Goal: Task Accomplishment & Management: Manage account settings

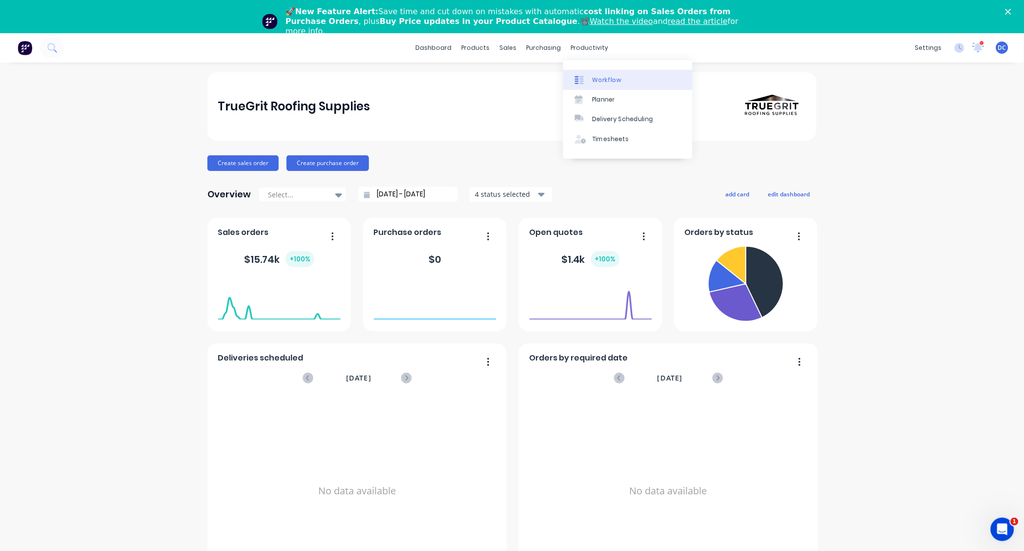
click at [584, 73] on link "Workflow" at bounding box center [627, 80] width 129 height 20
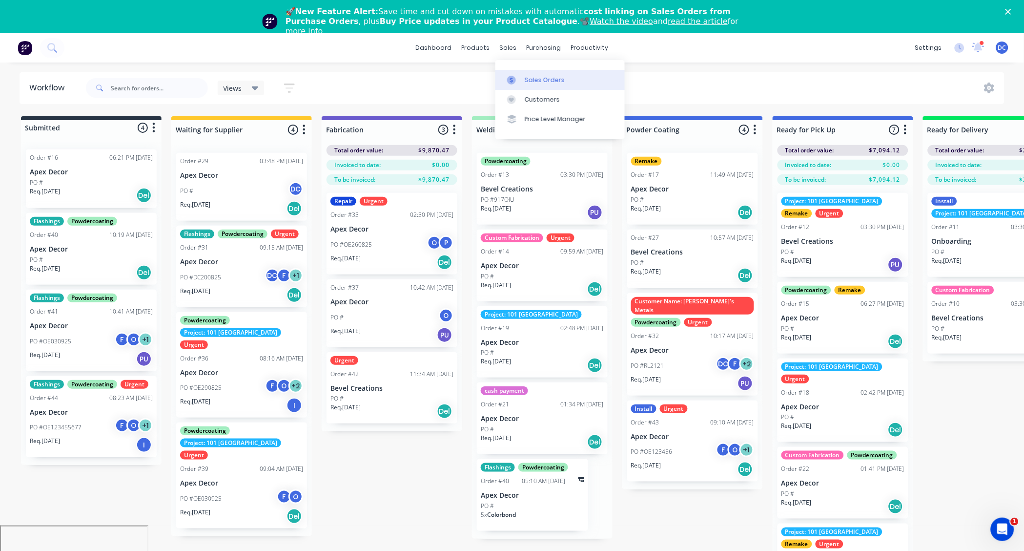
click at [527, 77] on div "Sales Orders" at bounding box center [545, 80] width 40 height 9
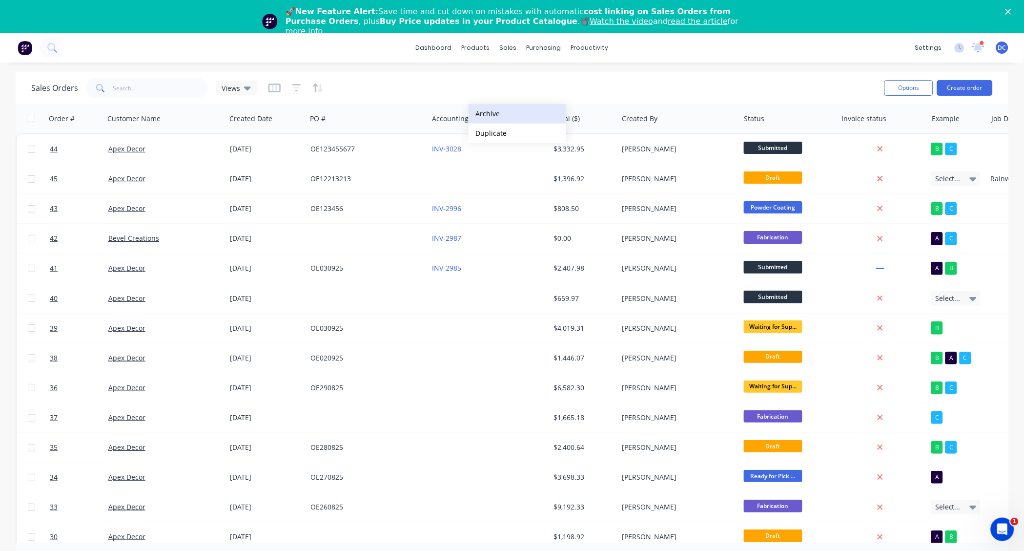
click at [492, 111] on button "Archive" at bounding box center [518, 114] width 98 height 20
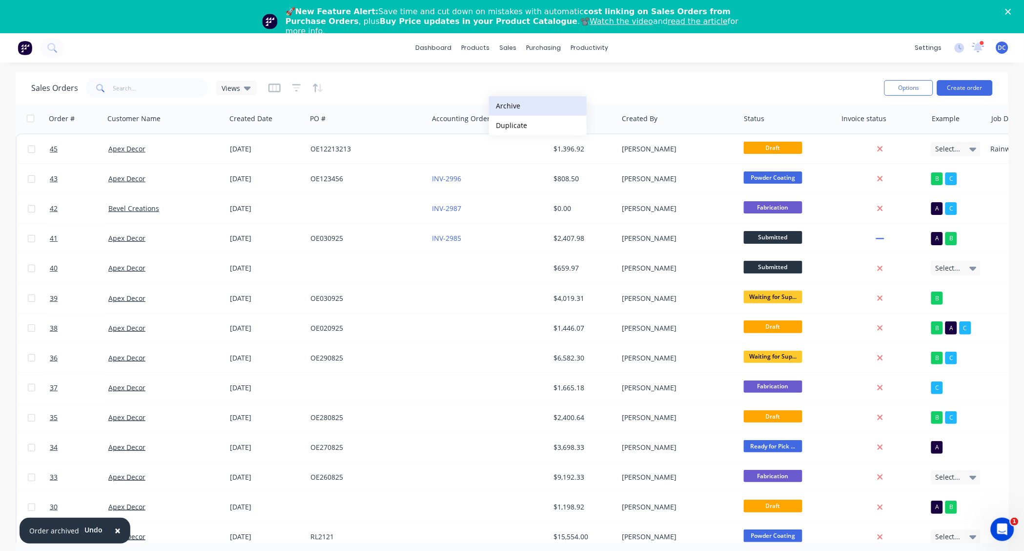
click at [504, 110] on button "Archive" at bounding box center [538, 106] width 98 height 20
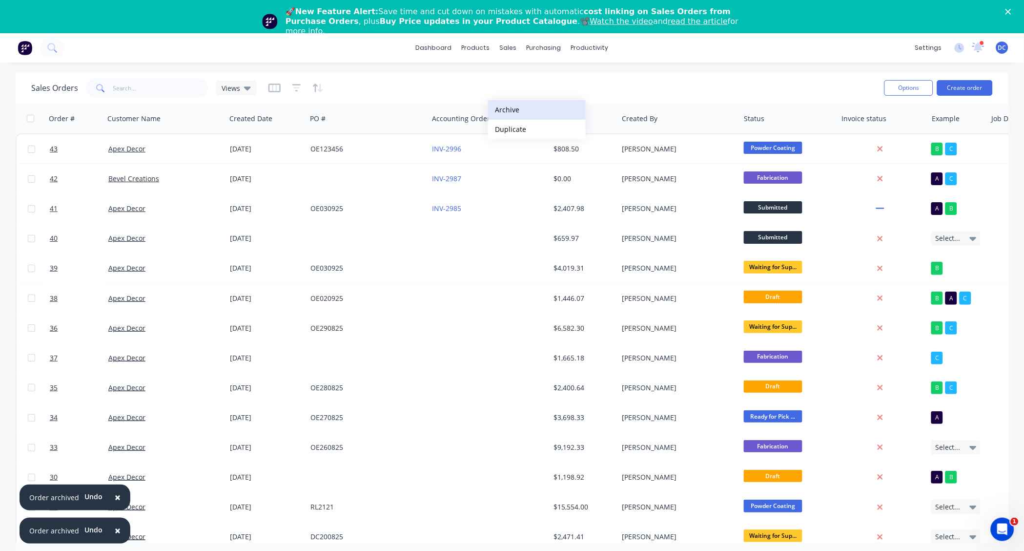
click at [516, 114] on button "Archive" at bounding box center [537, 110] width 98 height 20
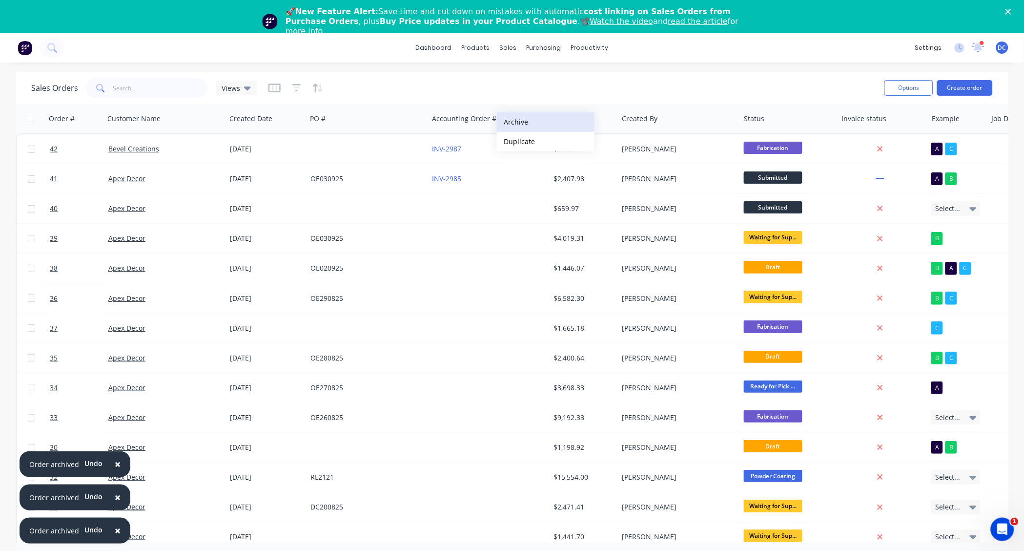
click at [521, 122] on button "Archive" at bounding box center [546, 122] width 98 height 20
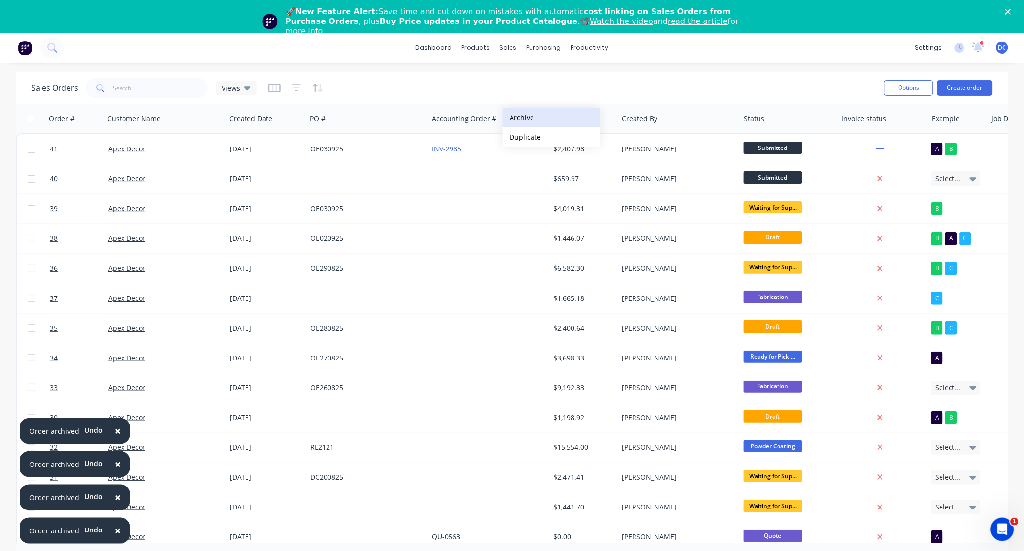
click at [530, 121] on button "Archive" at bounding box center [552, 118] width 98 height 20
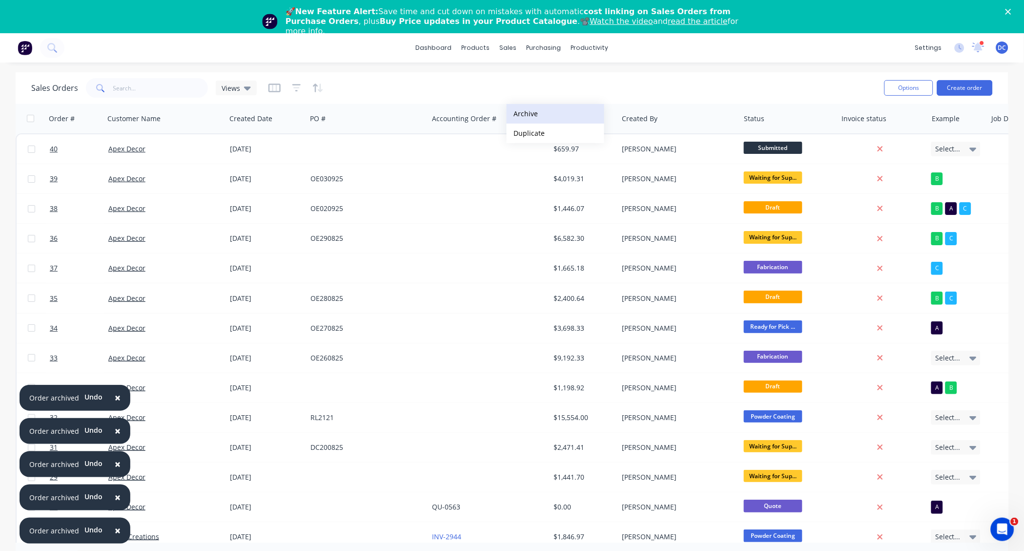
click at [533, 108] on button "Archive" at bounding box center [556, 114] width 98 height 20
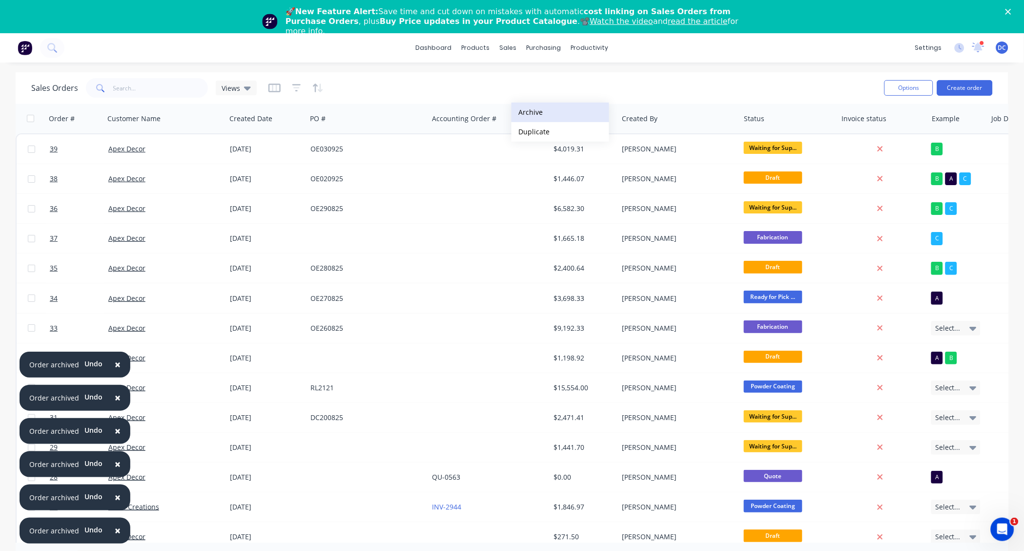
click at [541, 113] on button "Archive" at bounding box center [561, 113] width 98 height 20
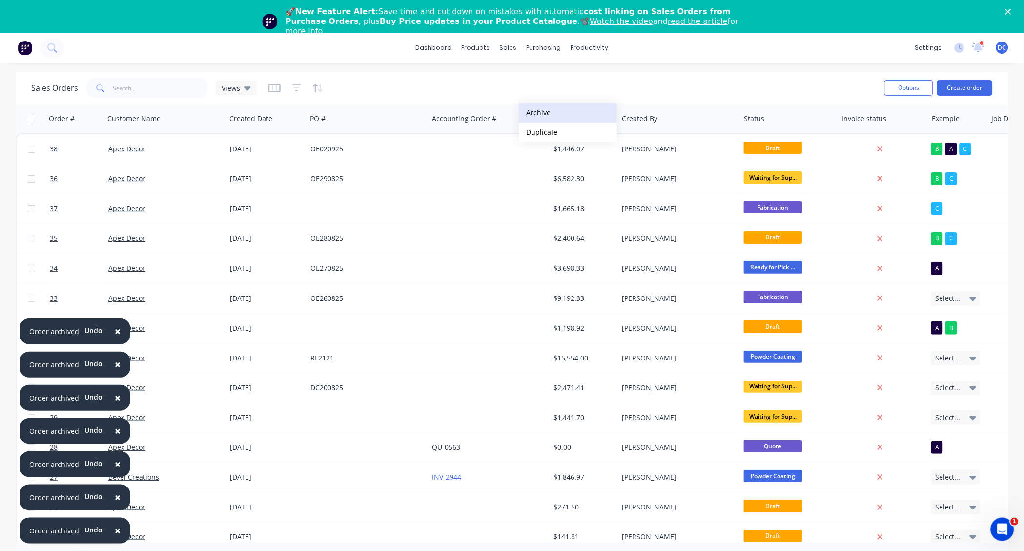
click at [548, 104] on button "Archive" at bounding box center [569, 113] width 98 height 20
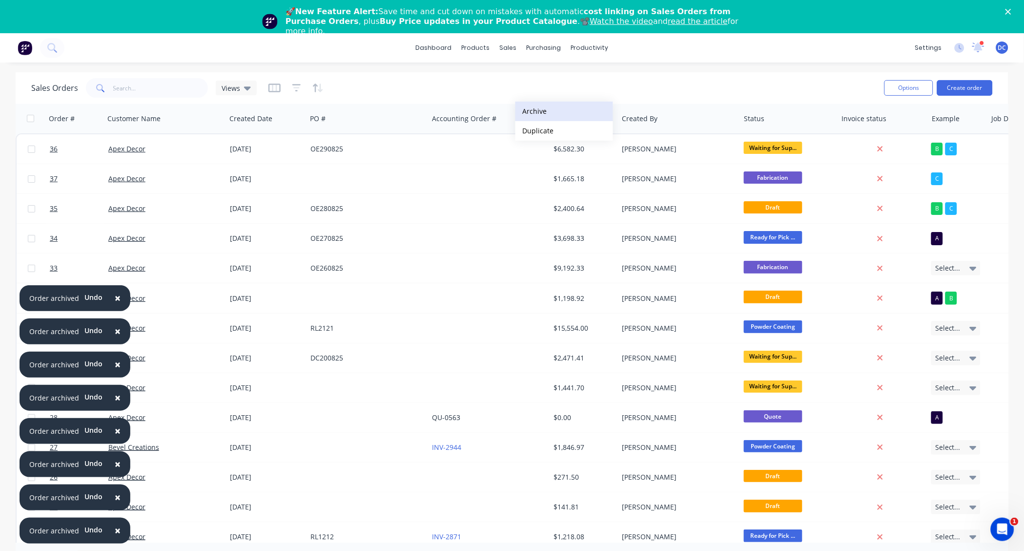
click at [541, 111] on button "Archive" at bounding box center [565, 112] width 98 height 20
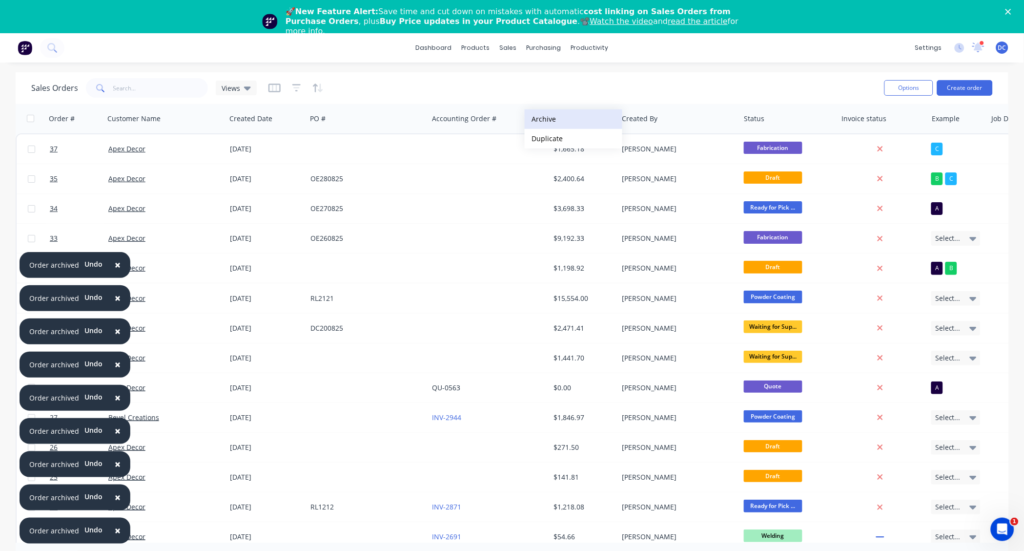
click at [544, 115] on button "Archive" at bounding box center [574, 119] width 98 height 20
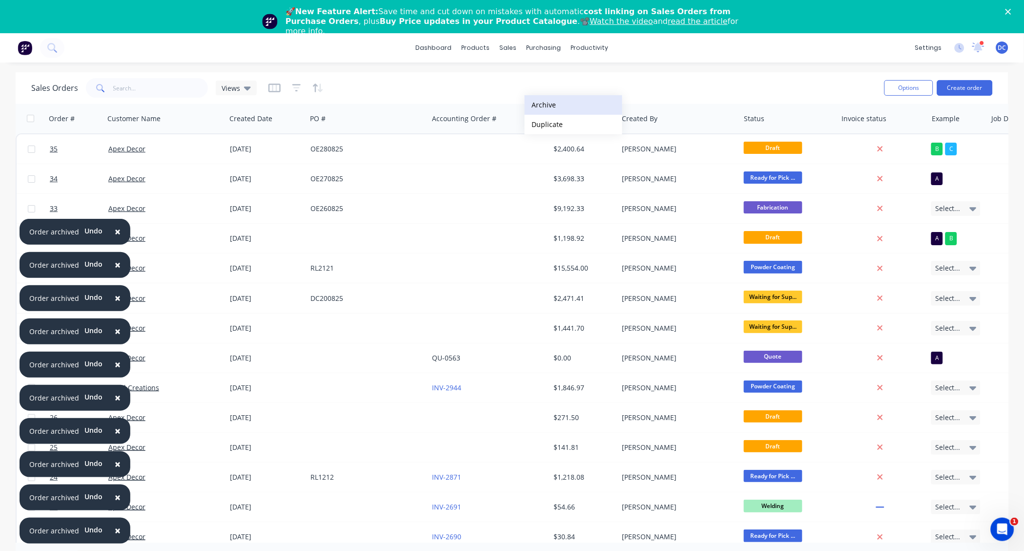
click at [547, 108] on button "Archive" at bounding box center [574, 105] width 98 height 20
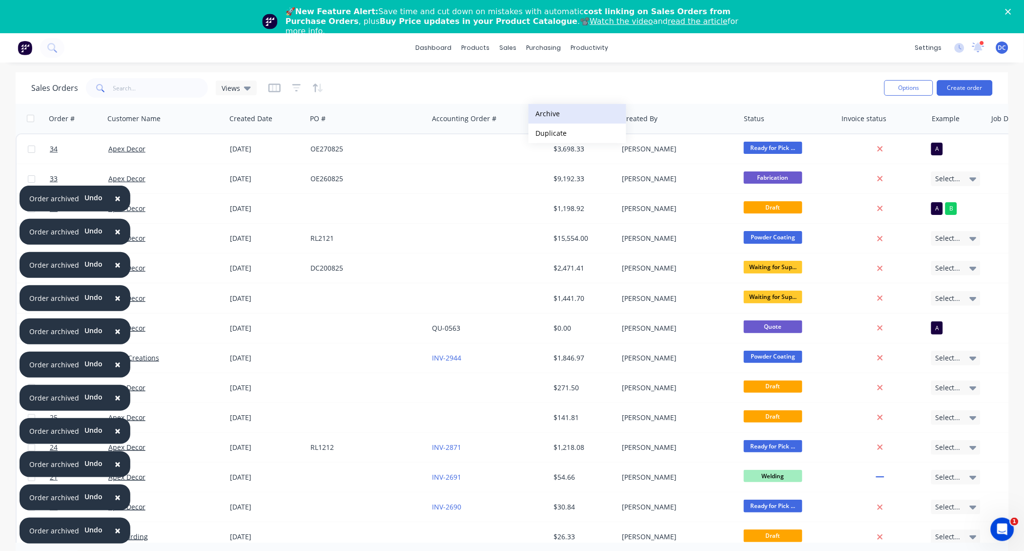
click at [554, 114] on button "Archive" at bounding box center [578, 114] width 98 height 20
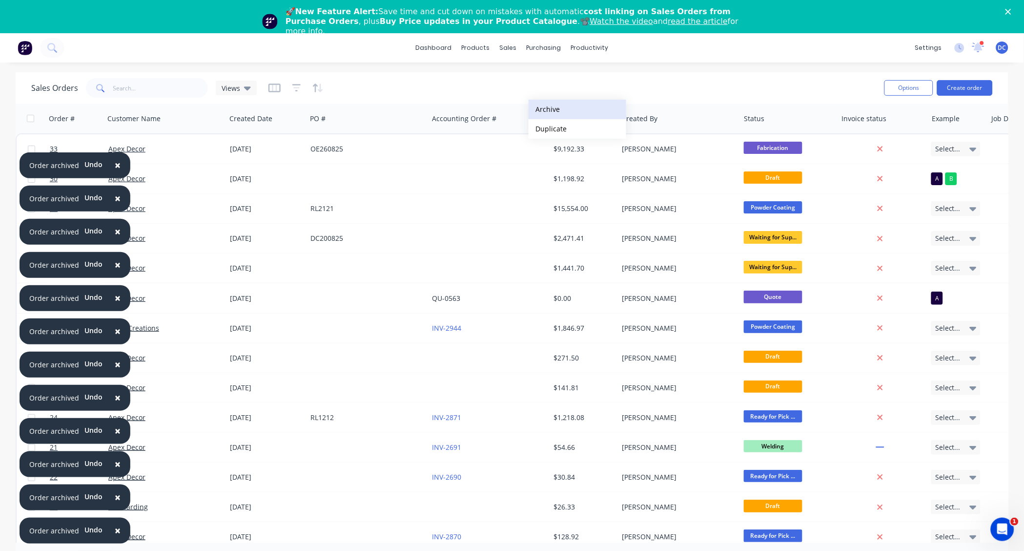
click at [551, 105] on button "Archive" at bounding box center [578, 110] width 98 height 20
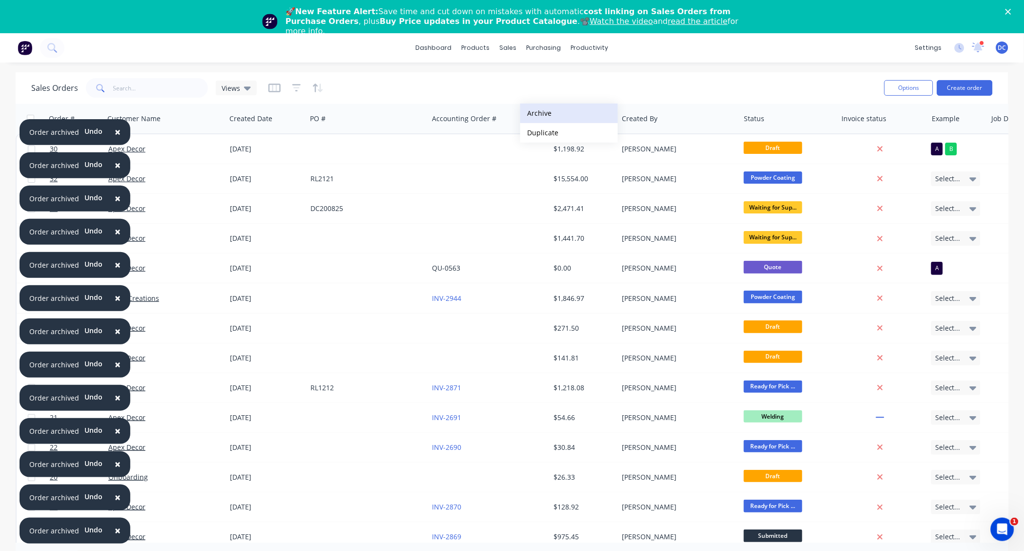
click at [542, 107] on button "Archive" at bounding box center [570, 114] width 98 height 20
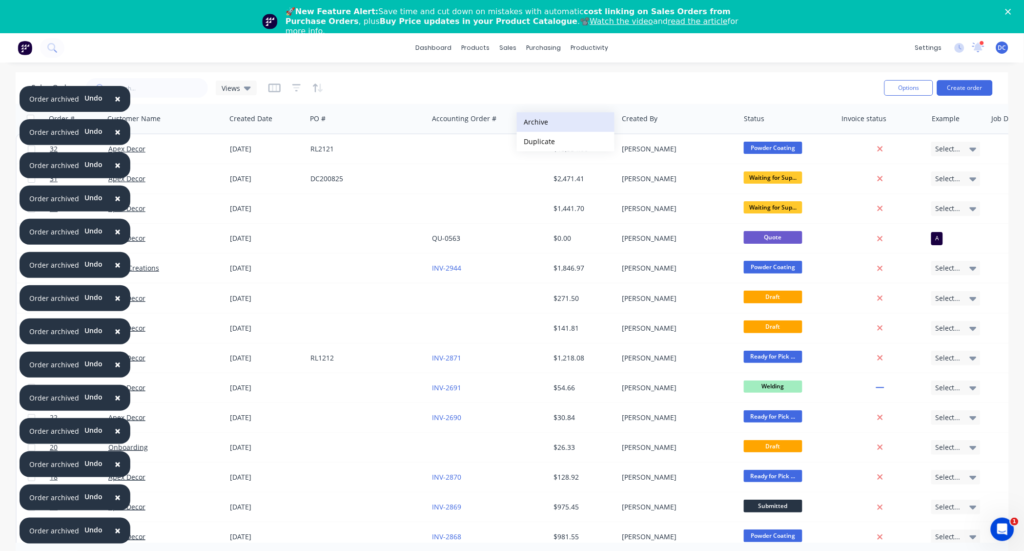
click at [541, 120] on button "Archive" at bounding box center [566, 122] width 98 height 20
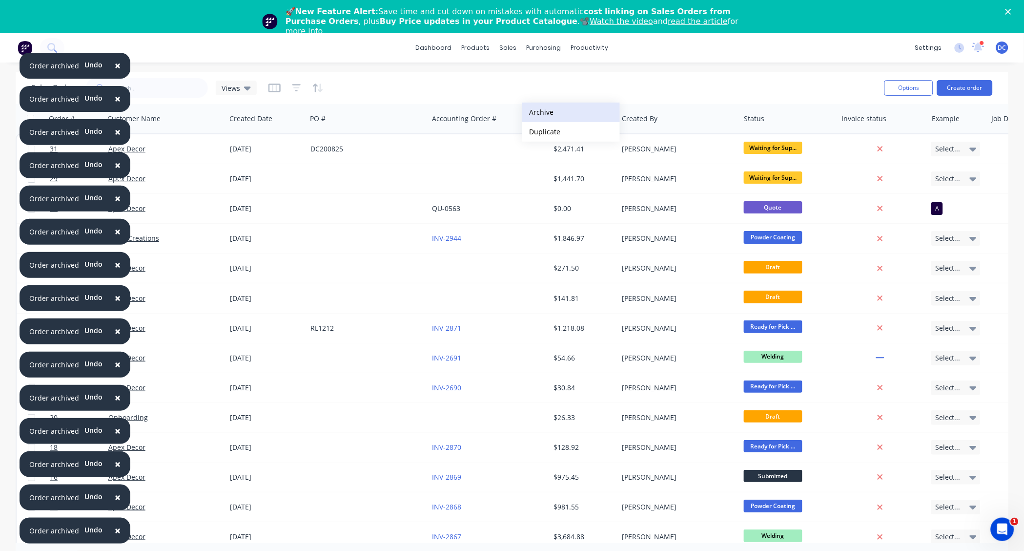
click at [543, 117] on button "Archive" at bounding box center [571, 113] width 98 height 20
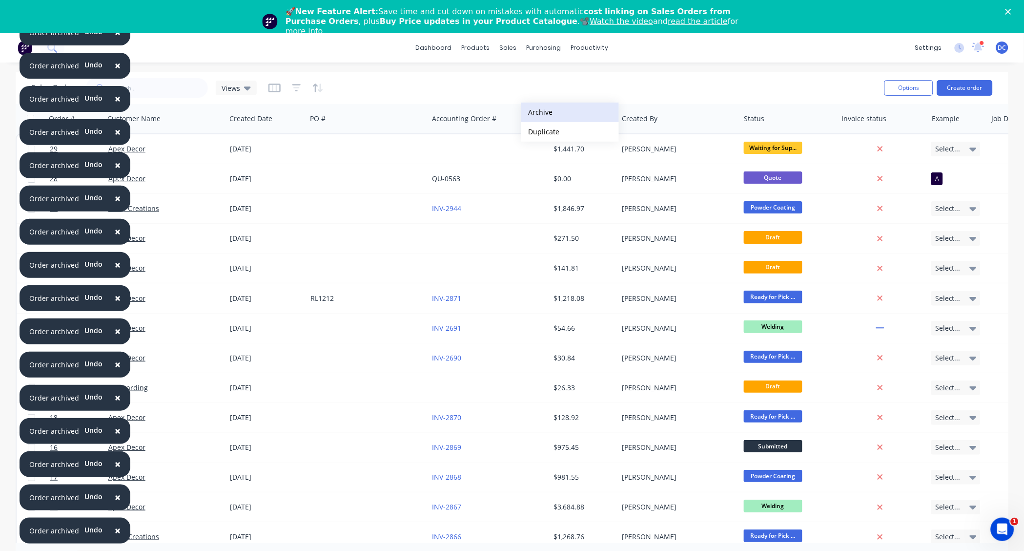
click at [546, 112] on button "Archive" at bounding box center [570, 113] width 98 height 20
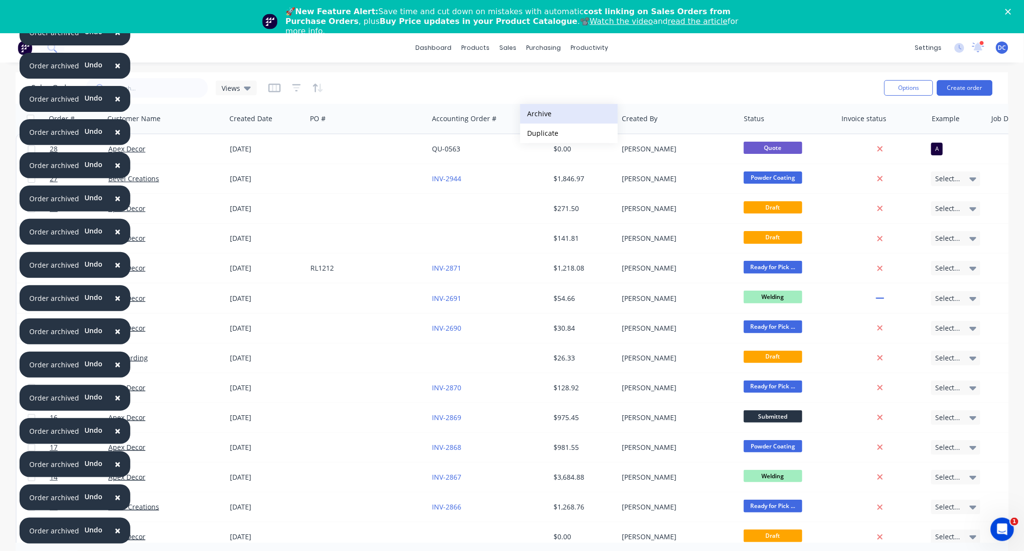
click at [544, 114] on button "Archive" at bounding box center [570, 114] width 98 height 20
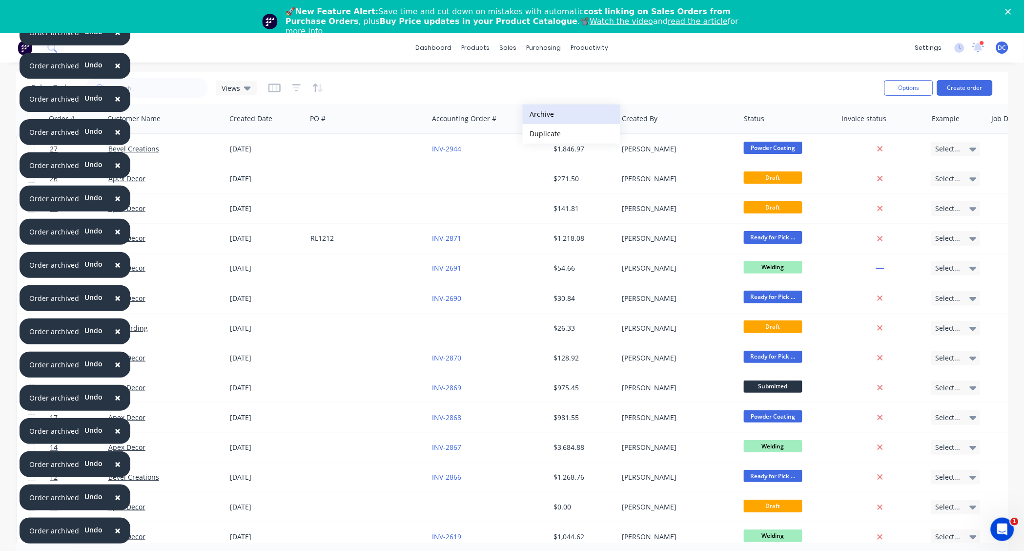
click at [545, 116] on button "Archive" at bounding box center [572, 114] width 98 height 20
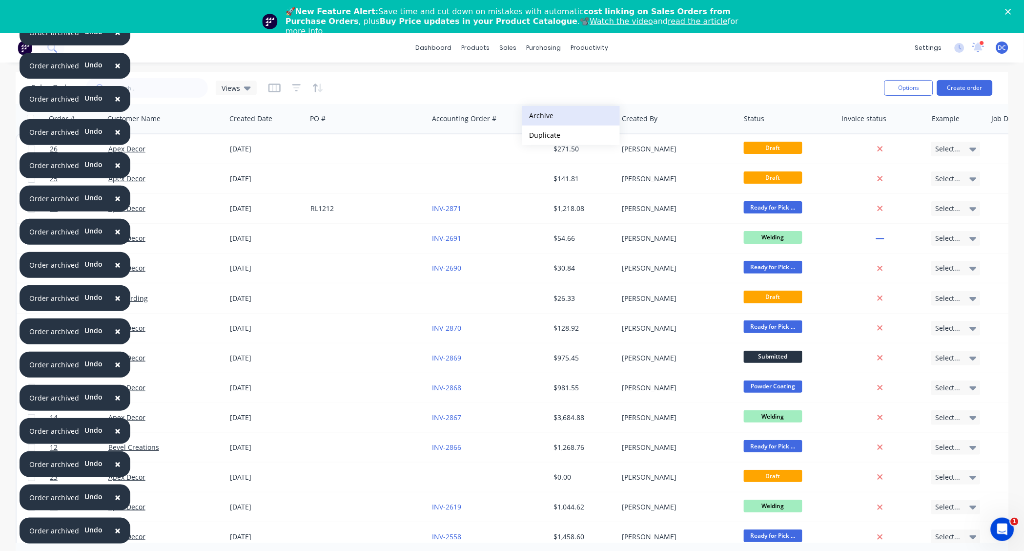
click at [541, 118] on button "Archive" at bounding box center [571, 116] width 98 height 20
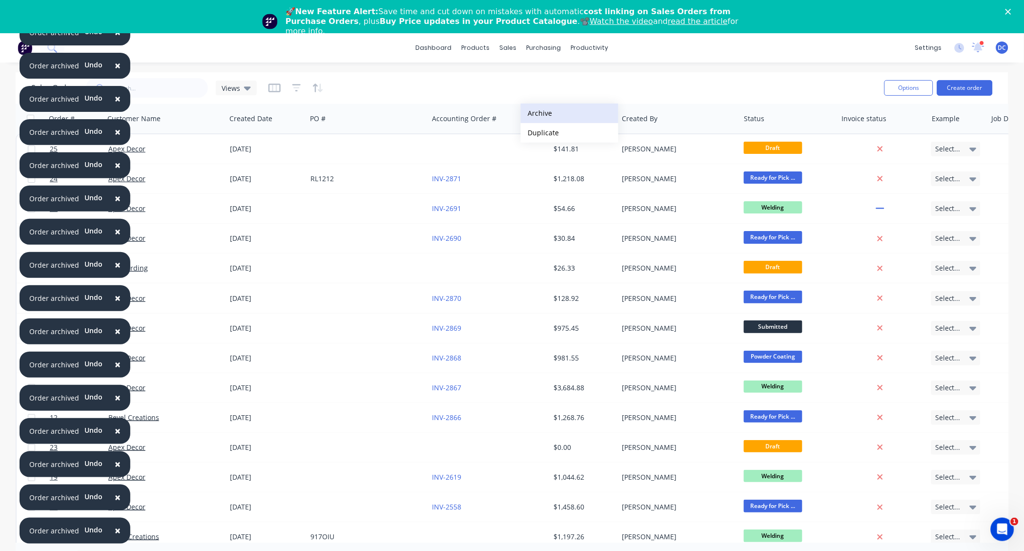
click at [542, 114] on button "Archive" at bounding box center [570, 114] width 98 height 20
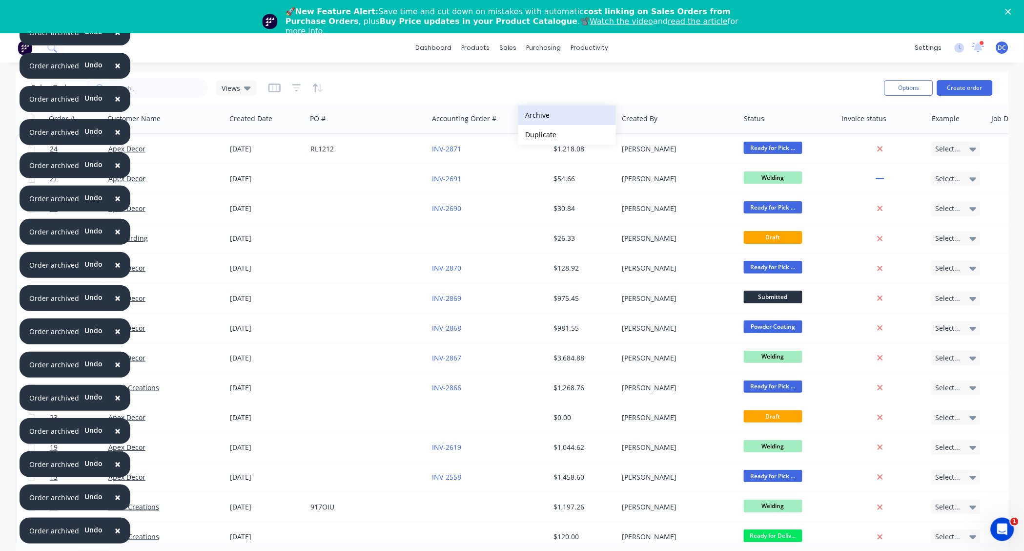
click at [545, 109] on button "Archive" at bounding box center [568, 115] width 98 height 20
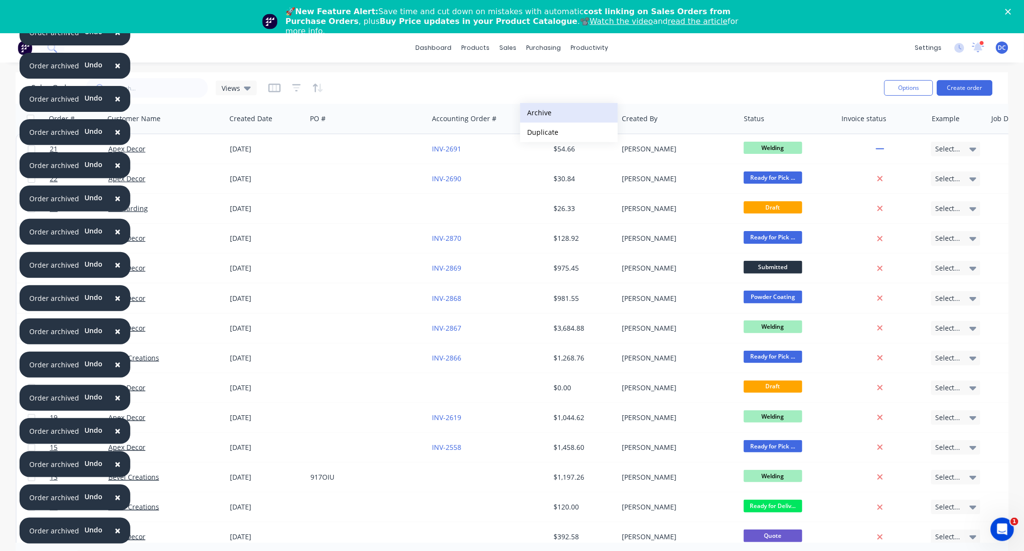
click at [542, 116] on button "Archive" at bounding box center [570, 113] width 98 height 20
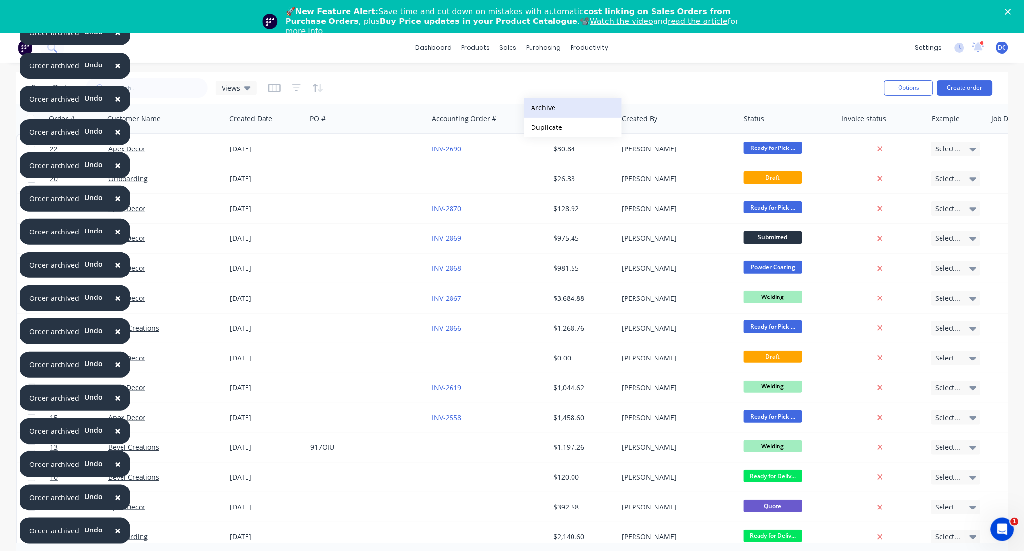
click at [540, 101] on button "Archive" at bounding box center [573, 108] width 98 height 20
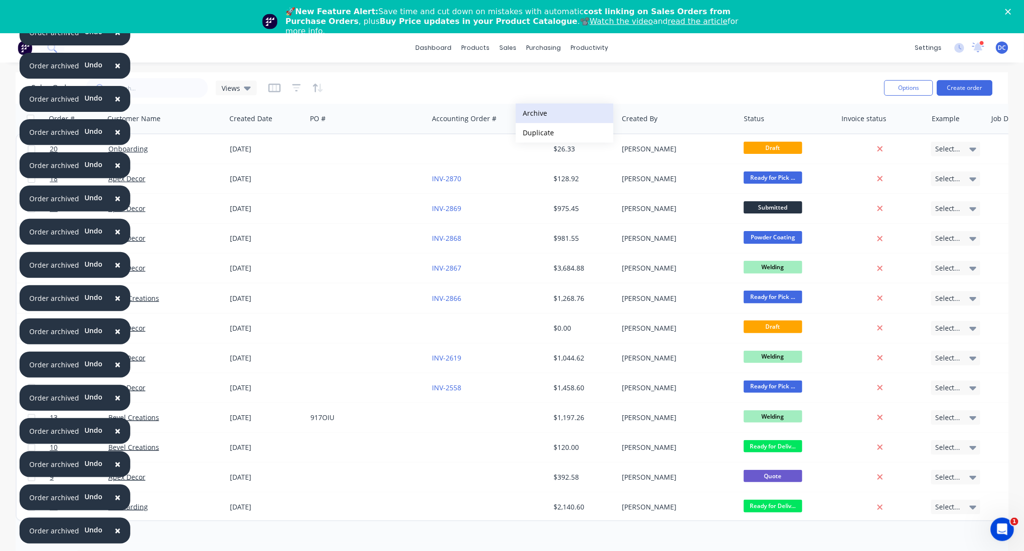
click at [537, 113] on button "Archive" at bounding box center [565, 114] width 98 height 20
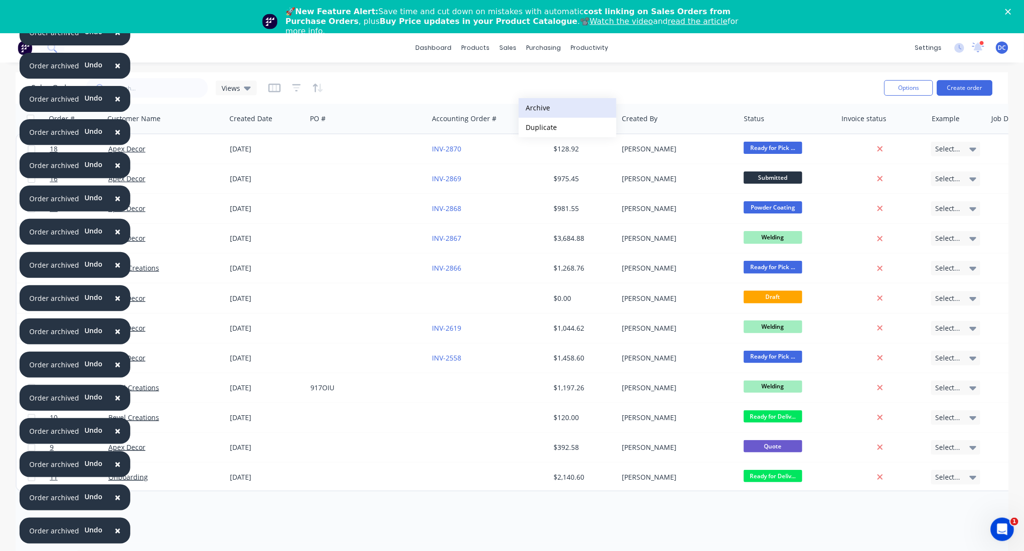
click at [542, 105] on button "Archive" at bounding box center [568, 108] width 98 height 20
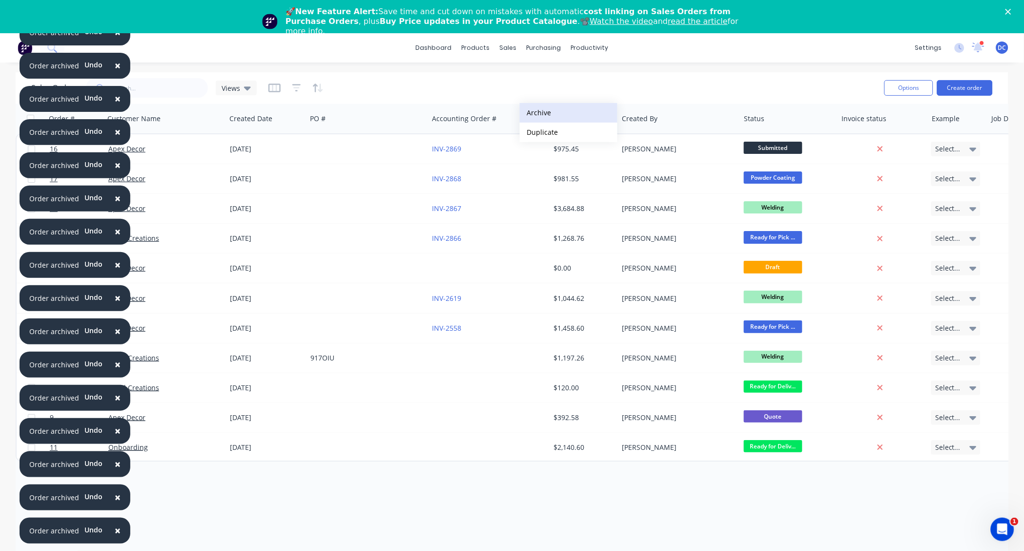
click at [542, 116] on button "Archive" at bounding box center [569, 113] width 98 height 20
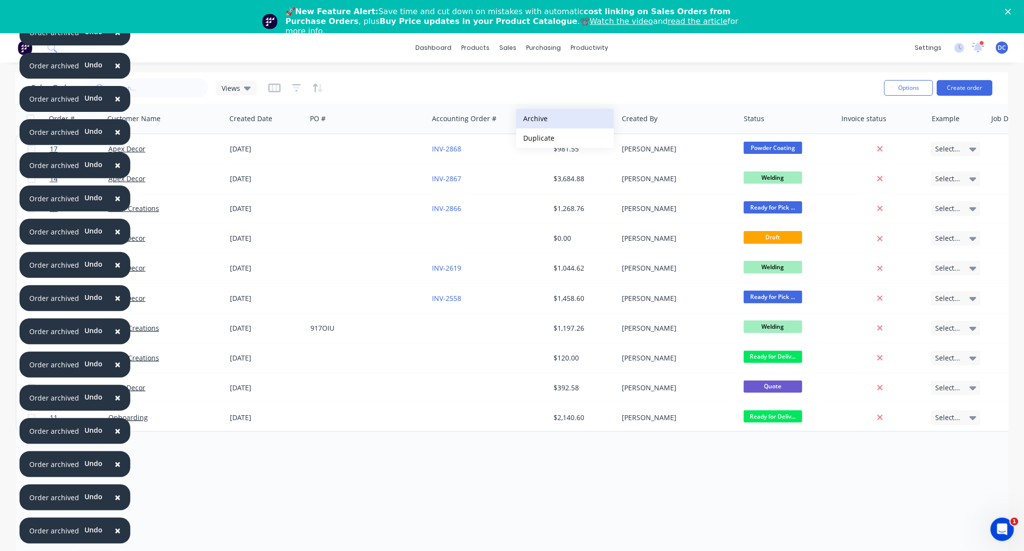
click at [540, 121] on button "Archive" at bounding box center [566, 119] width 98 height 20
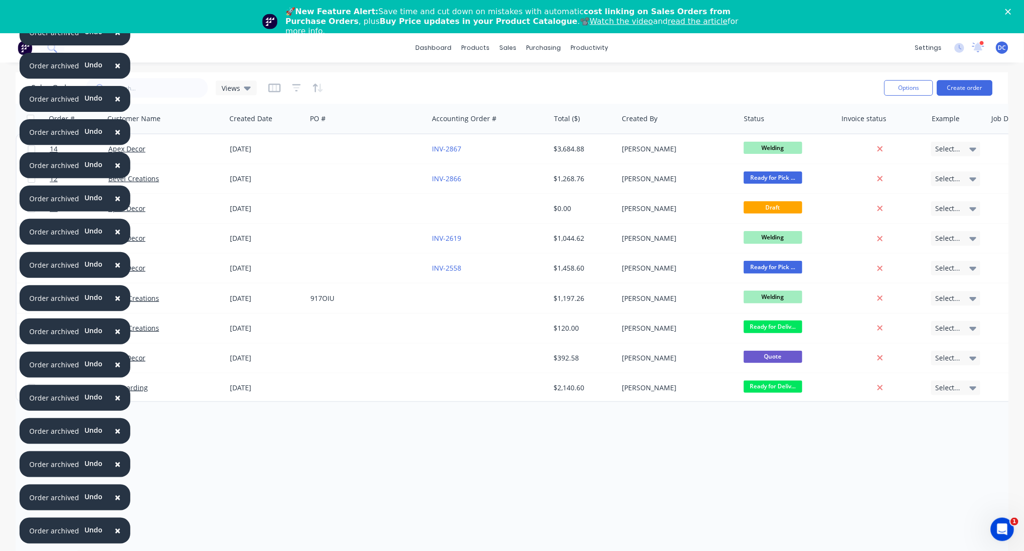
click at [116, 530] on span "×" at bounding box center [118, 530] width 6 height 14
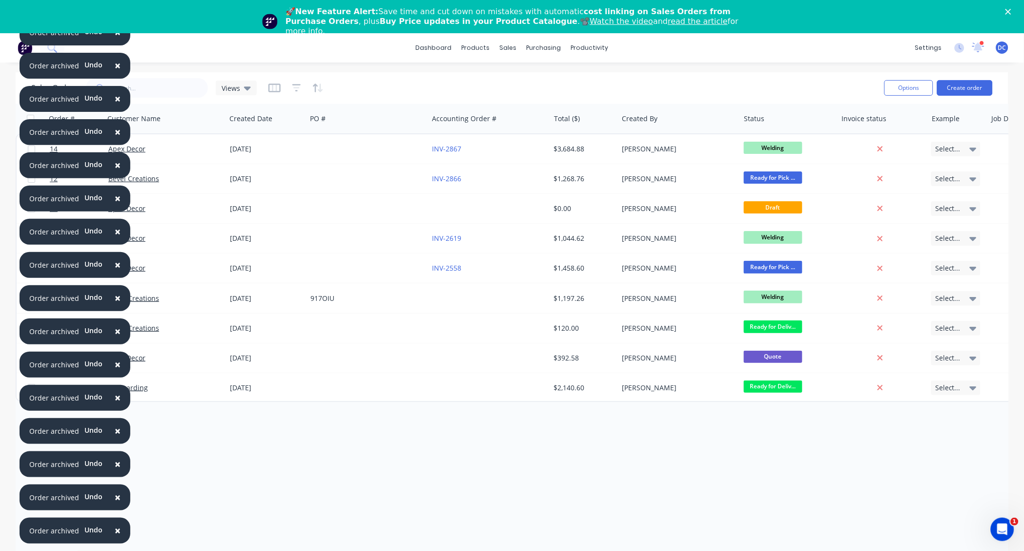
click at [116, 530] on span "×" at bounding box center [118, 530] width 6 height 14
click at [116, 504] on span "×" at bounding box center [118, 497] width 6 height 14
click at [116, 530] on span "×" at bounding box center [118, 530] width 6 height 14
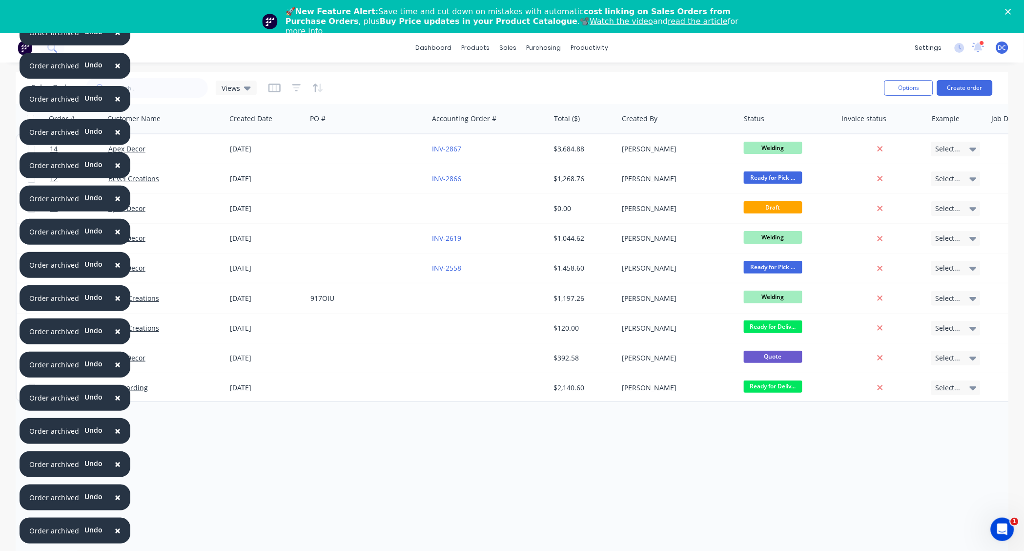
click at [116, 530] on span "×" at bounding box center [118, 530] width 6 height 14
click at [116, 504] on span "×" at bounding box center [118, 497] width 6 height 14
click at [116, 530] on span "×" at bounding box center [118, 530] width 6 height 14
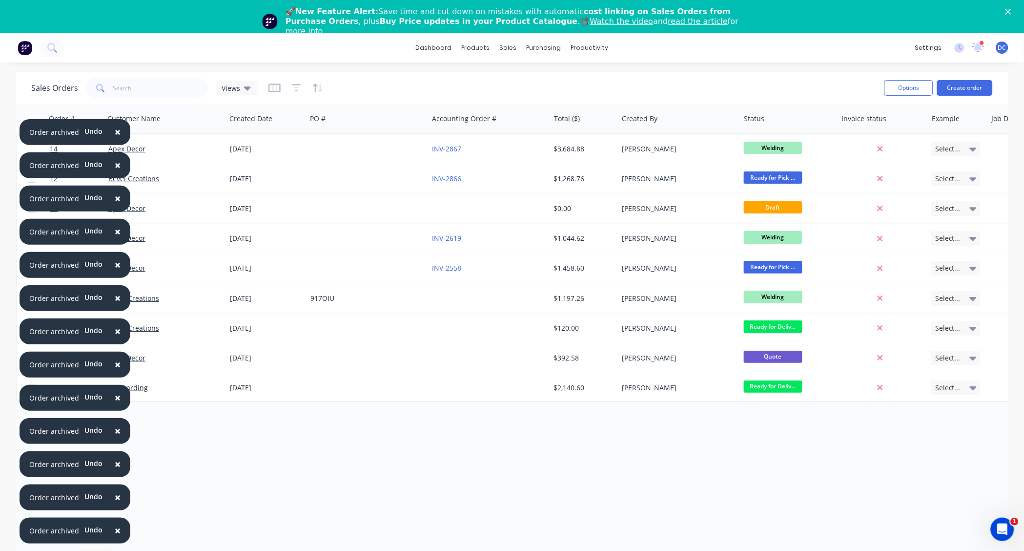
click at [116, 530] on span "×" at bounding box center [118, 530] width 6 height 14
click at [116, 504] on span "×" at bounding box center [118, 497] width 6 height 14
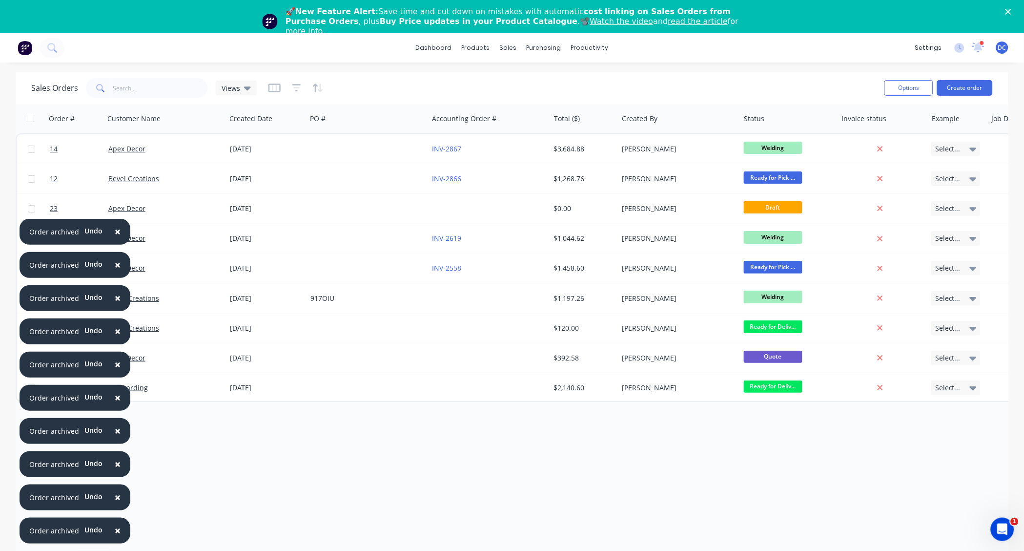
click at [116, 530] on span "×" at bounding box center [118, 530] width 6 height 14
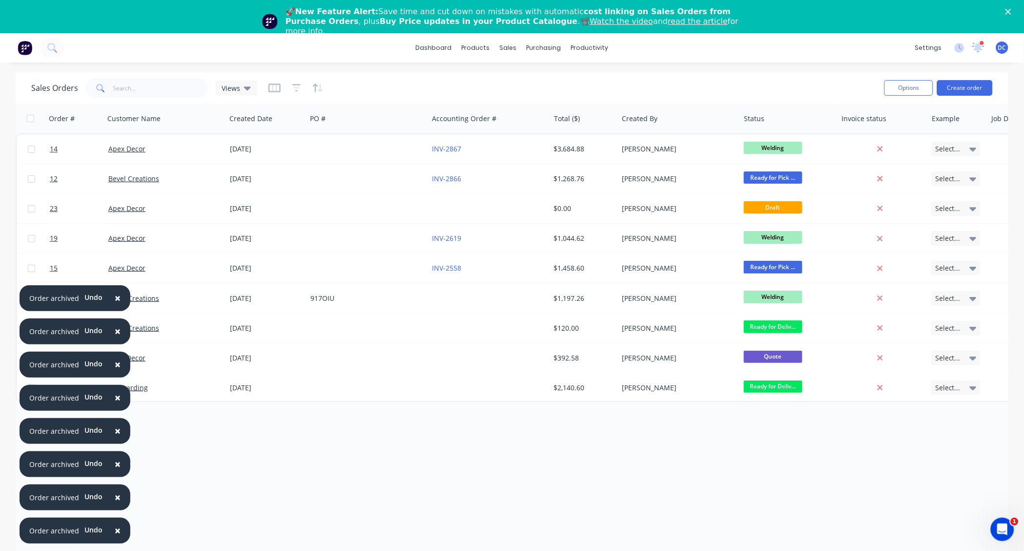
click at [116, 530] on span "×" at bounding box center [118, 530] width 6 height 14
click at [116, 504] on span "×" at bounding box center [118, 497] width 6 height 14
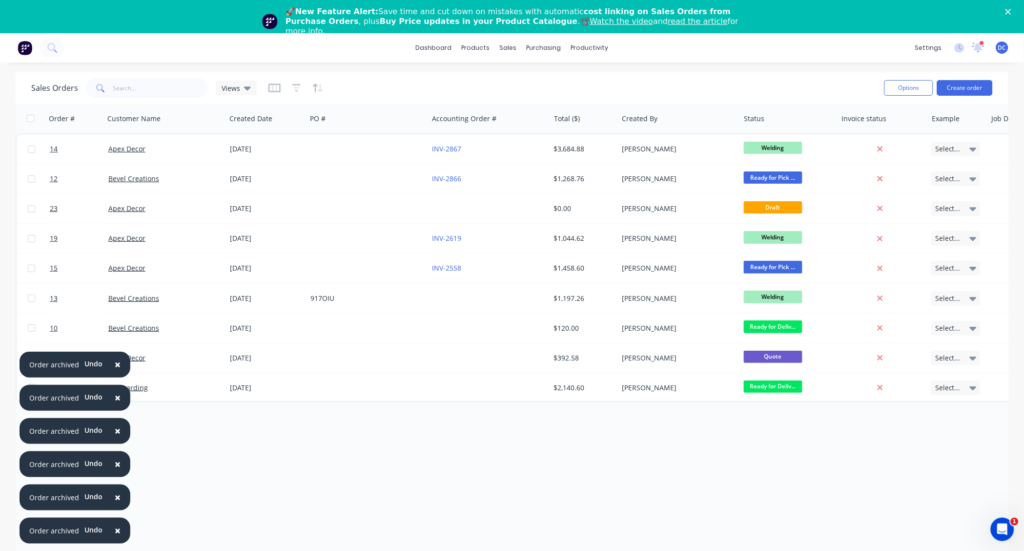
click at [116, 530] on span "×" at bounding box center [118, 530] width 6 height 14
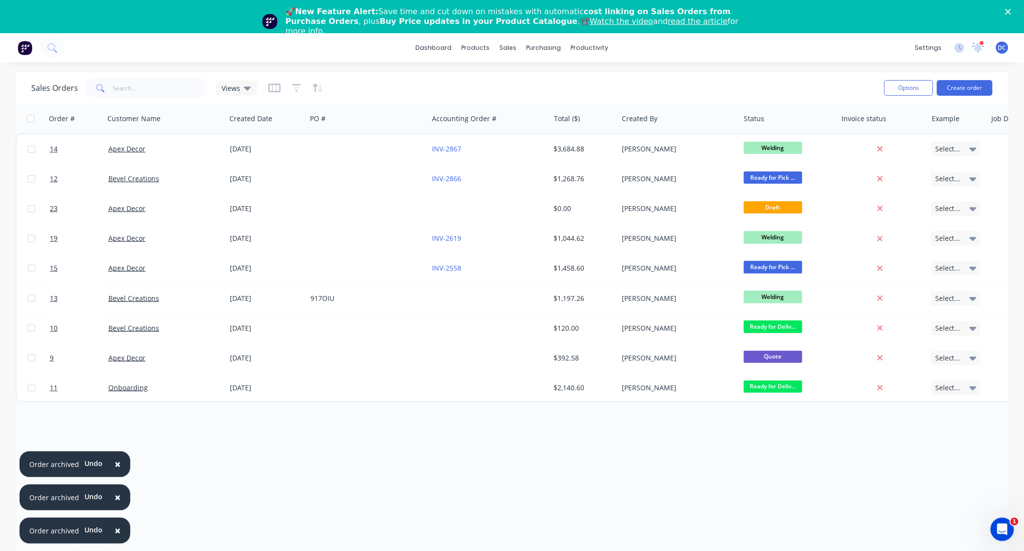
click at [116, 530] on span "×" at bounding box center [118, 530] width 6 height 14
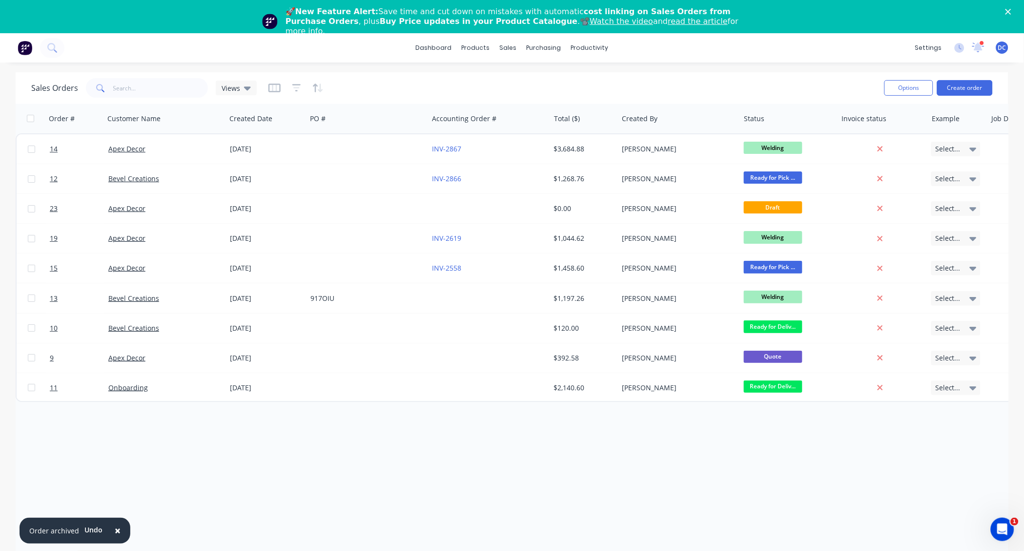
click at [116, 530] on span "×" at bounding box center [118, 530] width 6 height 14
click at [588, 66] on div "Workflow Planner Delivery Scheduling Timesheets" at bounding box center [627, 109] width 129 height 99
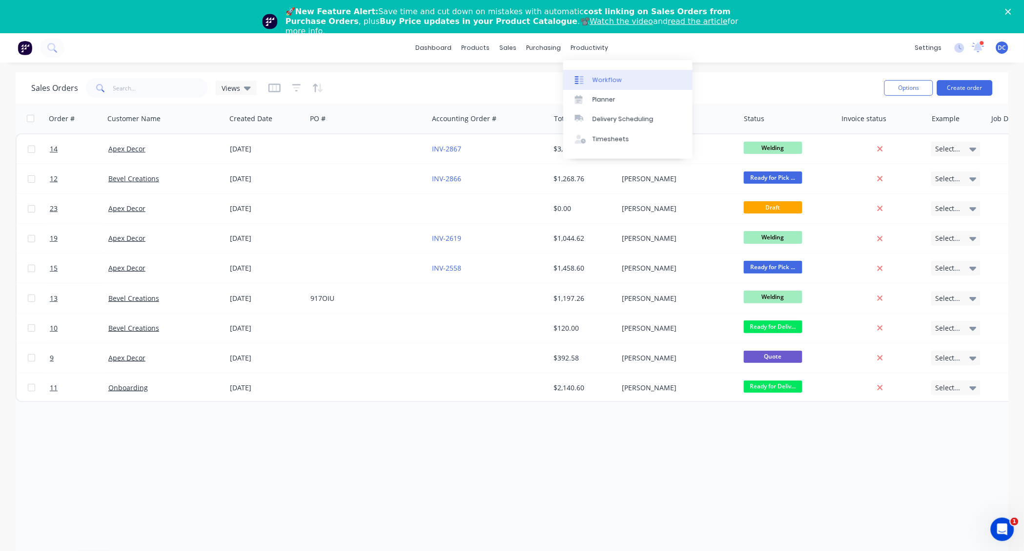
click at [589, 74] on link "Workflow" at bounding box center [627, 80] width 129 height 20
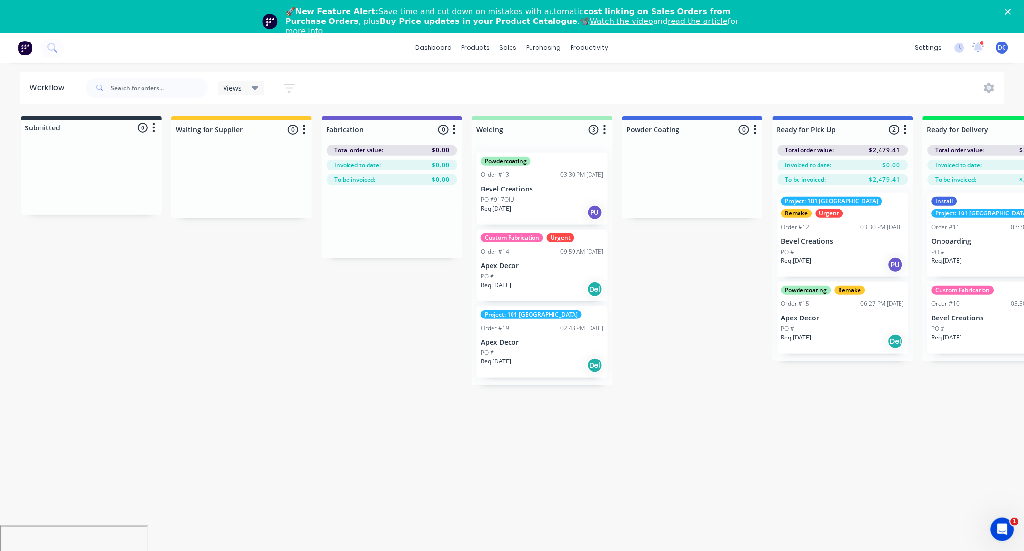
drag, startPoint x: 659, startPoint y: 261, endPoint x: 659, endPoint y: 80, distance: 181.6
click at [659, 261] on div "Submitted 0 Status colour #273444 hex #273444 Save Cancel Summaries Total order…" at bounding box center [665, 250] width 1345 height 269
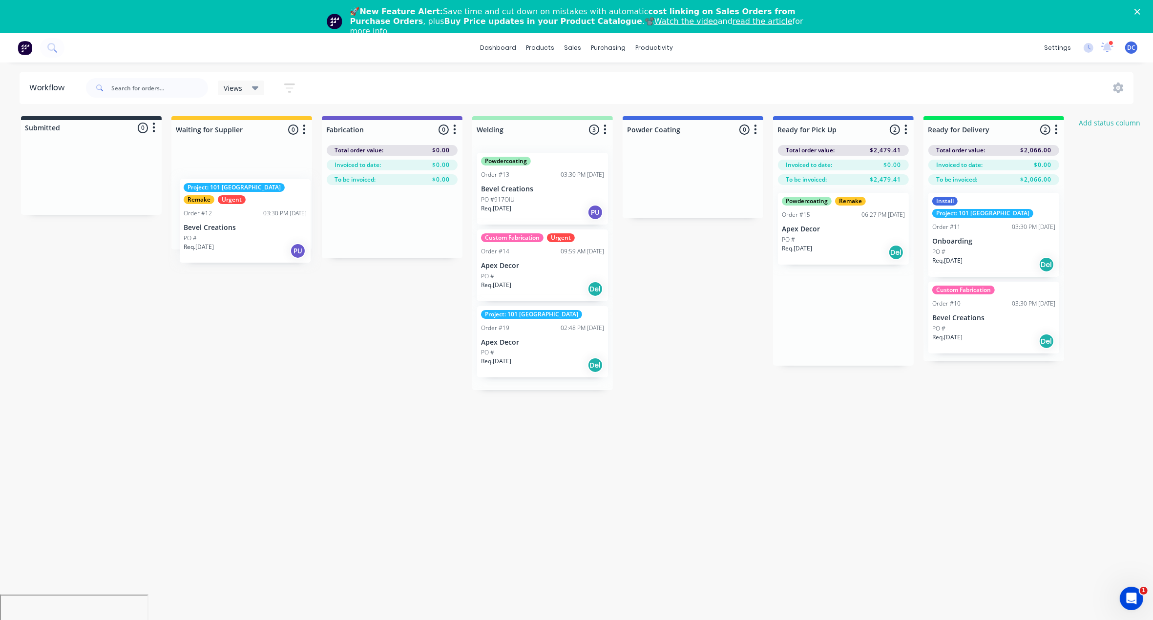
drag, startPoint x: 858, startPoint y: 196, endPoint x: 258, endPoint y: 183, distance: 600.7
click at [258, 183] on div "Submitted 0 Status colour #273444 hex #273444 Save Cancel Summaries Total order…" at bounding box center [665, 253] width 1345 height 274
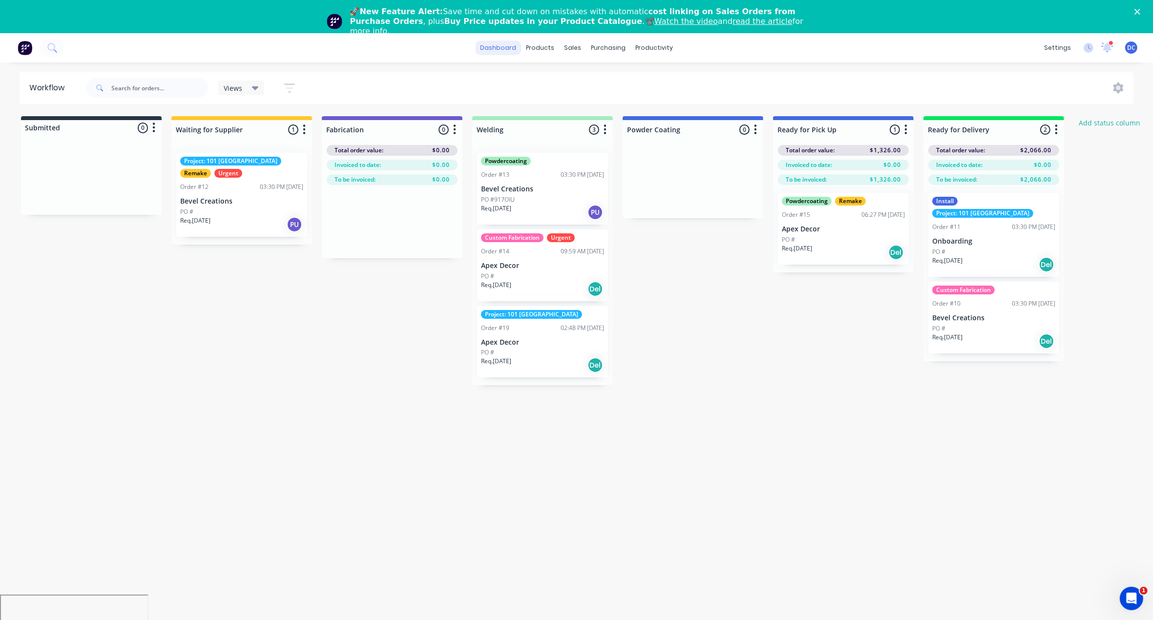
click at [508, 53] on link "dashboard" at bounding box center [498, 48] width 46 height 15
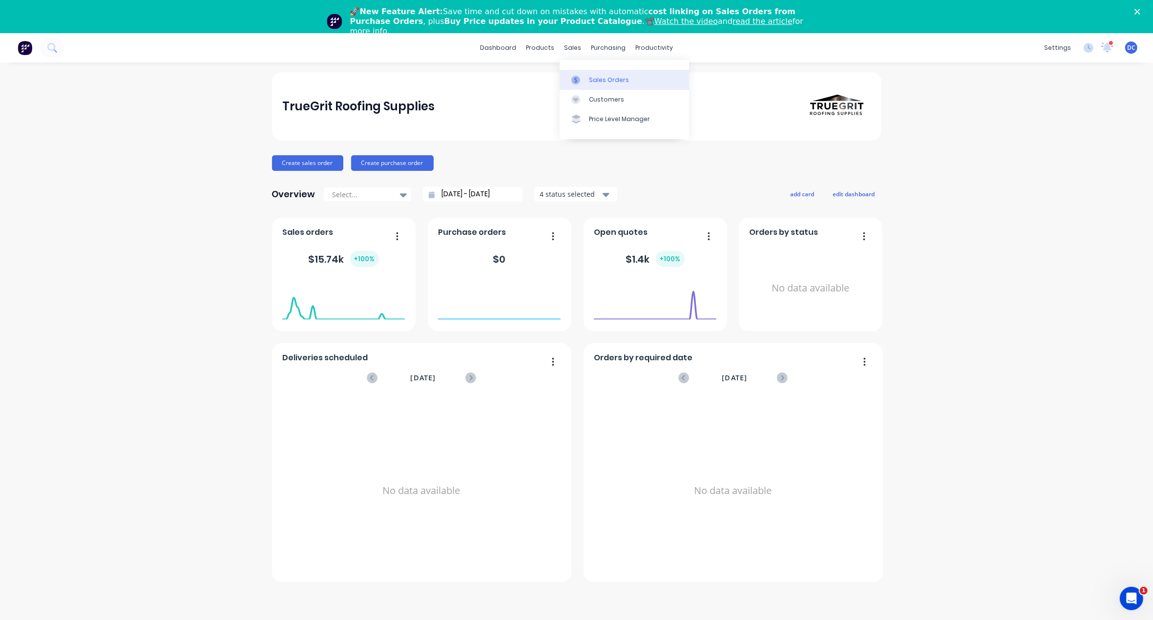
click at [595, 86] on link "Sales Orders" at bounding box center [624, 80] width 129 height 20
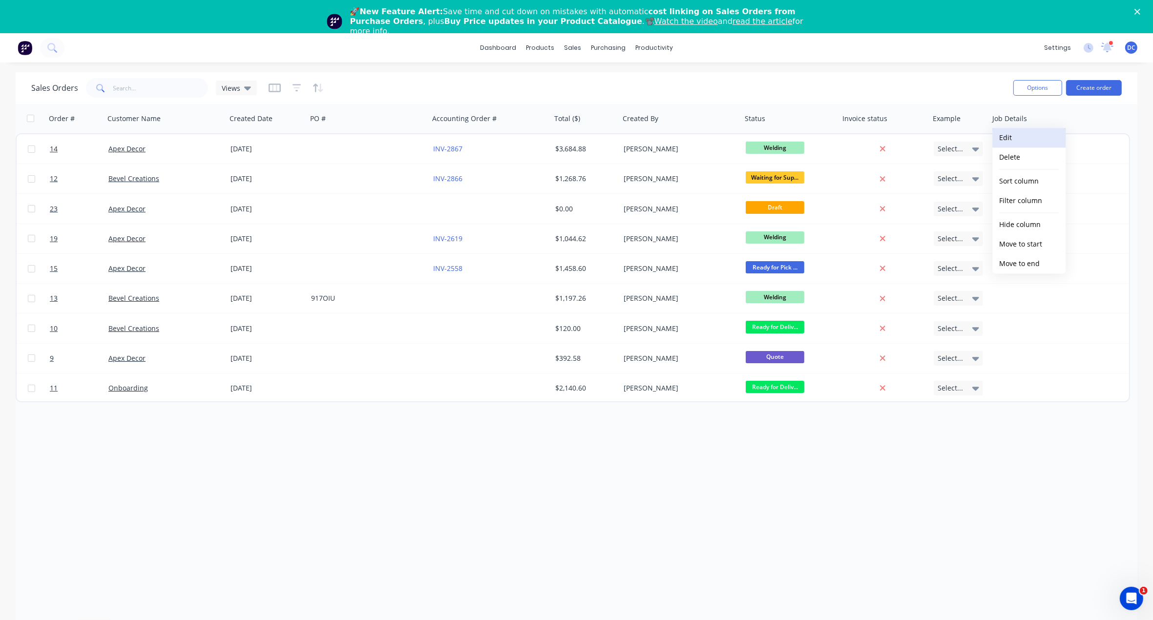
click at [1010, 135] on button "Edit" at bounding box center [1029, 138] width 73 height 20
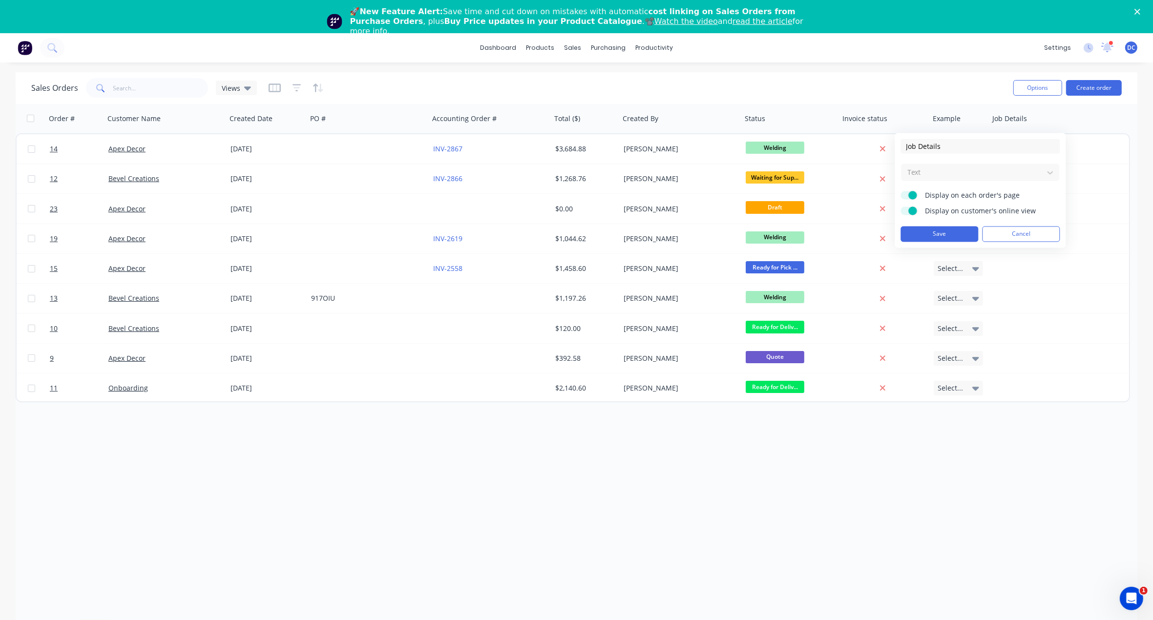
drag, startPoint x: 976, startPoint y: 146, endPoint x: 895, endPoint y: 147, distance: 80.6
click at [895, 147] on div "Job Details Text Display on each order's page Display on customer's online view…" at bounding box center [980, 190] width 171 height 115
type input "Certificate"
click at [927, 231] on button "Save" at bounding box center [940, 235] width 78 height 16
click at [959, 138] on button "Edit" at bounding box center [969, 138] width 73 height 20
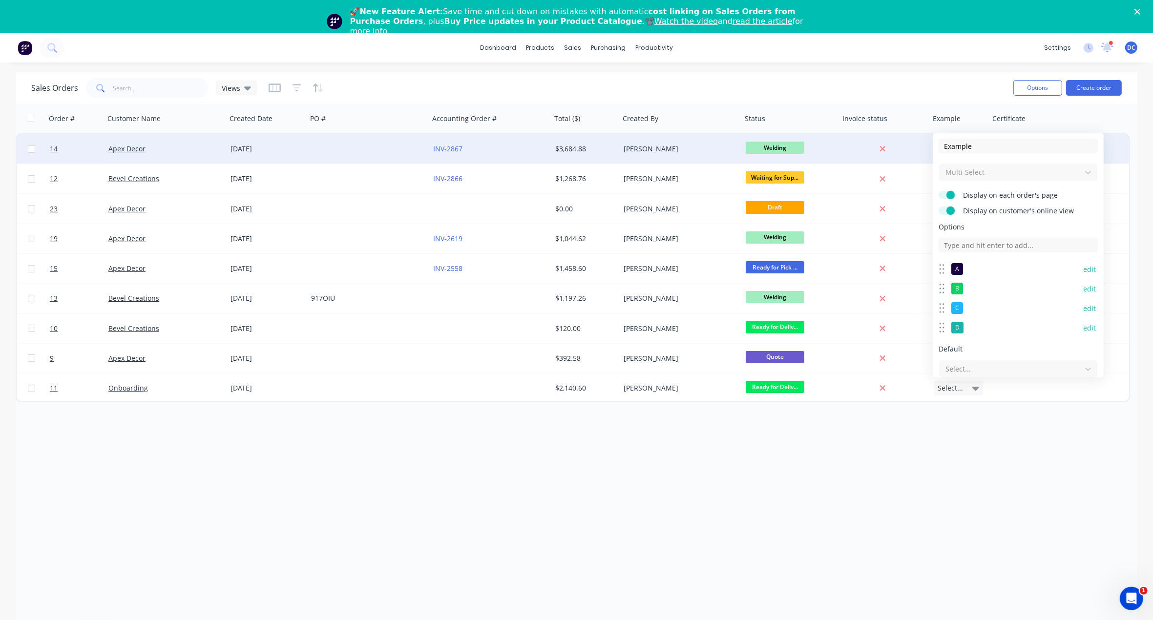
drag, startPoint x: 987, startPoint y: 147, endPoint x: 903, endPoint y: 146, distance: 84.5
click at [907, 146] on body "dashboard products sales purchasing productivity dashboard products Product Cat…" at bounding box center [576, 380] width 1153 height 695
type input "E"
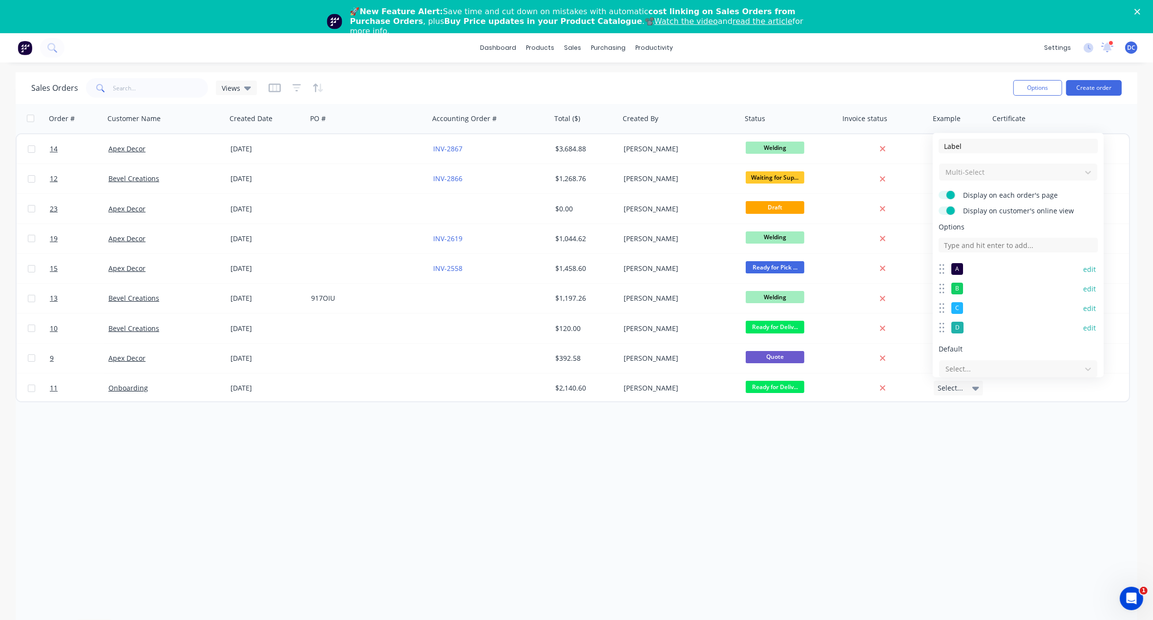
type input "Label"
click at [941, 433] on div "Order # Customer Name Created Date PO # Accounting Order # Total ($) Created By…" at bounding box center [577, 358] width 1122 height 508
click at [957, 113] on div at bounding box center [957, 119] width 49 height 20
drag, startPoint x: 981, startPoint y: 147, endPoint x: 940, endPoint y: 147, distance: 41.0
click at [940, 147] on input "Example" at bounding box center [1017, 146] width 159 height 15
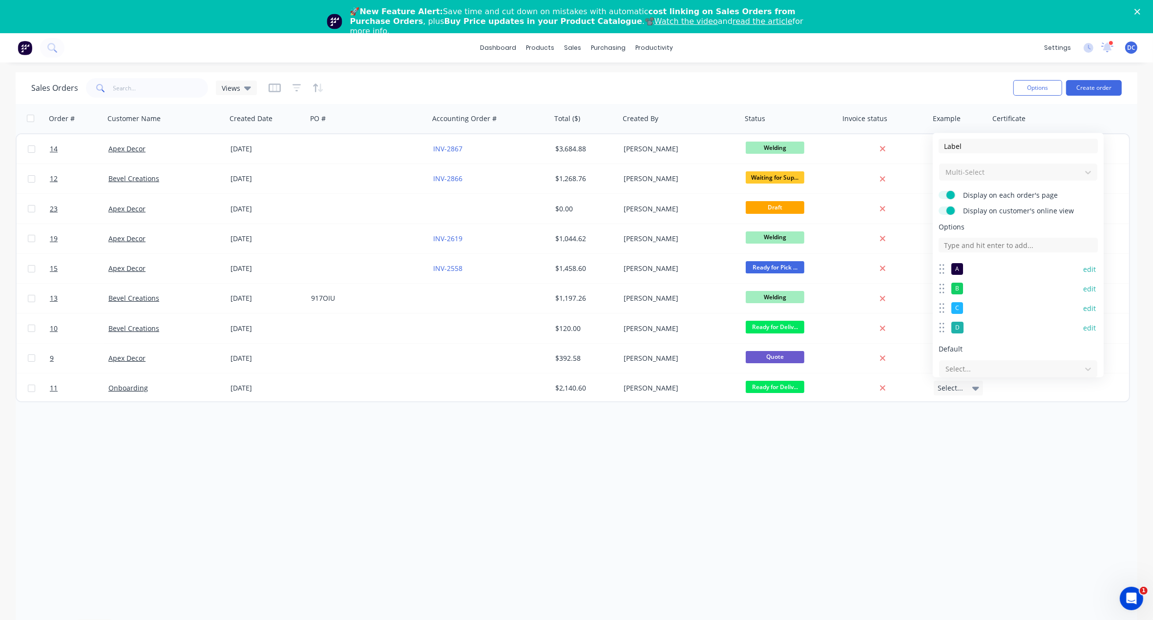
scroll to position [33, 0]
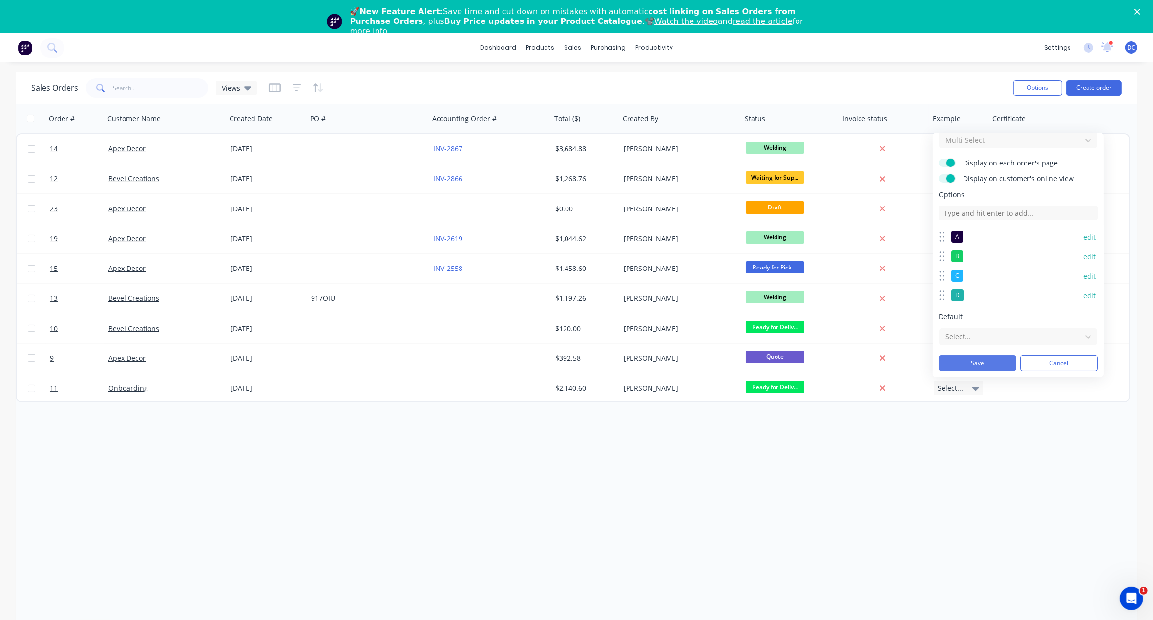
type input "Label"
click at [992, 361] on button "Save" at bounding box center [977, 364] width 78 height 16
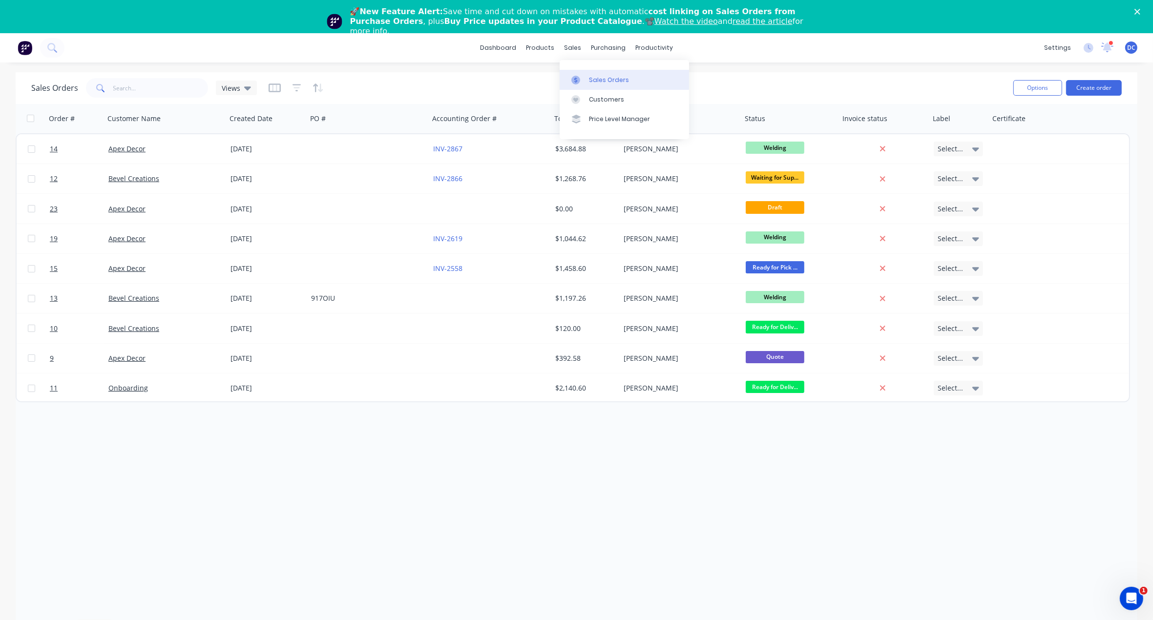
click at [584, 74] on link "Sales Orders" at bounding box center [624, 80] width 129 height 20
click at [1024, 89] on button "Create order" at bounding box center [1094, 88] width 56 height 16
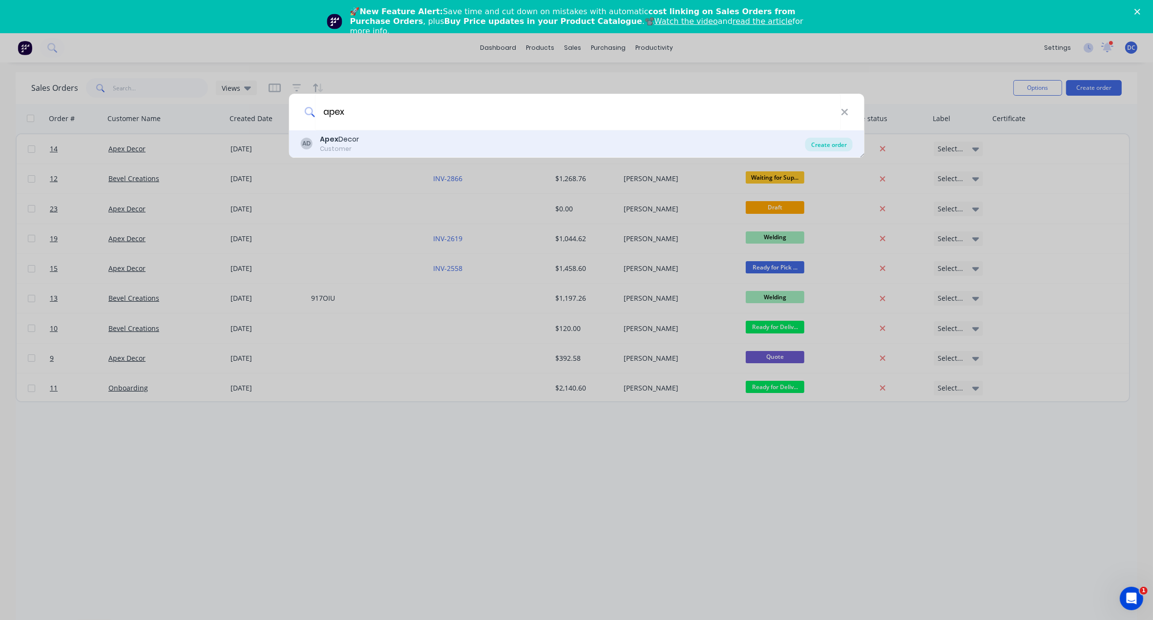
type input "apex"
click at [825, 142] on div "Create order" at bounding box center [828, 145] width 47 height 14
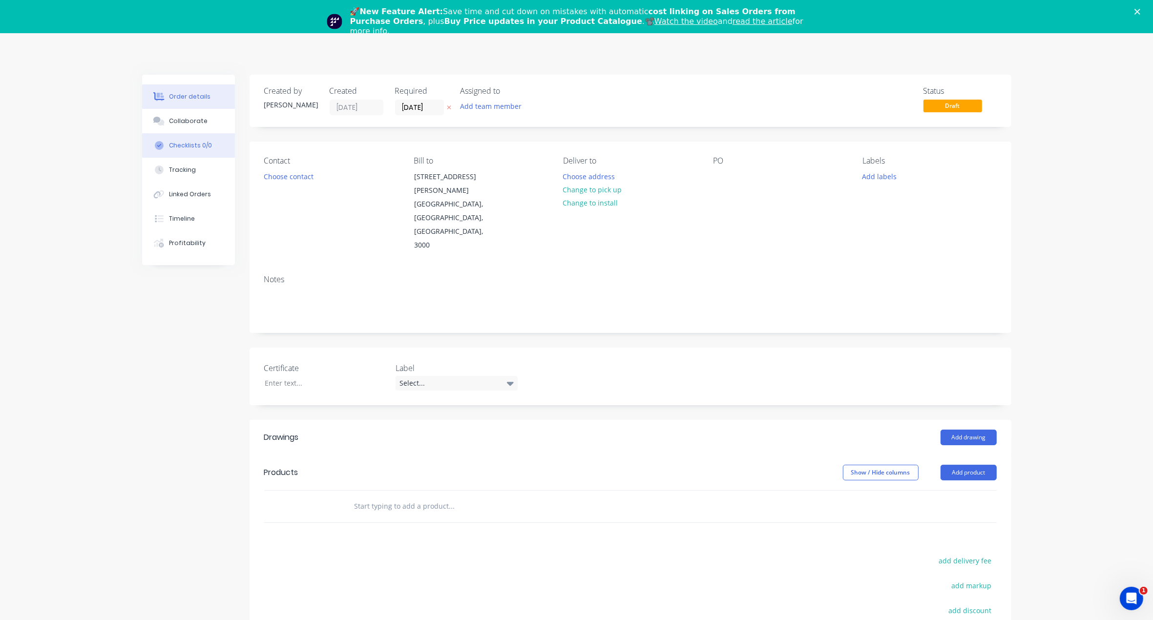
click at [184, 145] on div "Checklists 0/0" at bounding box center [190, 145] width 43 height 9
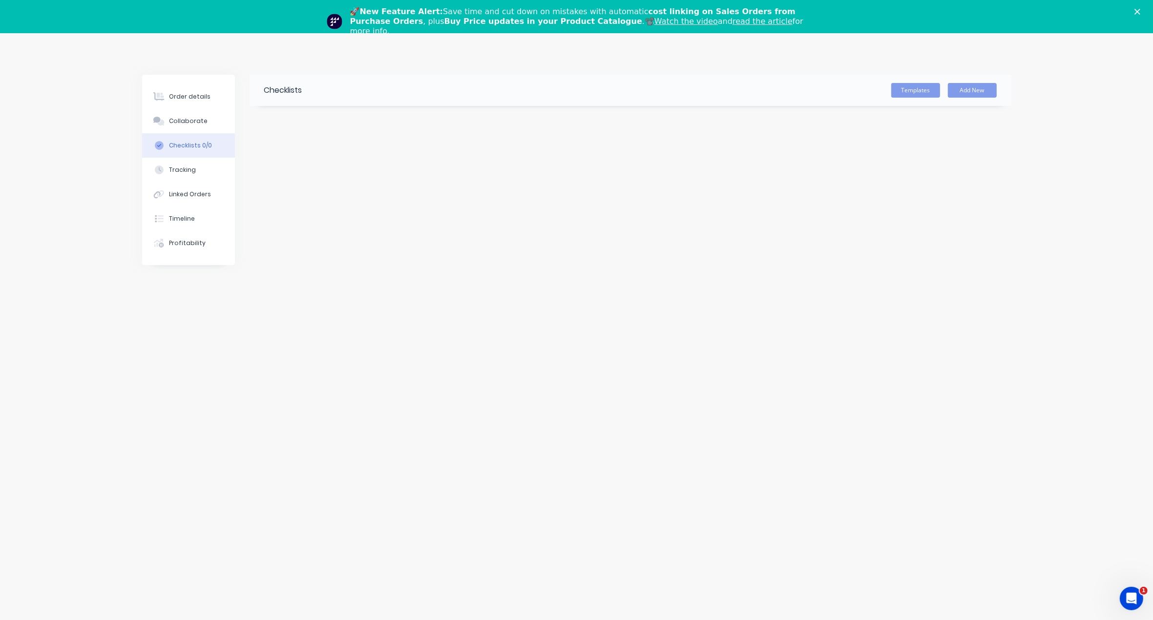
click at [904, 202] on div "Checklists Templates Add New" at bounding box center [576, 325] width 869 height 500
click at [175, 110] on button "Collaborate" at bounding box center [188, 121] width 93 height 24
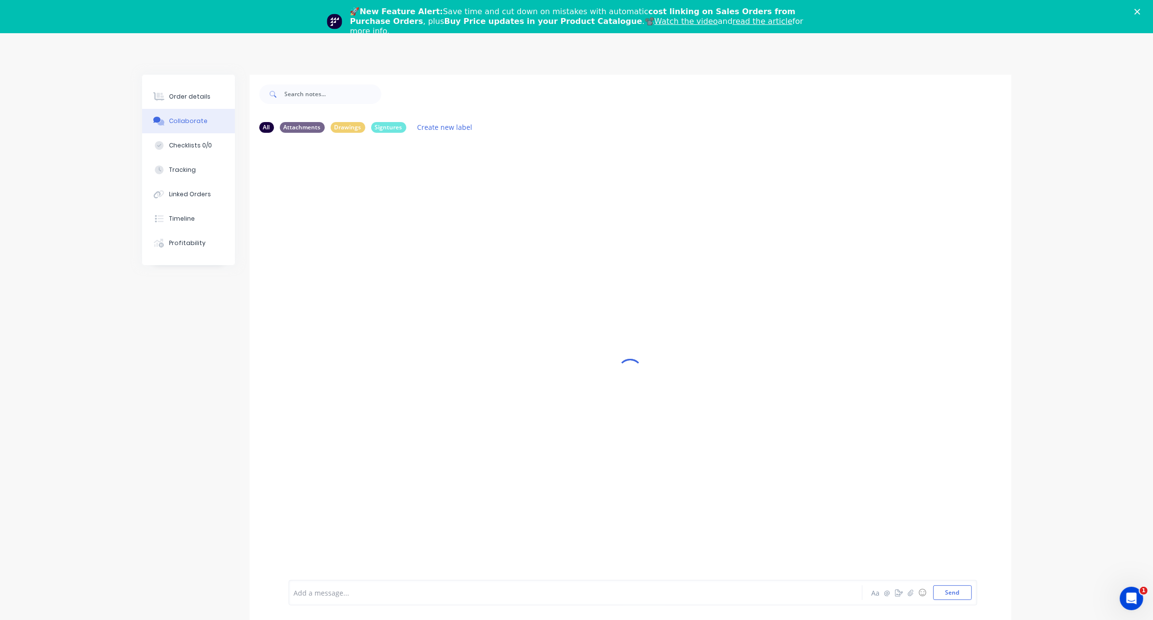
click at [182, 112] on button "Collaborate" at bounding box center [188, 121] width 93 height 24
click at [181, 99] on div "Order details" at bounding box center [190, 96] width 42 height 9
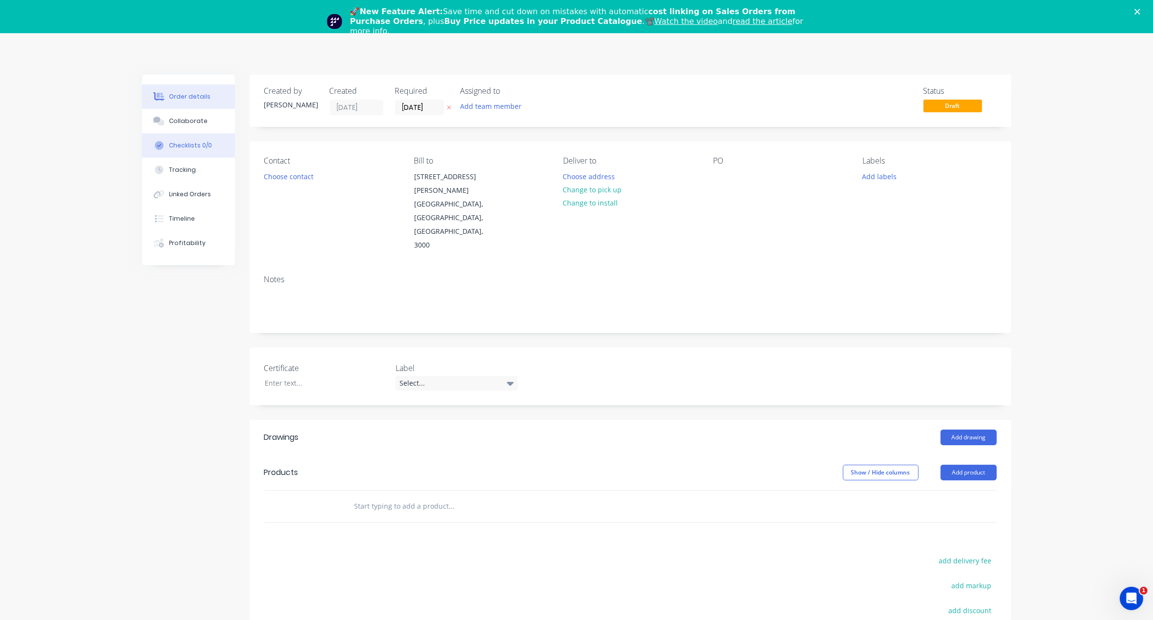
click at [180, 145] on div "Checklists 0/0" at bounding box center [190, 145] width 43 height 9
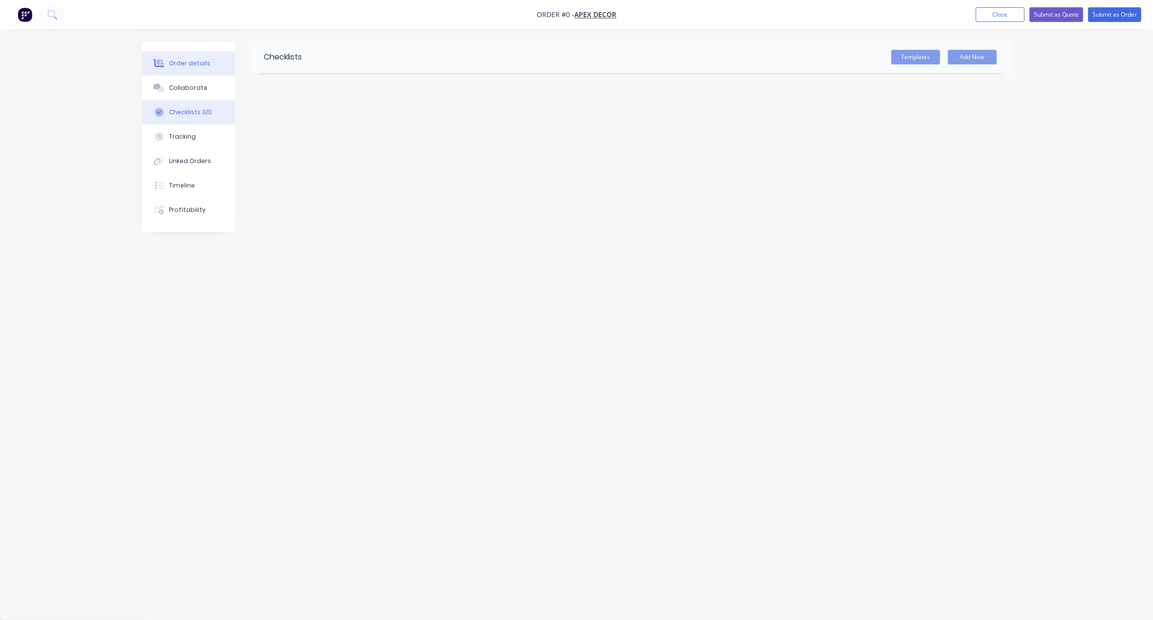
click at [190, 57] on button "Order details" at bounding box center [188, 63] width 93 height 24
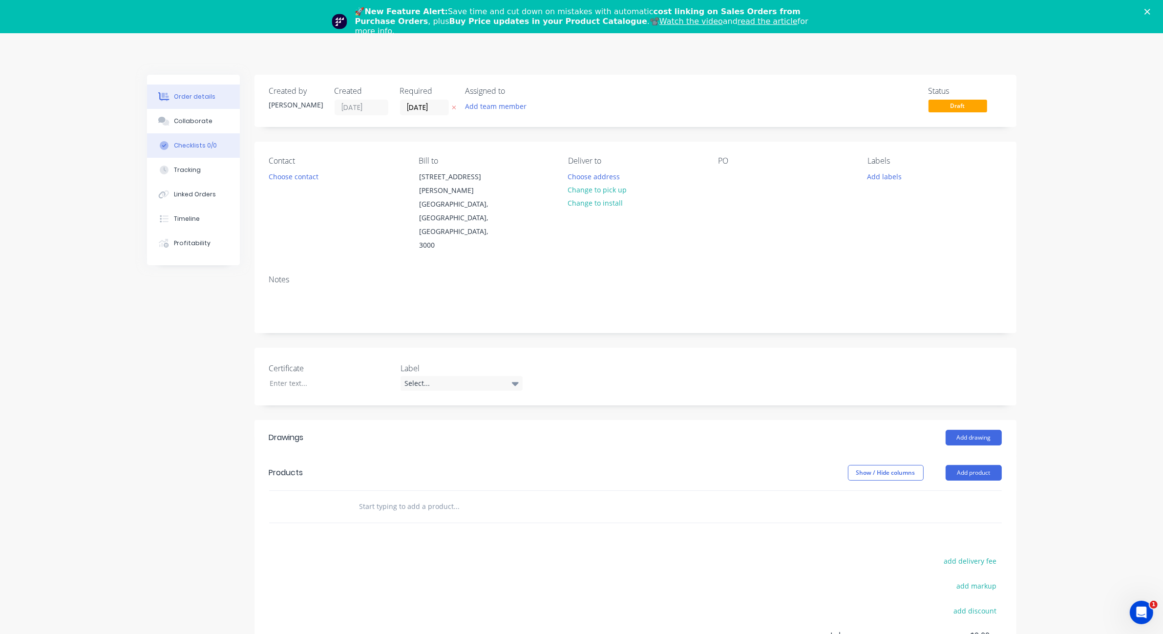
click at [186, 143] on div "Checklists 0/0" at bounding box center [195, 145] width 43 height 9
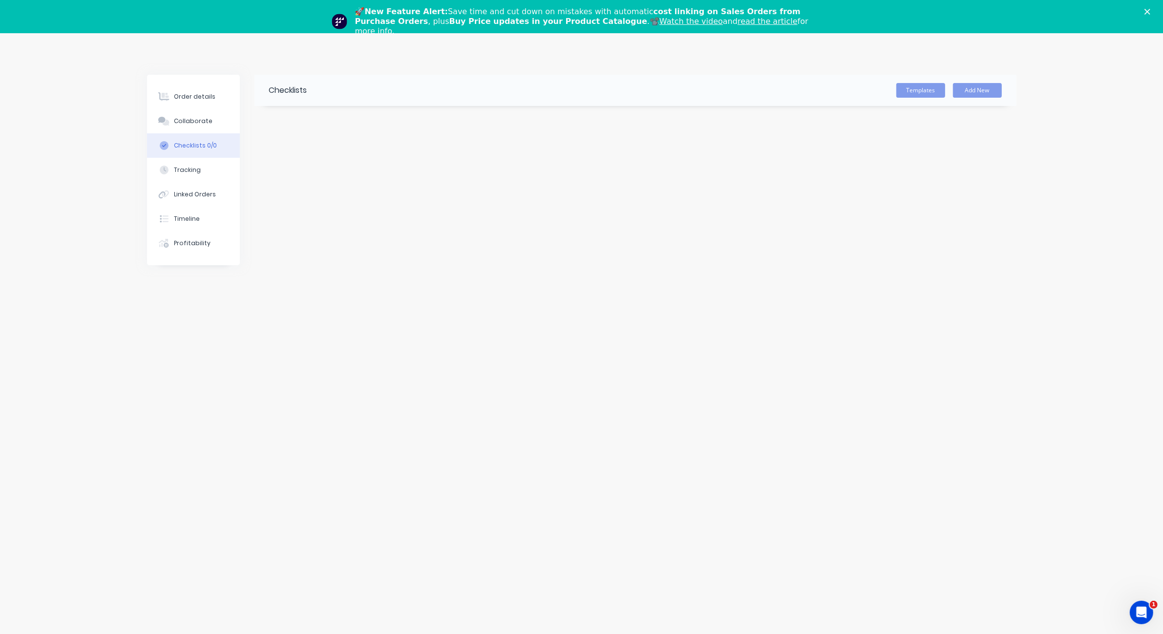
click at [1145, 14] on polygon "Close" at bounding box center [1147, 12] width 6 height 6
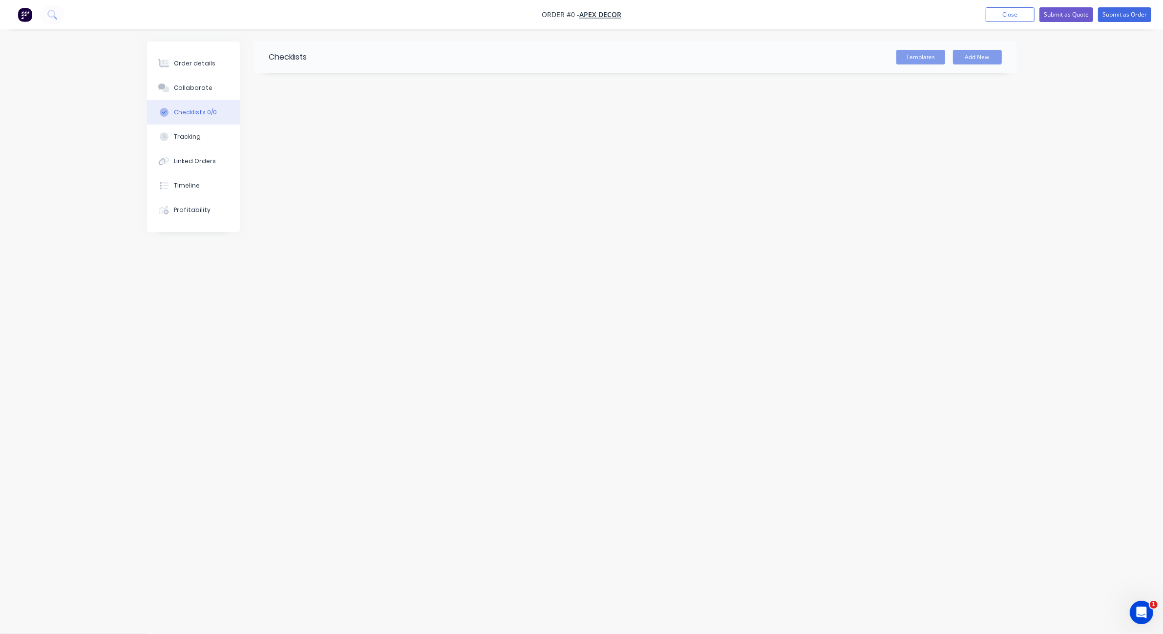
click at [25, 15] on img "button" at bounding box center [25, 14] width 15 height 15
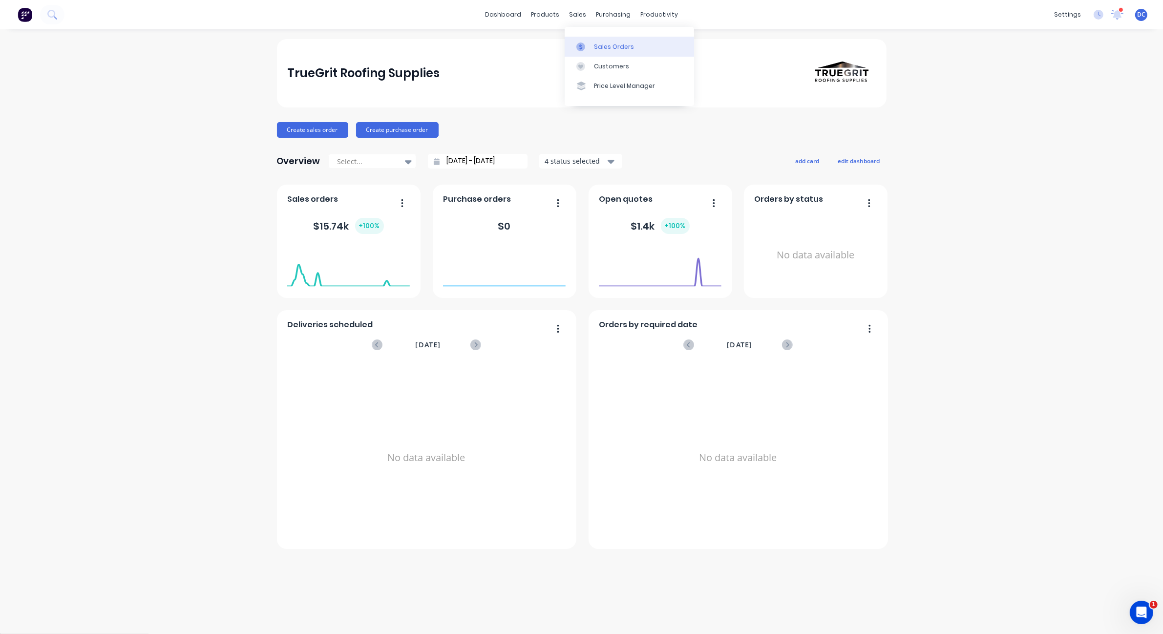
click at [597, 46] on div "Sales Orders" at bounding box center [614, 46] width 40 height 9
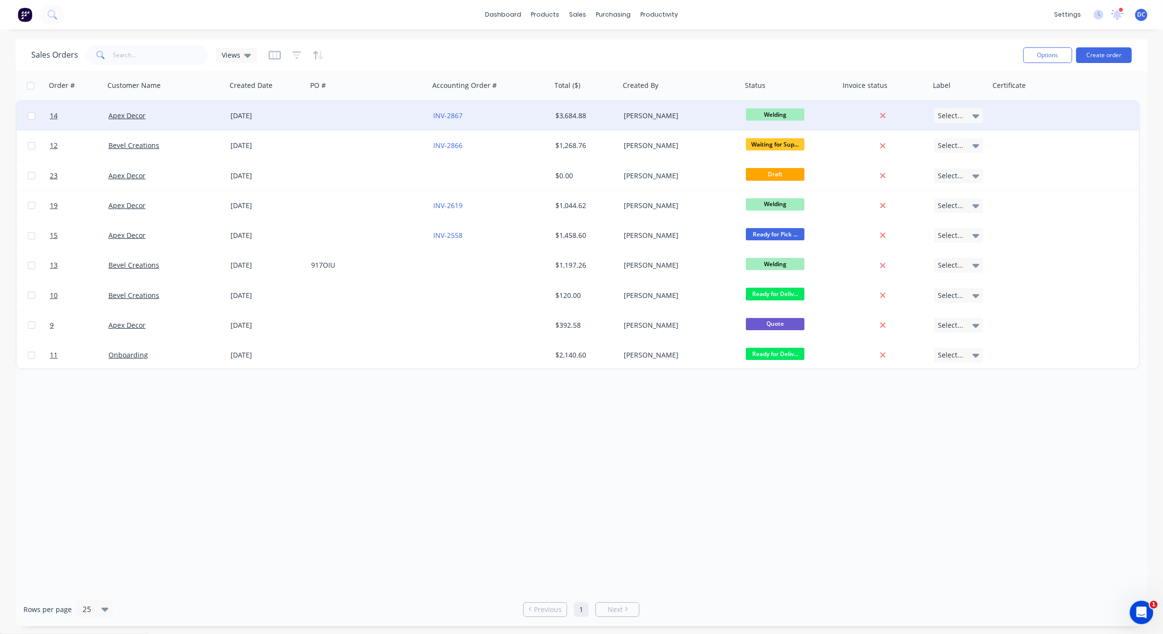
click at [1004, 113] on div at bounding box center [1027, 115] width 76 height 29
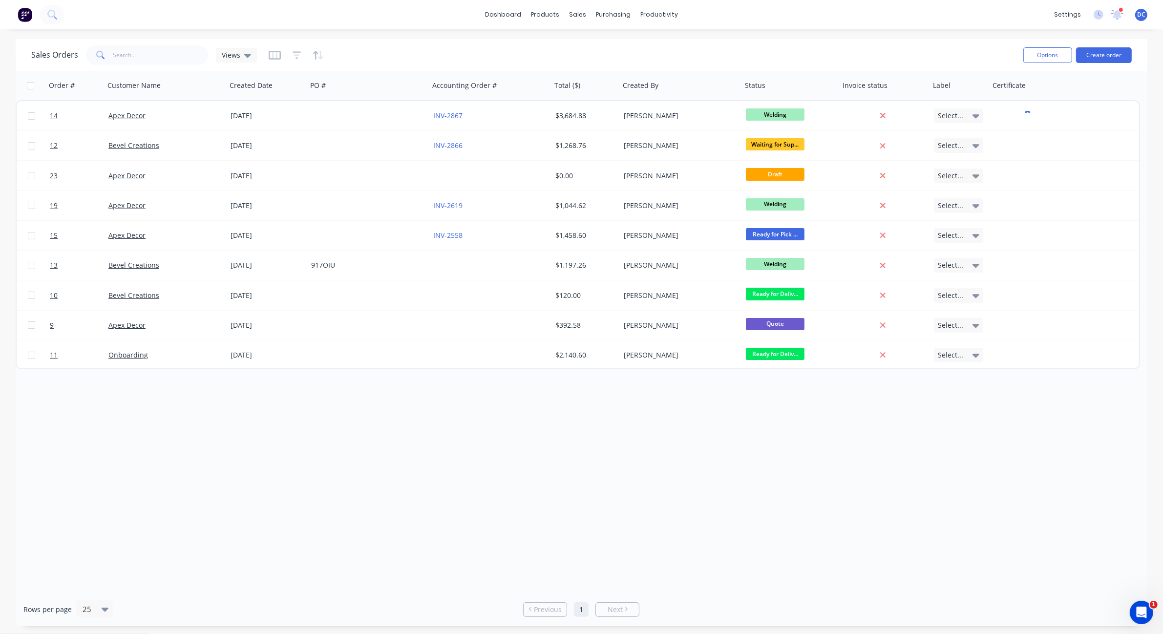
click at [954, 480] on div "Order # Customer Name Created Date PO # Accounting Order # Total ($) Created By…" at bounding box center [581, 331] width 1131 height 521
click at [261, 52] on div "Sales Orders Views" at bounding box center [523, 55] width 984 height 24
click at [265, 53] on div "Sales Orders Views" at bounding box center [523, 55] width 984 height 24
click at [272, 53] on icon "button" at bounding box center [274, 55] width 5 height 6
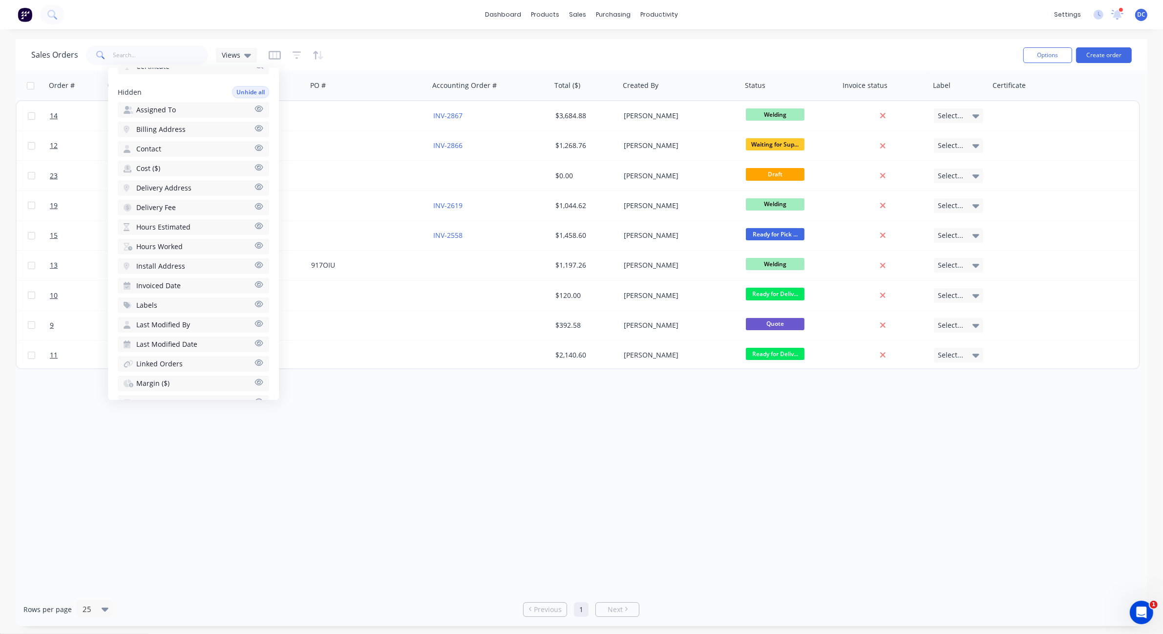
scroll to position [282, 0]
click at [158, 163] on span "Cost ($)" at bounding box center [148, 168] width 24 height 10
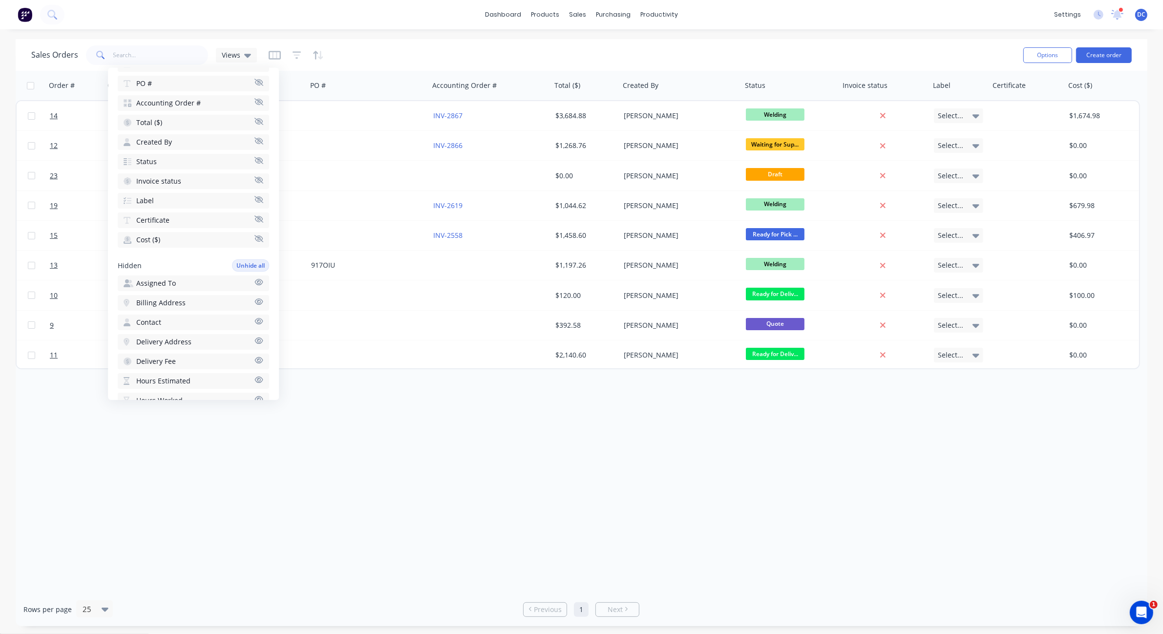
scroll to position [0, 0]
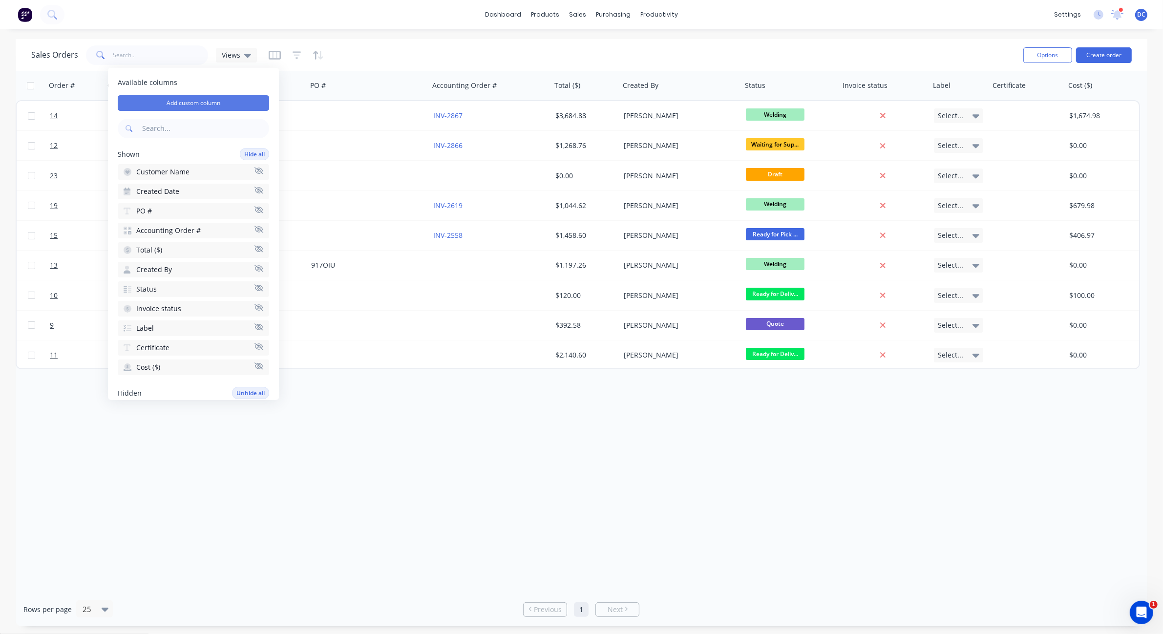
click at [212, 107] on button "Add custom column" at bounding box center [193, 103] width 151 height 16
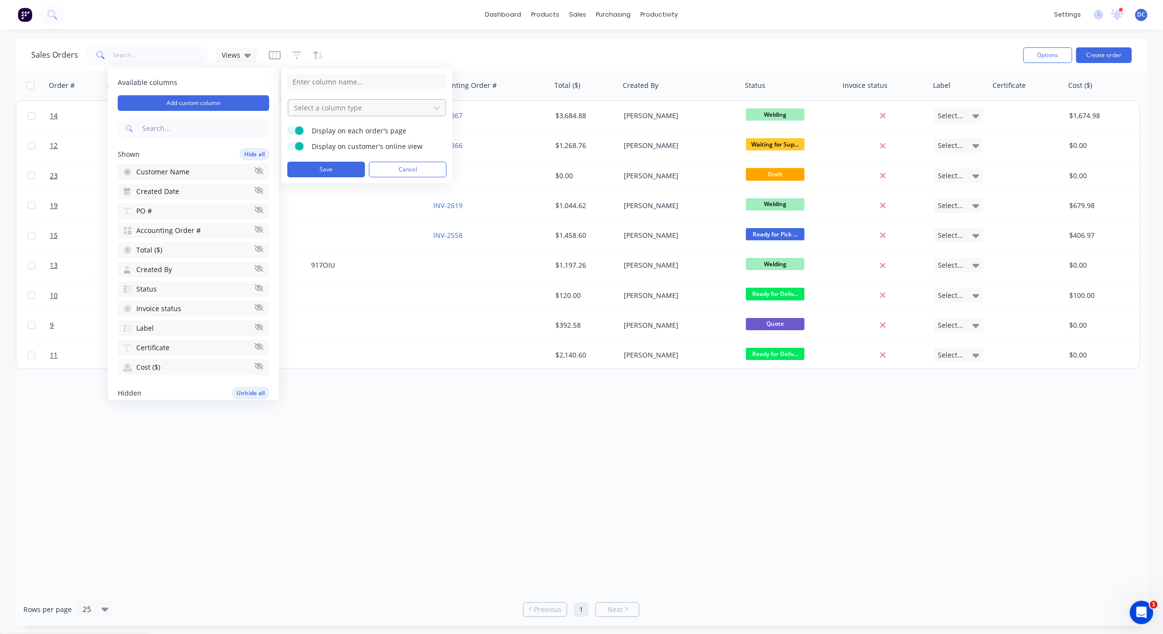
click at [324, 103] on div at bounding box center [359, 108] width 132 height 12
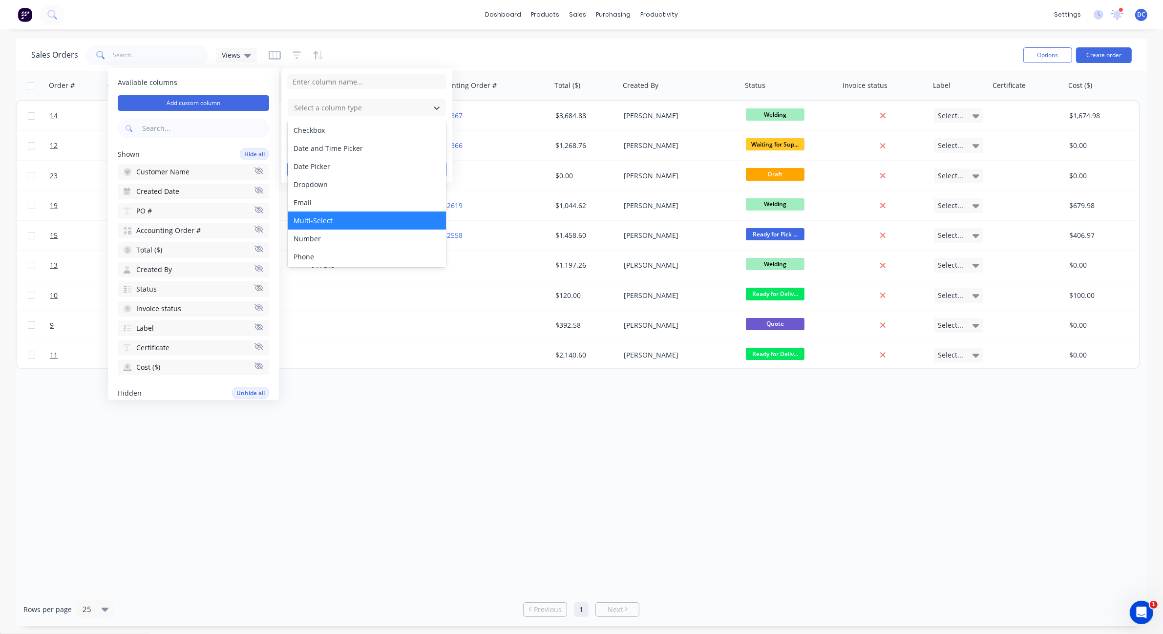
scroll to position [56, 0]
click at [410, 408] on div "Order # Customer Name Created Date PO # Accounting Order # Total ($) Created By…" at bounding box center [581, 331] width 1131 height 521
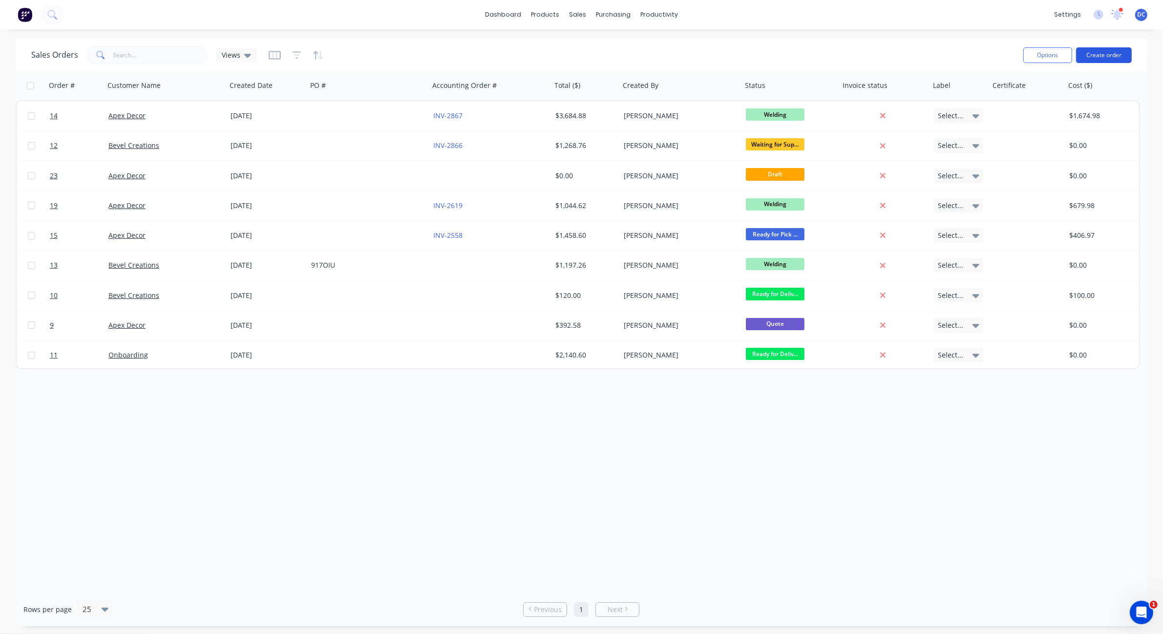
click at [1103, 58] on button "Create order" at bounding box center [1104, 55] width 56 height 16
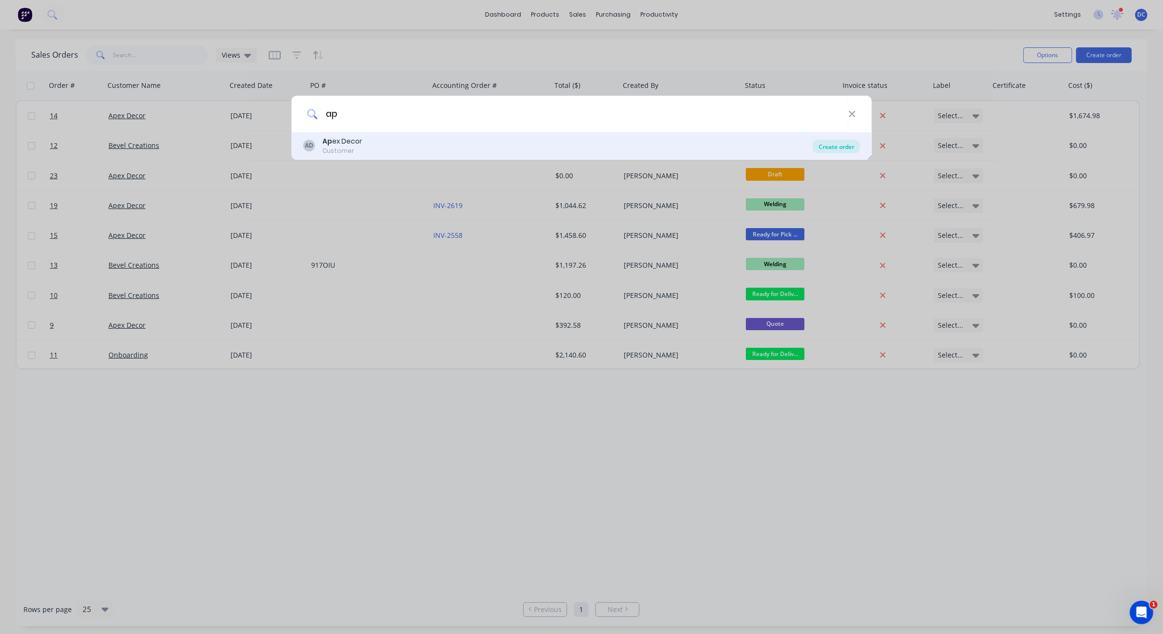
type input "ap"
click at [822, 143] on div "Create order" at bounding box center [836, 147] width 47 height 14
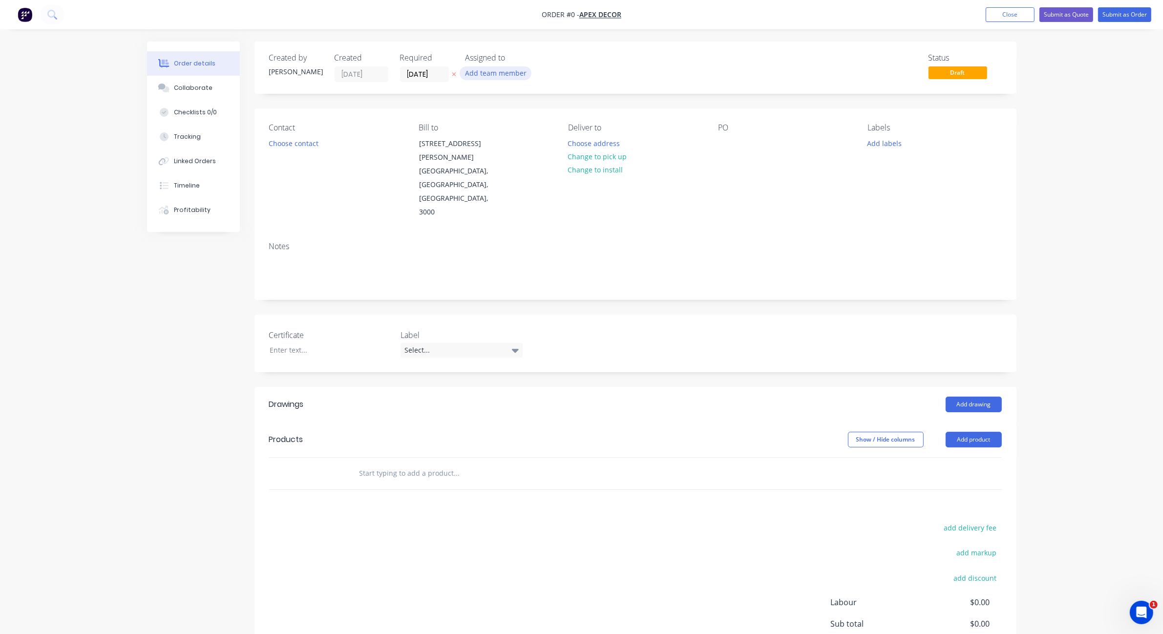
click at [493, 72] on button "Add team member" at bounding box center [495, 72] width 72 height 13
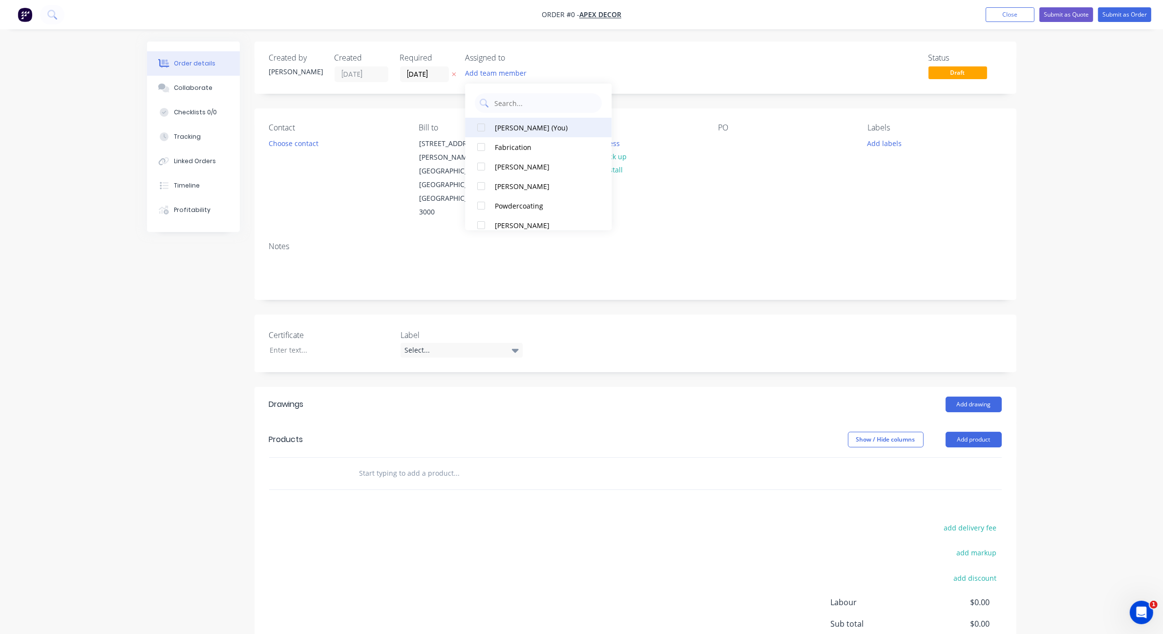
click at [503, 127] on div "[PERSON_NAME] (You)" at bounding box center [544, 128] width 98 height 10
click at [503, 145] on div "Fabrication" at bounding box center [544, 147] width 98 height 10
click at [298, 142] on div "Order details Collaborate Checklists 0/0 Tracking Linked Orders Timeline Profit…" at bounding box center [581, 390] width 889 height 697
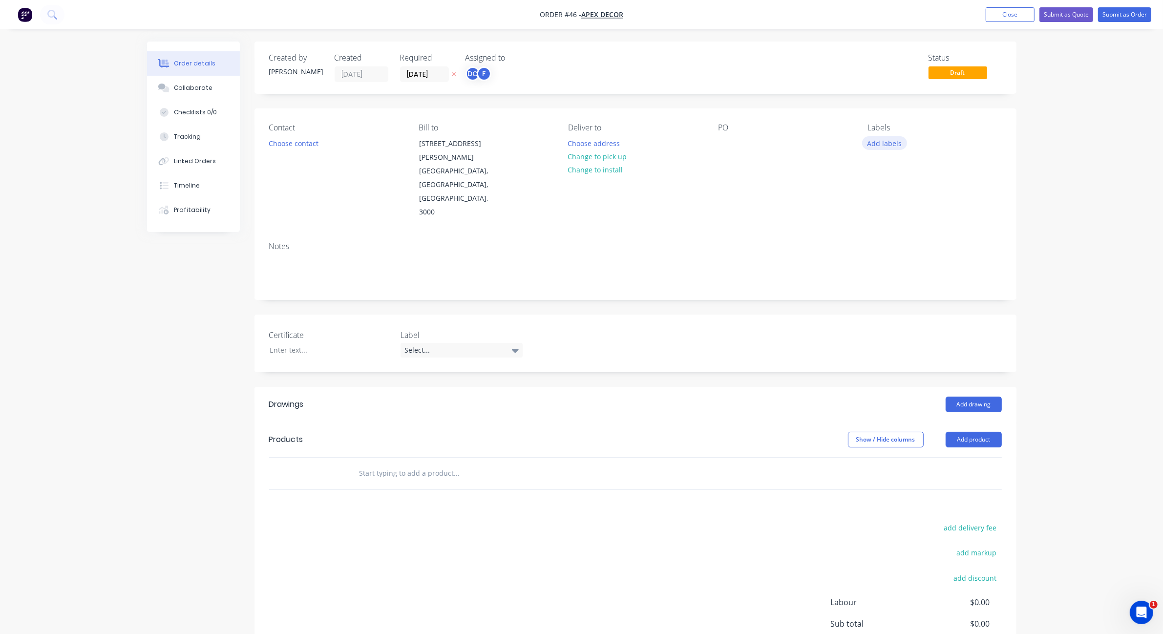
click at [883, 137] on button "Add labels" at bounding box center [884, 142] width 45 height 13
click at [906, 174] on input "text" at bounding box center [948, 173] width 102 height 20
click at [886, 230] on div at bounding box center [885, 231] width 20 height 20
click at [920, 169] on input "urgent" at bounding box center [948, 168] width 102 height 20
type input "u"
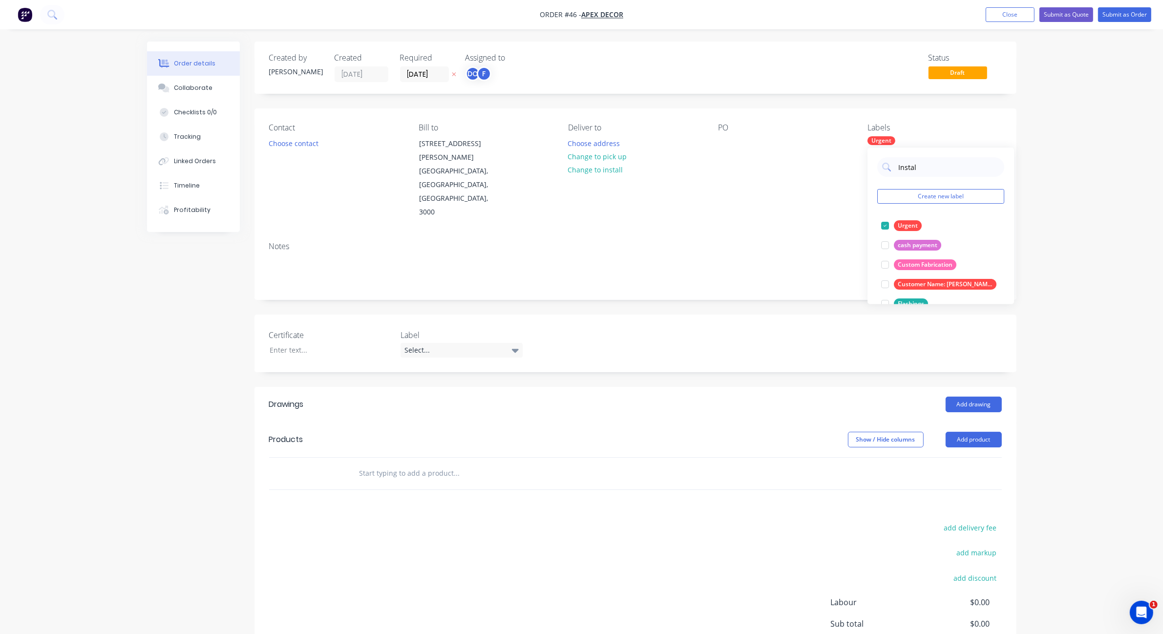
type input "Install"
click at [883, 231] on div at bounding box center [885, 226] width 20 height 20
click at [1080, 232] on div "Order details Collaborate Checklists 0/0 Tracking Linked Orders Timeline Profit…" at bounding box center [581, 369] width 1163 height 739
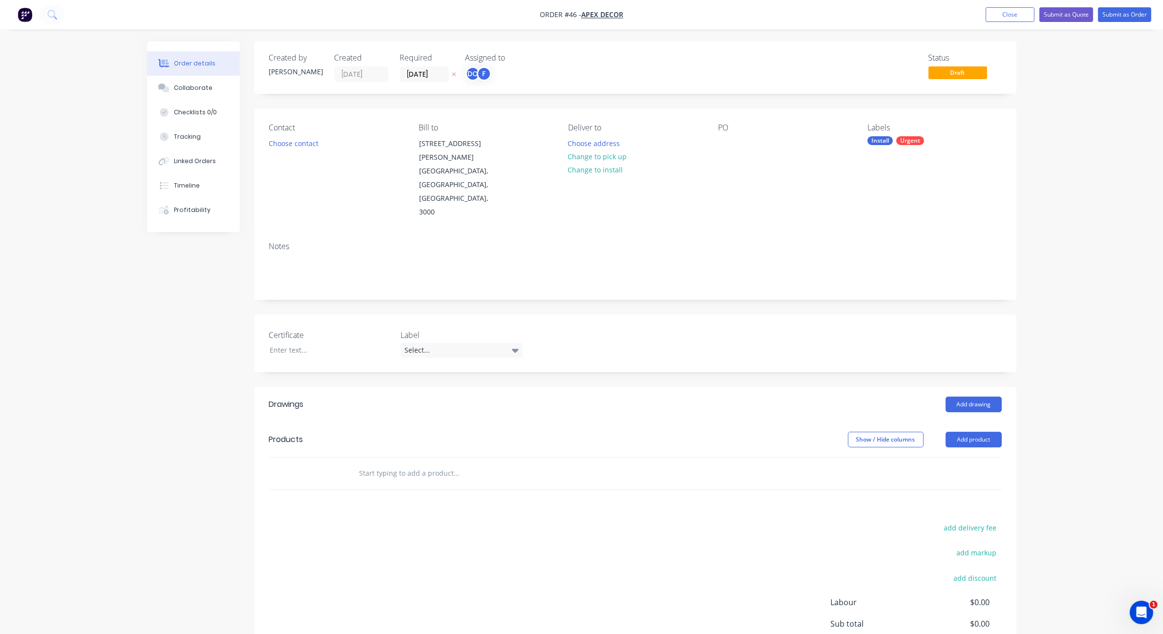
click at [890, 148] on div "Labels Install Urgent" at bounding box center [934, 171] width 134 height 96
click at [888, 143] on div "Install" at bounding box center [879, 140] width 25 height 9
drag, startPoint x: 922, startPoint y: 167, endPoint x: 882, endPoint y: 167, distance: 39.6
click at [882, 167] on div "Install" at bounding box center [940, 168] width 127 height 20
type input "CE Marks"
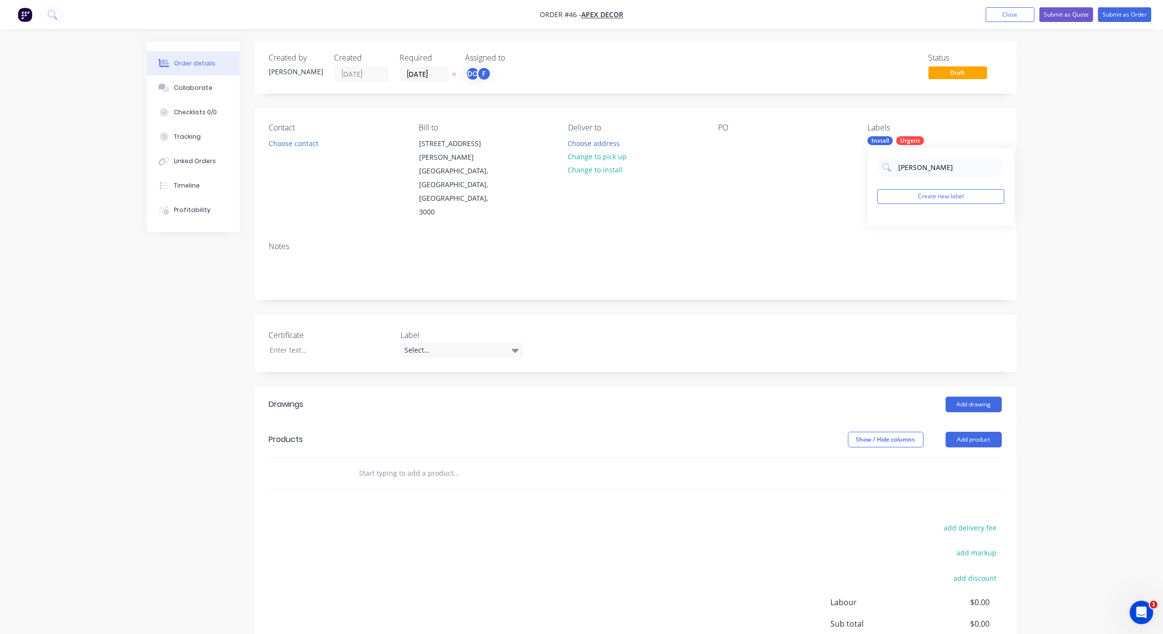
click at [932, 205] on div "CE Marks Create new label" at bounding box center [940, 187] width 146 height 78
click at [932, 203] on button "Create new label" at bounding box center [940, 196] width 127 height 15
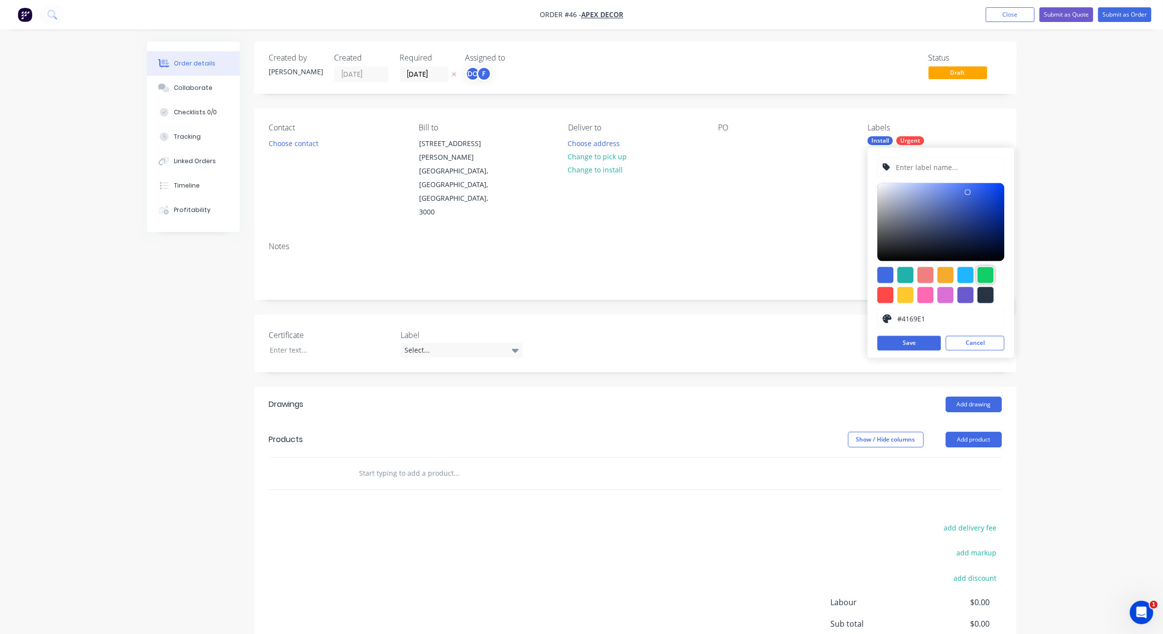
click at [984, 273] on div at bounding box center [985, 275] width 16 height 16
type input "#13CE66"
click at [926, 167] on input "text" at bounding box center [947, 167] width 104 height 19
click at [903, 166] on input "Ce Marks" at bounding box center [947, 167] width 104 height 19
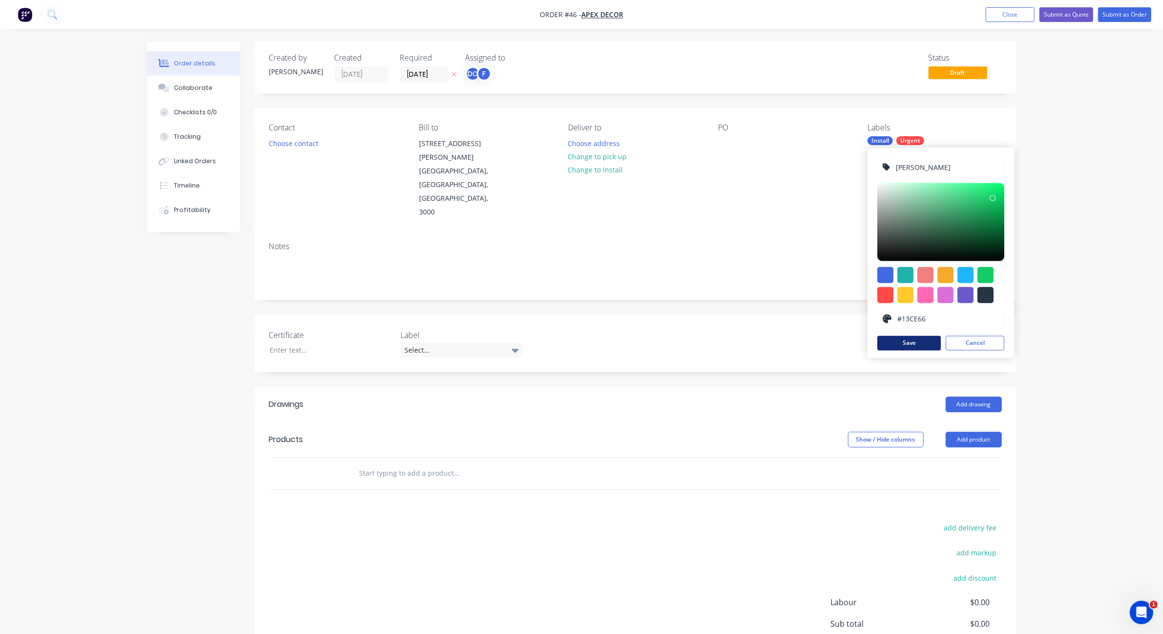
type input "CS Marks"
click at [915, 347] on button "Save" at bounding box center [908, 343] width 63 height 15
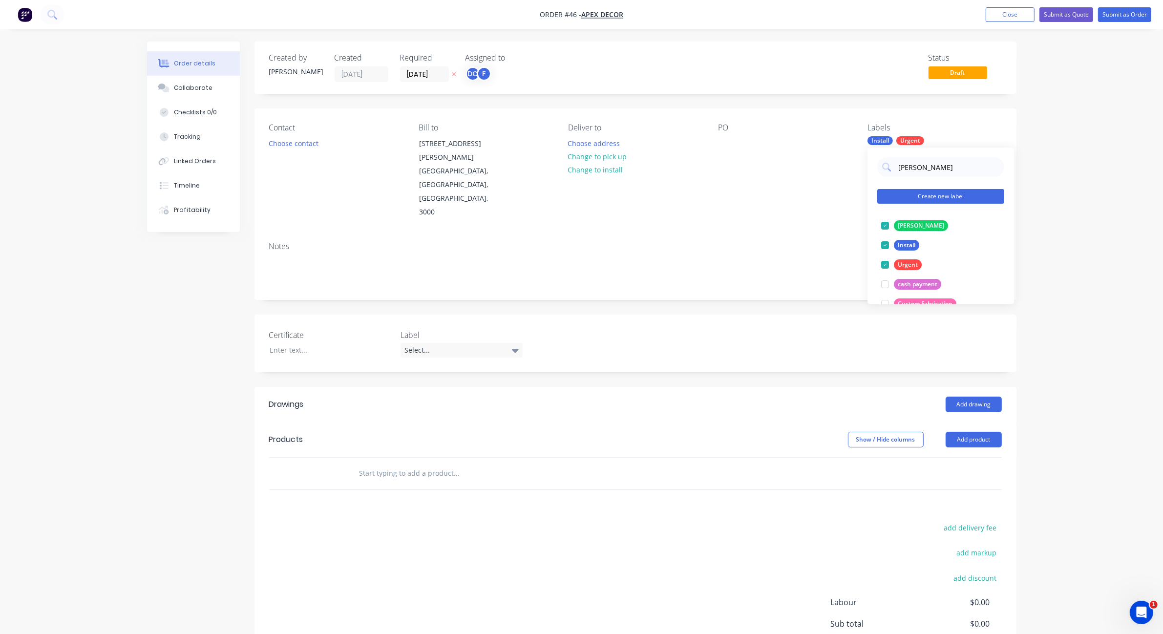
click at [906, 192] on button "Create new label" at bounding box center [940, 196] width 127 height 15
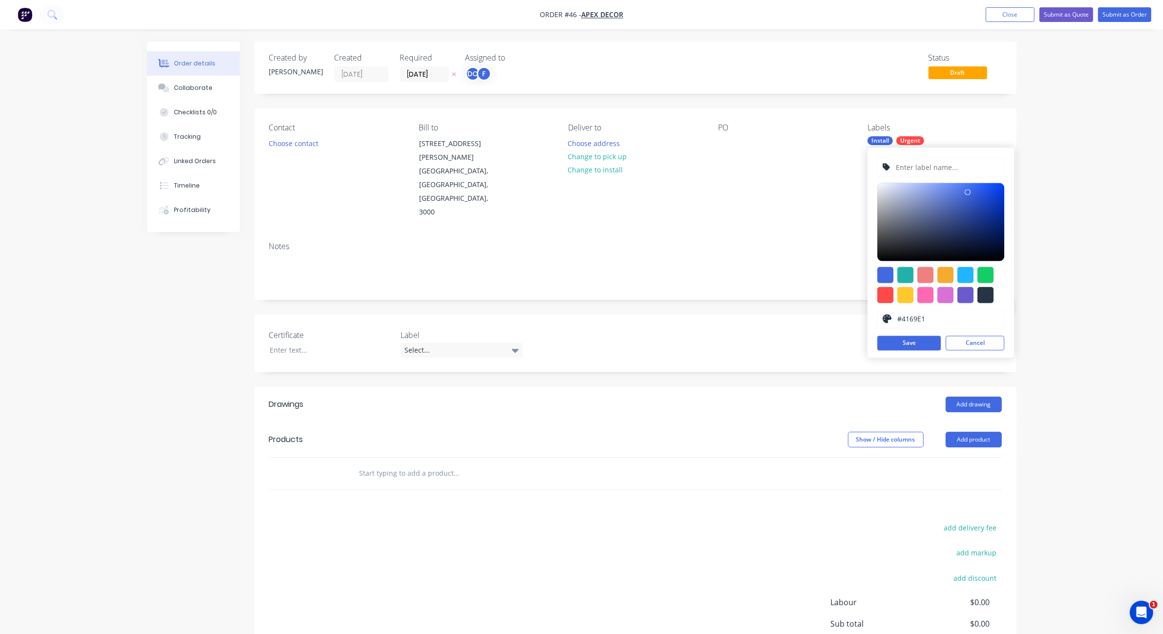
click at [910, 170] on input "text" at bounding box center [947, 167] width 104 height 19
type input "CE Marks"
click at [888, 295] on div at bounding box center [885, 295] width 16 height 16
click at [933, 273] on div at bounding box center [925, 275] width 16 height 16
type input "#F08080"
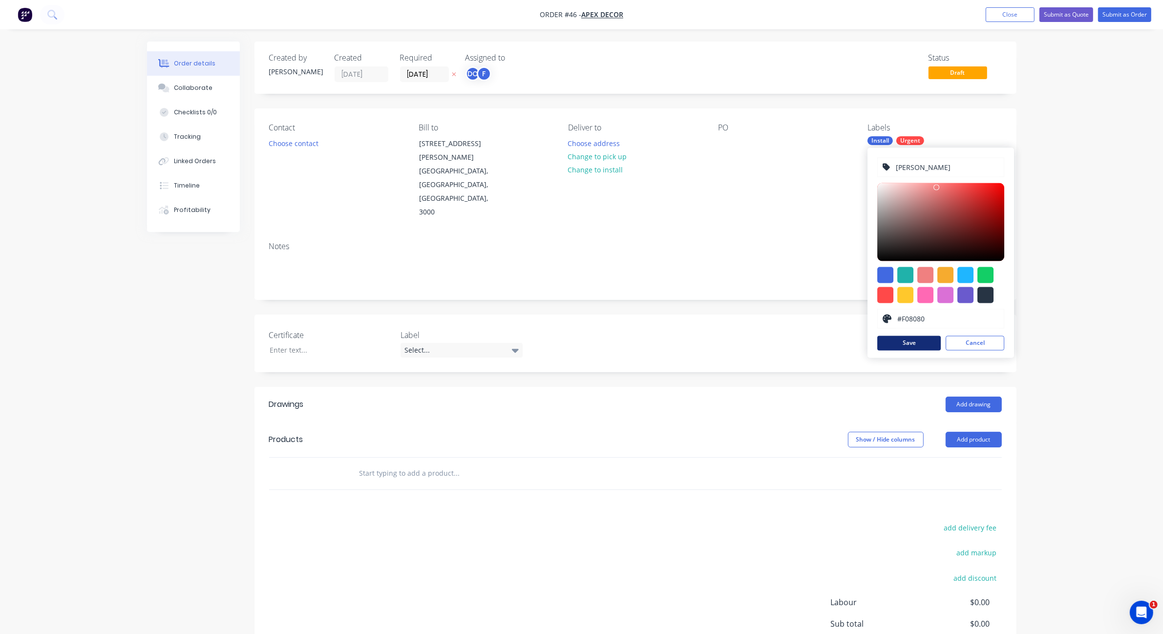
click at [922, 339] on button "Save" at bounding box center [908, 343] width 63 height 15
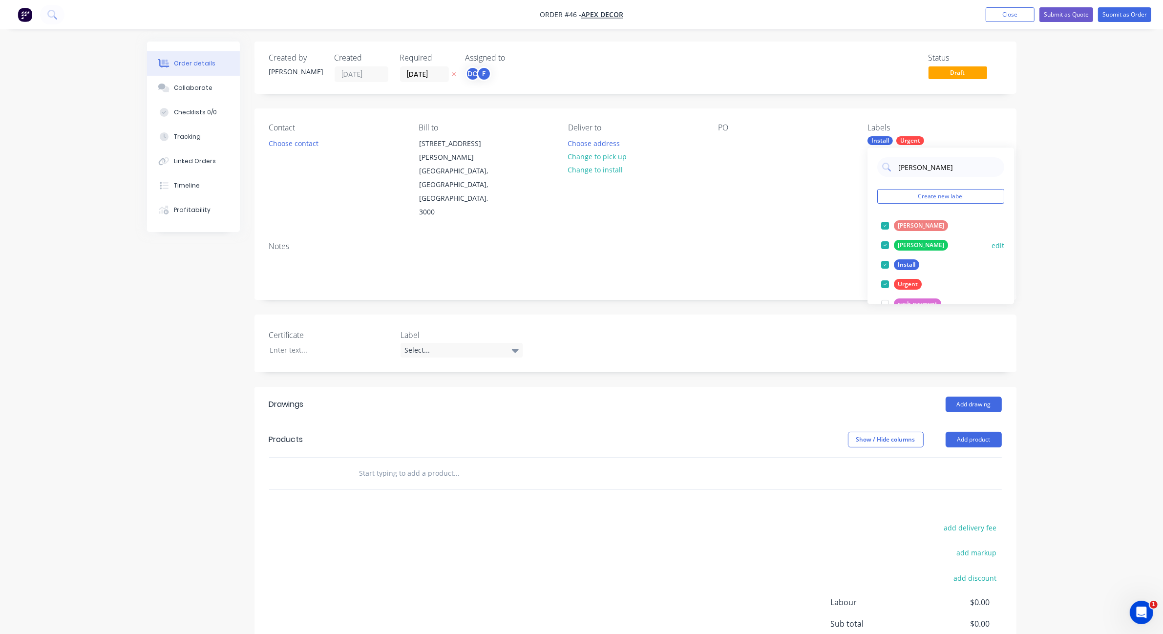
click at [891, 244] on div at bounding box center [885, 246] width 20 height 20
click at [1103, 250] on div "Order details Collaborate Checklists 0/0 Tracking Linked Orders Timeline Profit…" at bounding box center [581, 369] width 1163 height 739
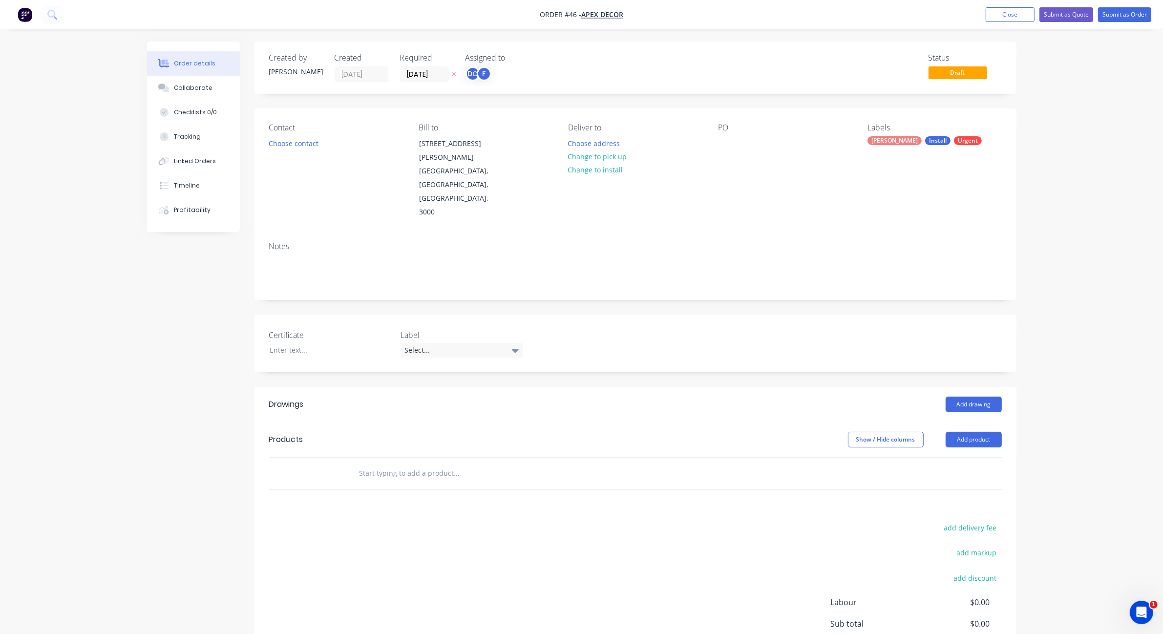
click at [890, 143] on div "CE Marks" at bounding box center [894, 140] width 54 height 9
click at [1060, 186] on div "Order details Collaborate Checklists 0/0 Tracking Linked Orders Timeline Profit…" at bounding box center [581, 369] width 1163 height 739
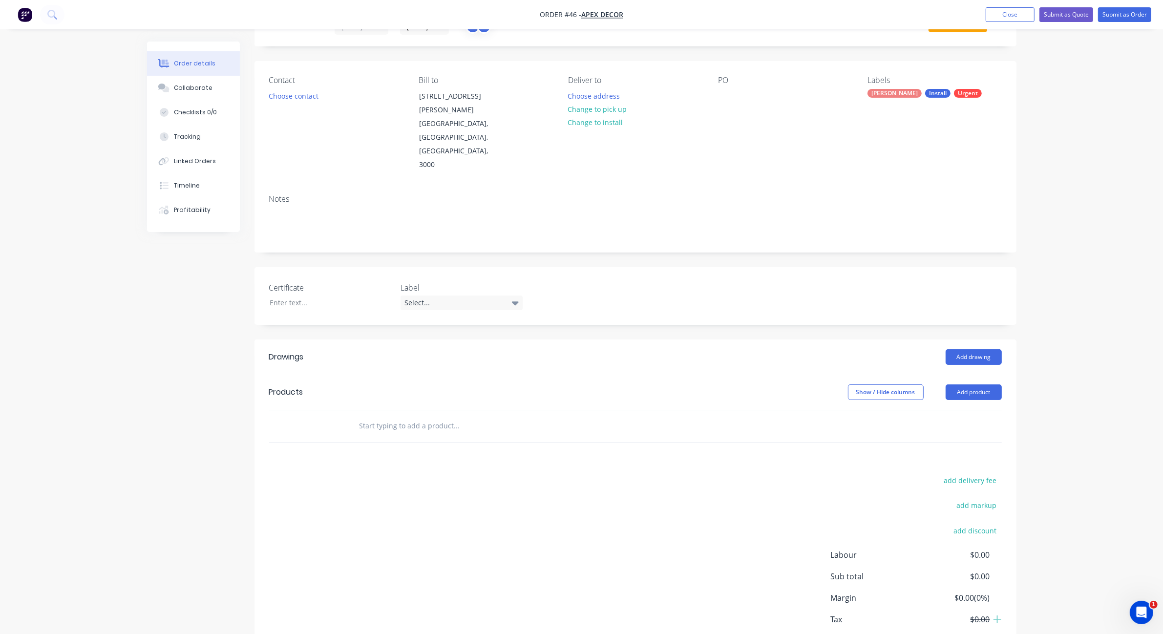
scroll to position [64, 0]
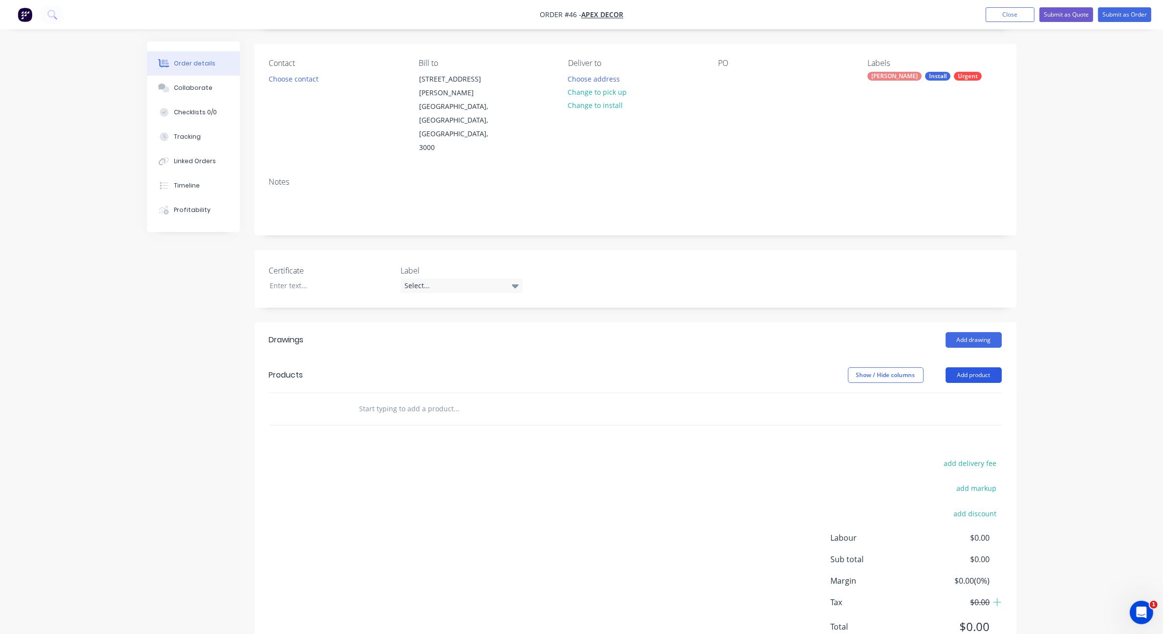
click at [963, 367] on button "Add product" at bounding box center [973, 375] width 56 height 16
click at [955, 393] on div "Product catalogue" at bounding box center [954, 400] width 75 height 14
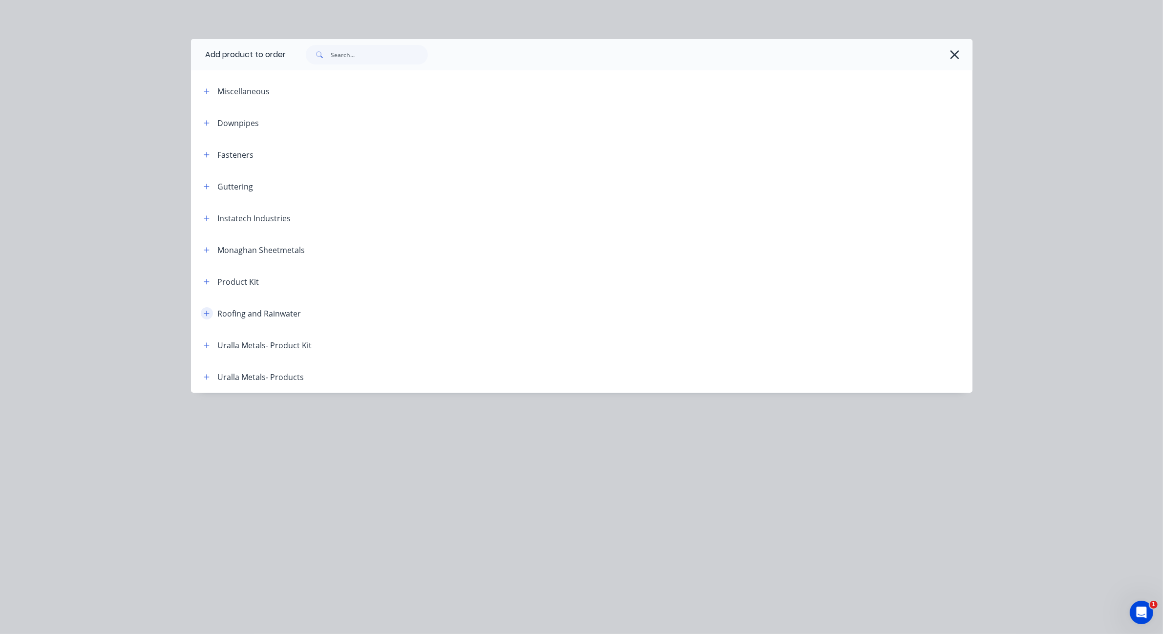
scroll to position [79, 0]
click at [204, 157] on icon "button" at bounding box center [207, 154] width 6 height 7
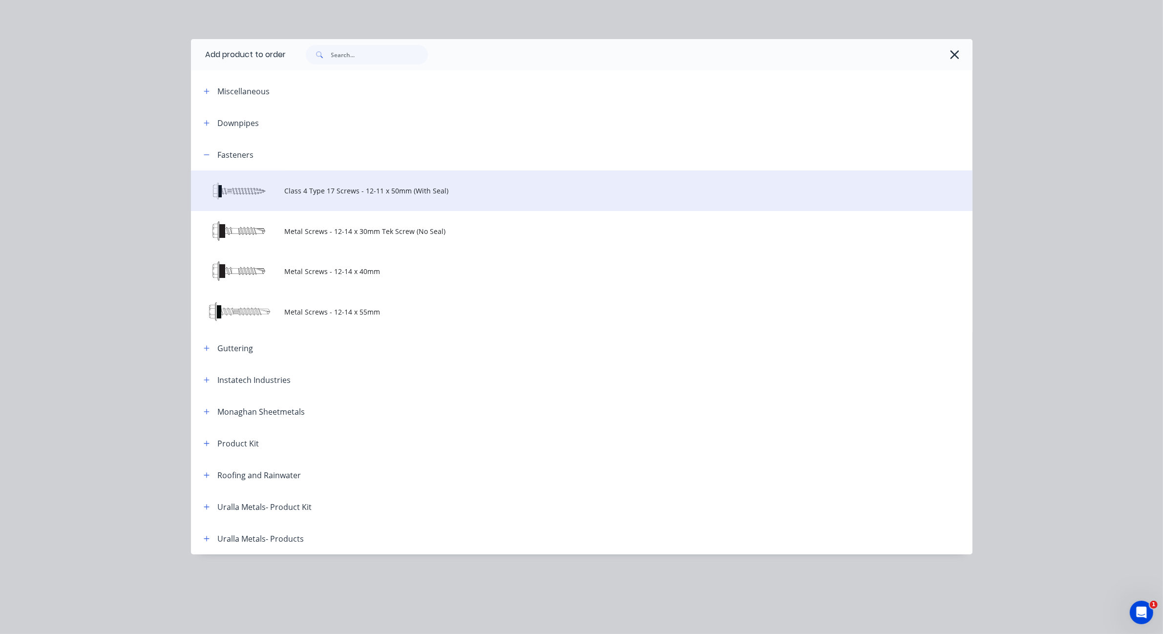
click at [248, 181] on td at bounding box center [238, 190] width 94 height 41
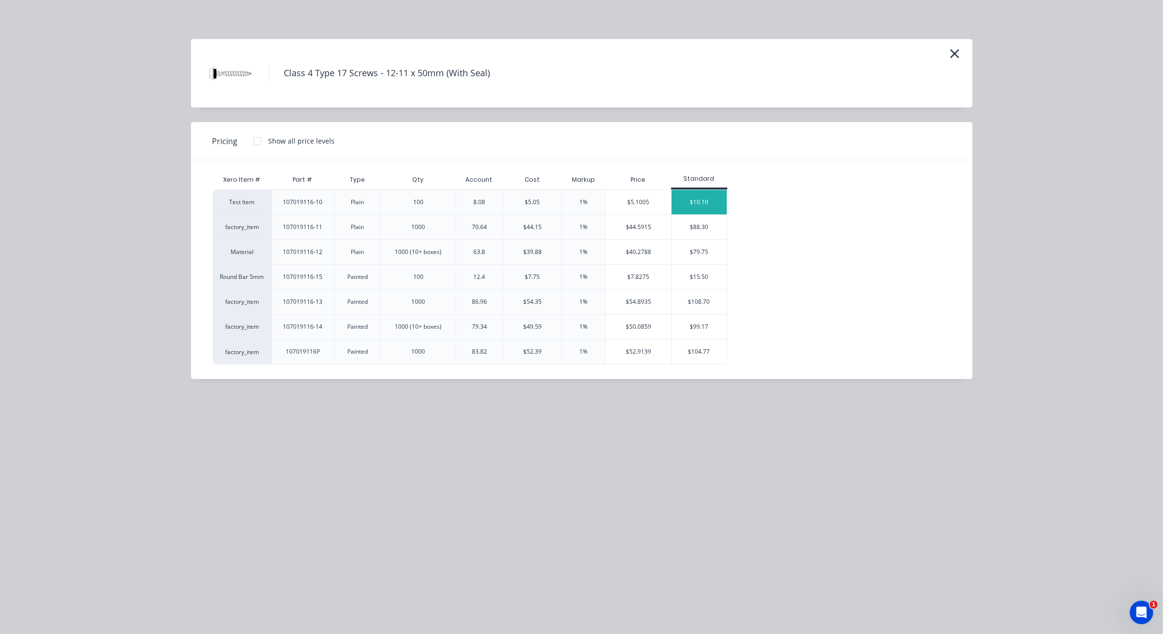
click at [687, 202] on div "$10.10" at bounding box center [698, 202] width 55 height 24
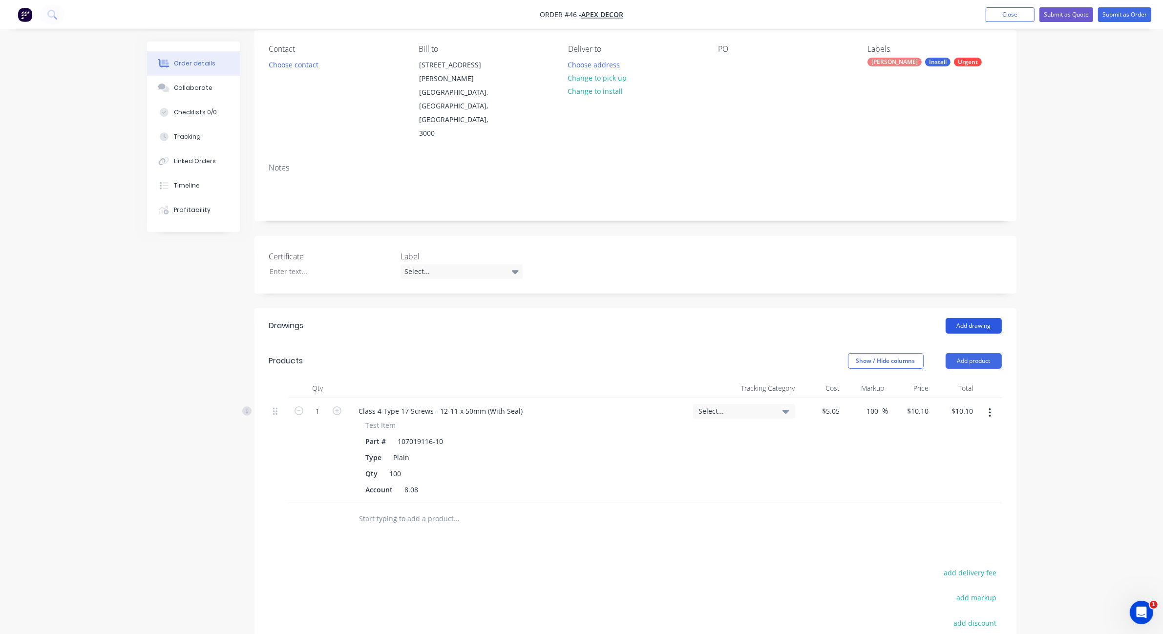
click at [970, 318] on button "Add drawing" at bounding box center [973, 326] width 56 height 16
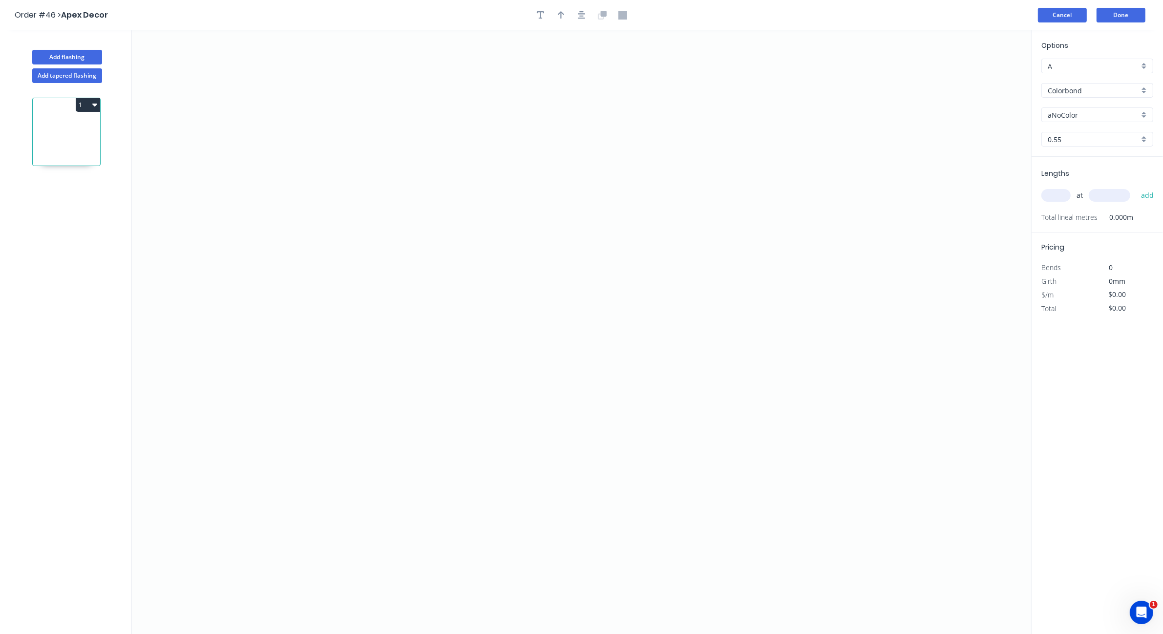
click at [1069, 20] on button "Cancel" at bounding box center [1062, 15] width 49 height 15
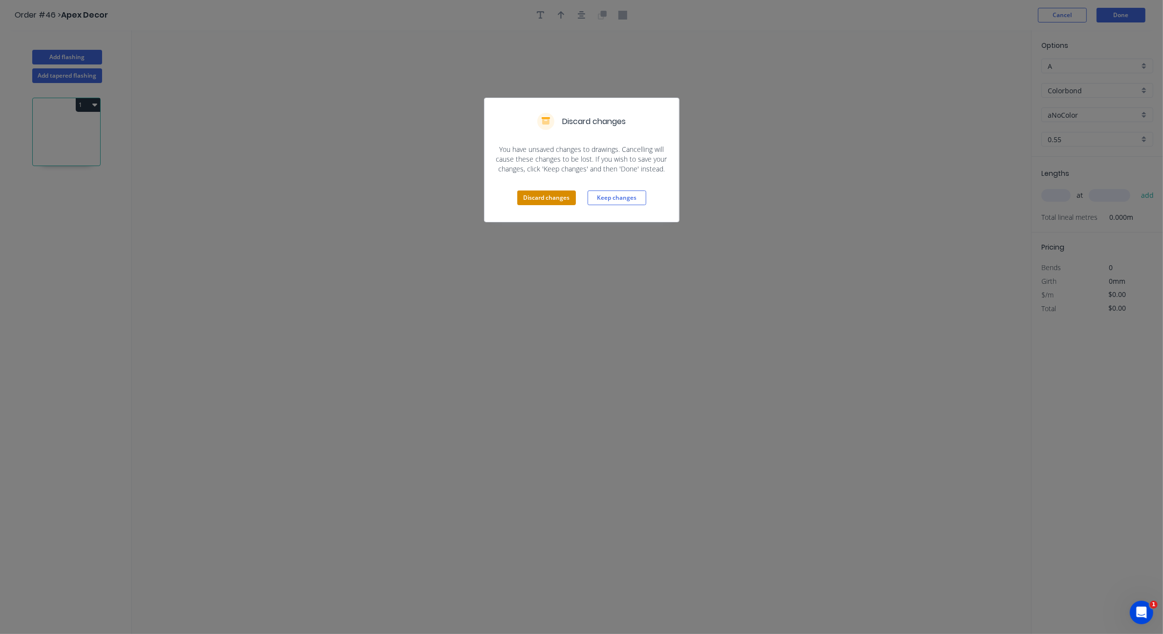
click at [562, 202] on button "Discard changes" at bounding box center [546, 197] width 59 height 15
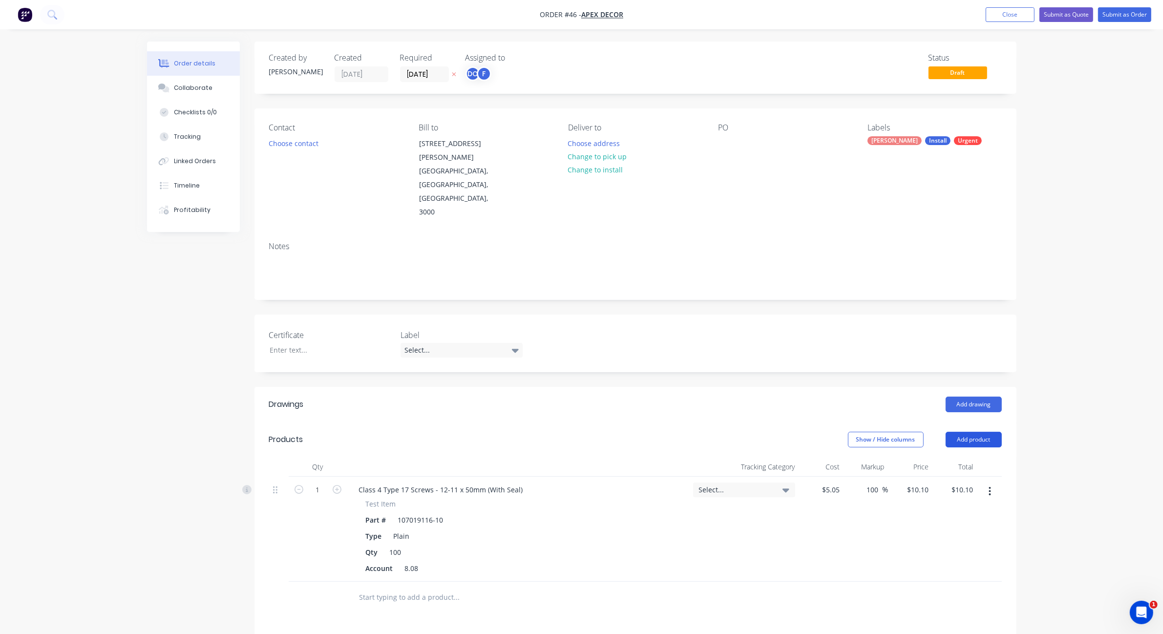
click at [963, 432] on button "Add product" at bounding box center [973, 440] width 56 height 16
click at [930, 457] on div "Product catalogue" at bounding box center [954, 464] width 75 height 14
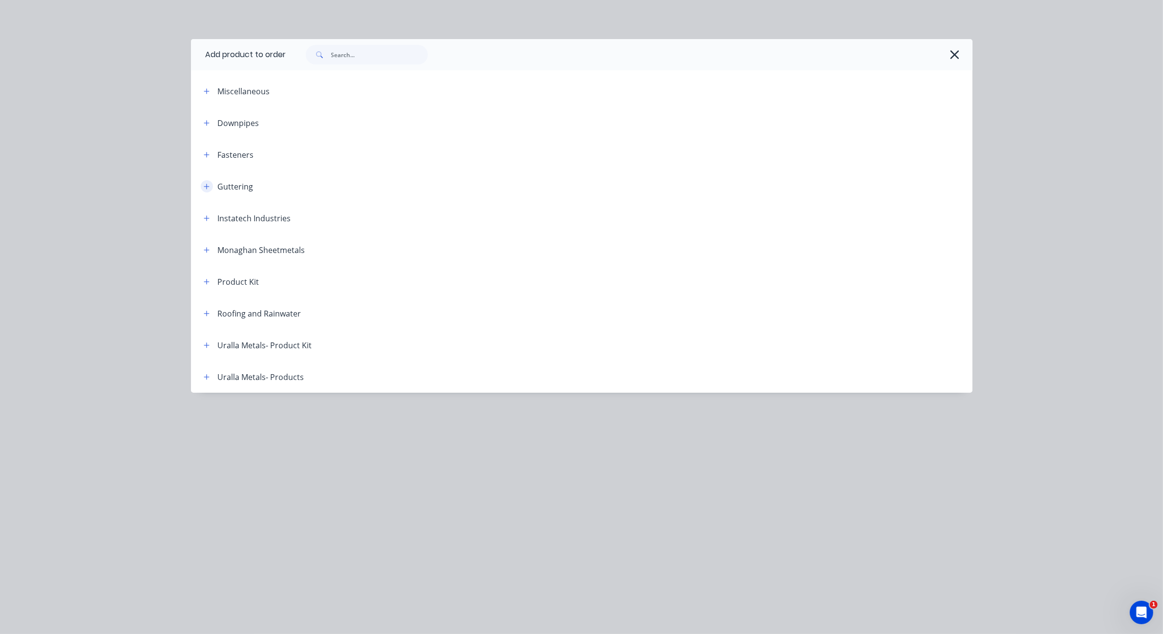
click at [206, 188] on icon "button" at bounding box center [207, 186] width 6 height 7
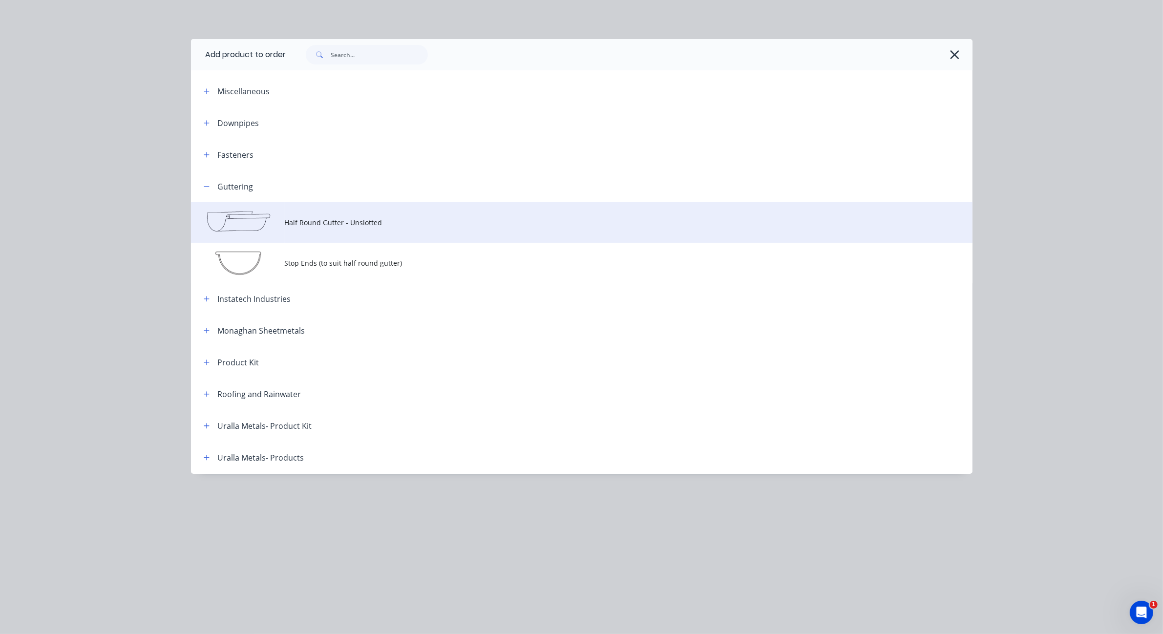
click at [308, 221] on span "Half Round Gutter - Unslotted" at bounding box center [560, 222] width 550 height 10
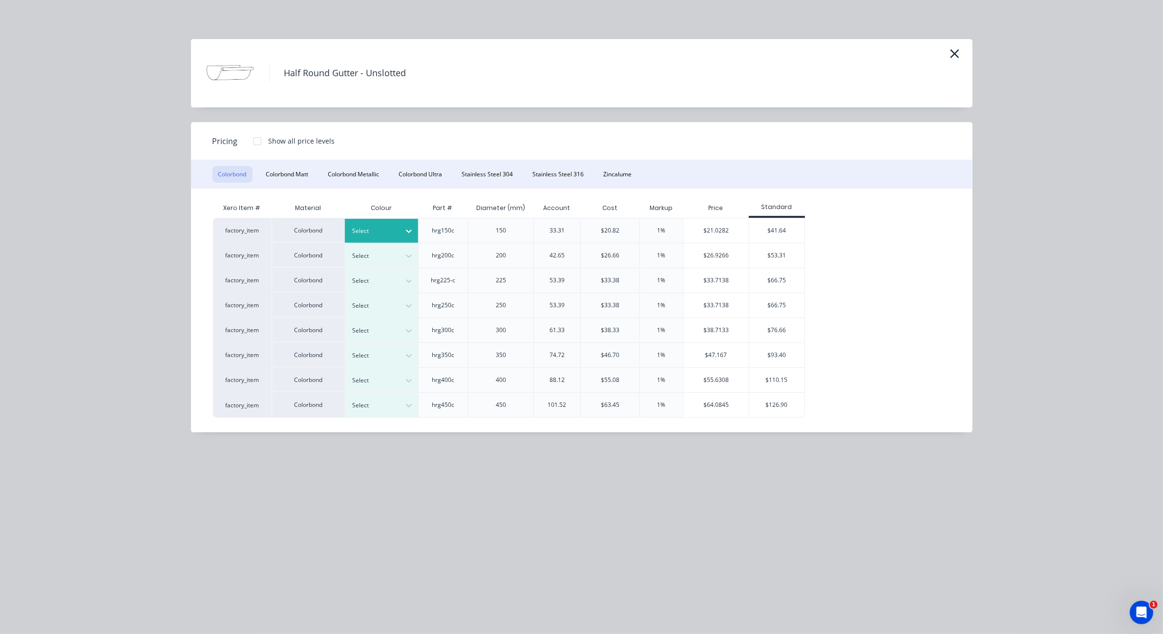
click at [369, 227] on div at bounding box center [374, 231] width 44 height 11
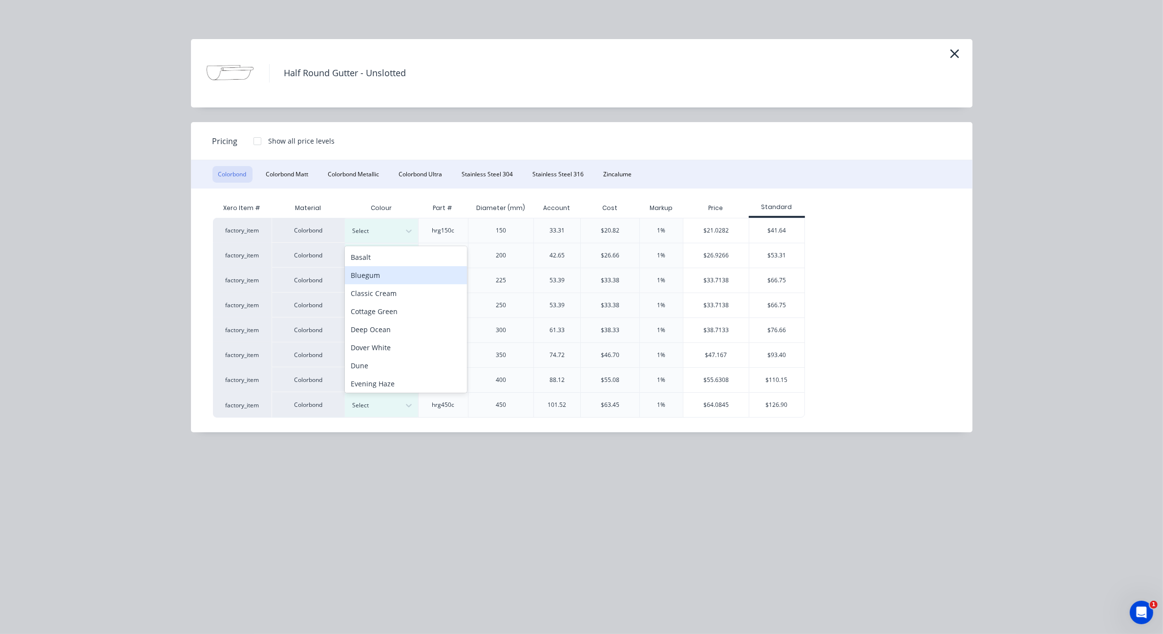
click at [376, 278] on div "Bluegum" at bounding box center [406, 275] width 122 height 18
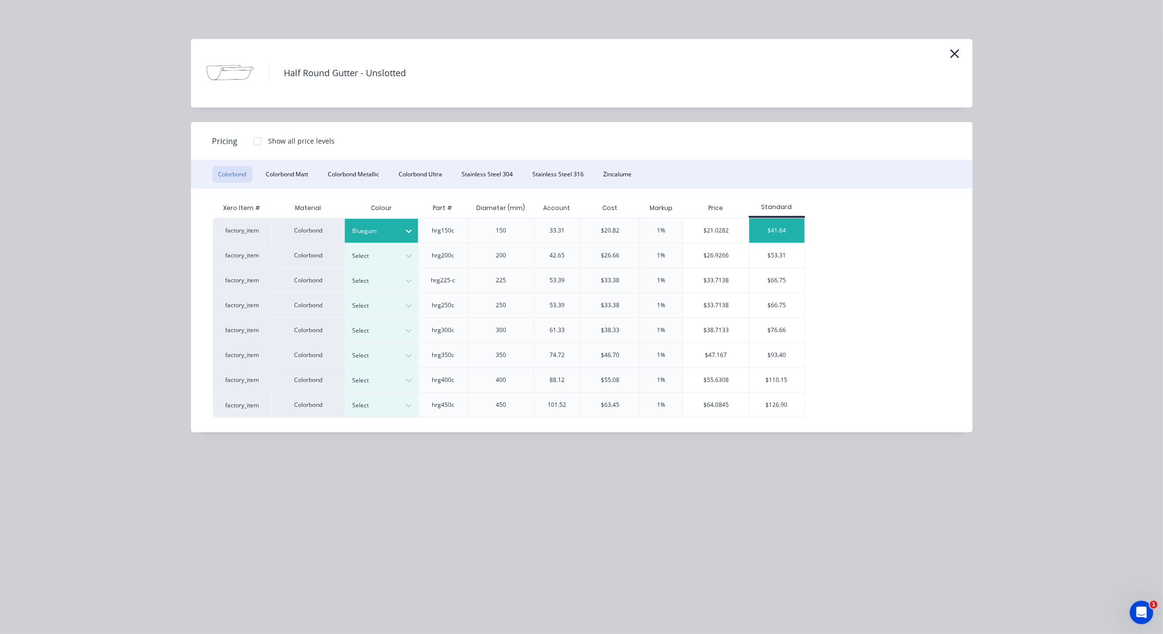
click at [791, 220] on div "$41.64" at bounding box center [776, 230] width 55 height 24
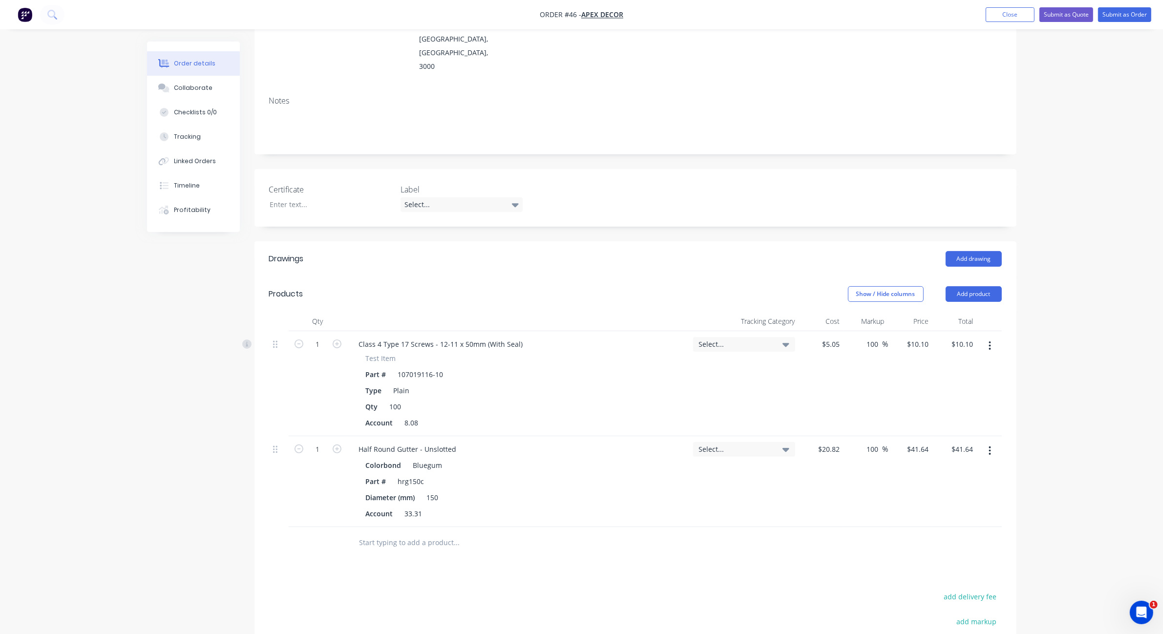
scroll to position [197, 0]
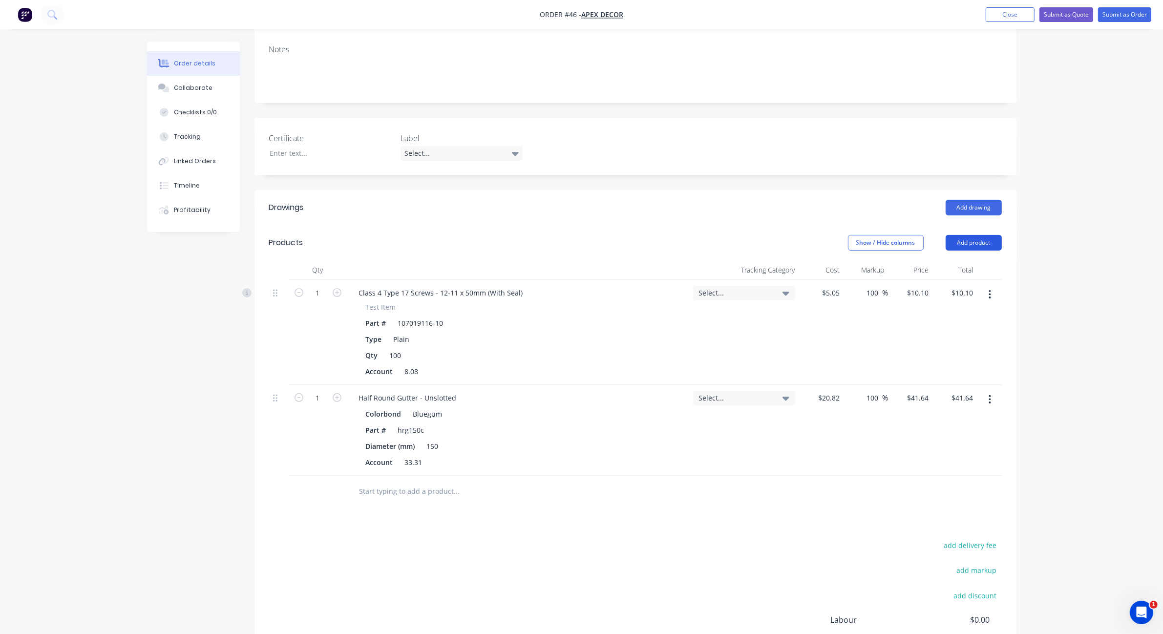
click at [982, 235] on button "Add product" at bounding box center [973, 243] width 56 height 16
click at [932, 260] on div "Product catalogue" at bounding box center [954, 267] width 75 height 14
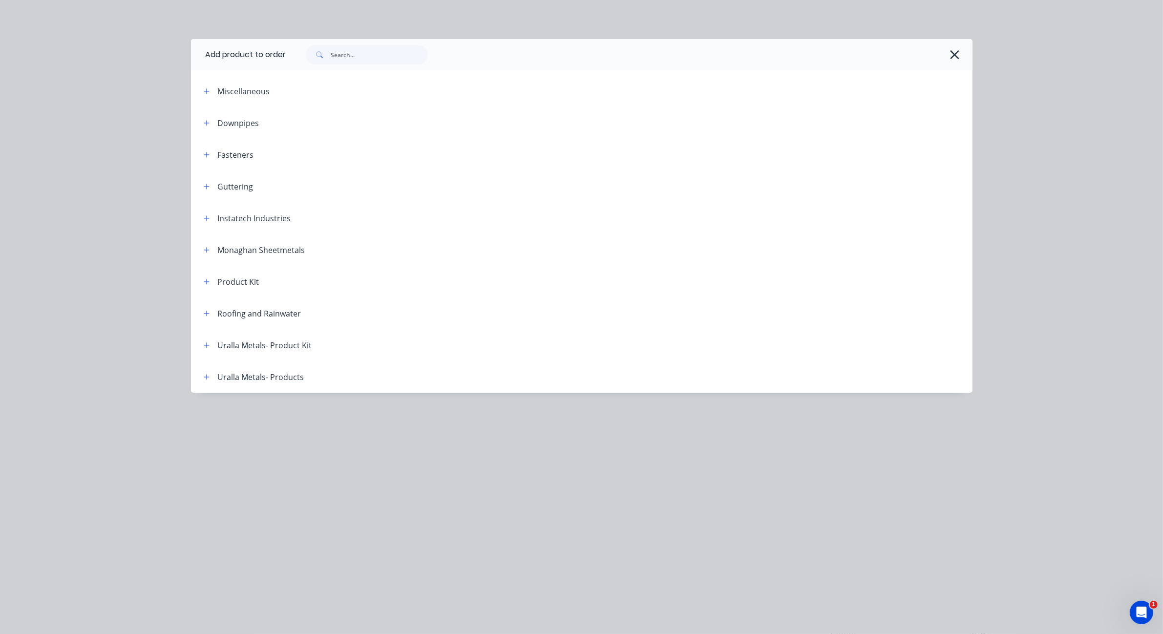
scroll to position [293, 0]
click at [208, 281] on icon "button" at bounding box center [206, 281] width 5 height 5
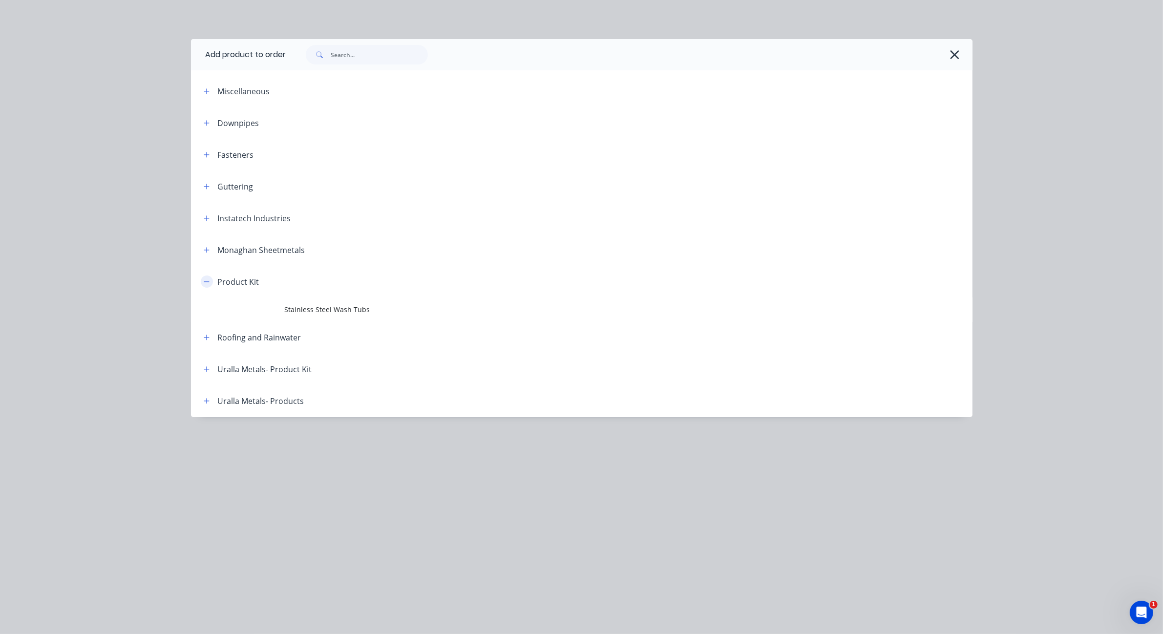
click at [208, 281] on icon "button" at bounding box center [206, 281] width 5 height 0
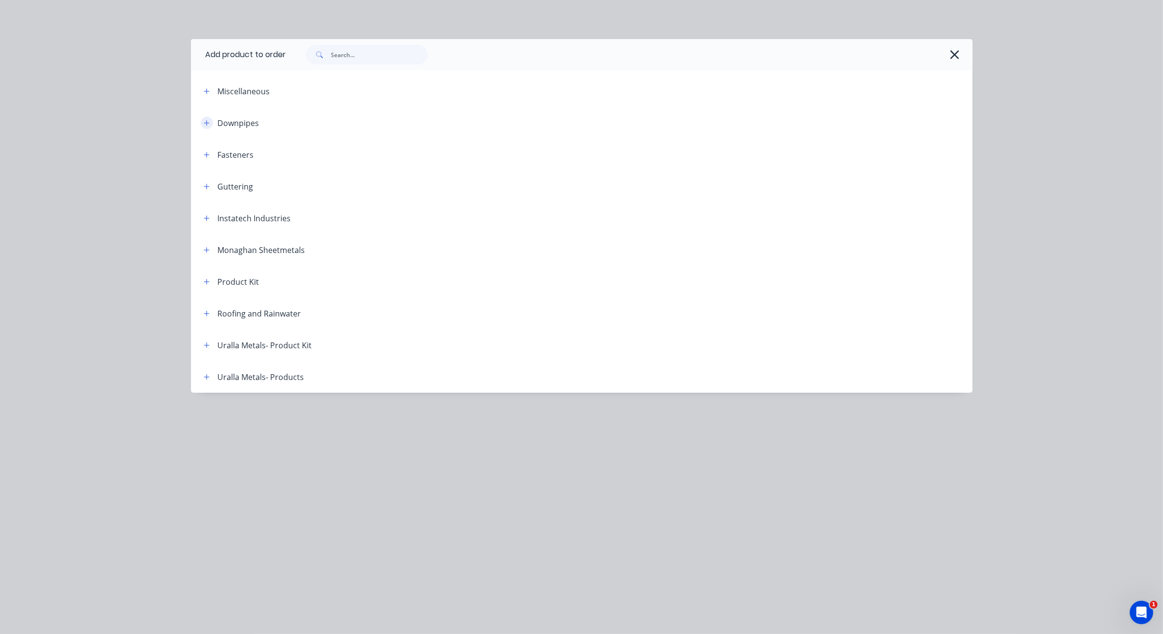
click at [206, 128] on button "button" at bounding box center [207, 123] width 12 height 12
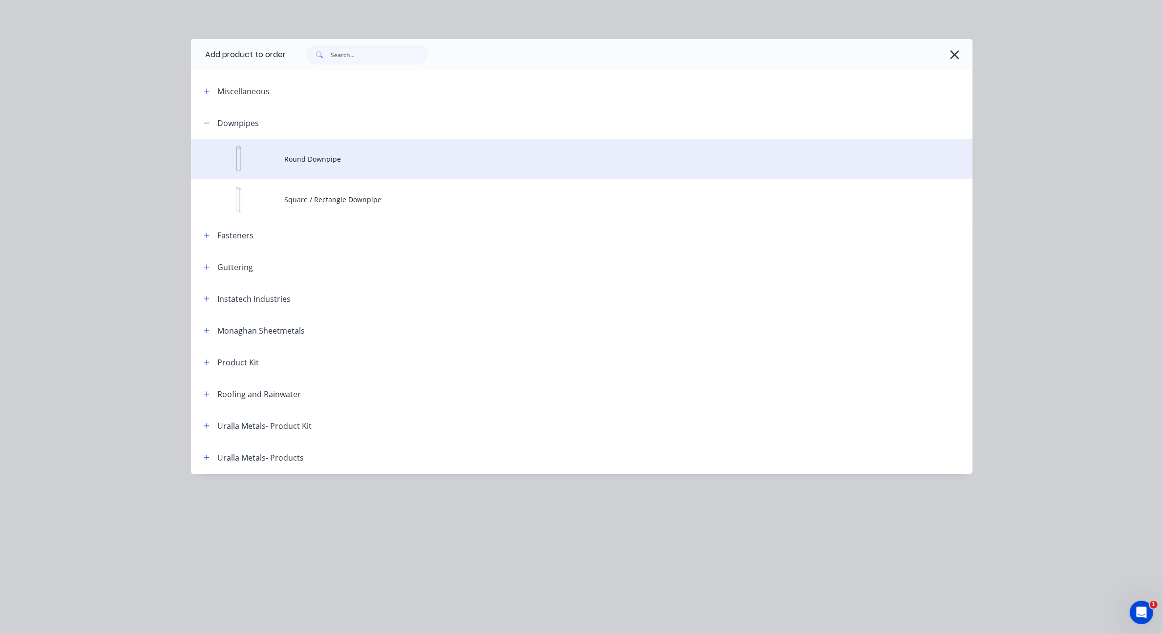
click at [343, 150] on td "Round Downpipe" at bounding box center [629, 159] width 688 height 41
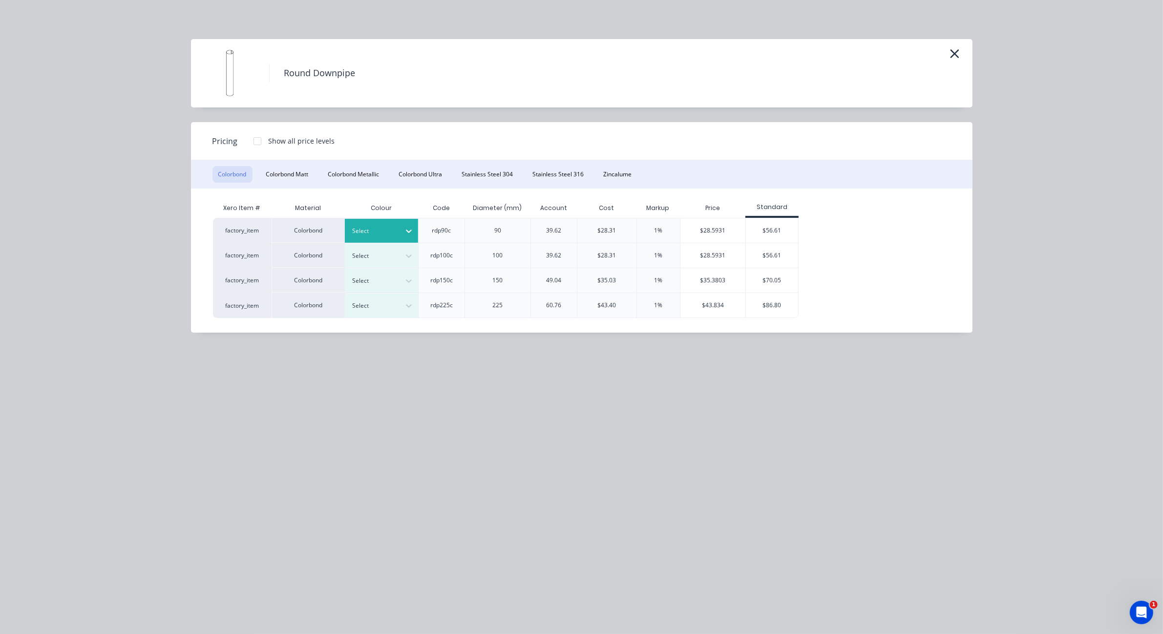
click at [398, 229] on div "Select" at bounding box center [372, 231] width 55 height 13
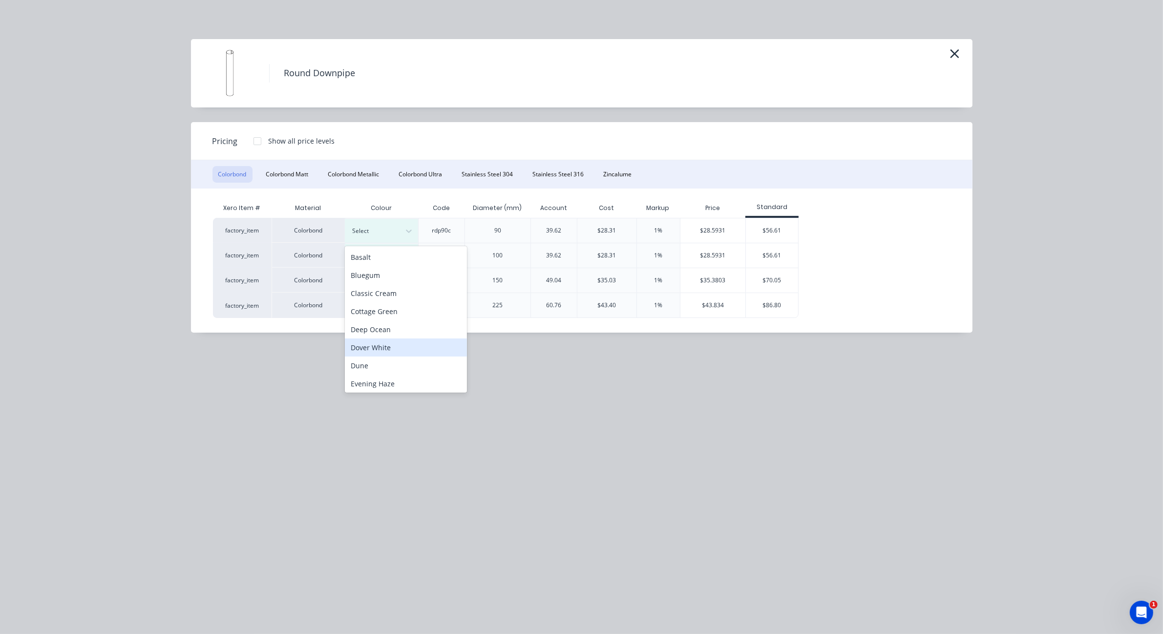
click at [375, 346] on div "Dover White" at bounding box center [406, 347] width 122 height 18
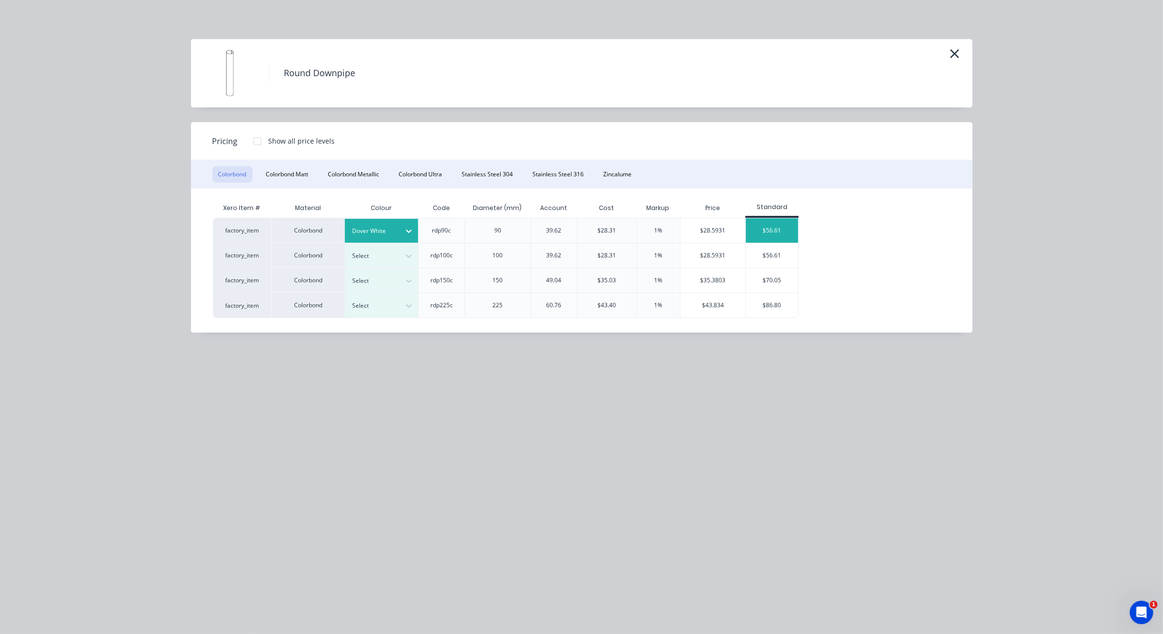
click at [780, 219] on div "$56.61" at bounding box center [772, 230] width 52 height 24
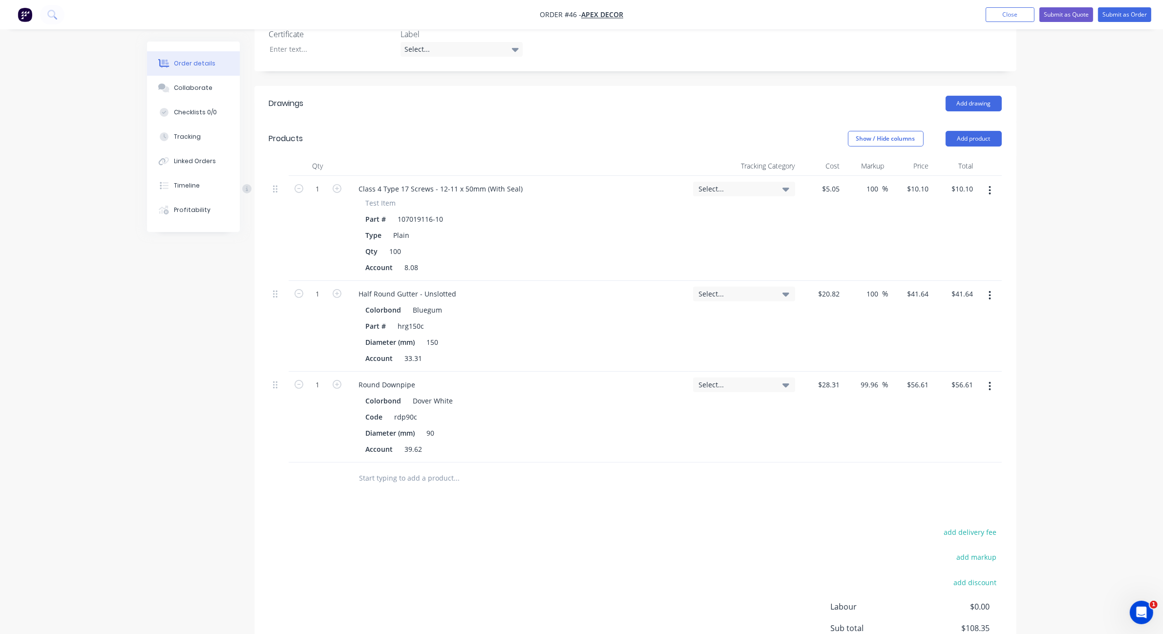
scroll to position [303, 0]
click at [446, 466] on input "text" at bounding box center [456, 476] width 195 height 20
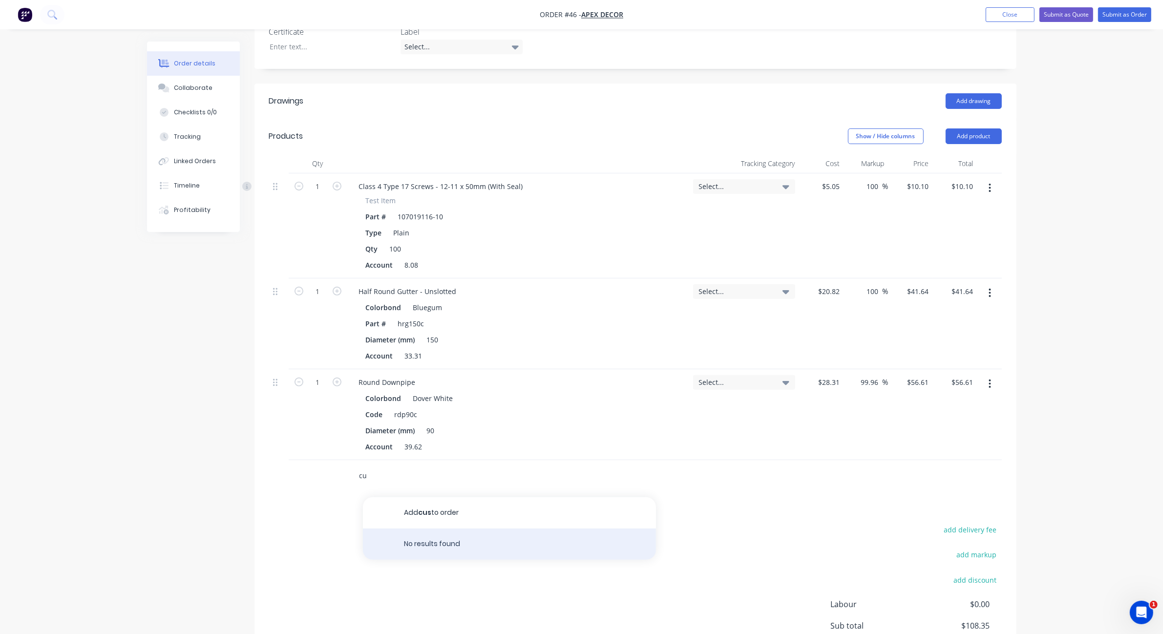
type input "c"
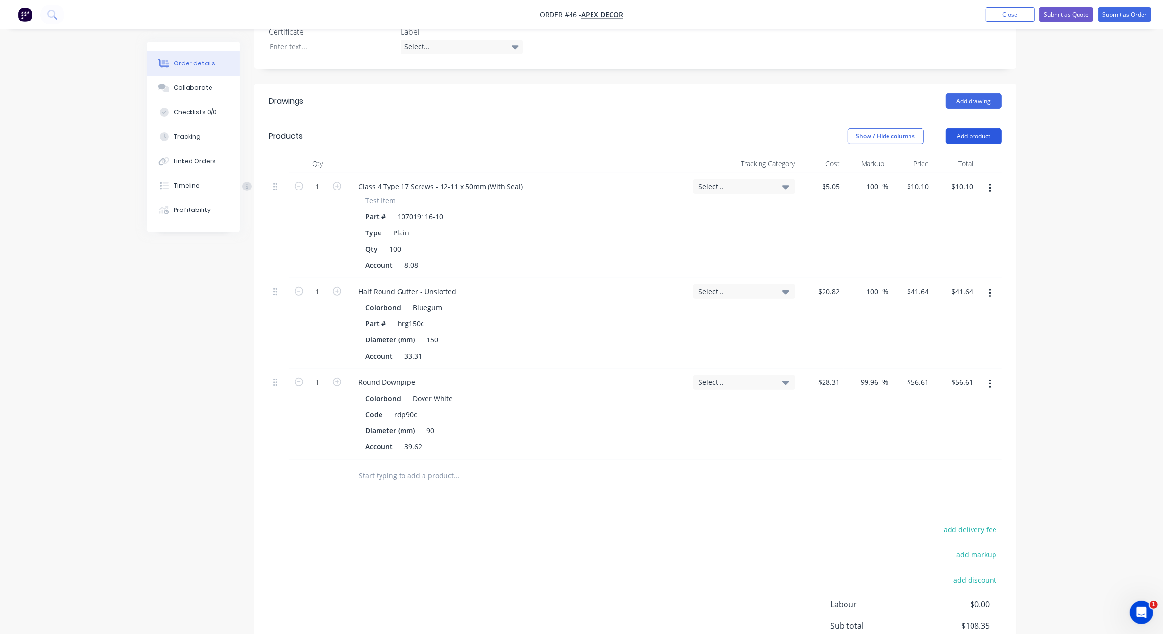
click at [975, 128] on button "Add product" at bounding box center [973, 136] width 56 height 16
click at [940, 193] on div "Product Kit" at bounding box center [954, 200] width 75 height 14
click at [957, 173] on div "Standard pricing" at bounding box center [954, 180] width 75 height 14
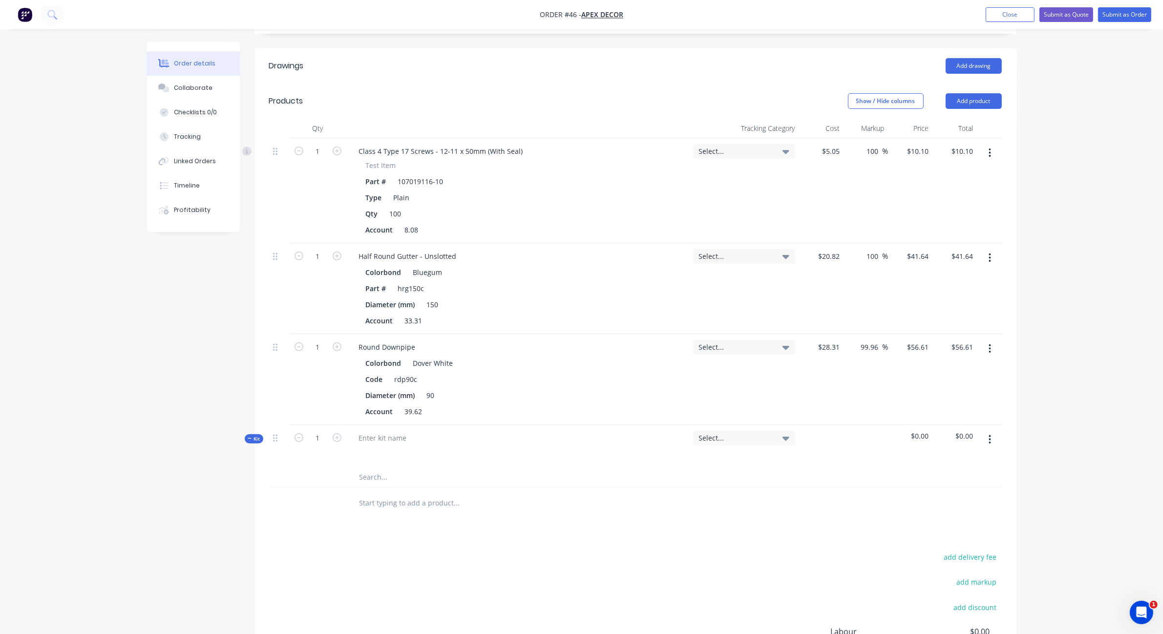
scroll to position [374, 0]
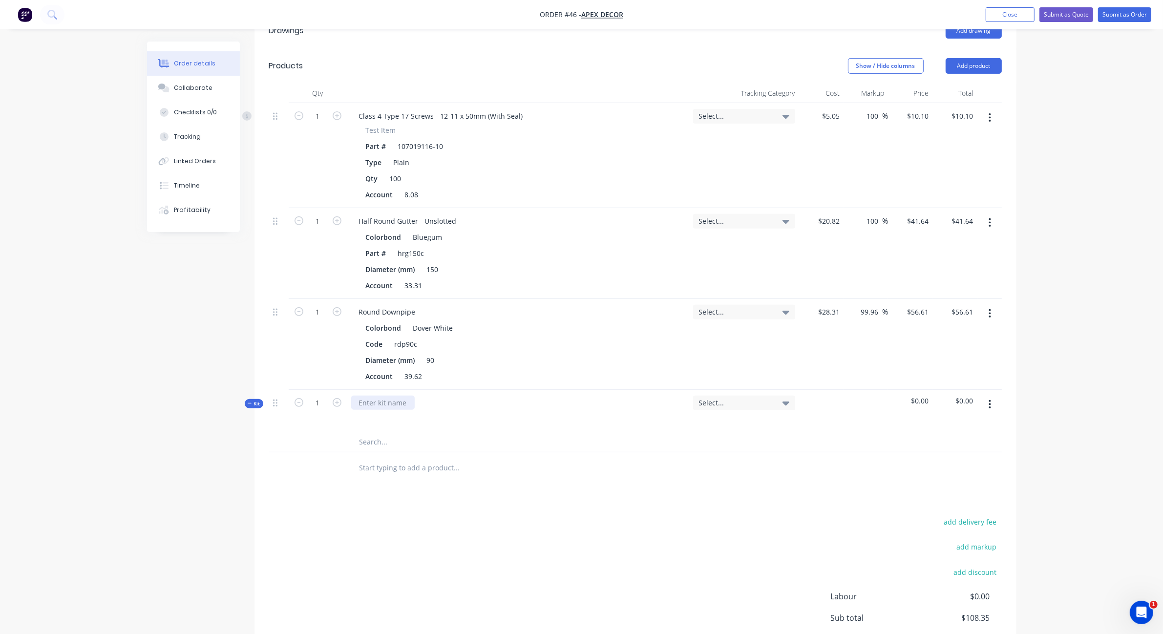
click at [390, 396] on div at bounding box center [382, 403] width 63 height 14
click at [367, 432] on input "text" at bounding box center [456, 442] width 195 height 20
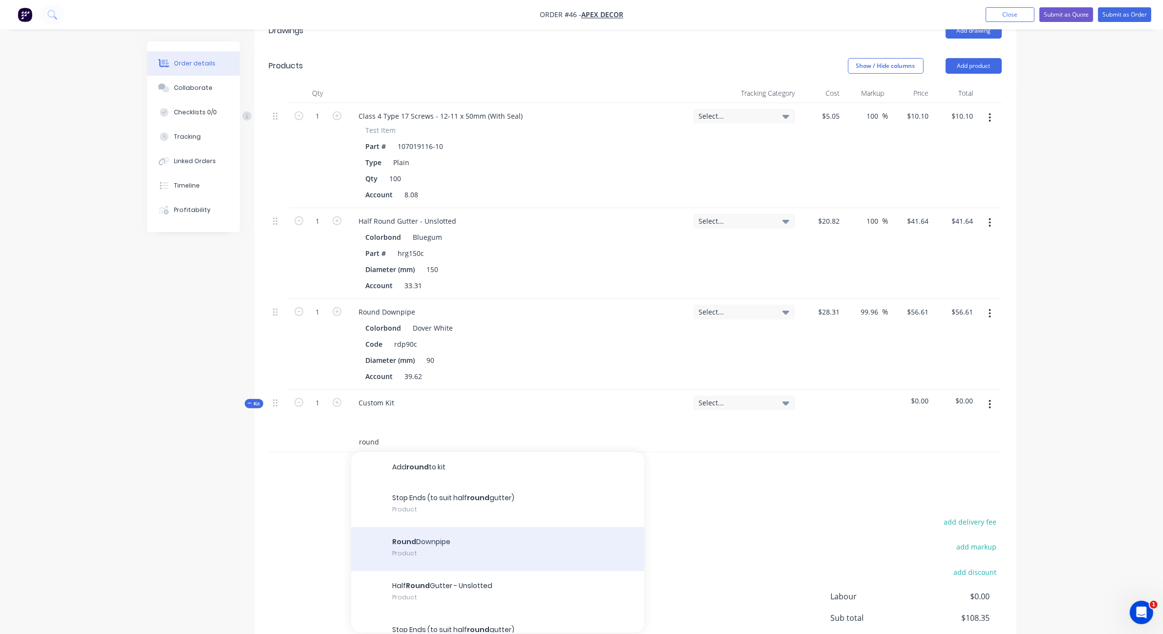
type input "round"
click at [408, 527] on div "Round Downpipe Product" at bounding box center [497, 549] width 293 height 44
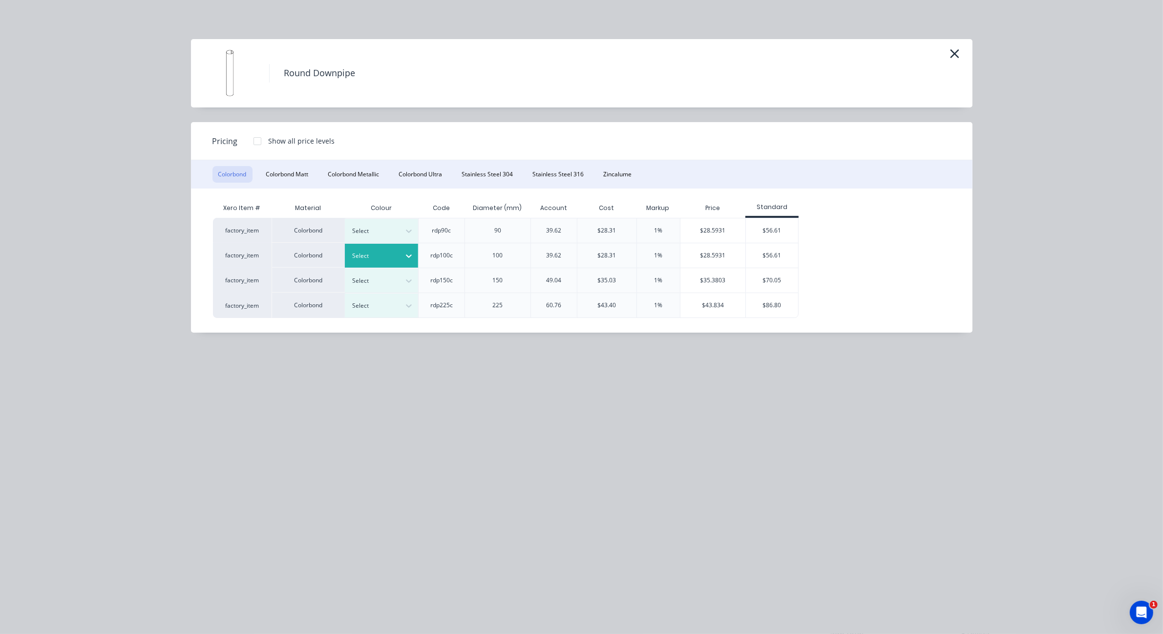
click at [366, 260] on div at bounding box center [374, 255] width 44 height 11
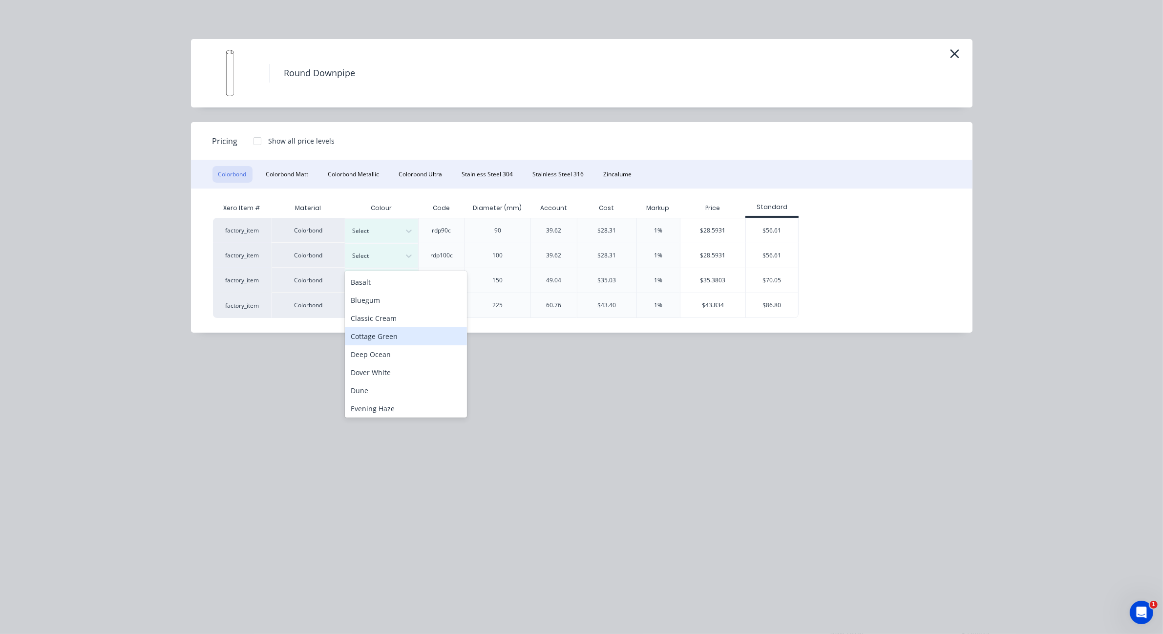
click at [373, 340] on div "Cottage Green" at bounding box center [406, 336] width 122 height 18
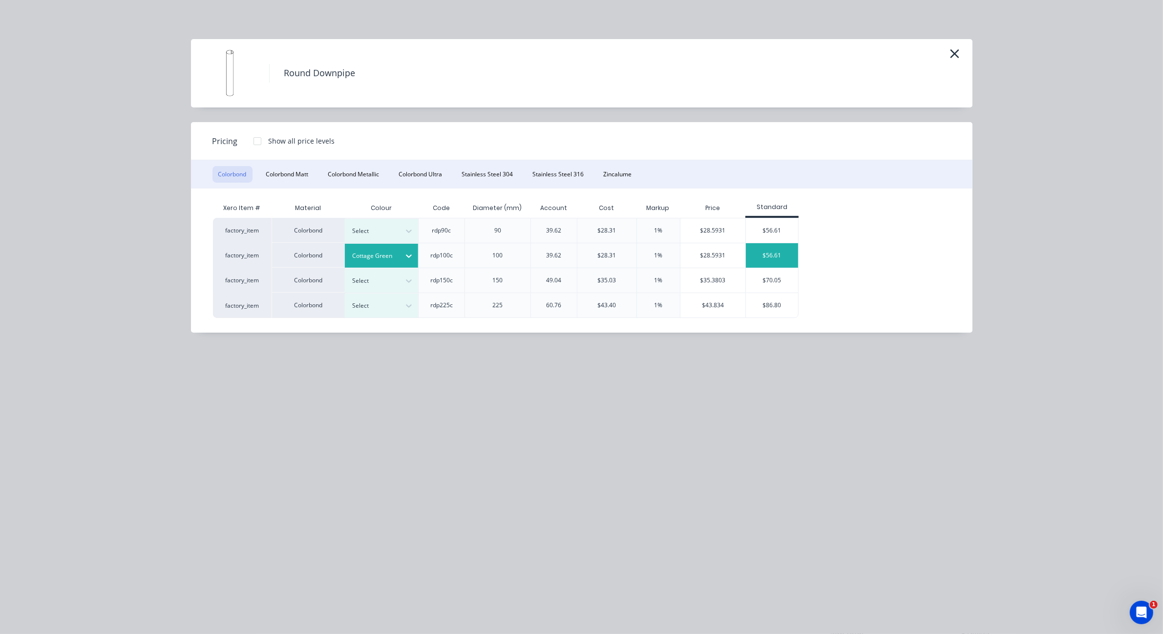
click at [768, 256] on div "$56.61" at bounding box center [772, 255] width 52 height 24
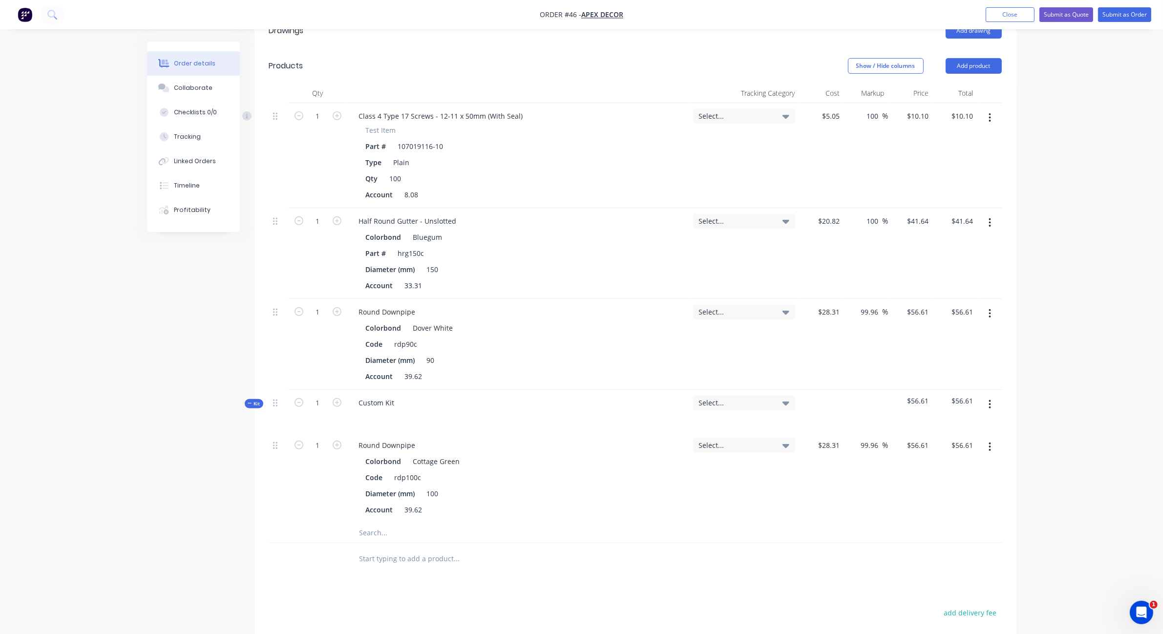
click at [396, 523] on input "text" at bounding box center [456, 533] width 195 height 20
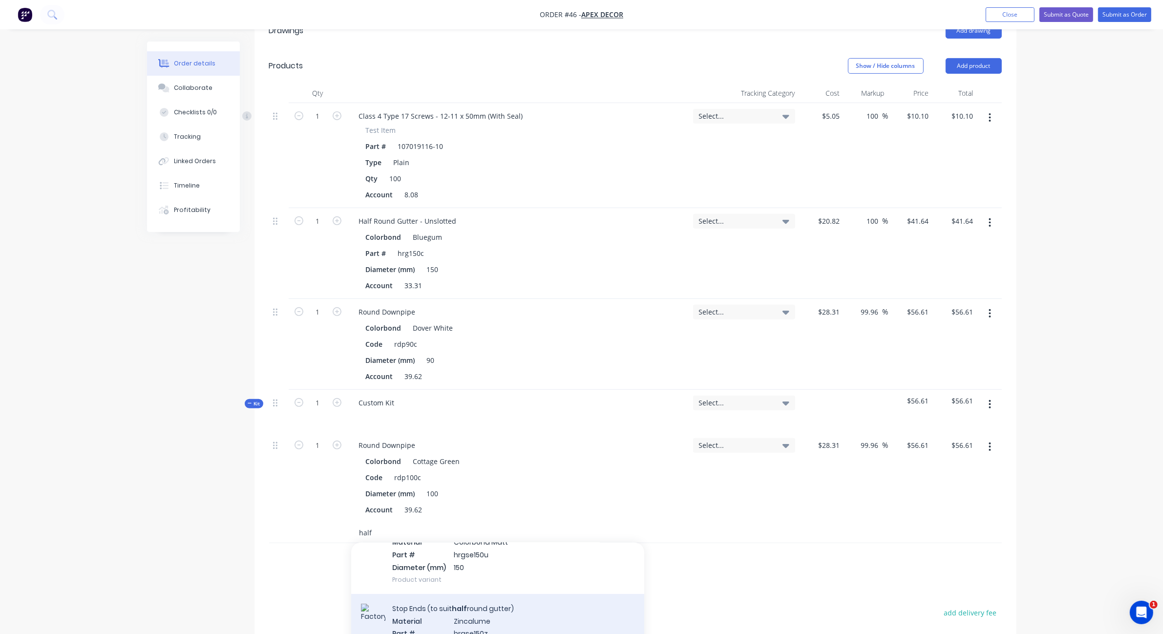
type input "half"
click at [415, 594] on div "Stop Ends (to suit half round gutter) Material Zincalume Part # hrgse150z Diame…" at bounding box center [497, 633] width 293 height 79
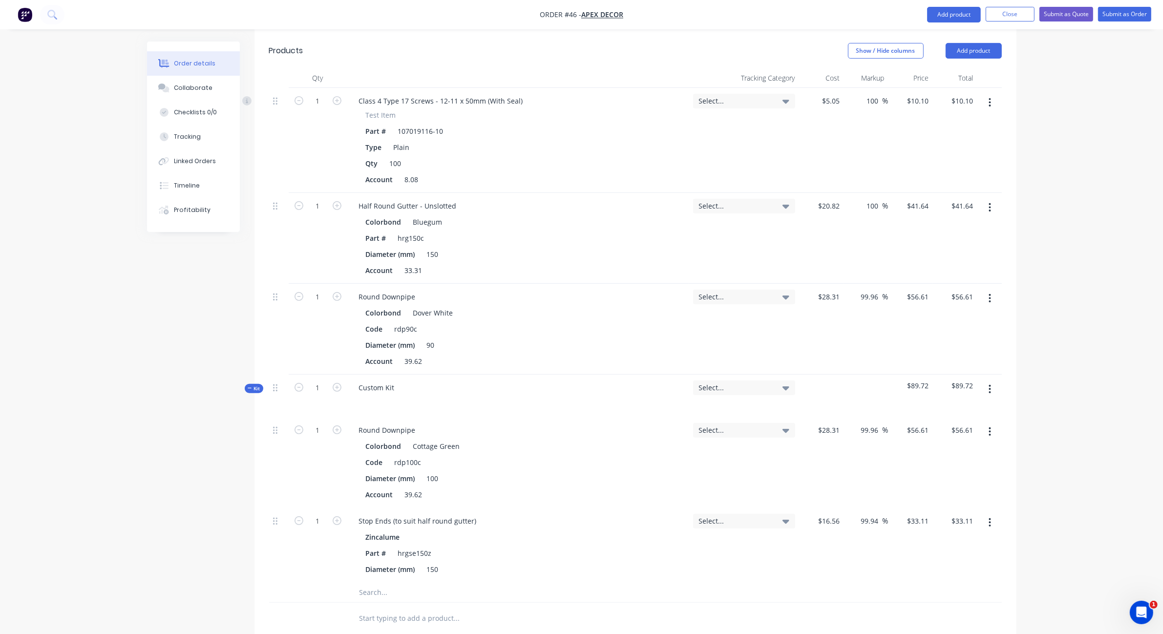
scroll to position [430, 0]
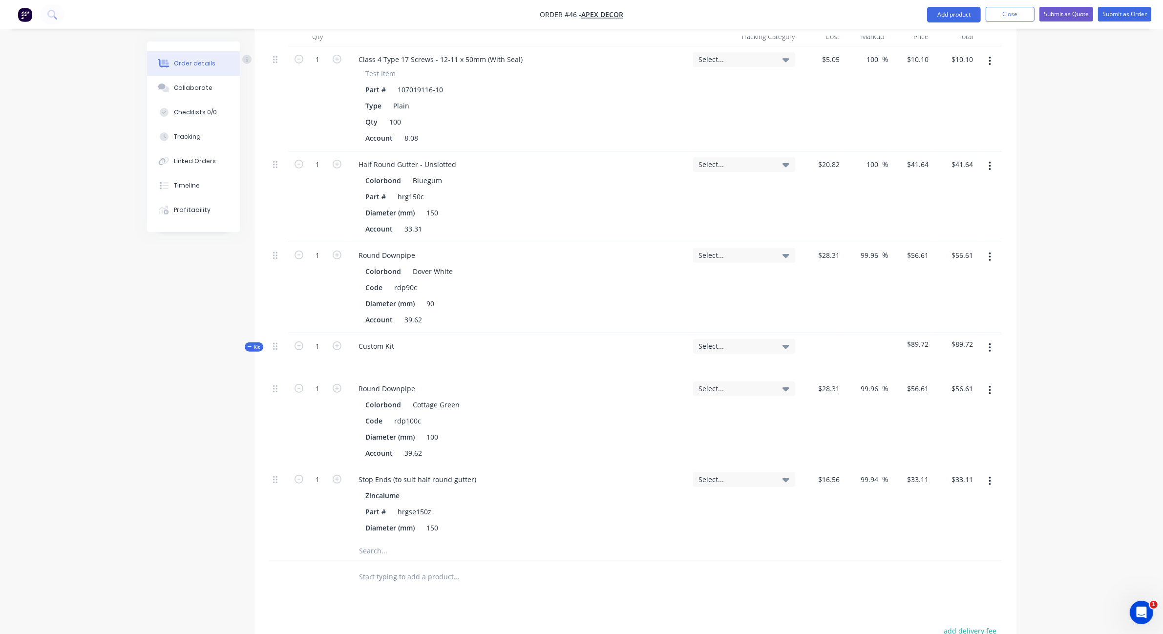
click at [250, 344] on icon "button" at bounding box center [250, 346] width 4 height 5
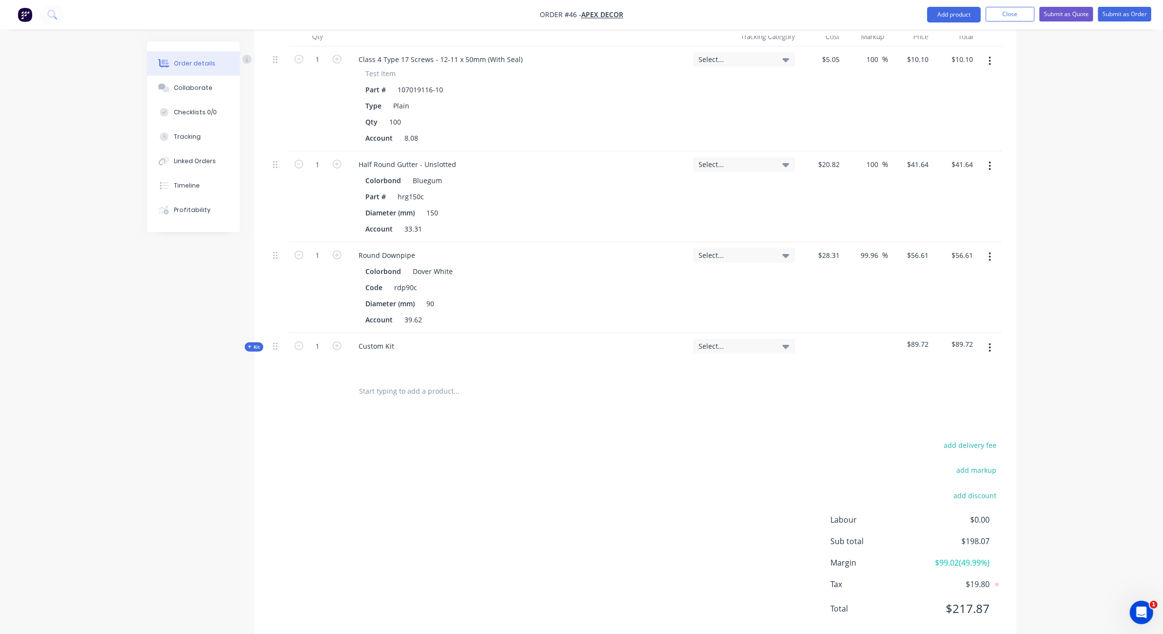
scroll to position [412, 0]
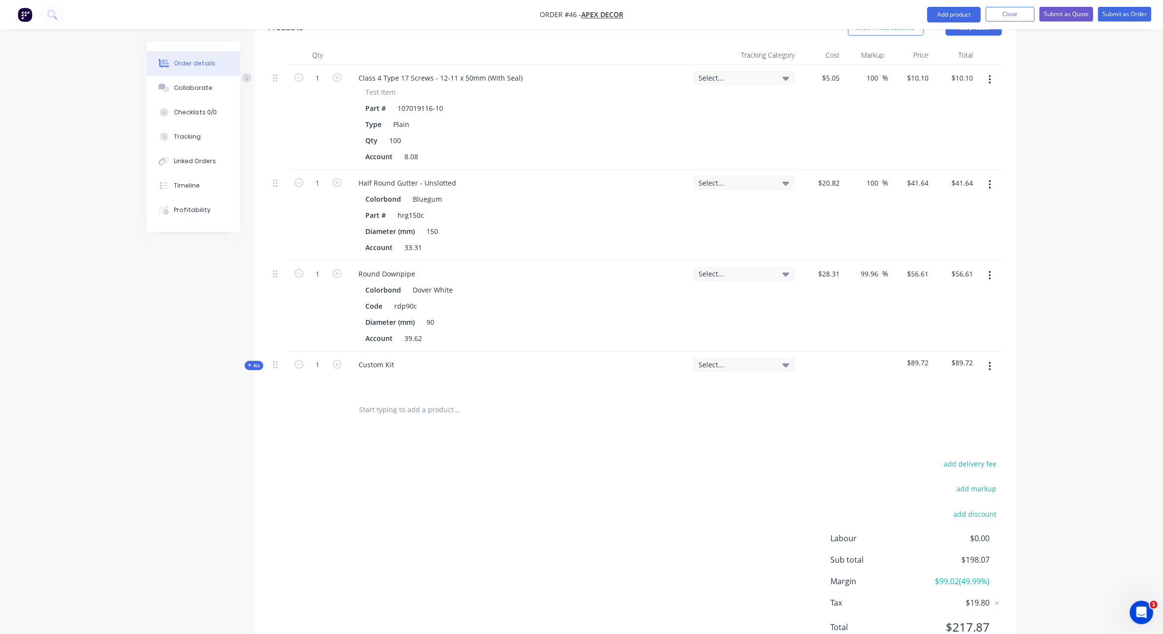
click at [251, 362] on span "Kit" at bounding box center [254, 365] width 13 height 7
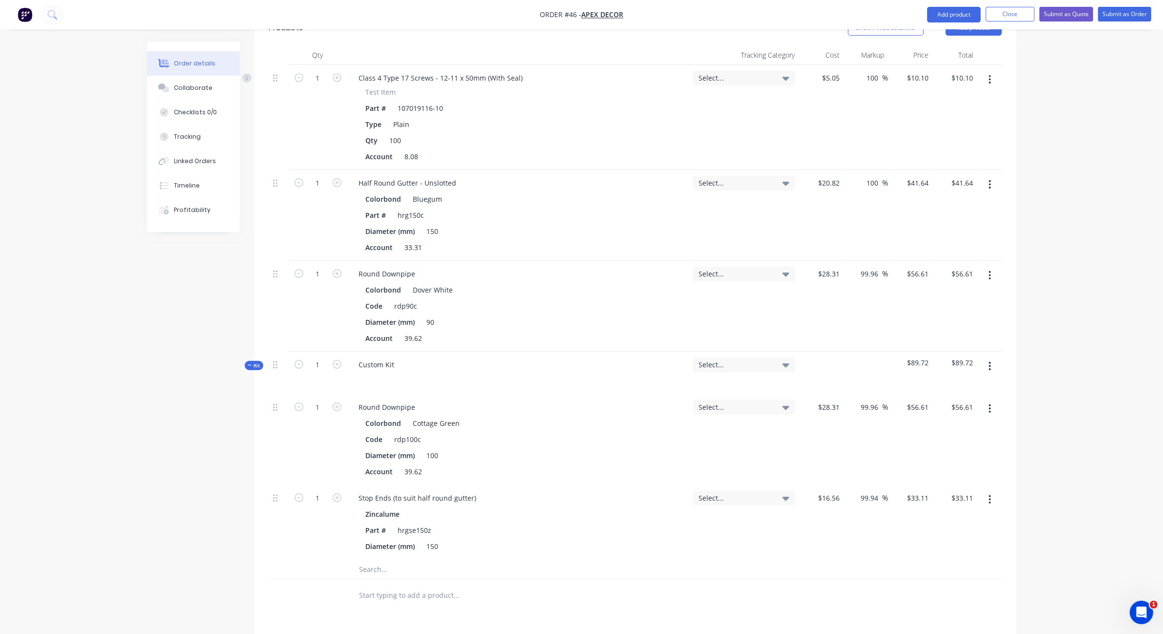
scroll to position [430, 0]
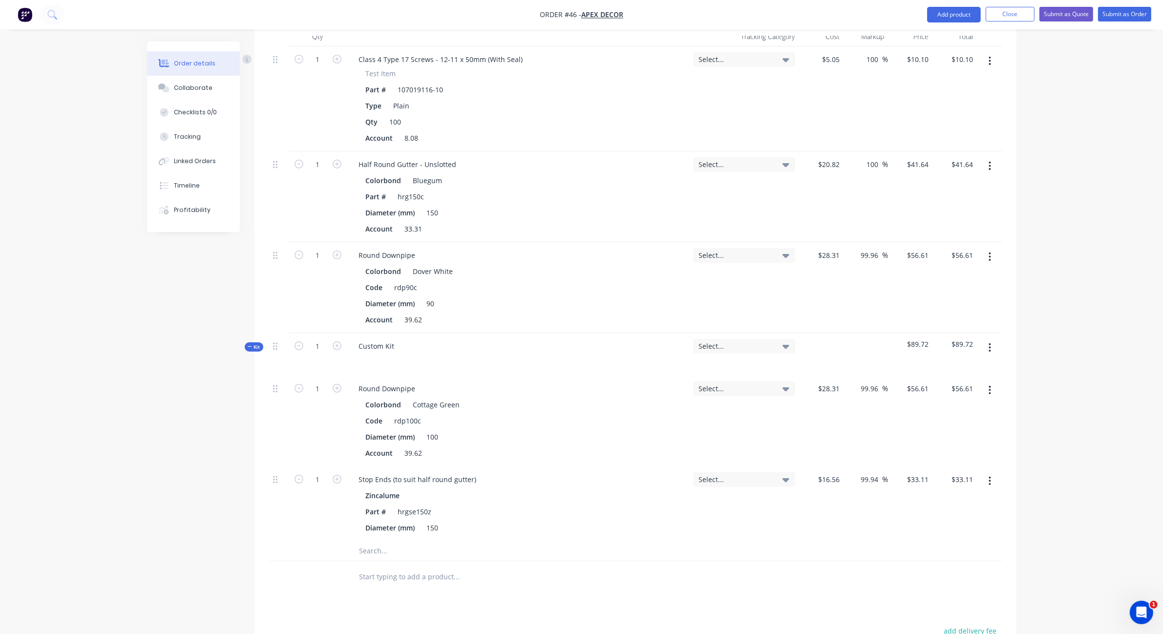
click at [989, 343] on icon "button" at bounding box center [990, 347] width 2 height 9
click at [1031, 356] on div "Order details Collaborate Checklists 0/0 Tracking Linked Orders Timeline Profit…" at bounding box center [581, 206] width 1163 height 1272
click at [785, 339] on div "Select..." at bounding box center [744, 346] width 102 height 15
click at [1066, 384] on div "Order details Collaborate Checklists 0/0 Tracking Linked Orders Timeline Profit…" at bounding box center [581, 206] width 1163 height 1272
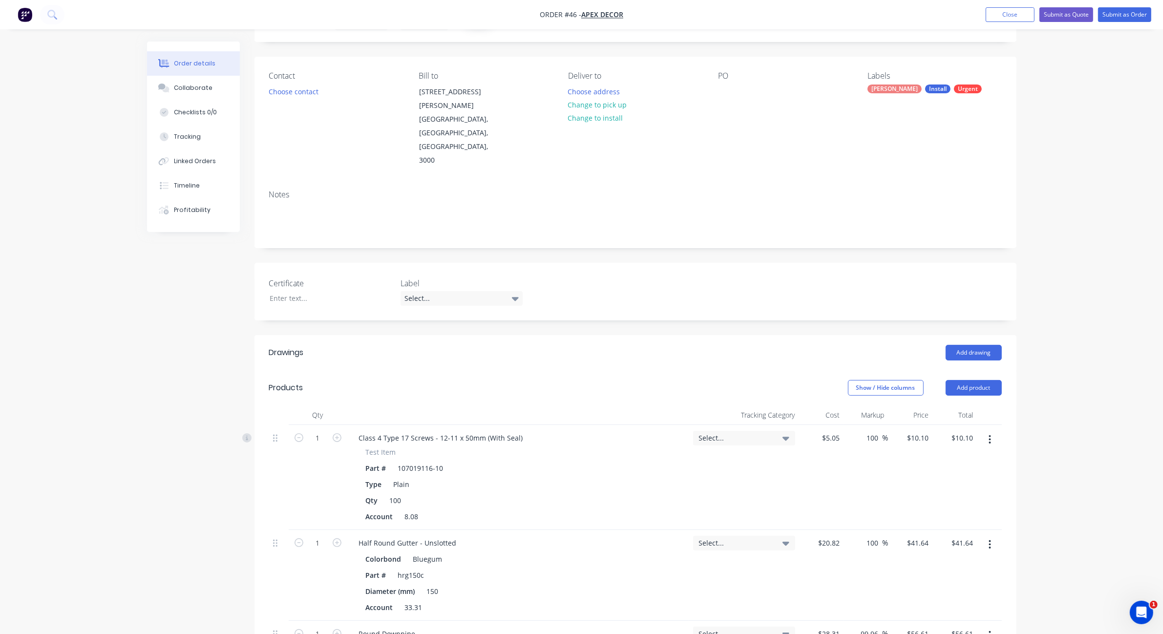
scroll to position [0, 0]
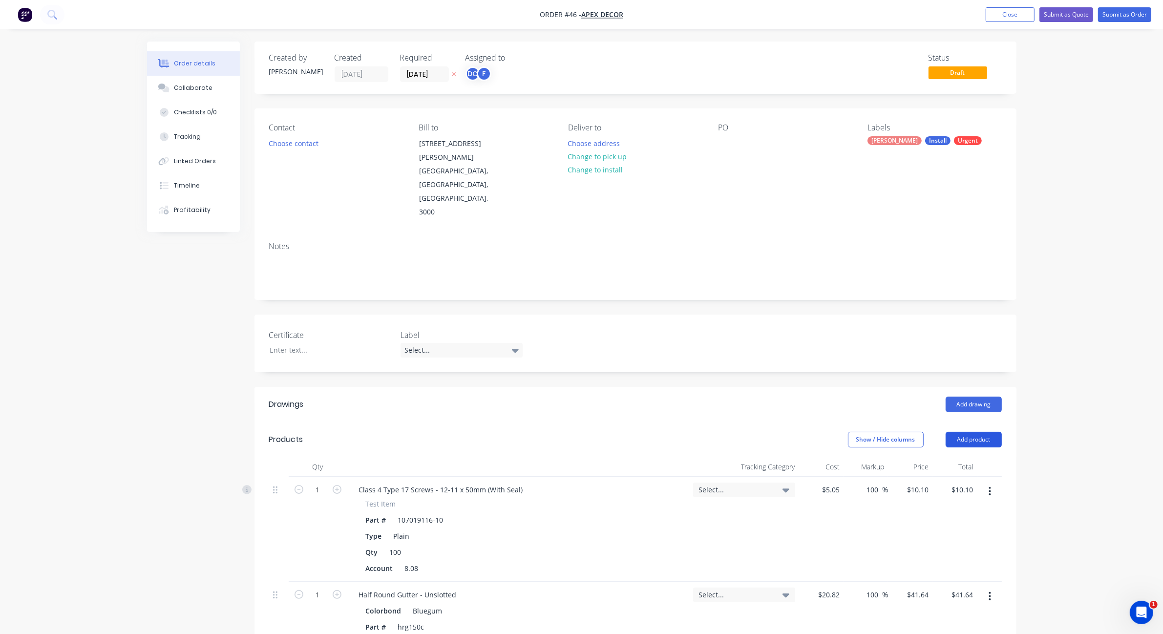
click at [978, 432] on button "Add product" at bounding box center [973, 440] width 56 height 16
click at [944, 555] on div "Labour" at bounding box center [954, 562] width 75 height 14
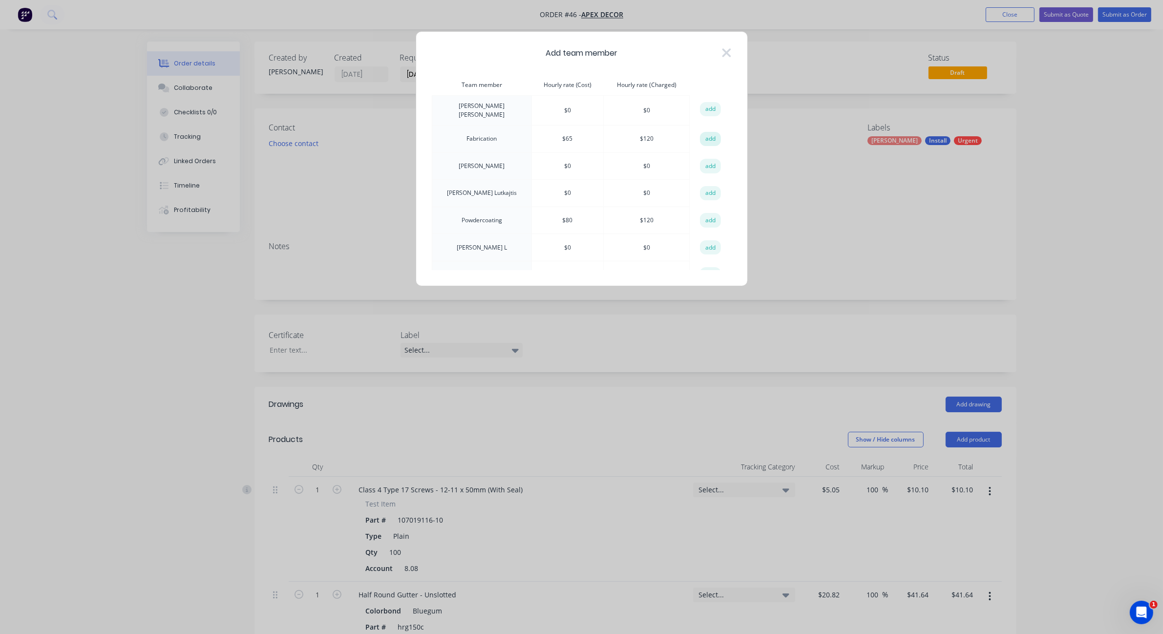
click at [700, 132] on button "add" at bounding box center [710, 139] width 21 height 15
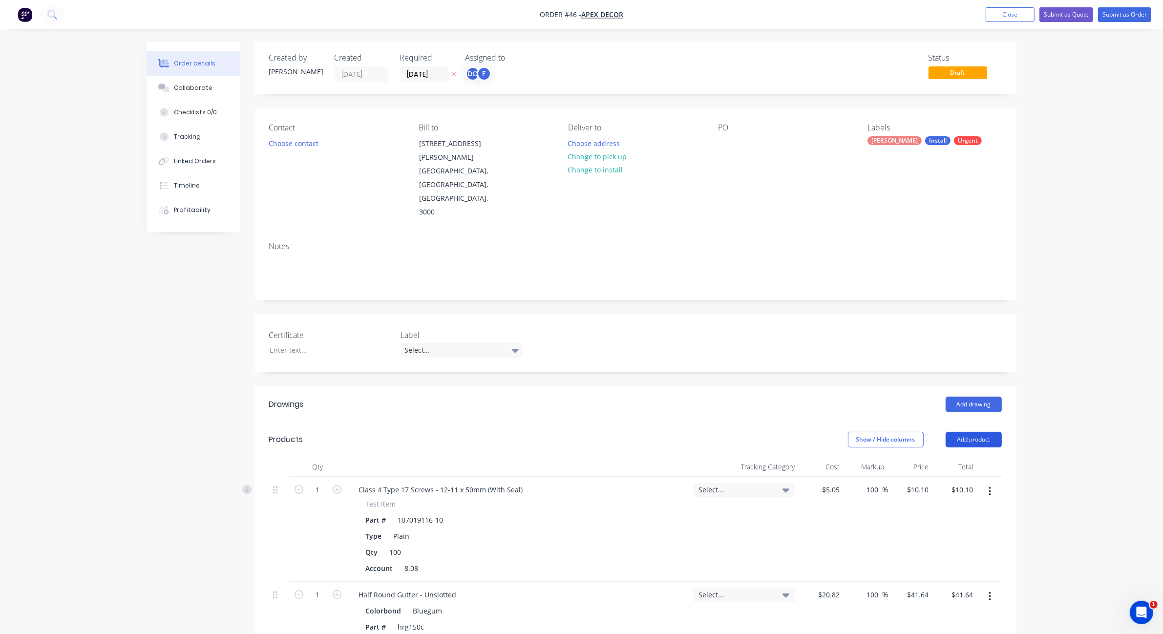
click at [966, 432] on button "Add product" at bounding box center [973, 440] width 56 height 16
click at [937, 555] on div "Labour" at bounding box center [954, 562] width 75 height 14
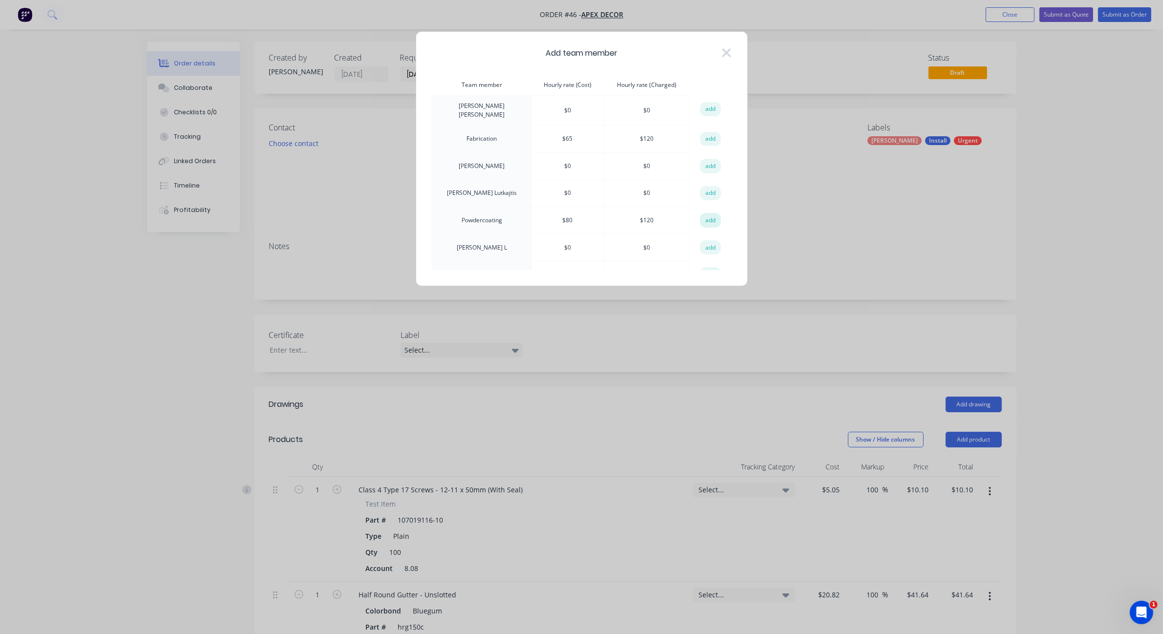
click at [706, 219] on button "add" at bounding box center [710, 220] width 21 height 15
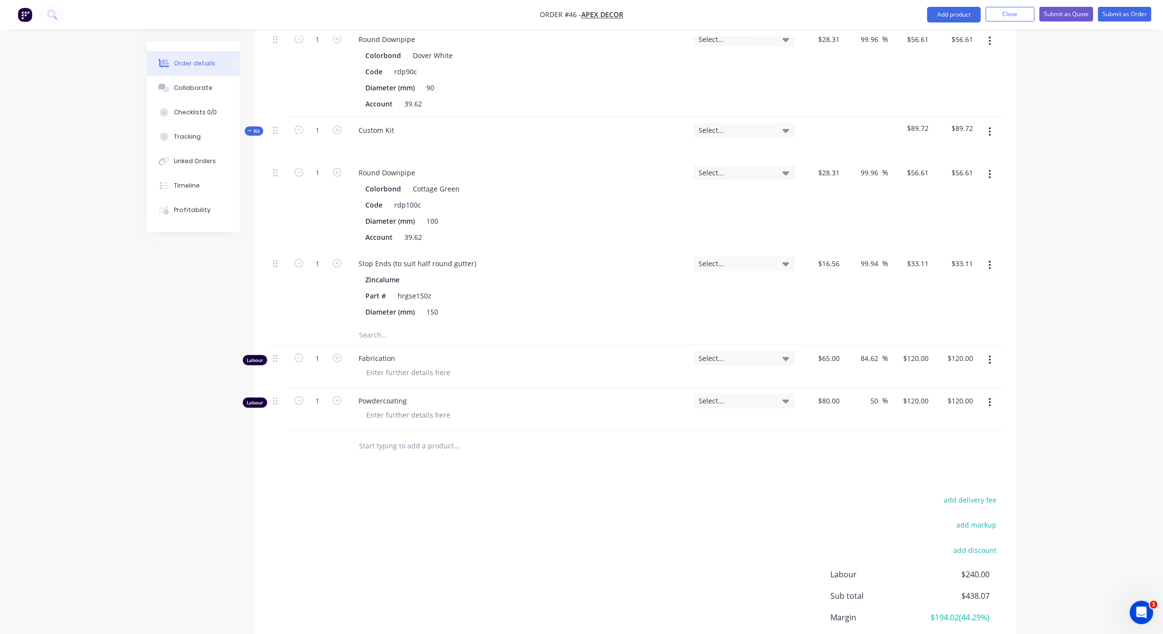
scroll to position [683, 0]
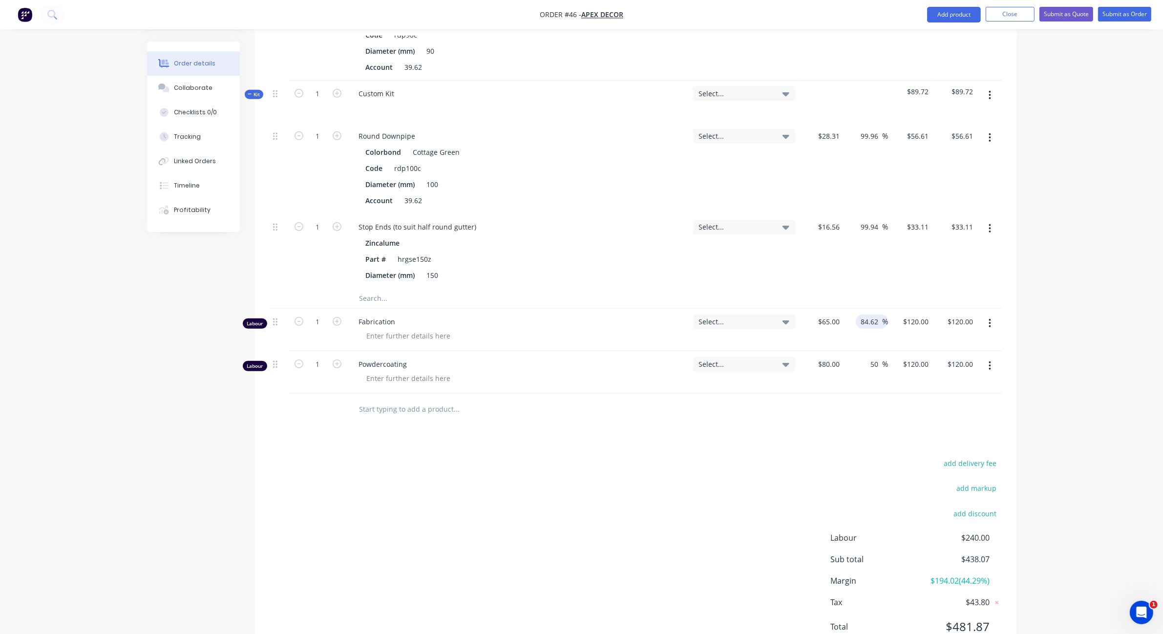
drag, startPoint x: 878, startPoint y: 279, endPoint x: 858, endPoint y: 282, distance: 20.2
click at [859, 314] on div "84.62 84.62" at bounding box center [870, 321] width 22 height 14
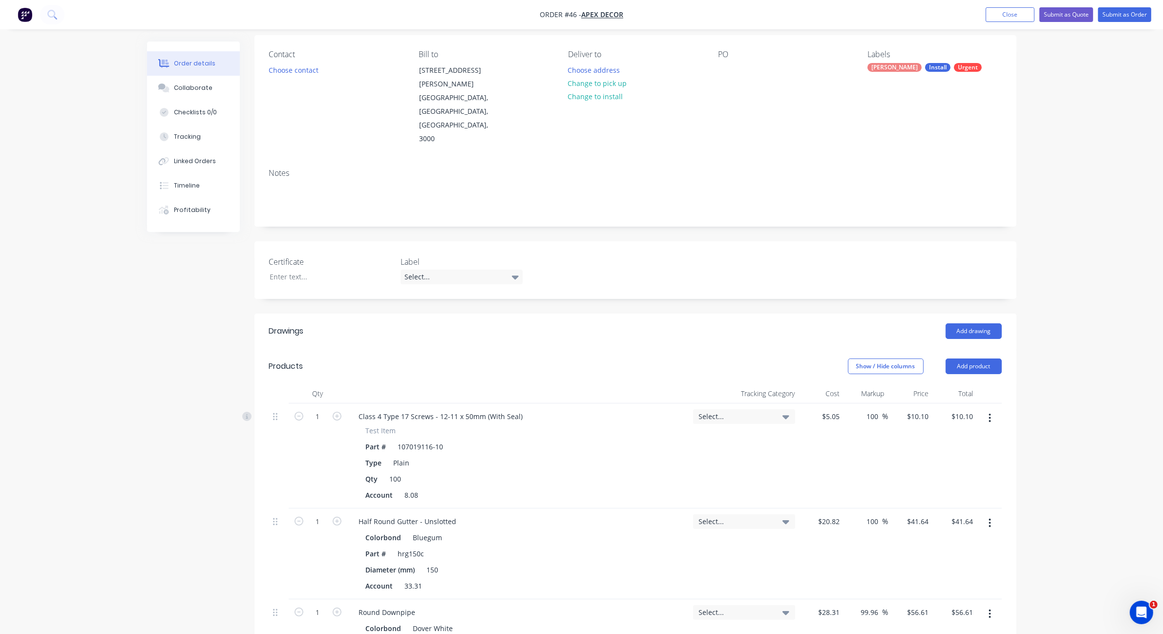
scroll to position [0, 0]
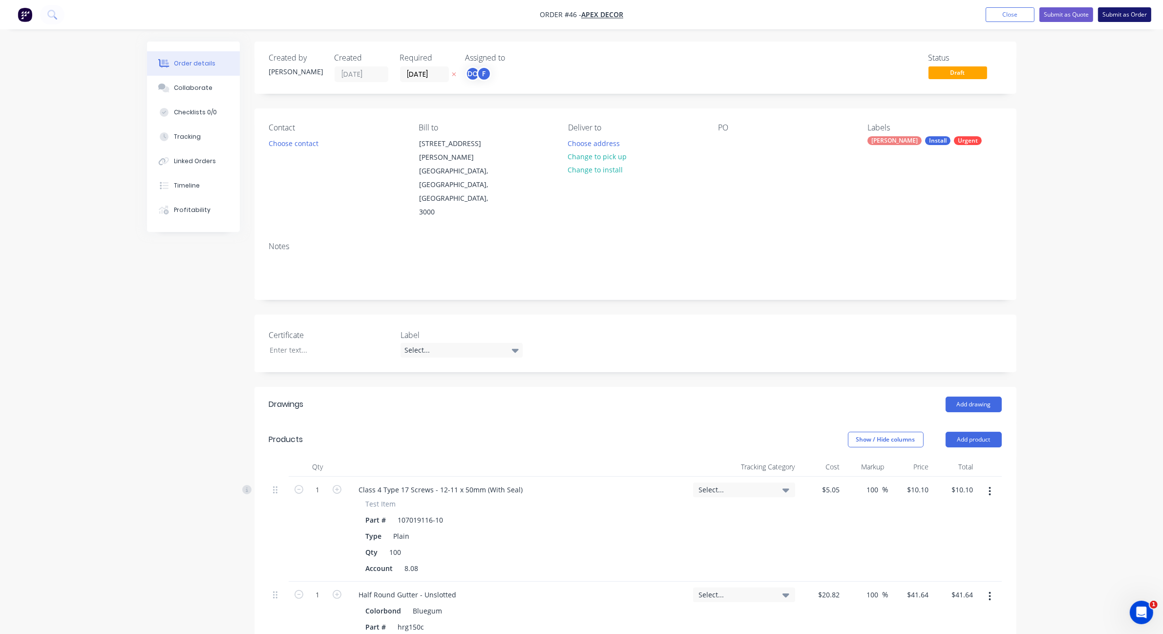
click at [1122, 8] on button "Submit as Order" at bounding box center [1124, 14] width 53 height 15
type input "$120.003"
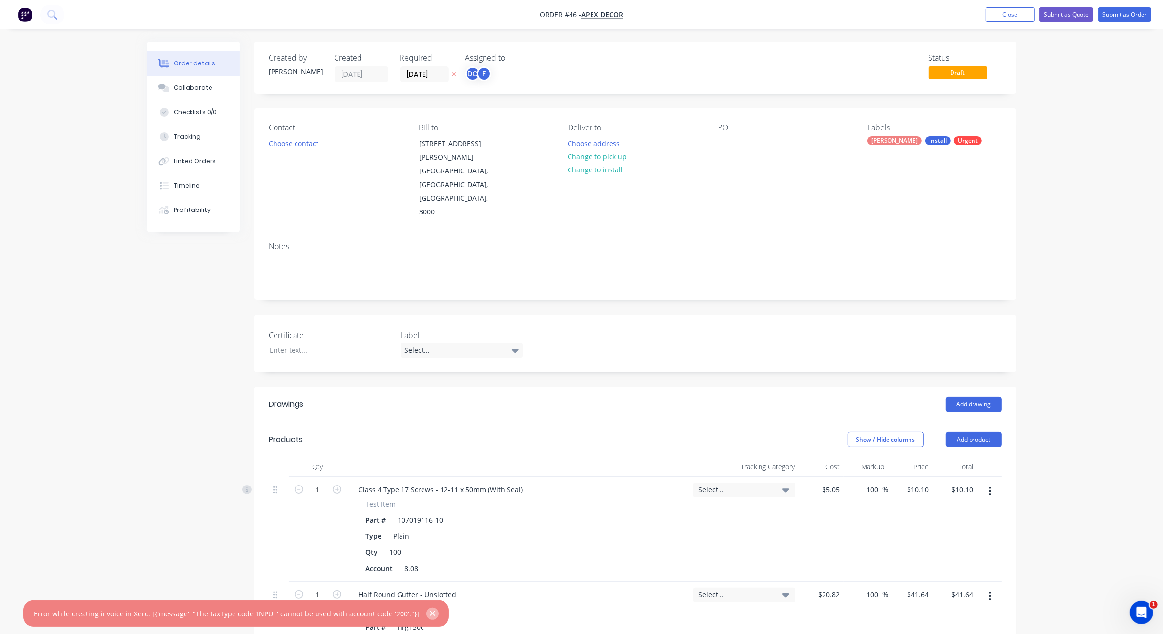
click at [429, 613] on icon "button" at bounding box center [432, 613] width 6 height 9
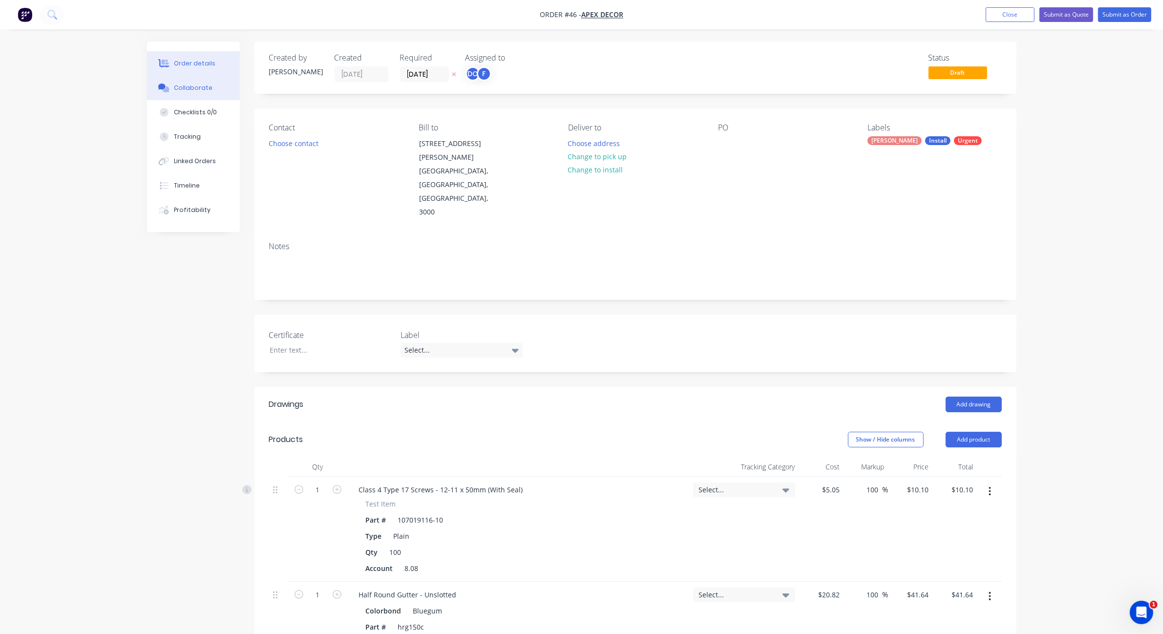
click at [194, 81] on button "Collaborate" at bounding box center [193, 88] width 93 height 24
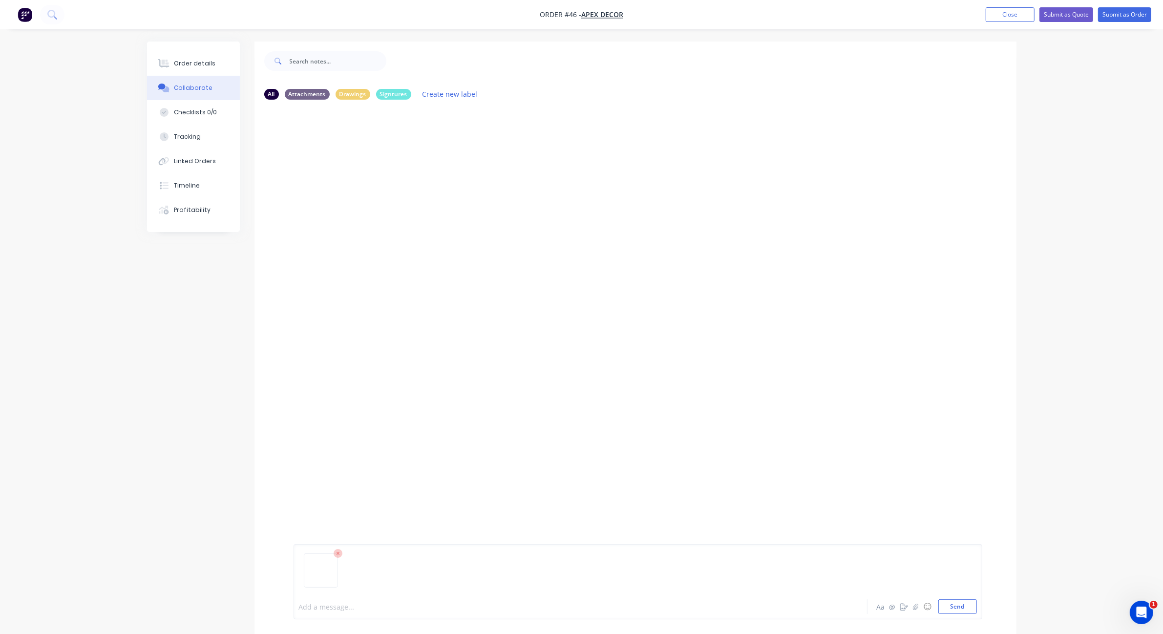
click at [326, 609] on div at bounding box center [553, 607] width 508 height 10
click at [340, 222] on img at bounding box center [328, 231] width 70 height 64
click at [902, 609] on icon "button" at bounding box center [904, 606] width 8 height 7
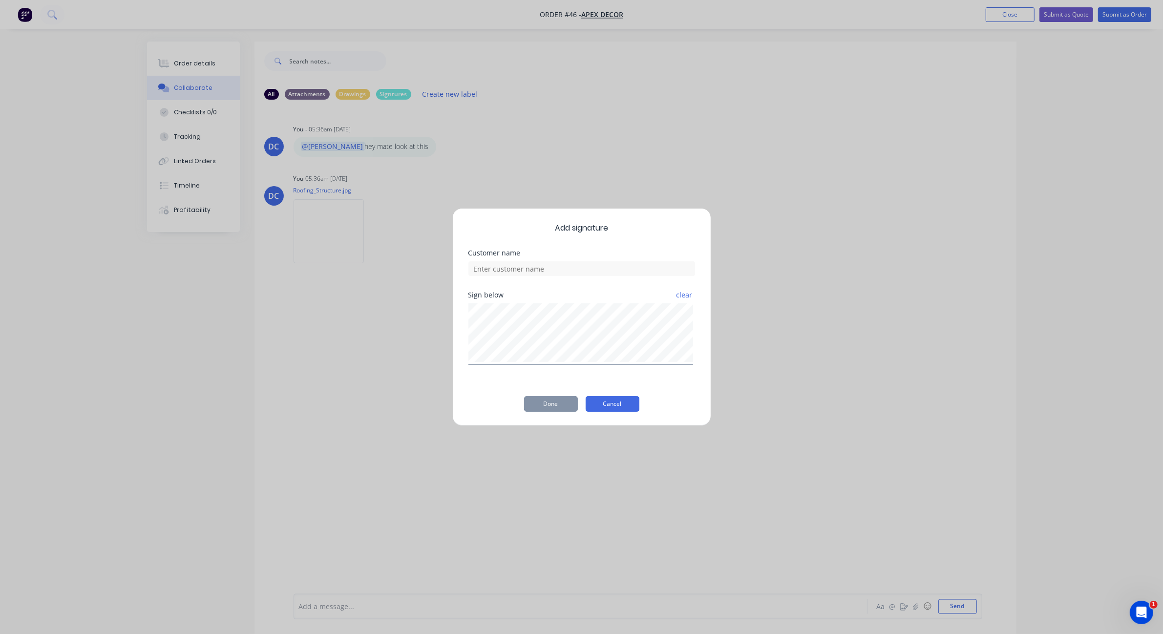
click at [624, 404] on button "Cancel" at bounding box center [612, 404] width 54 height 16
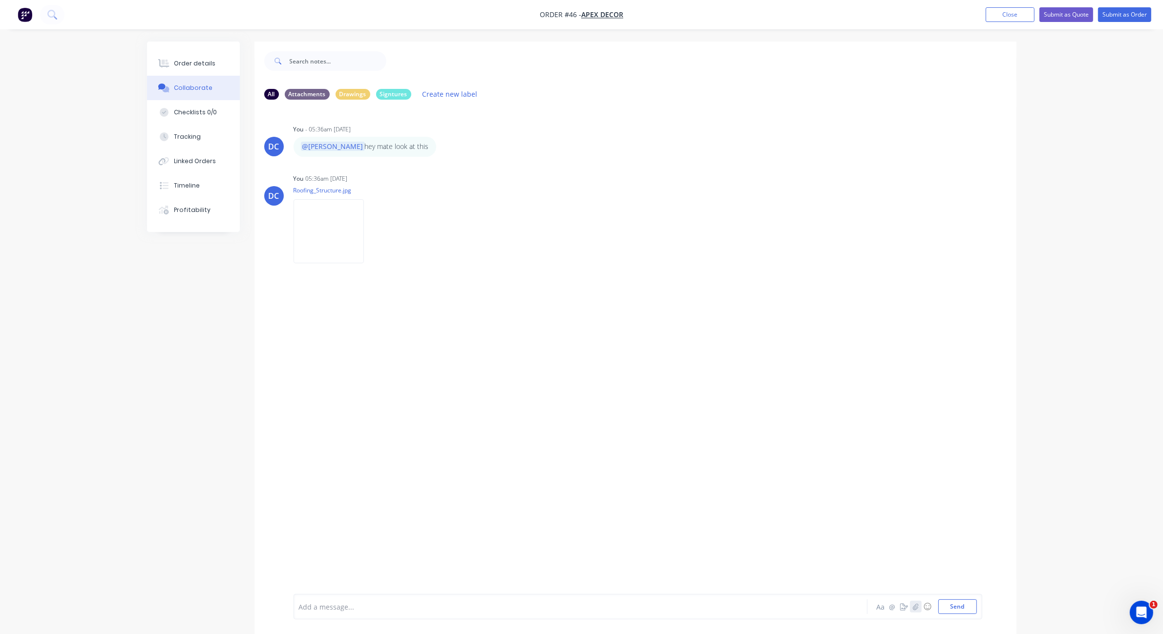
click at [917, 606] on icon "button" at bounding box center [915, 606] width 6 height 7
click at [188, 121] on button "Checklists 0/0" at bounding box center [193, 112] width 93 height 24
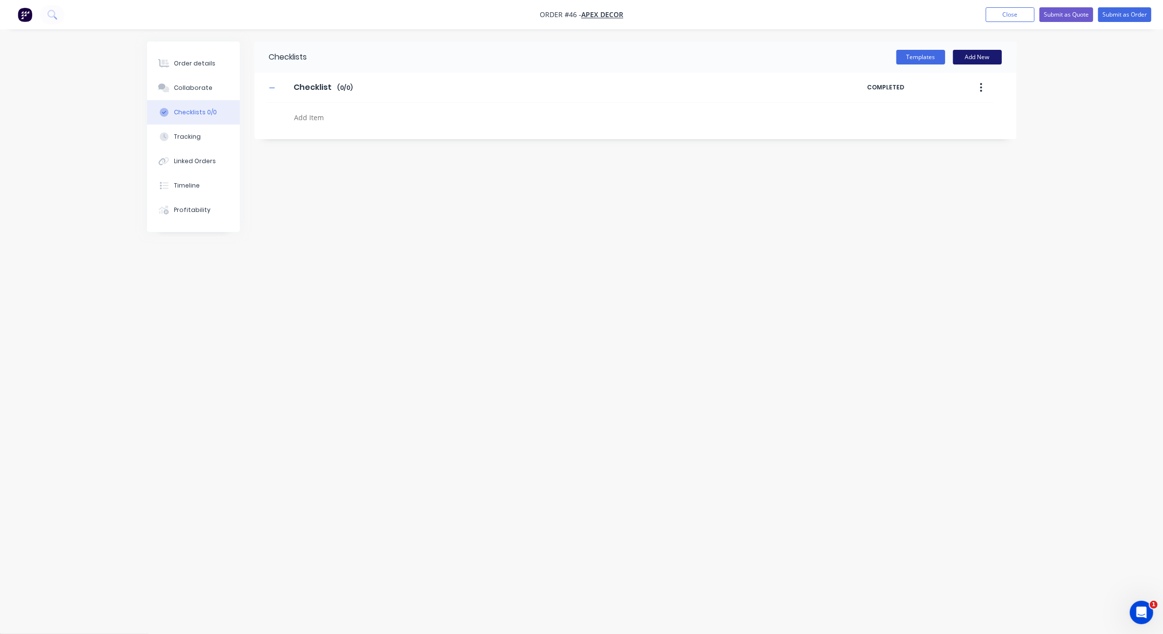
click at [970, 58] on button "Add New" at bounding box center [977, 57] width 49 height 15
click at [907, 54] on button "Templates" at bounding box center [920, 57] width 49 height 15
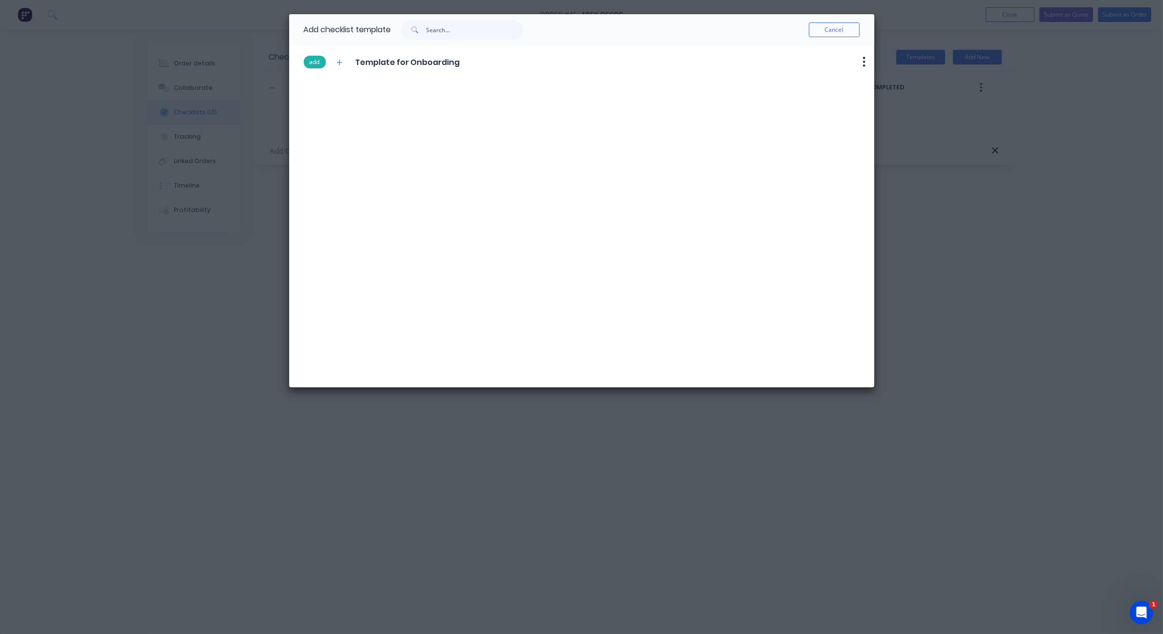
click at [316, 60] on button "add" at bounding box center [315, 62] width 22 height 13
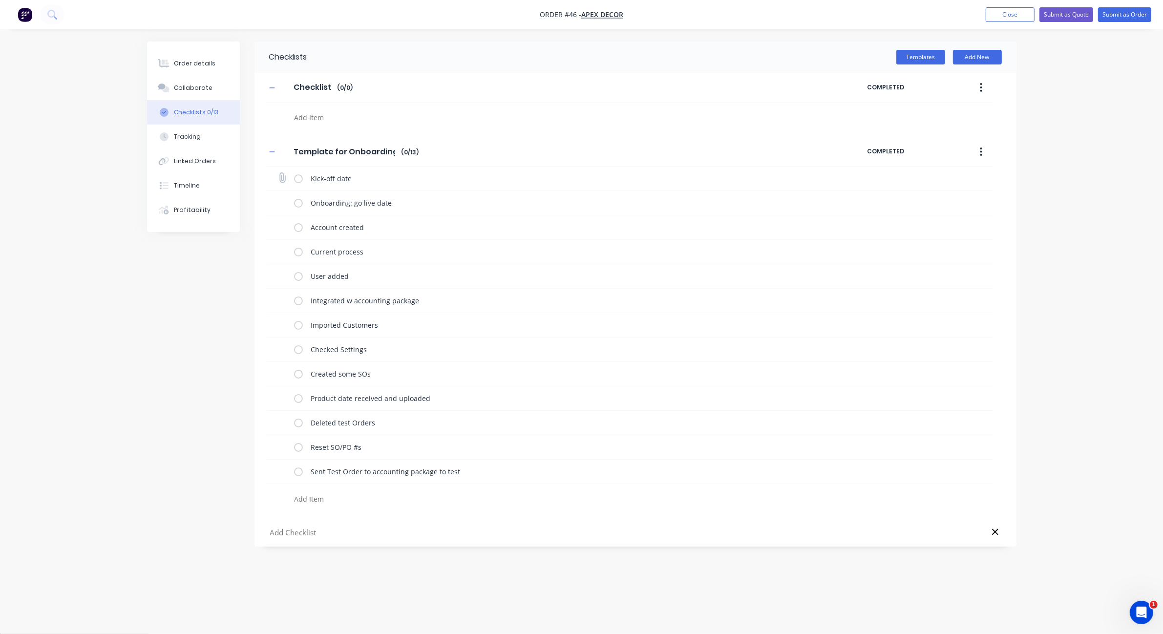
click at [294, 182] on label at bounding box center [298, 178] width 9 height 10
click at [0, 0] on input "checkbox" at bounding box center [0, 0] width 0 height 0
click at [299, 202] on label at bounding box center [298, 203] width 9 height 10
click at [0, 0] on input "checkbox" at bounding box center [0, 0] width 0 height 0
click at [299, 223] on label at bounding box center [298, 227] width 9 height 10
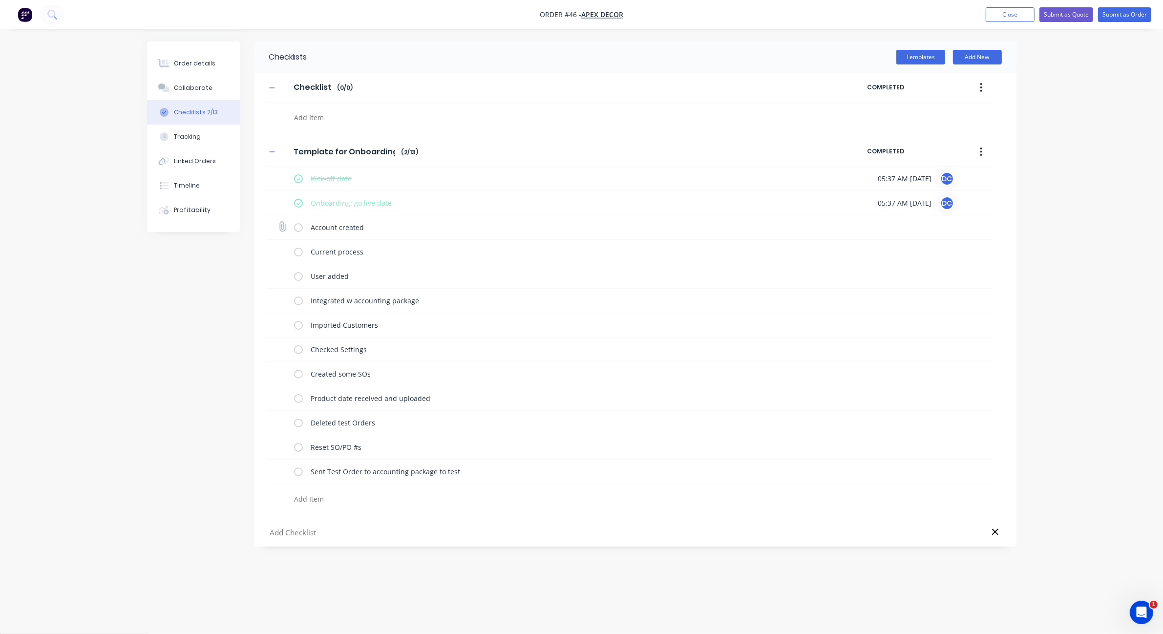
click at [0, 0] on input "checkbox" at bounding box center [0, 0] width 0 height 0
click at [296, 252] on label at bounding box center [298, 252] width 9 height 10
click at [0, 0] on input "checkbox" at bounding box center [0, 0] width 0 height 0
click at [296, 277] on label at bounding box center [298, 276] width 9 height 10
click at [0, 0] on input "checkbox" at bounding box center [0, 0] width 0 height 0
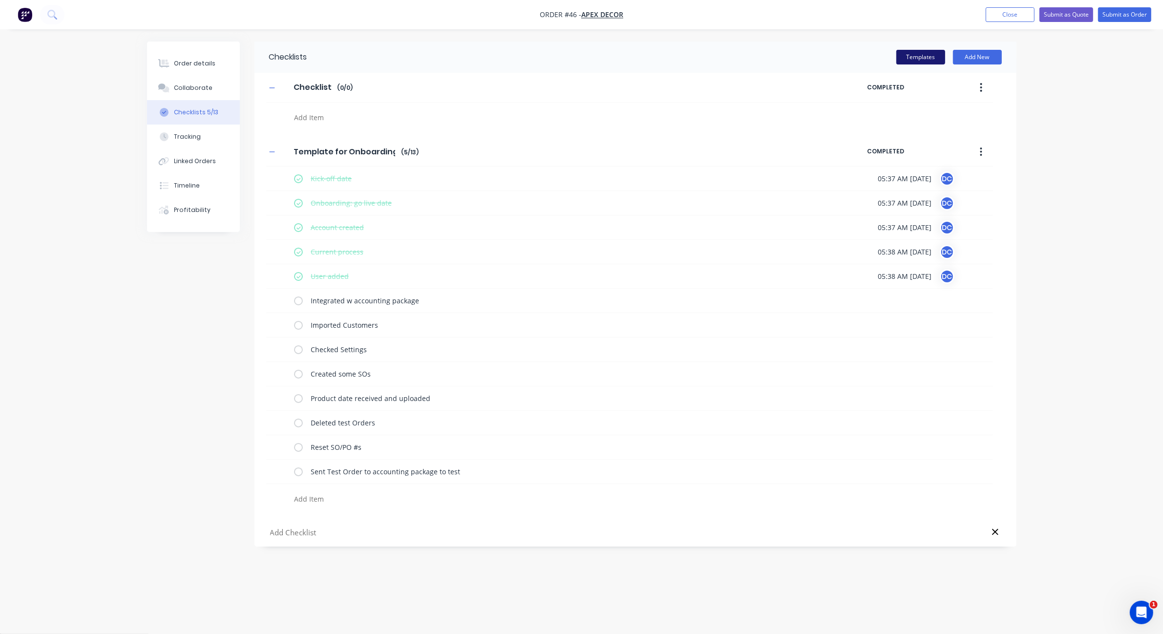
click at [917, 57] on button "Templates" at bounding box center [920, 57] width 49 height 15
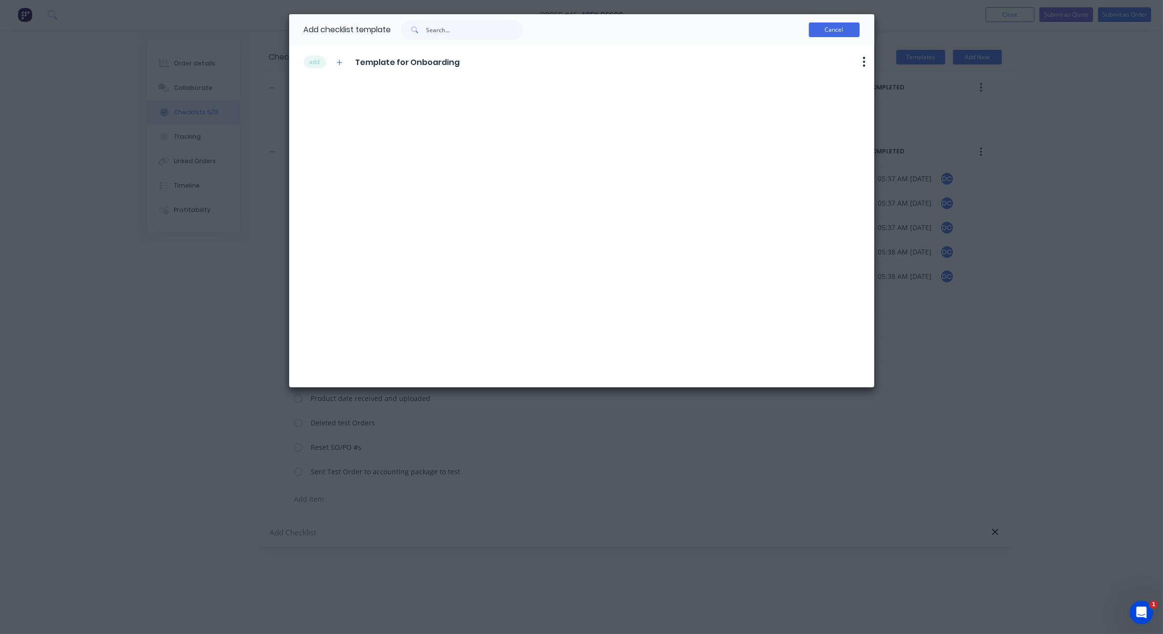
click at [831, 30] on button "Cancel" at bounding box center [834, 29] width 51 height 15
type textarea "x"
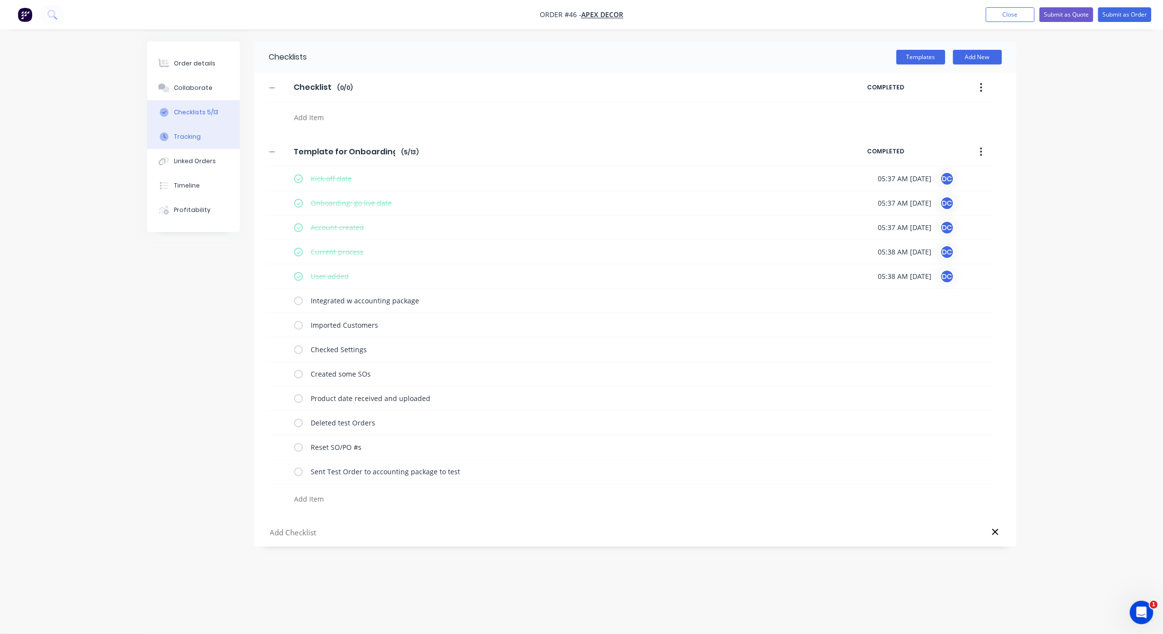
click at [199, 127] on button "Tracking" at bounding box center [193, 137] width 93 height 24
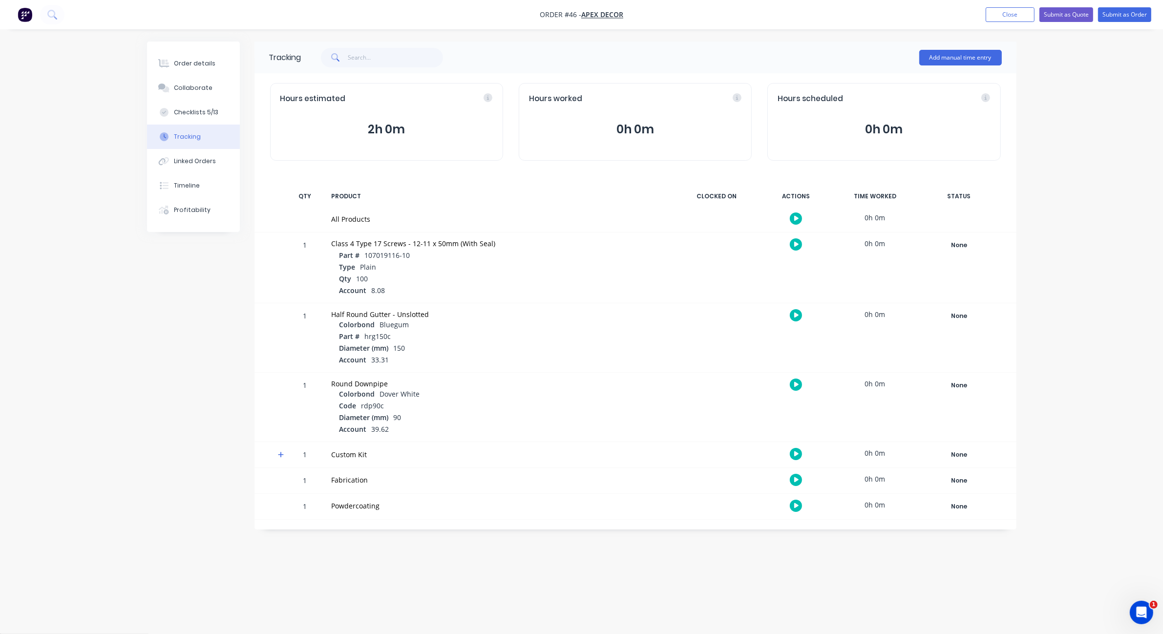
click at [797, 245] on icon "button" at bounding box center [796, 244] width 5 height 5
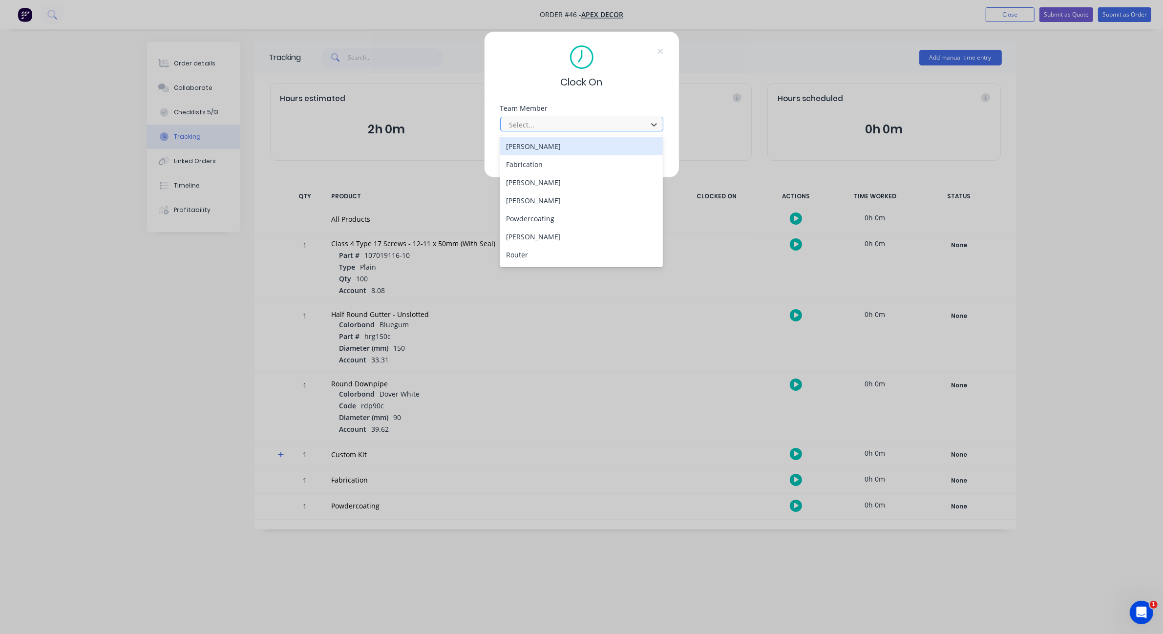
click at [639, 123] on div at bounding box center [575, 125] width 134 height 12
click at [590, 151] on div "[PERSON_NAME]" at bounding box center [581, 146] width 163 height 18
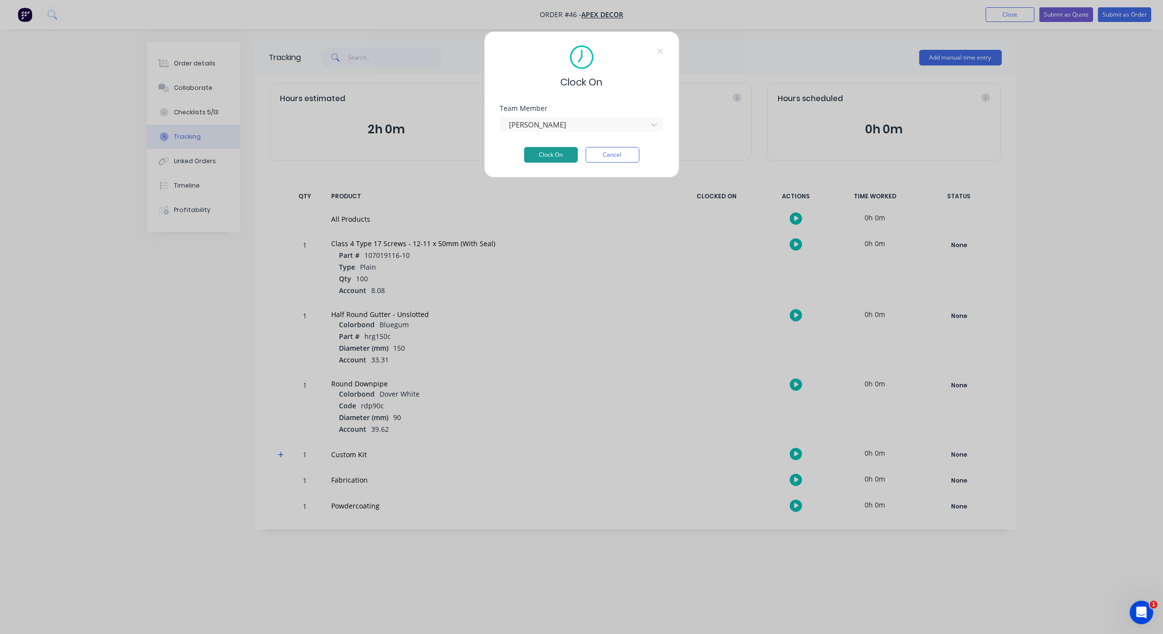
click at [559, 155] on button "Clock On" at bounding box center [551, 155] width 54 height 16
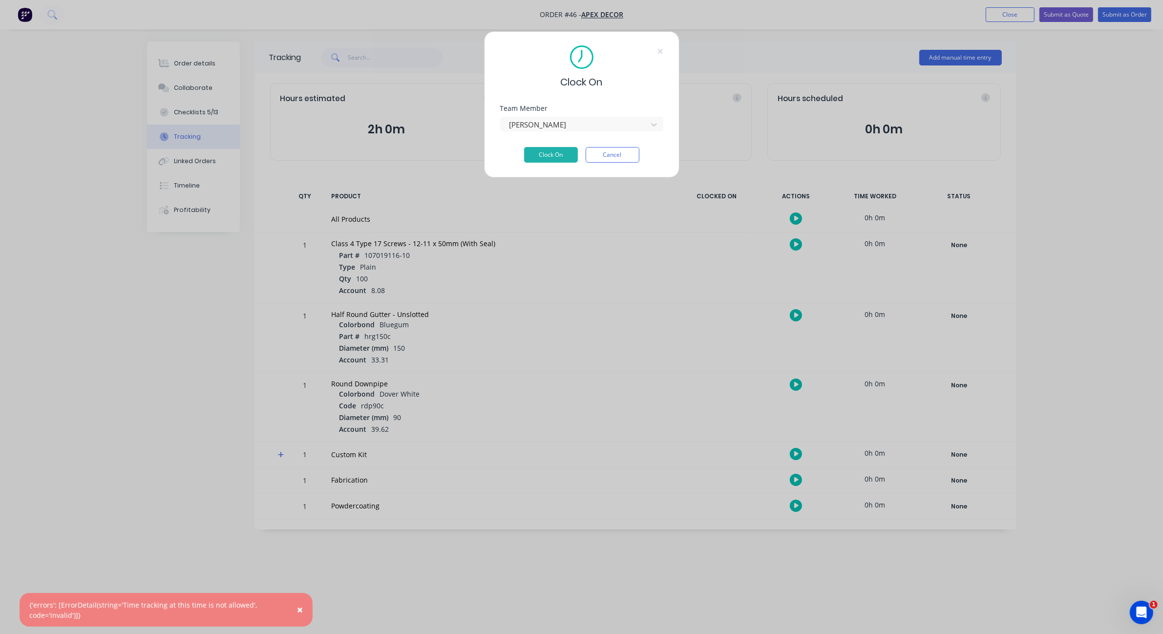
click at [304, 608] on button "×" at bounding box center [299, 609] width 25 height 23
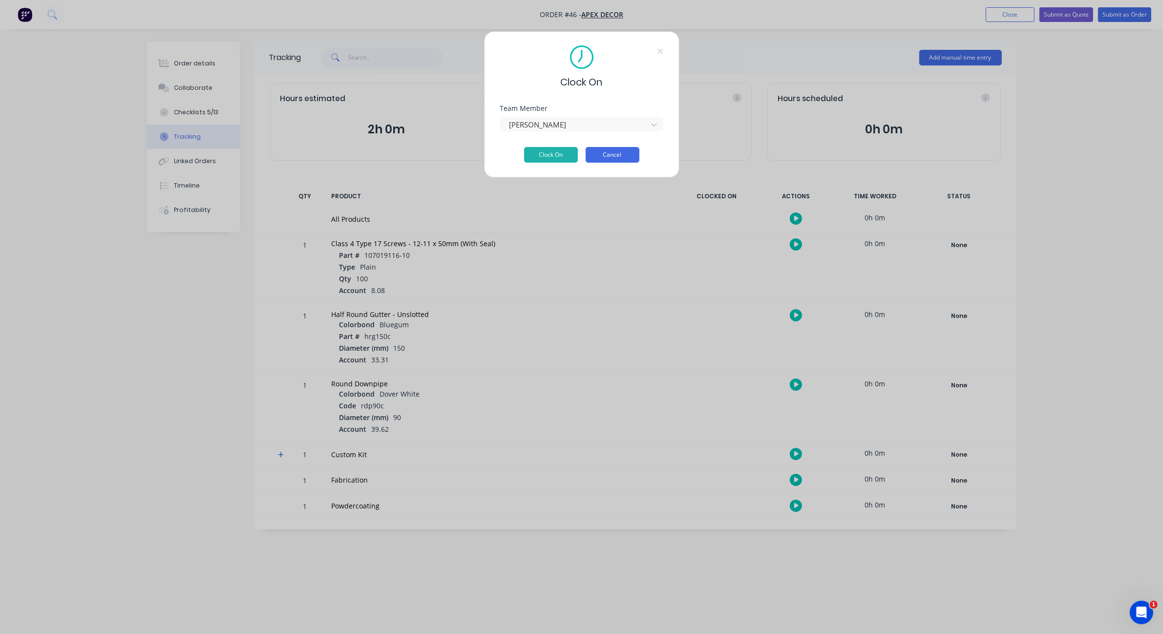
click at [607, 148] on button "Cancel" at bounding box center [612, 155] width 54 height 16
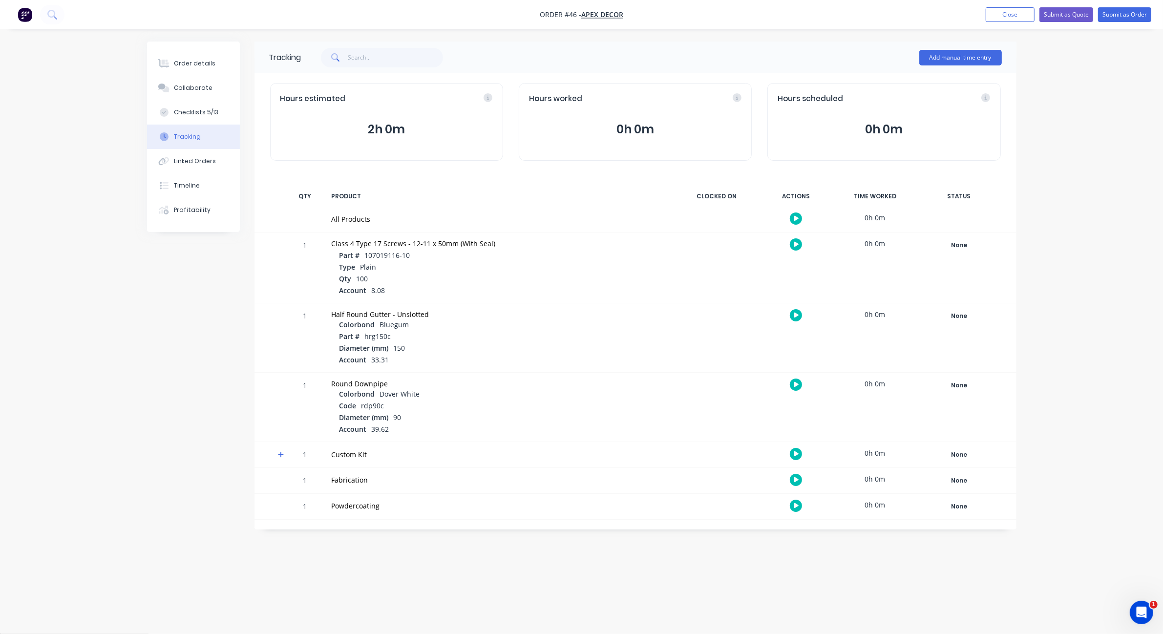
click at [26, 11] on img "button" at bounding box center [25, 14] width 15 height 15
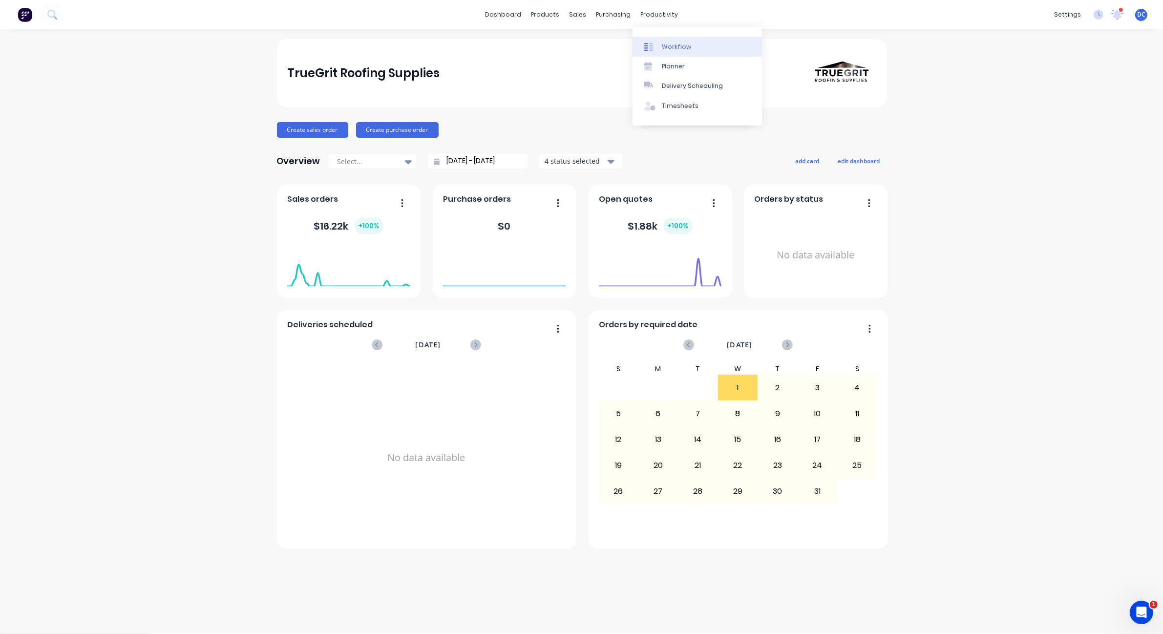
click at [664, 47] on div "Workflow" at bounding box center [676, 46] width 29 height 9
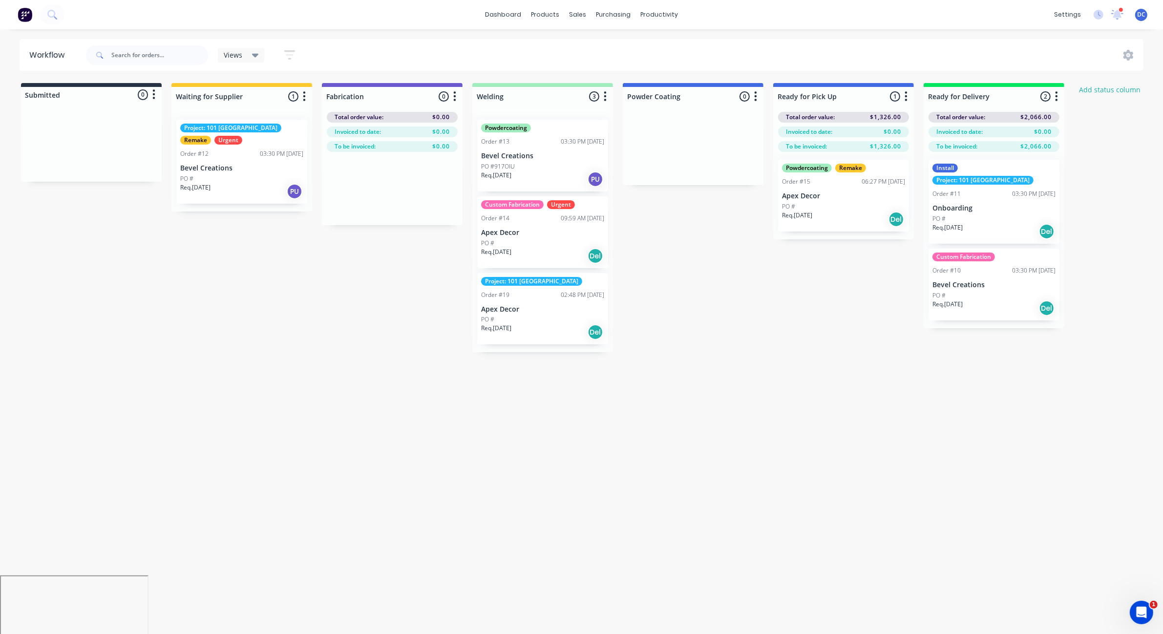
click at [709, 320] on div "Submitted 0 Status colour #273444 hex #273444 Save Cancel Summaries Total order…" at bounding box center [665, 217] width 1345 height 269
click at [369, 97] on div at bounding box center [392, 96] width 141 height 19
drag, startPoint x: 369, startPoint y: 97, endPoint x: 329, endPoint y: 96, distance: 40.5
click at [329, 96] on input "Fabrication" at bounding box center [374, 96] width 96 height 10
click at [362, 100] on input "Fabrication" at bounding box center [374, 96] width 96 height 10
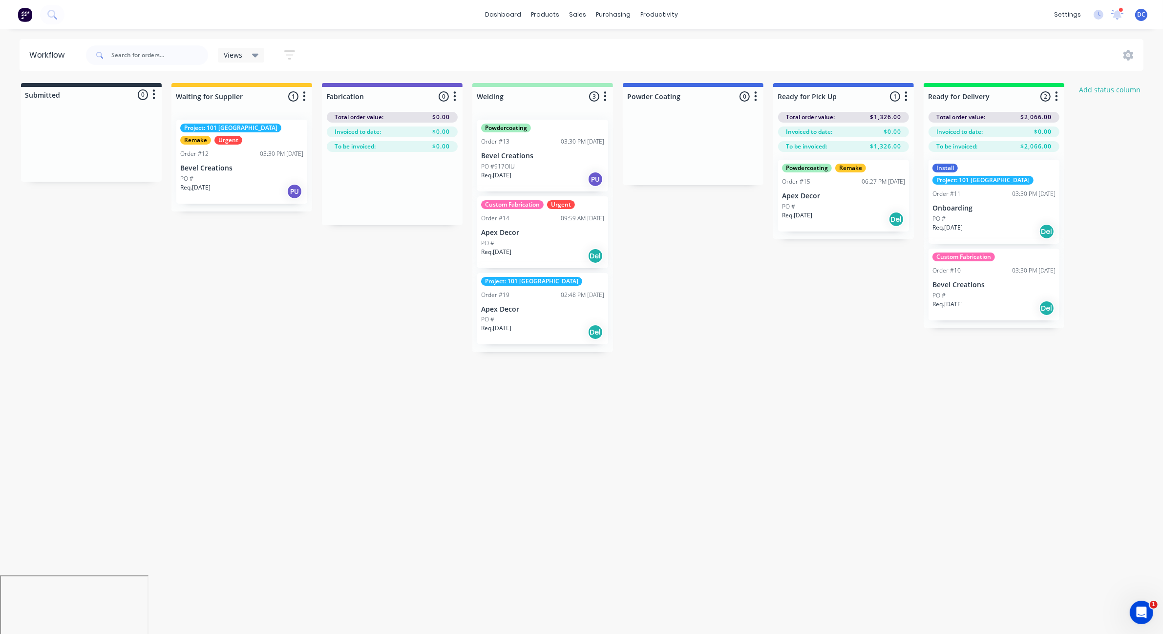
drag, startPoint x: 369, startPoint y: 97, endPoint x: 322, endPoint y: 95, distance: 46.9
click at [322, 95] on div "Fabrication 0 Status colour #6A5ACD hex #6A5ACD Save Cancel Notifications Email…" at bounding box center [392, 94] width 141 height 23
click at [253, 173] on div "Project: 101 Lilydale Remake Urgent Order #12 03:30 PM 25/03/25 Bevel Creations…" at bounding box center [241, 162] width 141 height 100
drag, startPoint x: 253, startPoint y: 185, endPoint x: 253, endPoint y: 174, distance: 11.2
click at [253, 174] on div "Project: 101 Lilydale Remake Urgent Order #12 03:30 PM 25/03/25 Bevel Creations…" at bounding box center [241, 162] width 141 height 100
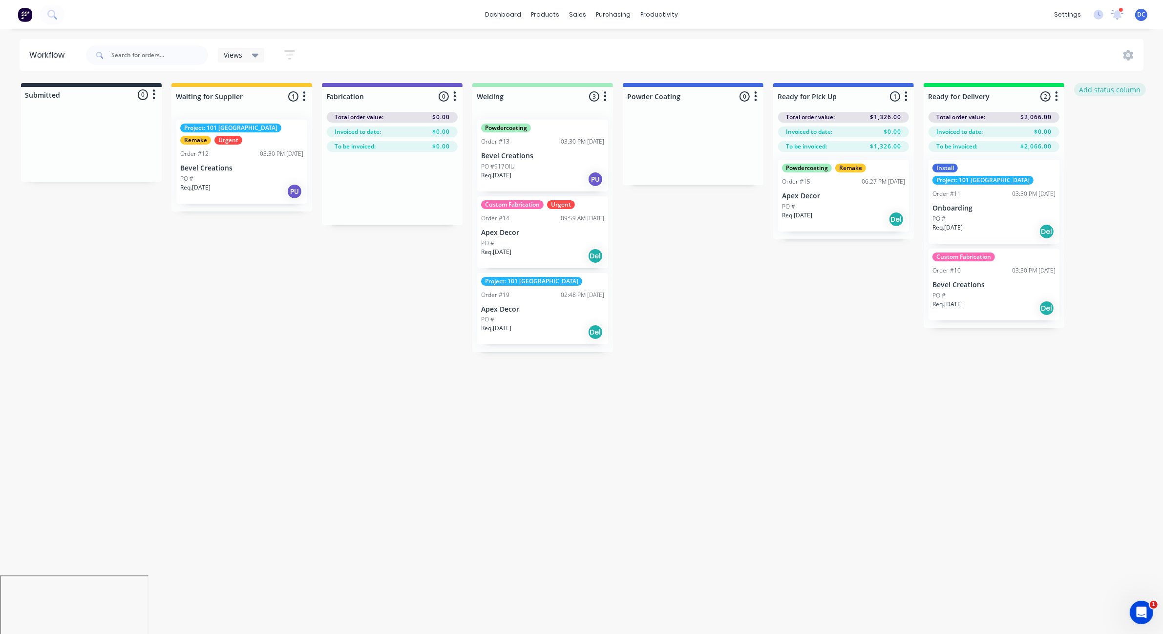
click at [1090, 92] on button "Add status column" at bounding box center [1110, 89] width 72 height 13
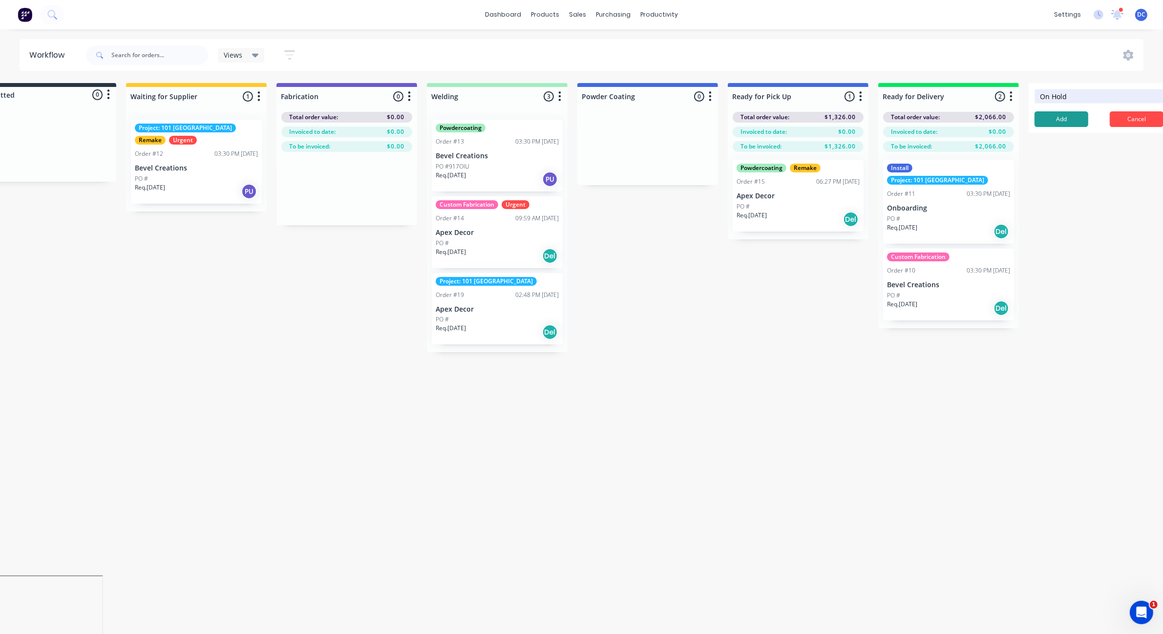
type input "On Hold"
click at [1072, 124] on button "Add" at bounding box center [1061, 119] width 54 height 16
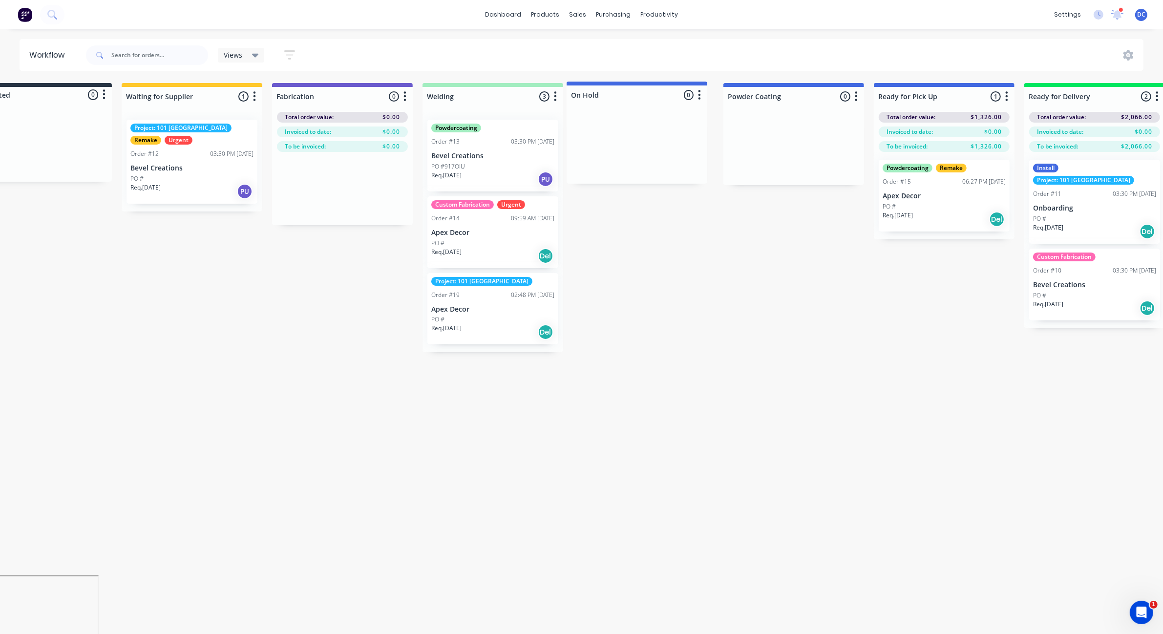
drag, startPoint x: 1120, startPoint y: 87, endPoint x: 655, endPoint y: 85, distance: 464.9
click at [655, 85] on div "Submitted 0 Status colour #273444 hex #273444 Save Cancel Summaries Total order…" at bounding box center [686, 217] width 1487 height 269
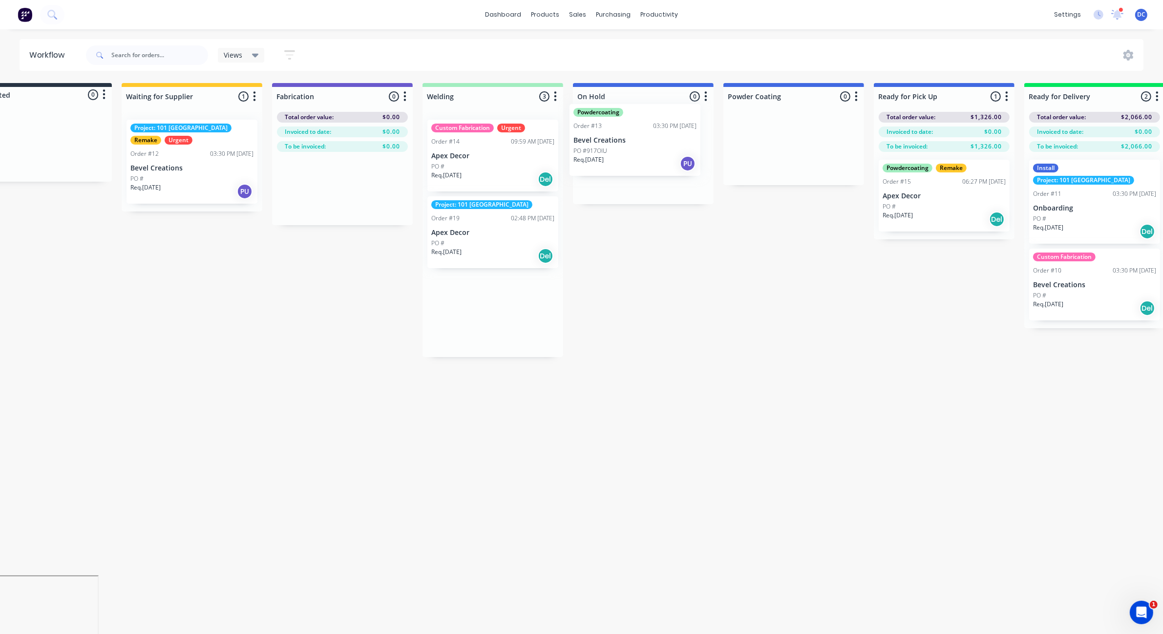
drag, startPoint x: 494, startPoint y: 162, endPoint x: 642, endPoint y: 146, distance: 148.3
click at [642, 146] on div "Submitted 0 Status colour #273444 hex #273444 Save Cancel Summaries Total order…" at bounding box center [686, 220] width 1487 height 274
click at [648, 172] on div "Req. 07/04/25 PU" at bounding box center [643, 179] width 123 height 17
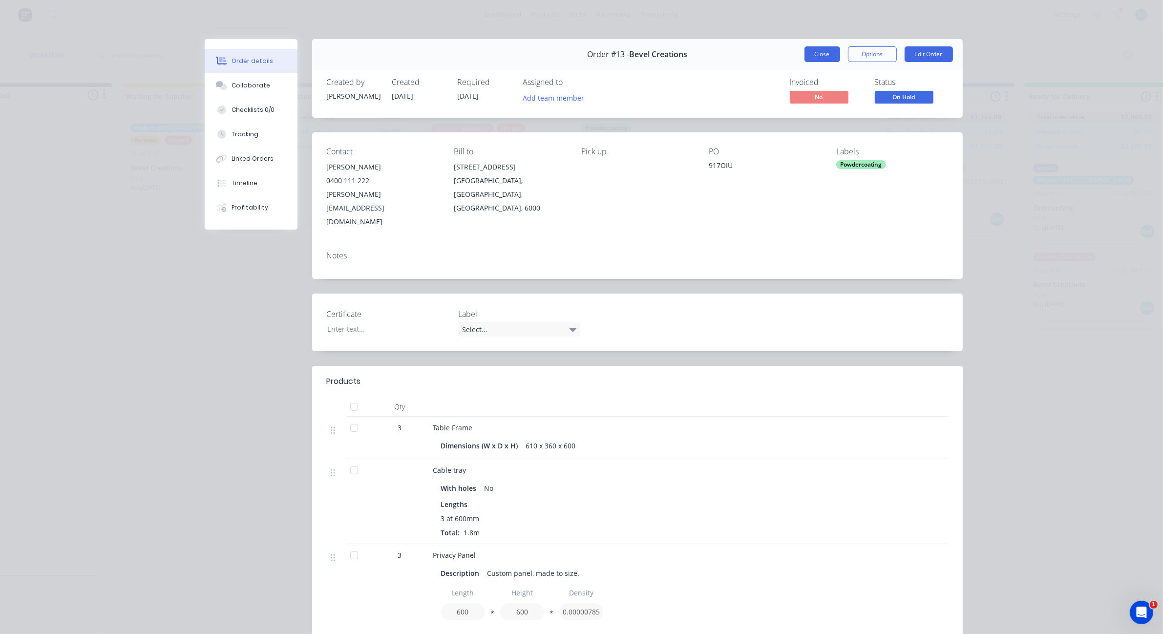
click at [820, 56] on button "Close" at bounding box center [822, 54] width 36 height 16
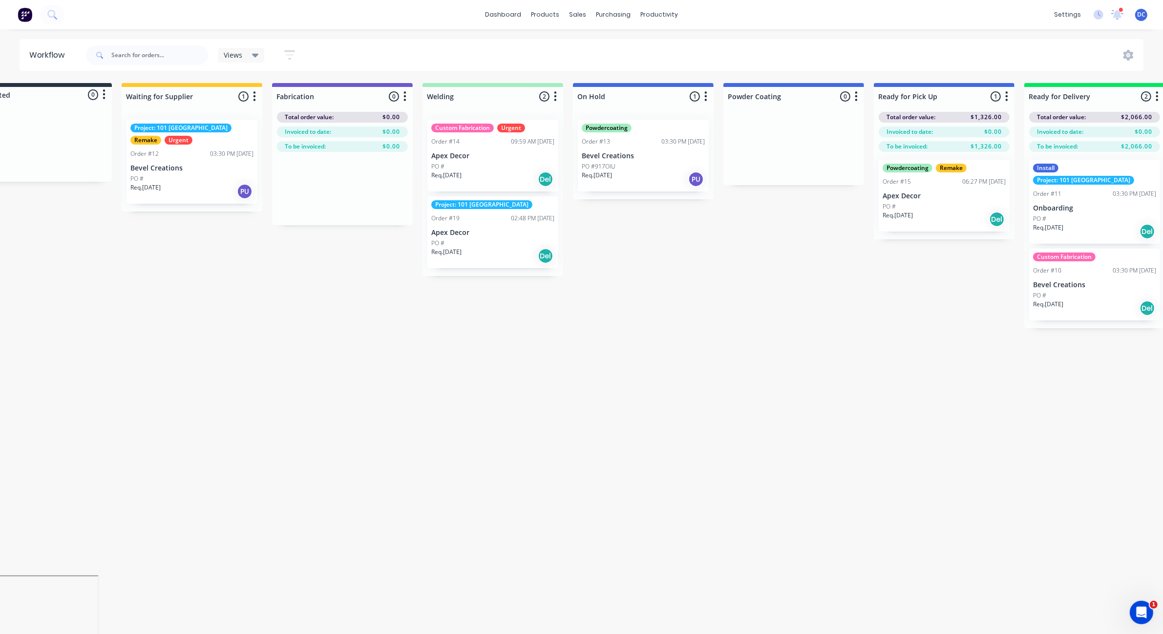
click at [856, 92] on icon "button" at bounding box center [856, 96] width 2 height 10
click at [792, 132] on button "Notifications" at bounding box center [813, 133] width 98 height 16
click at [745, 279] on div "Submitted 0 Status colour #273444 hex #273444 Save Cancel Summaries Total order…" at bounding box center [686, 205] width 1487 height 245
click at [666, 67] on div "Planner" at bounding box center [673, 66] width 23 height 9
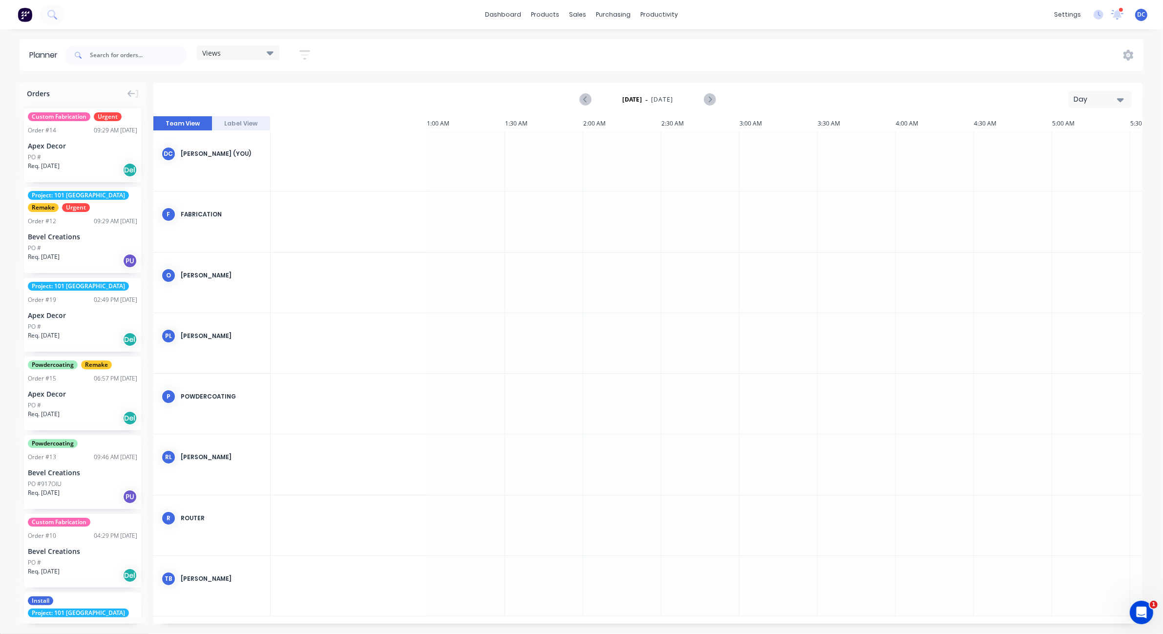
scroll to position [0, 782]
click at [1082, 103] on div "Day" at bounding box center [1095, 99] width 45 height 10
click at [1074, 143] on div "Week" at bounding box center [1082, 146] width 97 height 20
click at [255, 55] on div "Views" at bounding box center [237, 52] width 71 height 9
click at [360, 94] on div "Sep 28th - Oct 4th Week" at bounding box center [647, 99] width 987 height 32
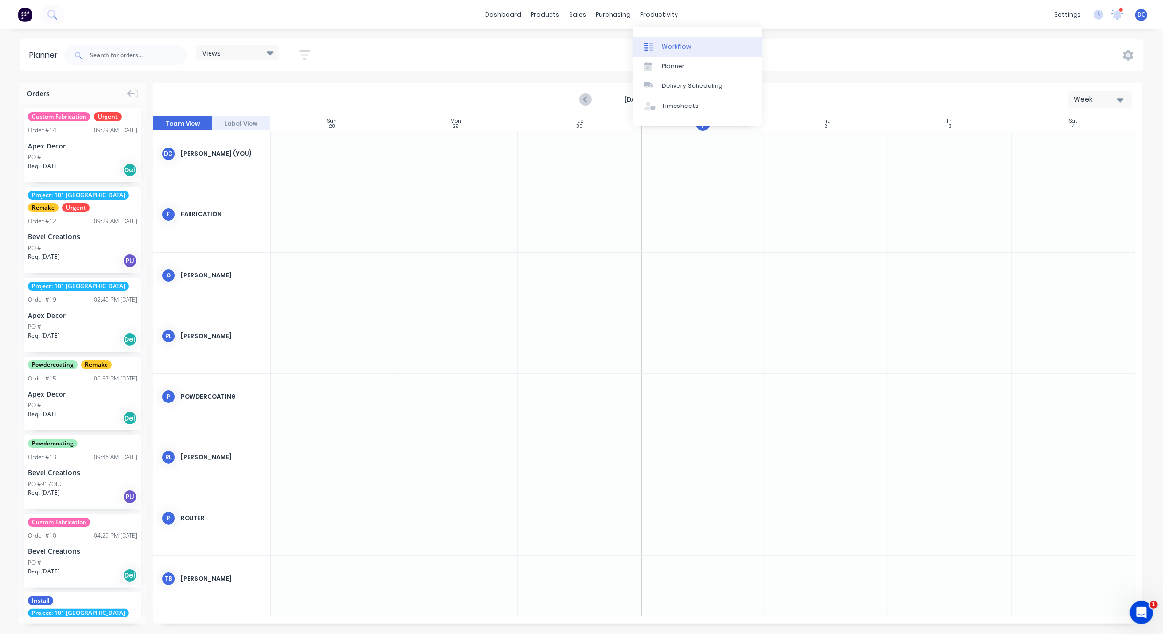
click at [661, 40] on link "Workflow" at bounding box center [696, 47] width 129 height 20
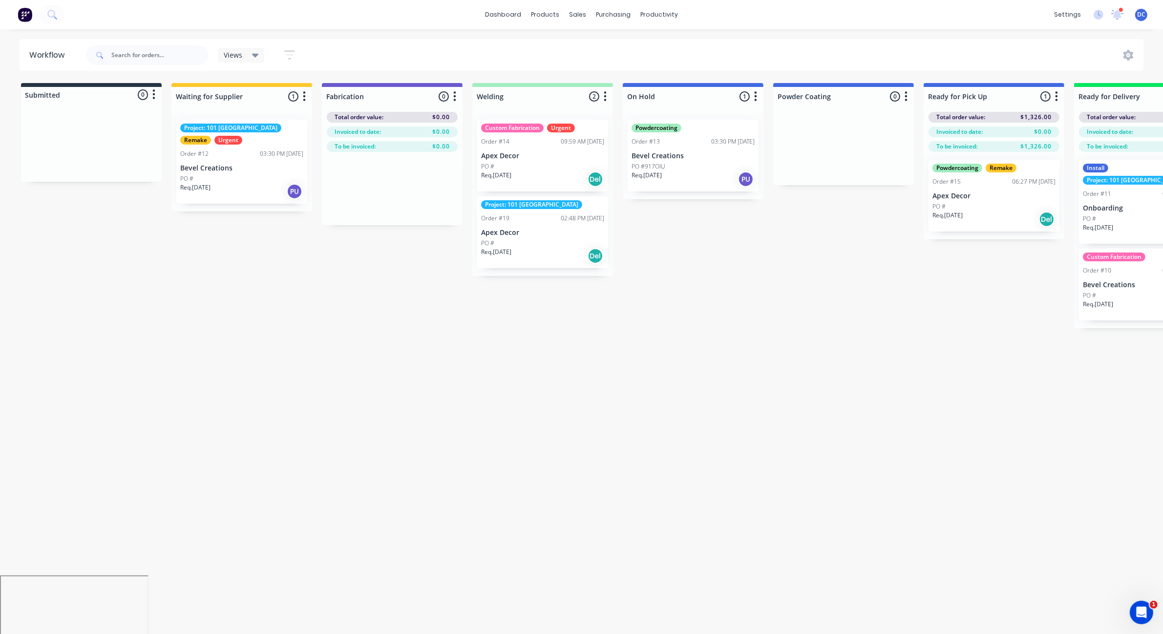
click at [545, 175] on div "Req. 01/04/25 Del" at bounding box center [542, 179] width 123 height 17
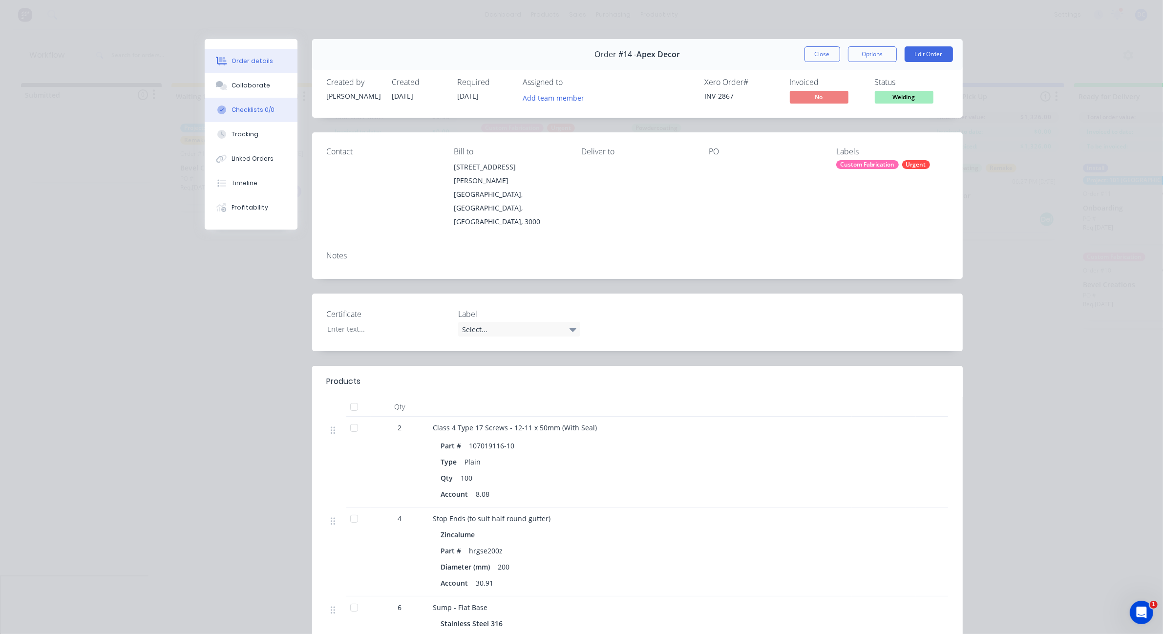
click at [245, 113] on div "Checklists 0/0" at bounding box center [252, 109] width 43 height 9
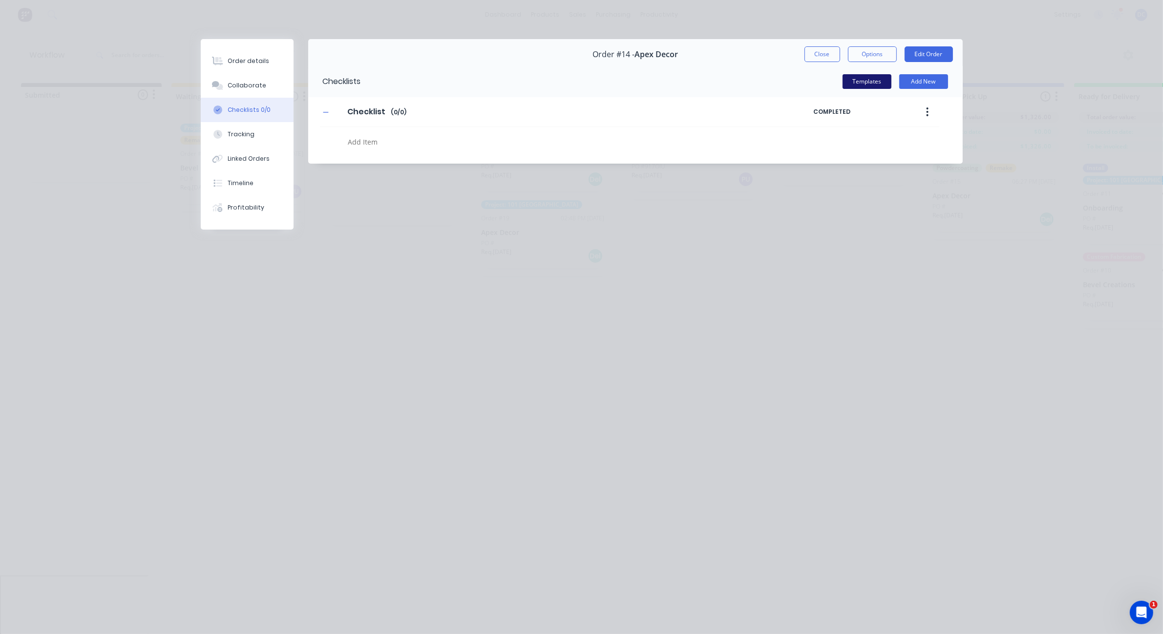
click at [865, 83] on button "Templates" at bounding box center [866, 81] width 49 height 15
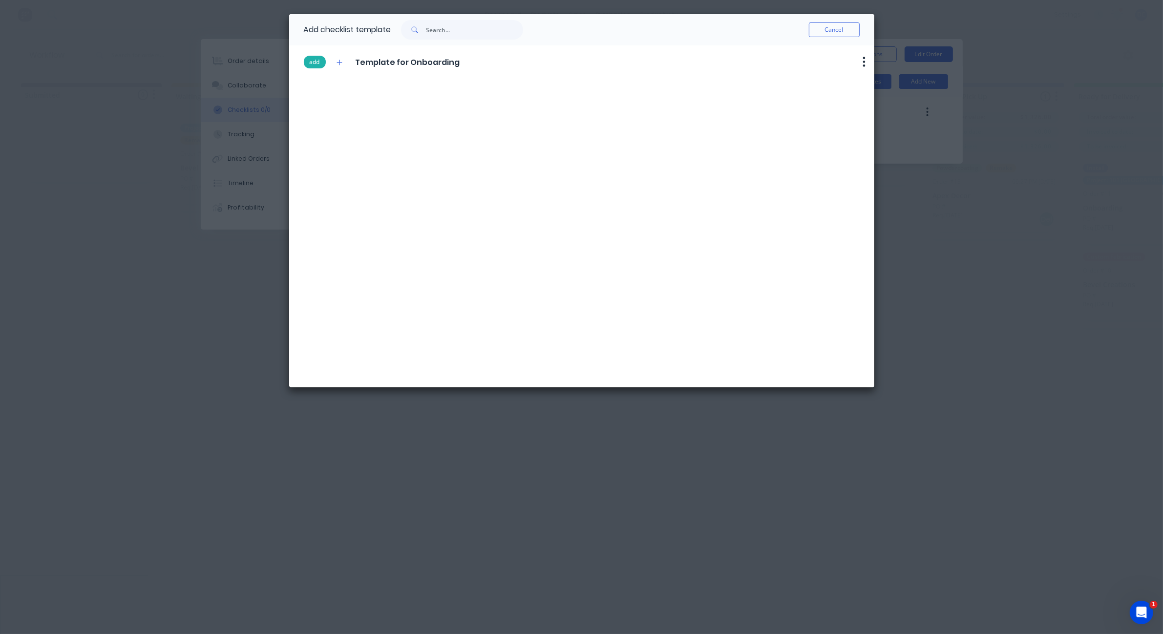
click at [318, 62] on button "add" at bounding box center [315, 62] width 22 height 13
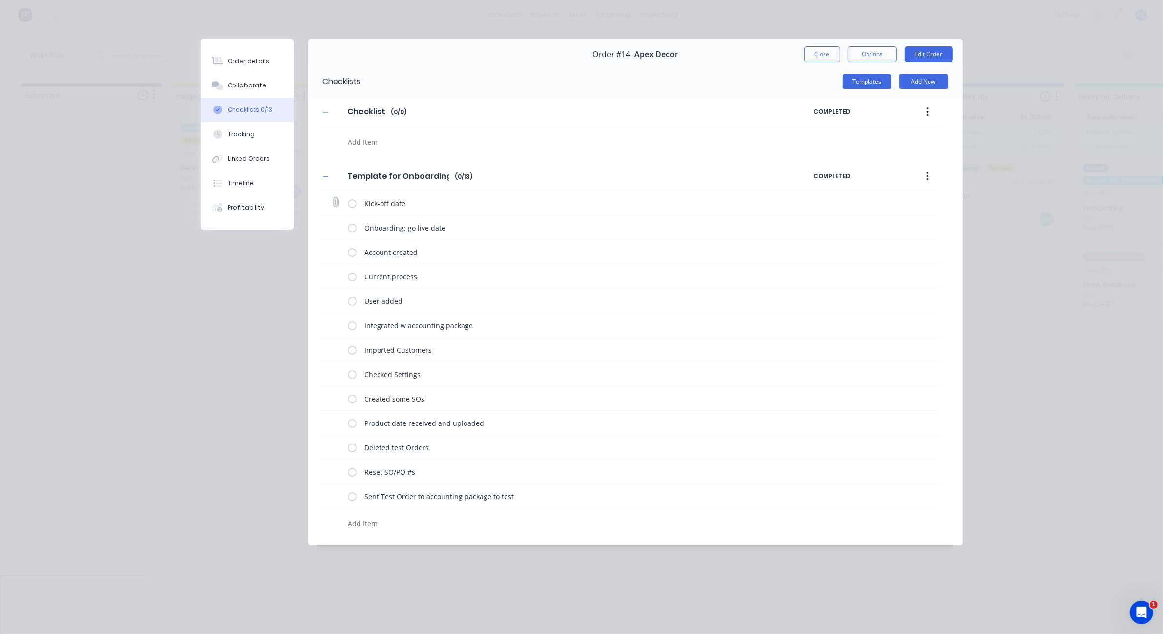
click at [347, 203] on div "Kick-off date" at bounding box center [629, 203] width 619 height 24
click at [349, 204] on label at bounding box center [352, 203] width 9 height 10
click at [0, 0] on input "checkbox" at bounding box center [0, 0] width 0 height 0
click at [247, 174] on button "Timeline" at bounding box center [247, 183] width 93 height 24
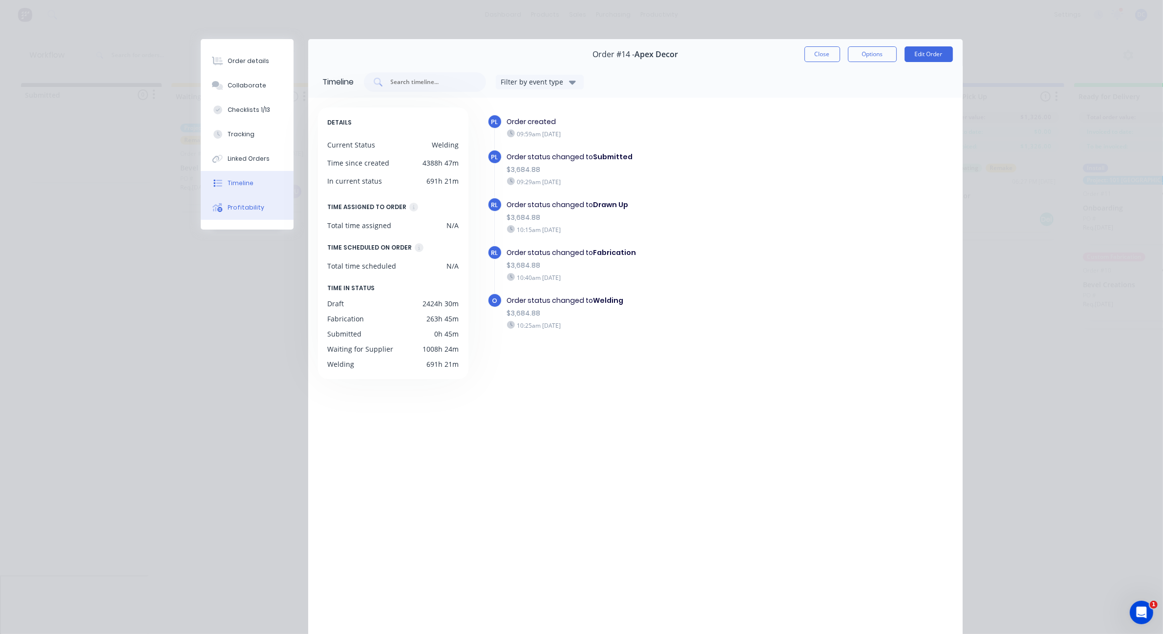
click at [266, 211] on button "Profitability" at bounding box center [247, 207] width 93 height 24
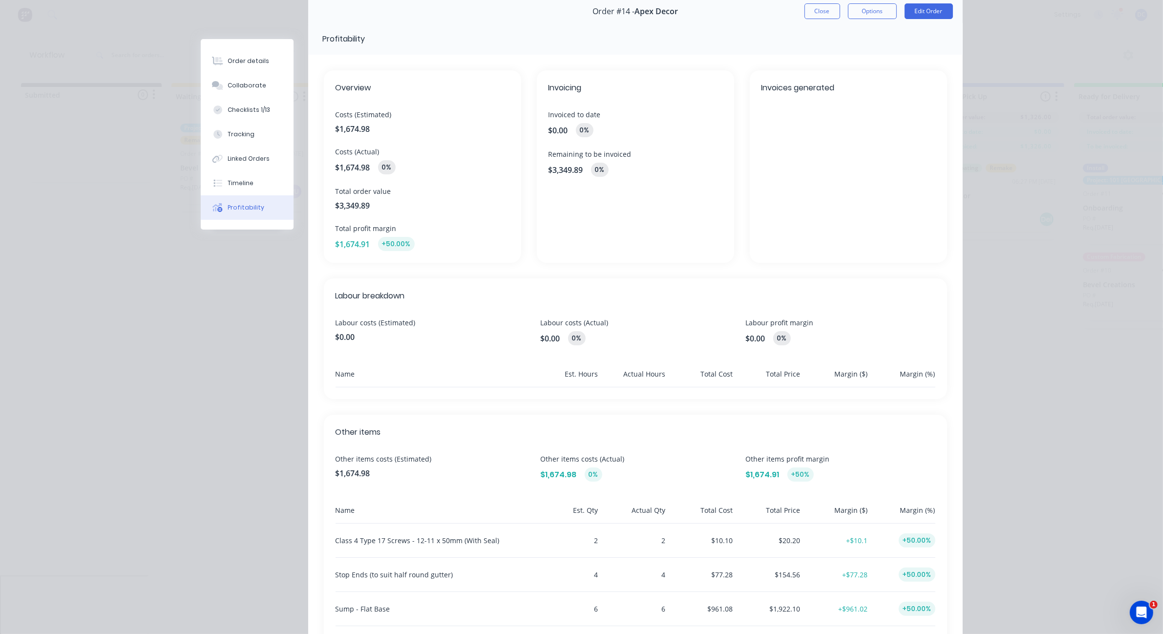
scroll to position [5, 0]
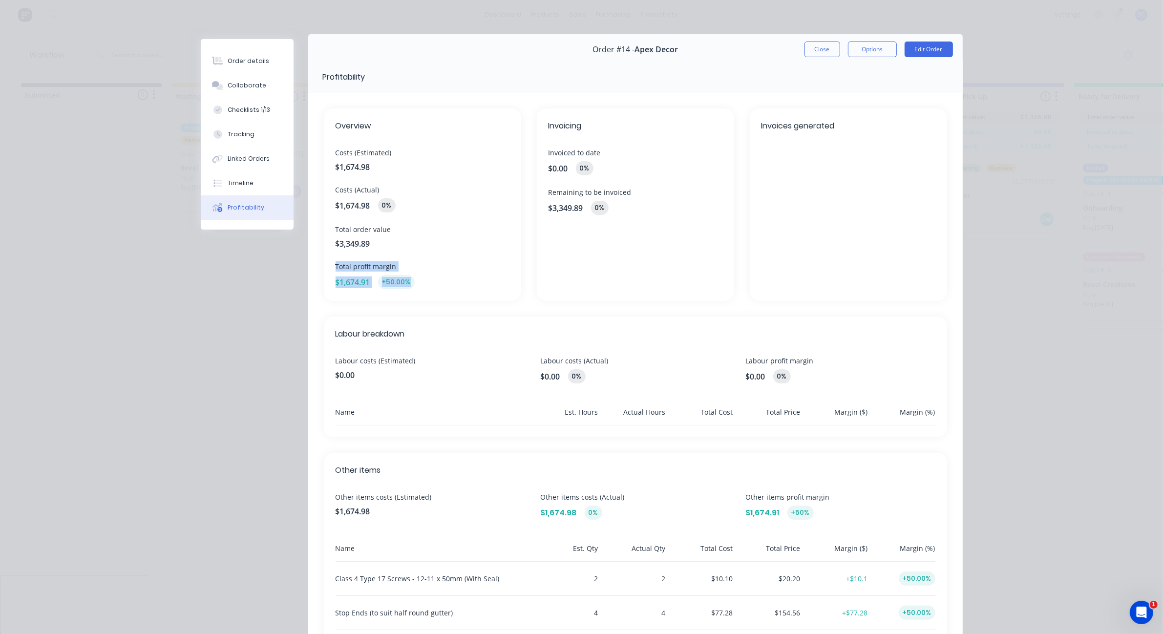
drag, startPoint x: 419, startPoint y: 289, endPoint x: 333, endPoint y: 263, distance: 90.7
click at [333, 262] on div "Overview Costs (Estimated) $1,674.98 Costs (Actual) $1,674.98 0% Total order va…" at bounding box center [422, 204] width 197 height 192
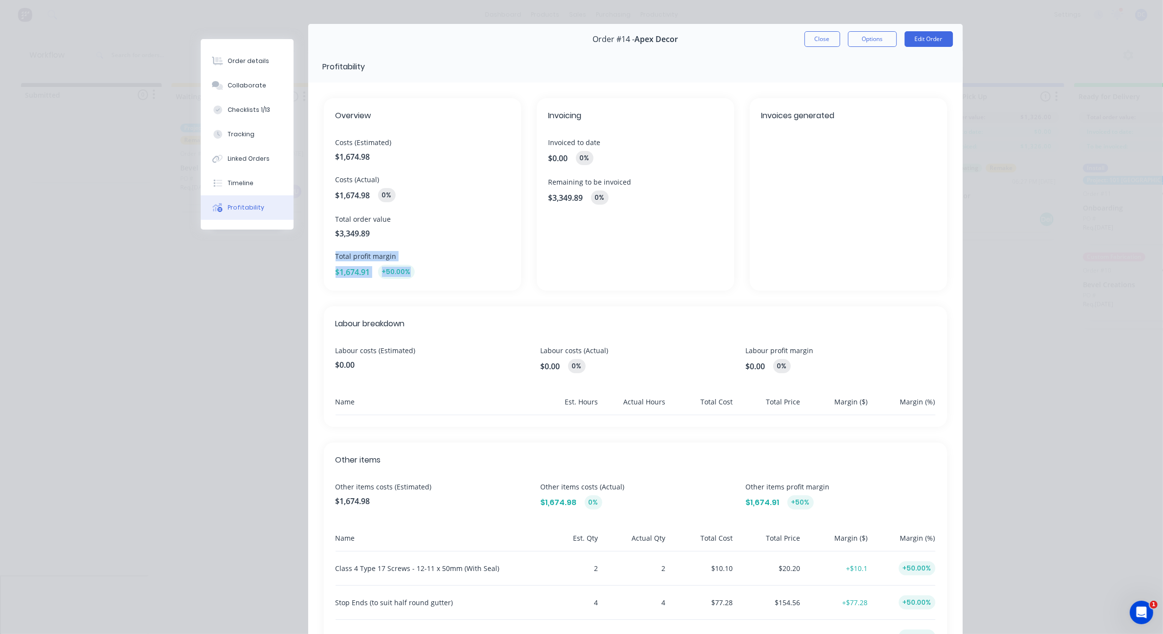
scroll to position [16, 0]
click at [730, 303] on div "Overview Costs (Estimated) $1,674.98 Costs (Actual) $1,674.98 0% Total order va…" at bounding box center [635, 415] width 654 height 667
click at [818, 35] on button "Close" at bounding box center [822, 39] width 36 height 16
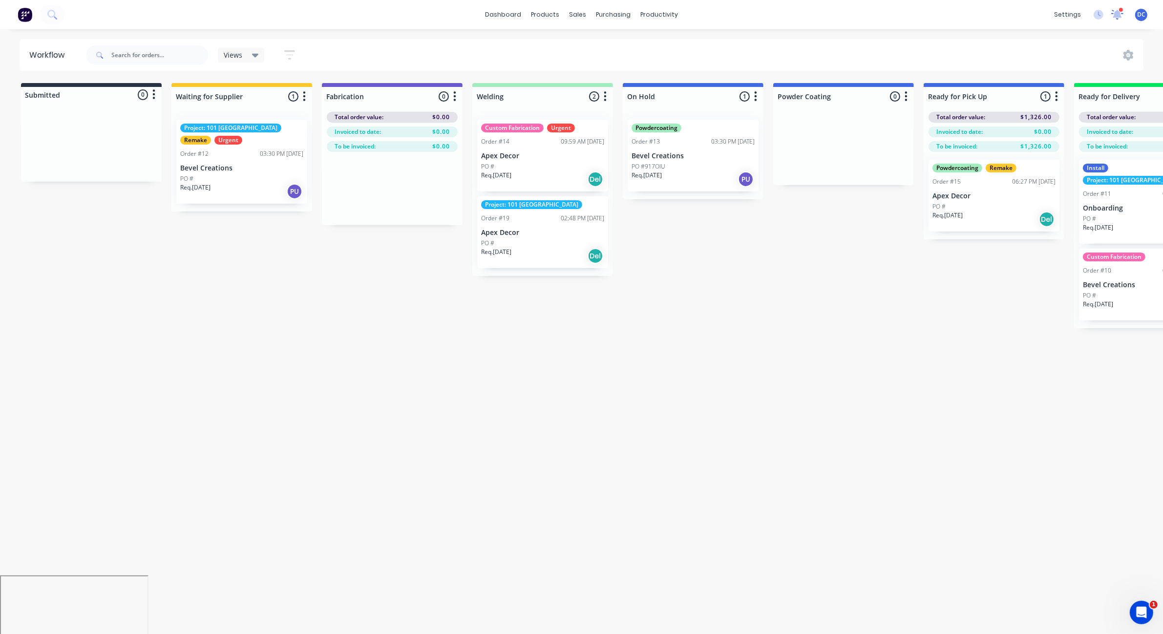
click at [1118, 12] on icon at bounding box center [1117, 14] width 9 height 8
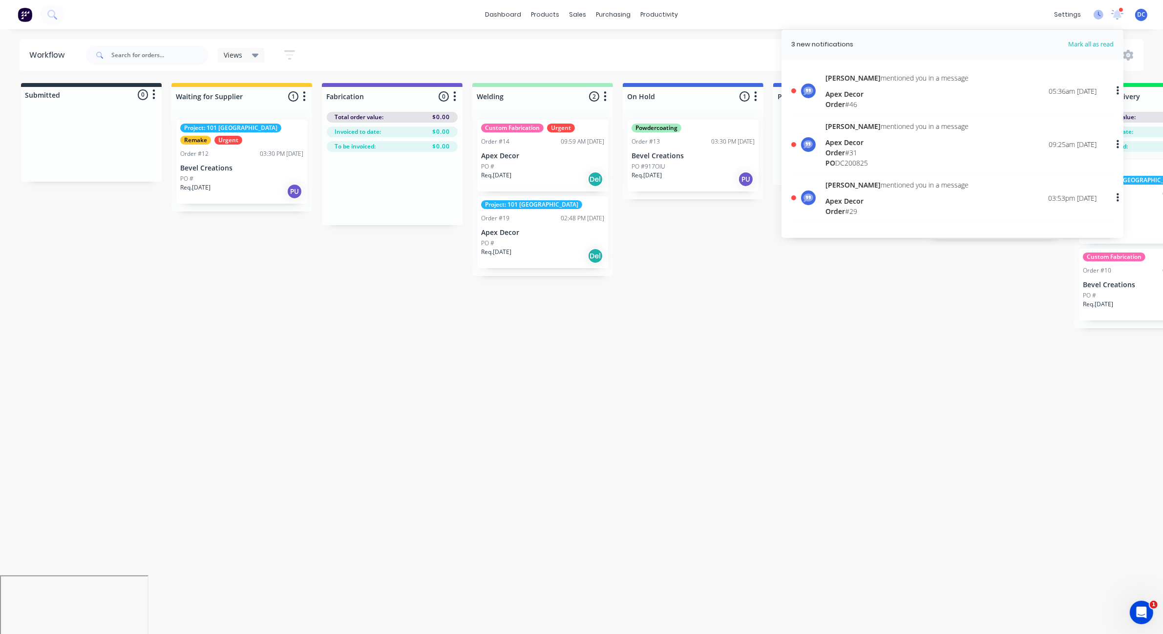
click at [1096, 14] on icon at bounding box center [1098, 15] width 10 height 10
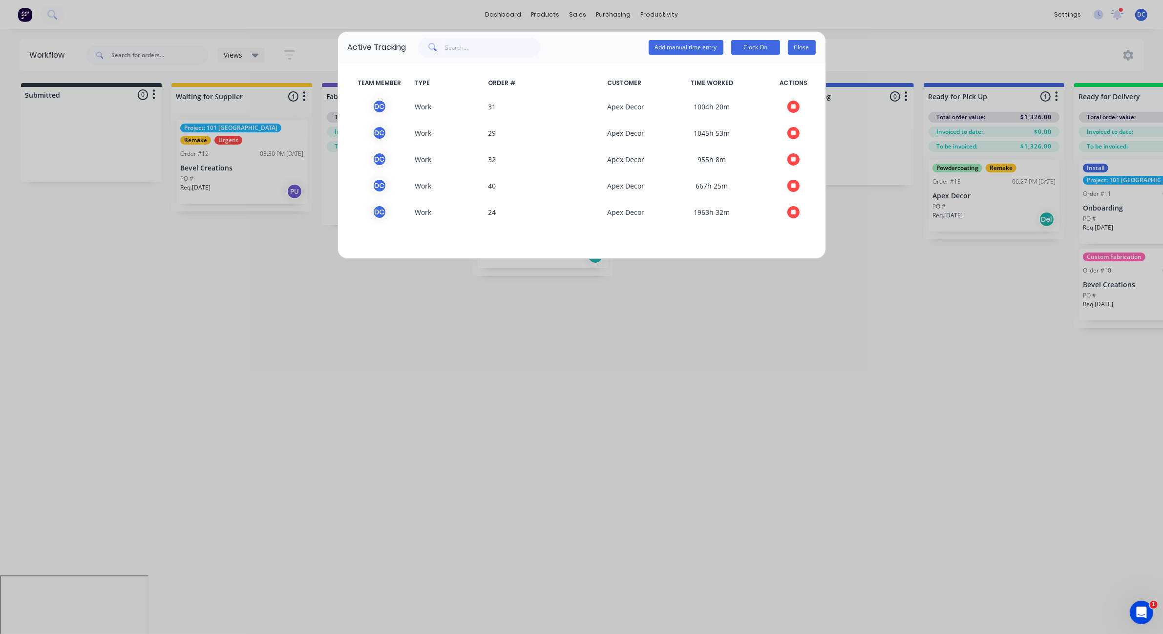
click at [798, 47] on button "Close" at bounding box center [802, 47] width 28 height 15
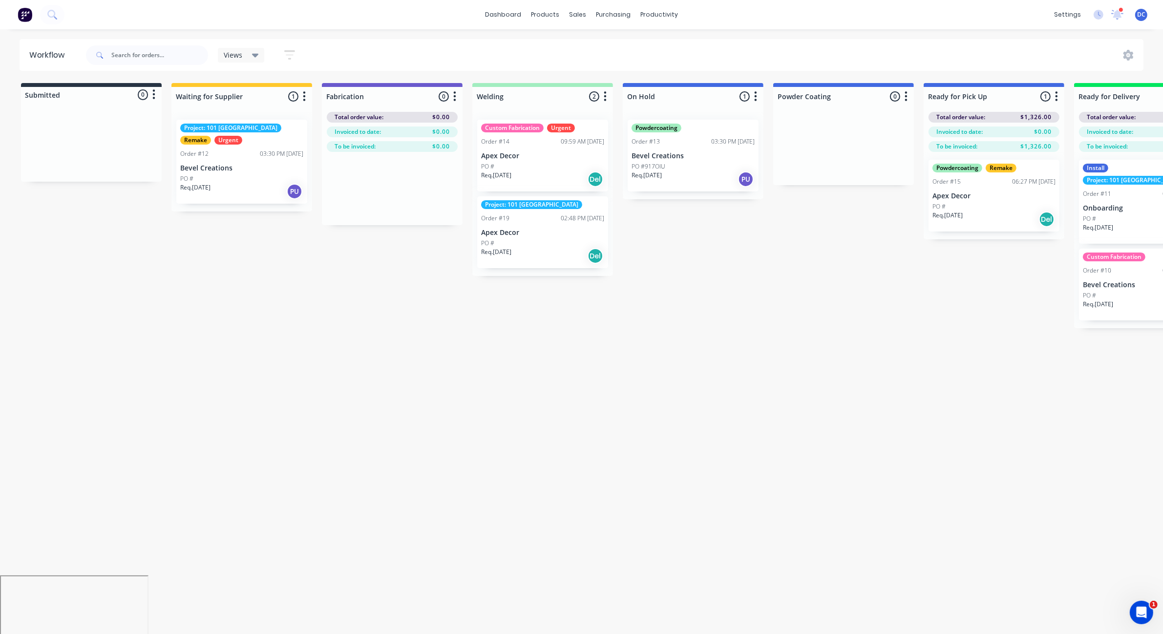
click at [441, 289] on div "Submitted 0 Status colour #273444 hex #273444 Save Cancel Summaries Total order…" at bounding box center [736, 205] width 1487 height 245
drag, startPoint x: 530, startPoint y: 172, endPoint x: 522, endPoint y: 172, distance: 8.3
click at [522, 172] on div "Custom Fabrication Urgent Order #14 09:59 AM 01/04/25 Apex Decor PO # Req. 01/0…" at bounding box center [542, 196] width 141 height 168
click at [666, 70] on div "Planner" at bounding box center [673, 66] width 23 height 9
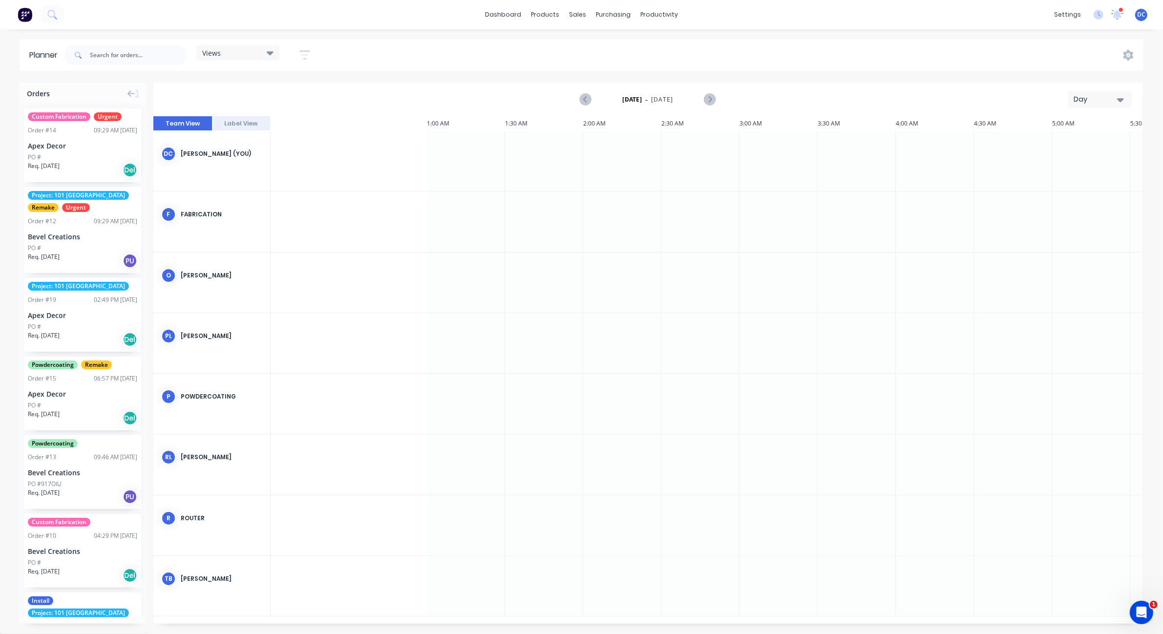
scroll to position [0, 782]
click at [1090, 96] on div "Day" at bounding box center [1095, 99] width 45 height 10
click at [1063, 141] on div "Week" at bounding box center [1082, 146] width 97 height 20
drag, startPoint x: 88, startPoint y: 141, endPoint x: 499, endPoint y: 161, distance: 411.1
drag, startPoint x: 515, startPoint y: 160, endPoint x: 708, endPoint y: 171, distance: 193.7
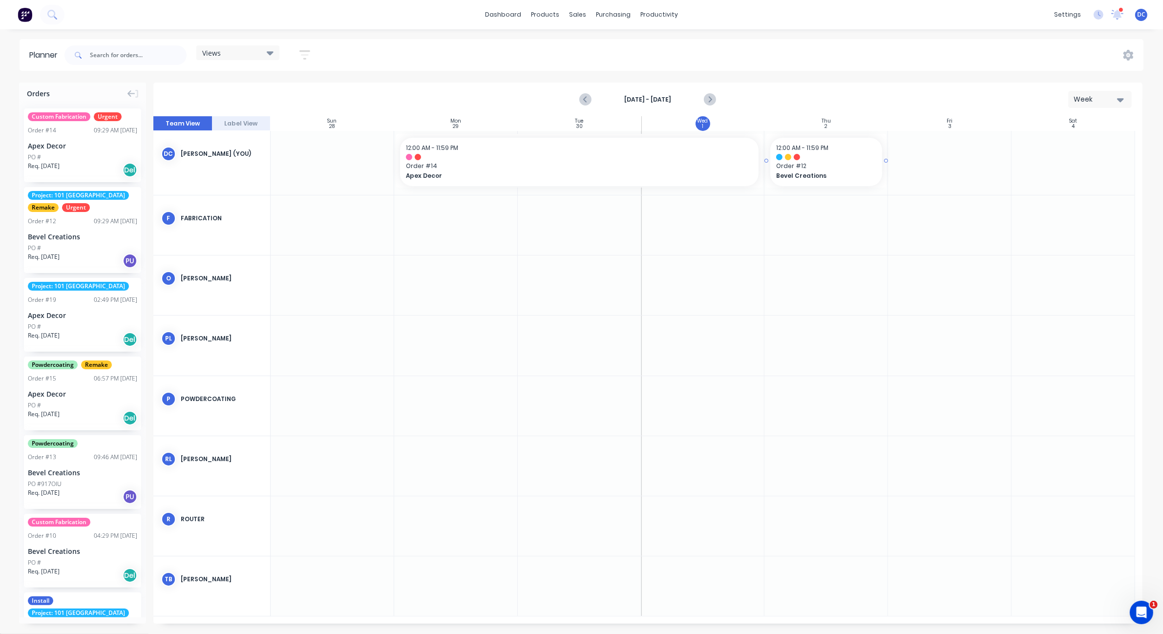
drag, startPoint x: 67, startPoint y: 237, endPoint x: 771, endPoint y: 165, distance: 708.2
drag, startPoint x: 105, startPoint y: 311, endPoint x: 429, endPoint y: 275, distance: 326.2
click at [533, 157] on div at bounding box center [579, 157] width 347 height 6
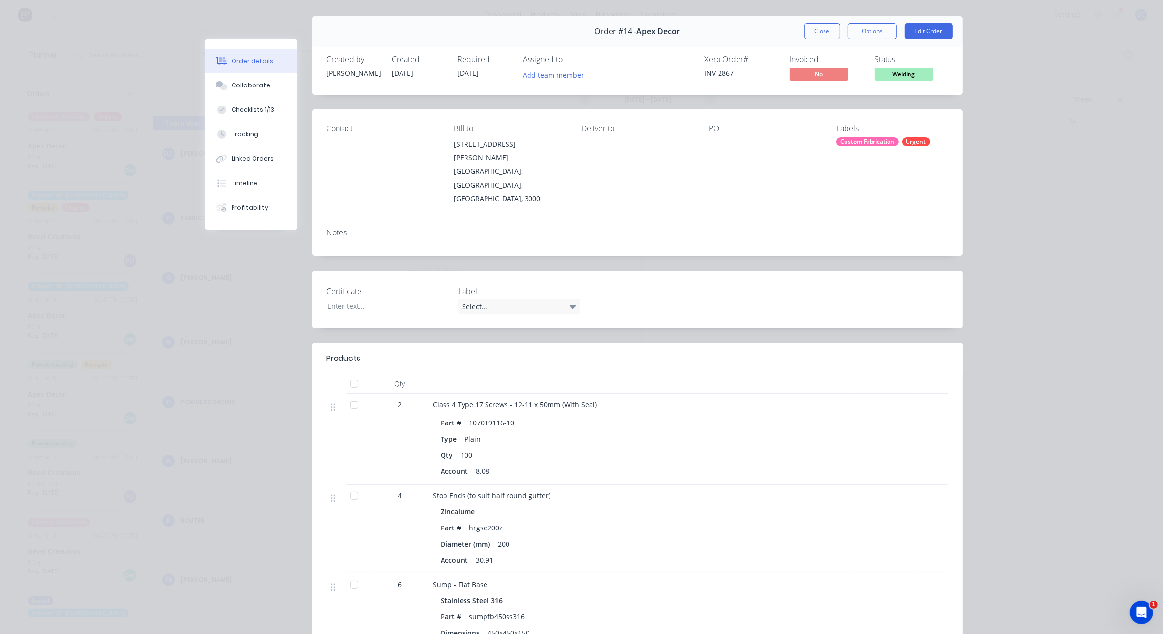
scroll to position [0, 0]
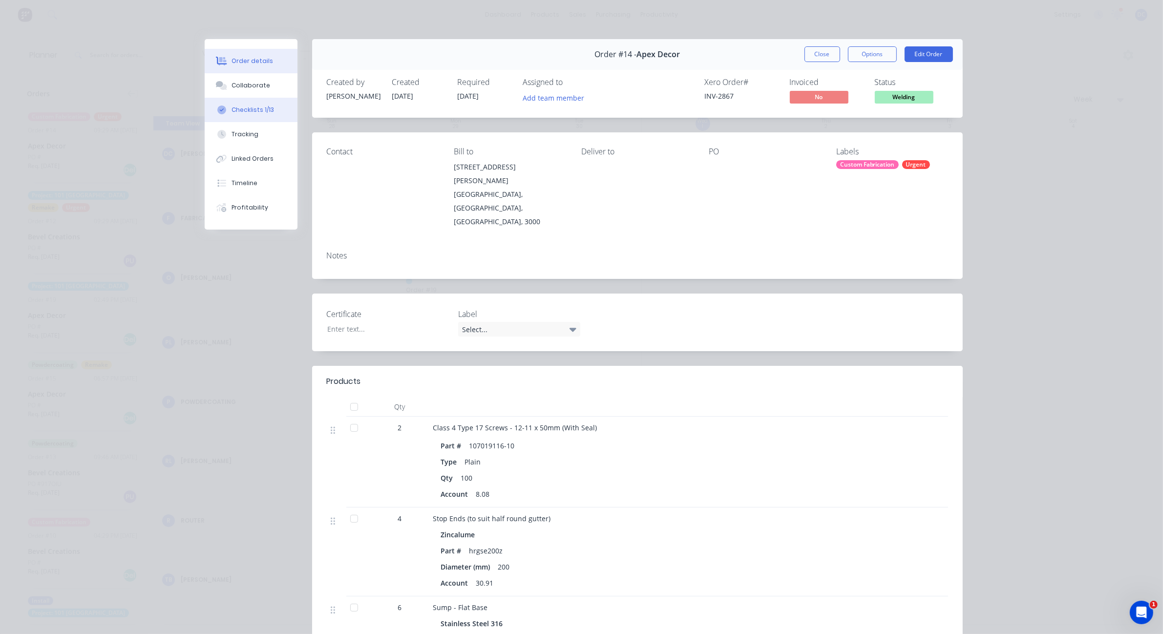
click at [256, 121] on button "Checklists 1/13" at bounding box center [251, 110] width 93 height 24
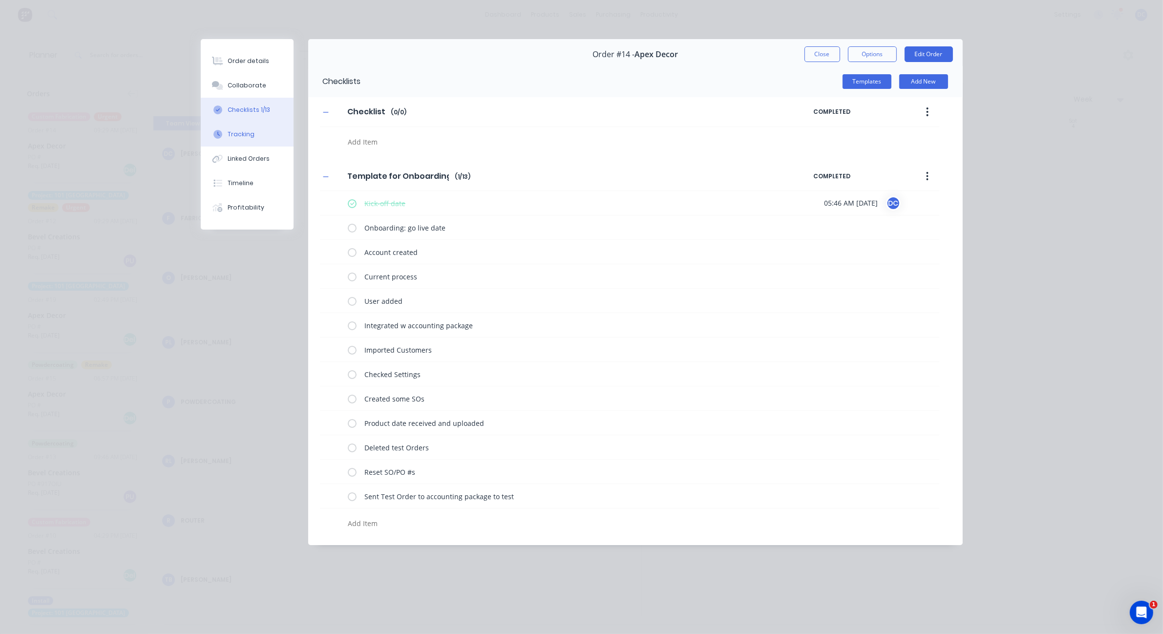
click at [255, 131] on button "Tracking" at bounding box center [247, 134] width 93 height 24
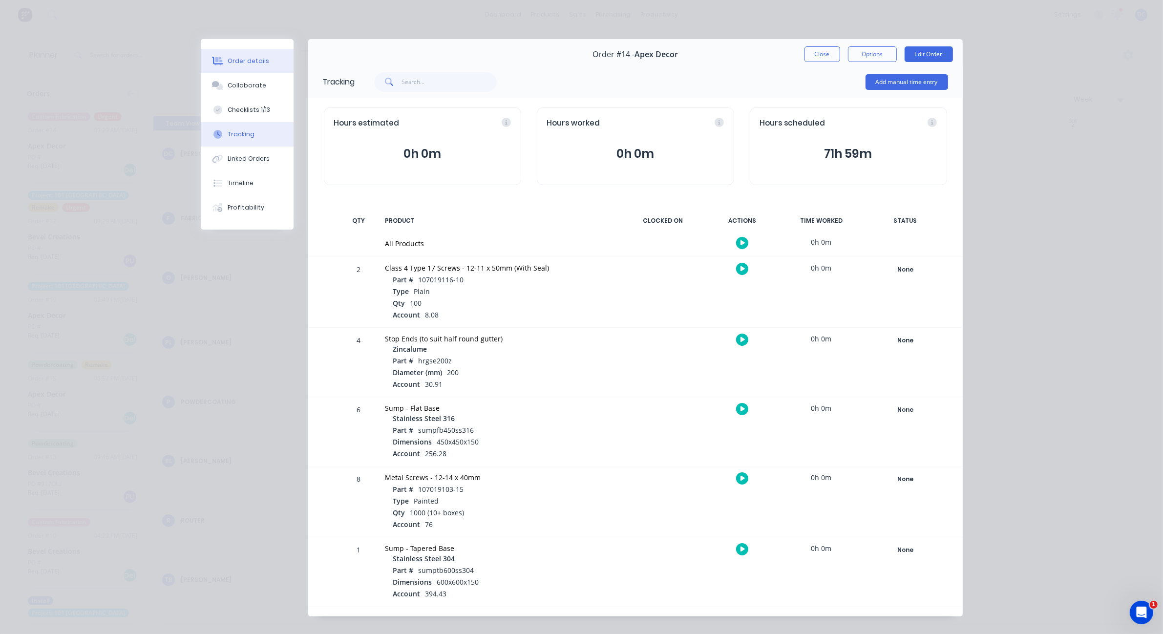
click at [248, 58] on div "Order details" at bounding box center [249, 61] width 42 height 9
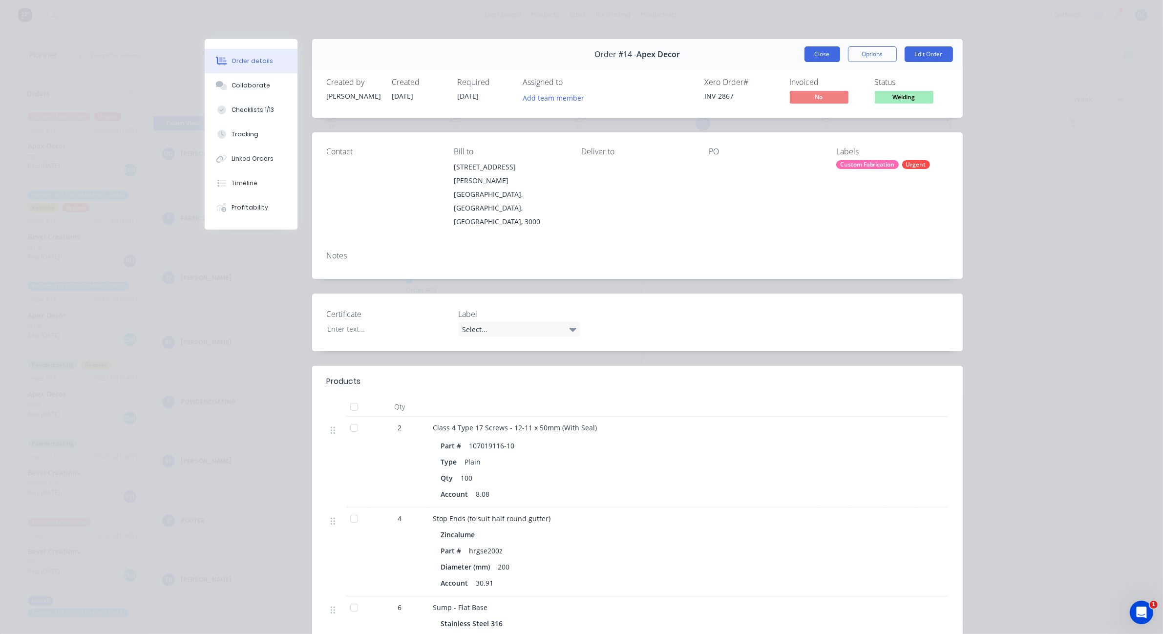
click at [826, 52] on button "Close" at bounding box center [822, 54] width 36 height 16
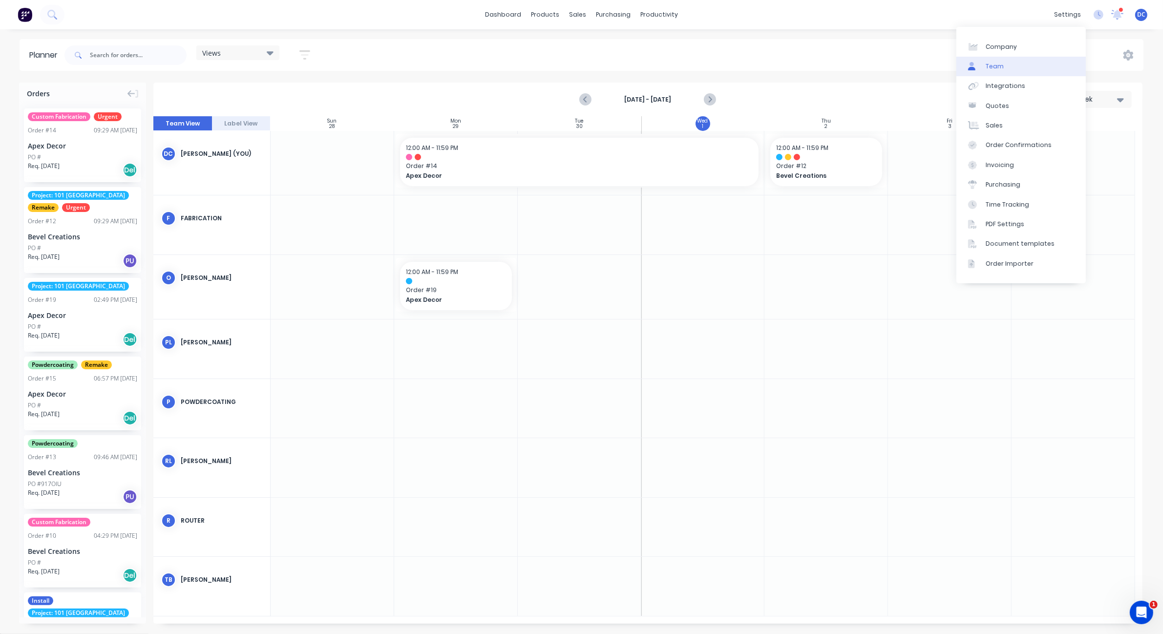
click at [1021, 67] on link "Team" at bounding box center [1020, 67] width 129 height 20
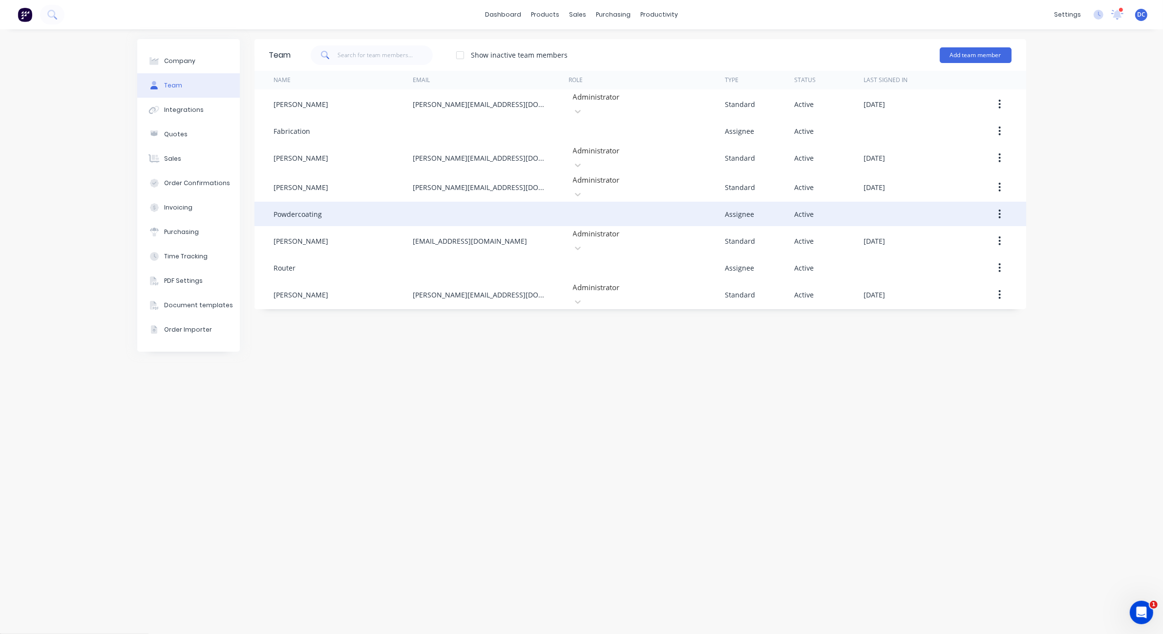
click at [1001, 208] on icon "button" at bounding box center [999, 213] width 2 height 11
click at [935, 232] on div "Edit" at bounding box center [964, 239] width 75 height 14
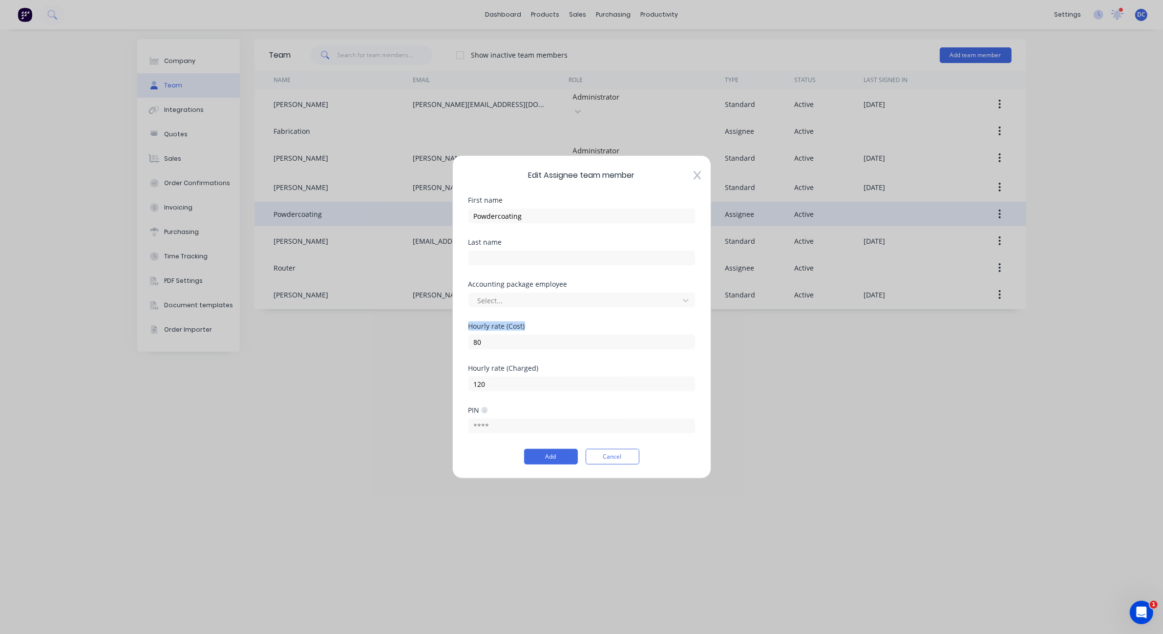
drag, startPoint x: 536, startPoint y: 326, endPoint x: 464, endPoint y: 326, distance: 71.3
click at [464, 326] on div "Edit Assignee team member First name Powdercoating Last name Accounting package…" at bounding box center [581, 316] width 259 height 323
drag, startPoint x: 551, startPoint y: 375, endPoint x: 459, endPoint y: 371, distance: 91.4
click at [459, 371] on div "Edit Assignee team member First name Powdercoating Last name Accounting package…" at bounding box center [581, 316] width 259 height 323
click at [601, 452] on button "Cancel" at bounding box center [612, 457] width 54 height 16
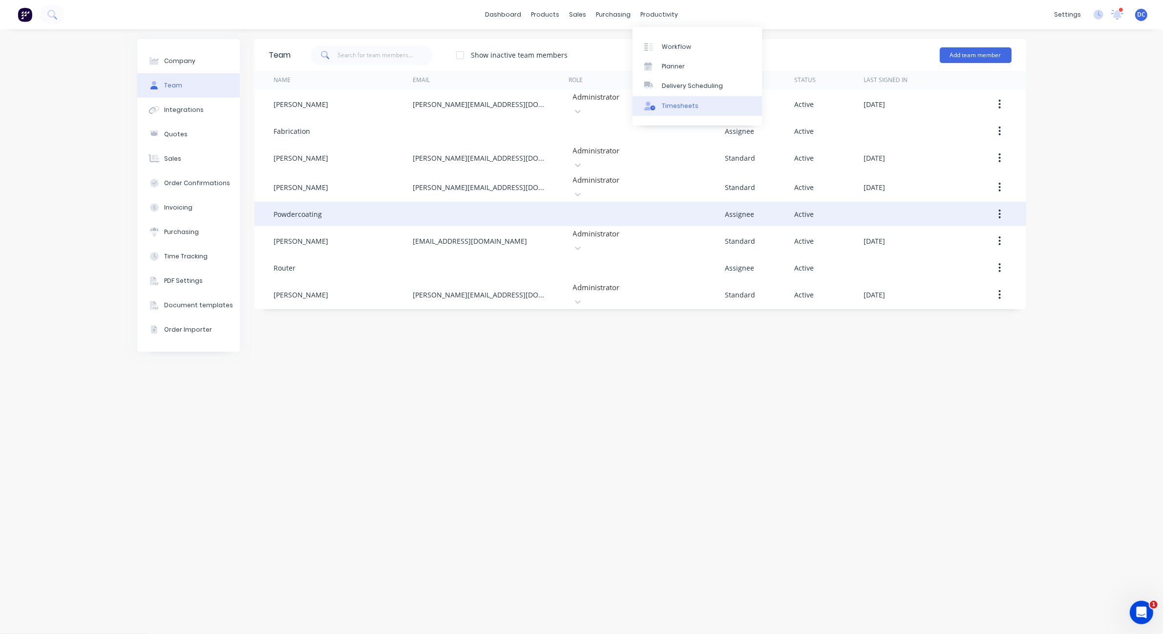
click at [672, 99] on link "Timesheets" at bounding box center [696, 106] width 129 height 20
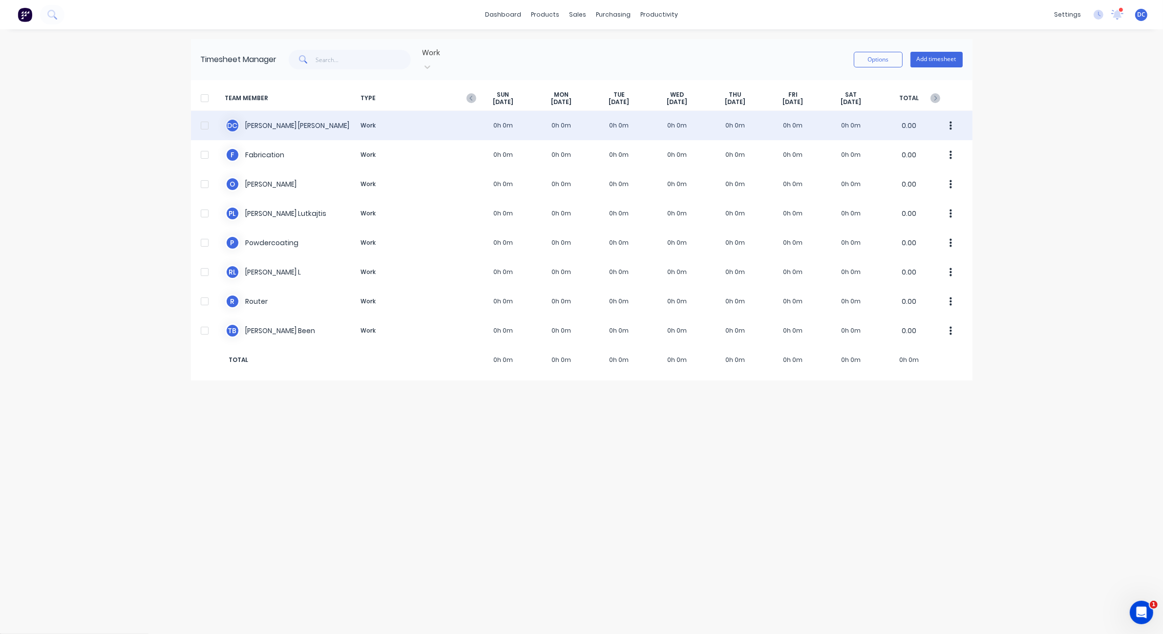
click at [416, 117] on div "D C David Cousley Work 0h 0m 0h 0m 0h 0m 0h 0m 0h 0m 0h 0m 0h 0m 0.00" at bounding box center [581, 125] width 781 height 29
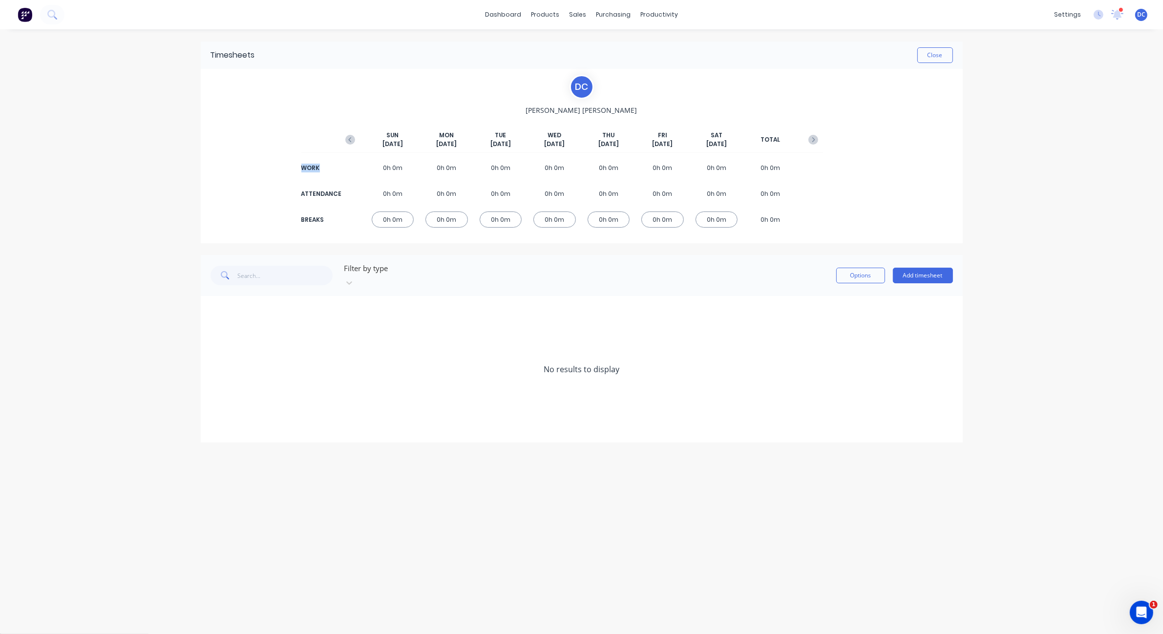
drag, startPoint x: 325, startPoint y: 170, endPoint x: 302, endPoint y: 166, distance: 23.4
click at [302, 166] on div "WORK" at bounding box center [320, 168] width 39 height 9
drag, startPoint x: 356, startPoint y: 192, endPoint x: 301, endPoint y: 193, distance: 55.7
click at [340, 194] on div "ATTENDANCE 0h 0m 0h 0m 0h 0m 0h 0m 0h 0m 0h 0m 0h 0m 0h 0m" at bounding box center [581, 194] width 482 height 22
click at [930, 60] on button "Close" at bounding box center [935, 55] width 36 height 16
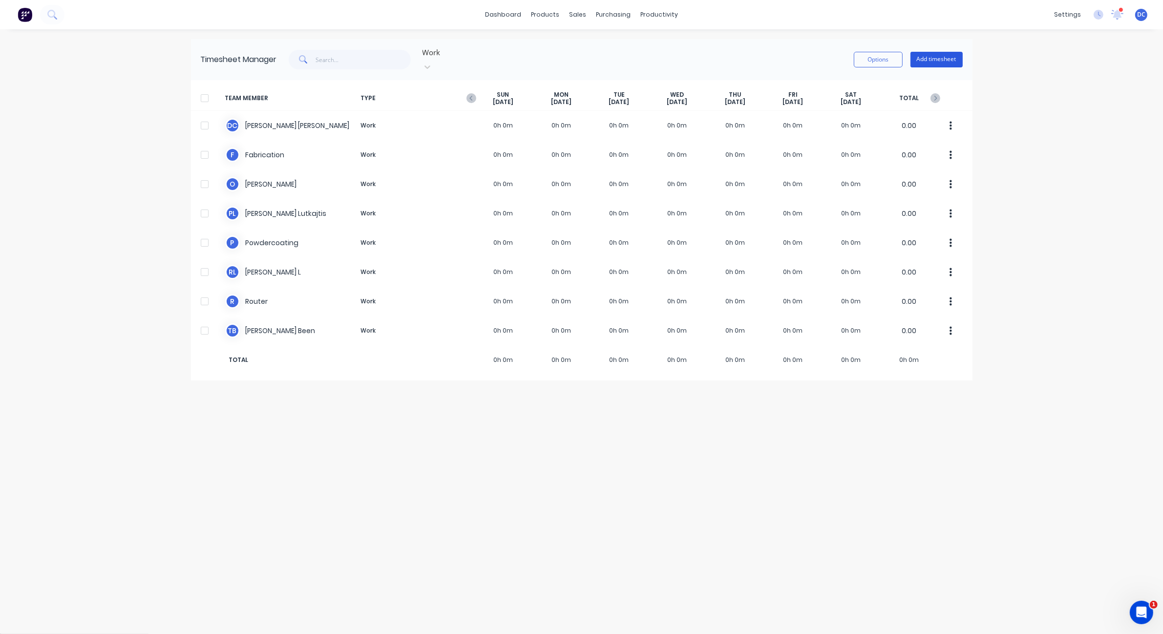
click at [925, 53] on button "Add timesheet" at bounding box center [936, 60] width 52 height 16
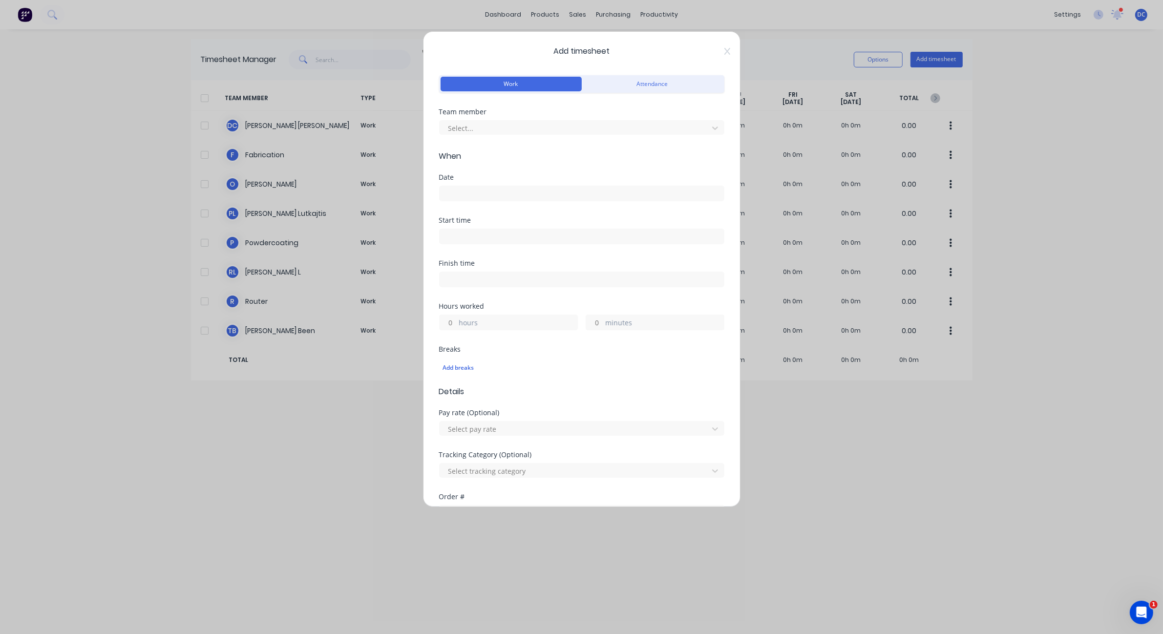
click at [722, 52] on span "Add timesheet" at bounding box center [581, 51] width 285 height 12
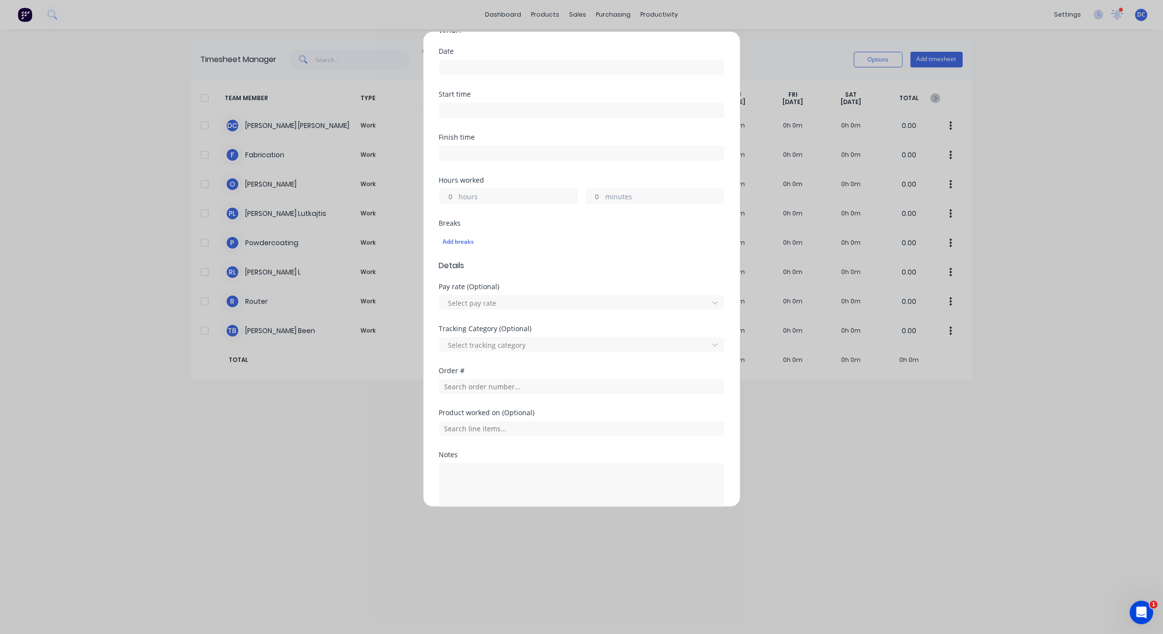
scroll to position [181, 0]
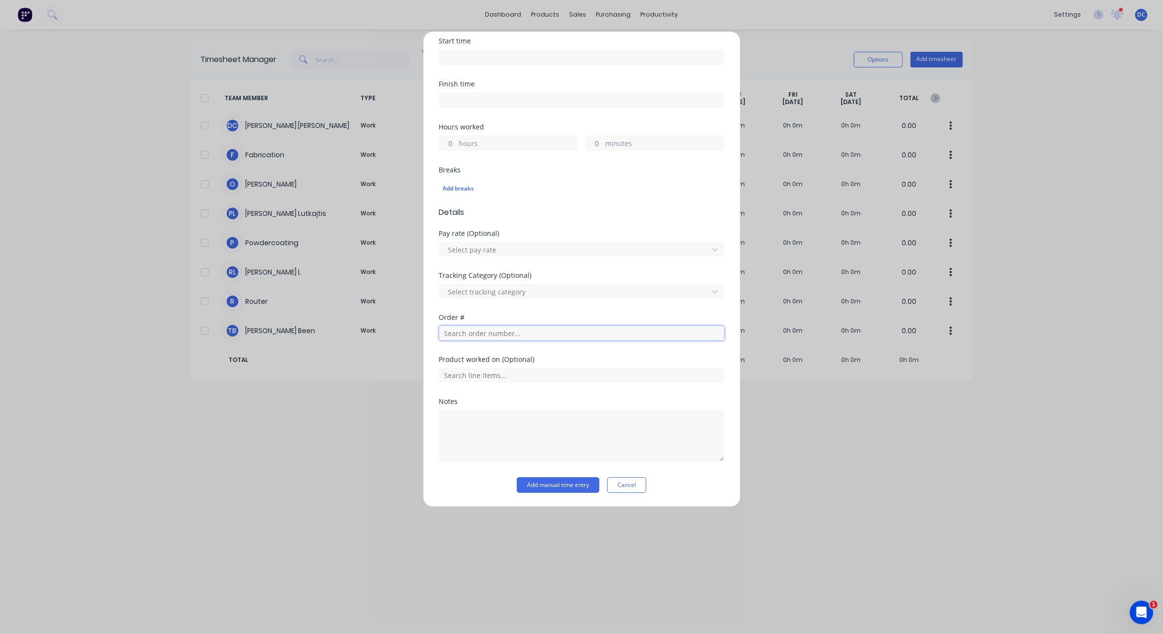
click at [482, 333] on input "text" at bounding box center [581, 333] width 285 height 15
drag, startPoint x: 466, startPoint y: 316, endPoint x: 438, endPoint y: 316, distance: 28.3
click at [438, 316] on div "Add timesheet Work Attendance Team member Select... When Date Start time Finish…" at bounding box center [581, 269] width 317 height 476
click at [619, 480] on button "Cancel" at bounding box center [626, 485] width 39 height 16
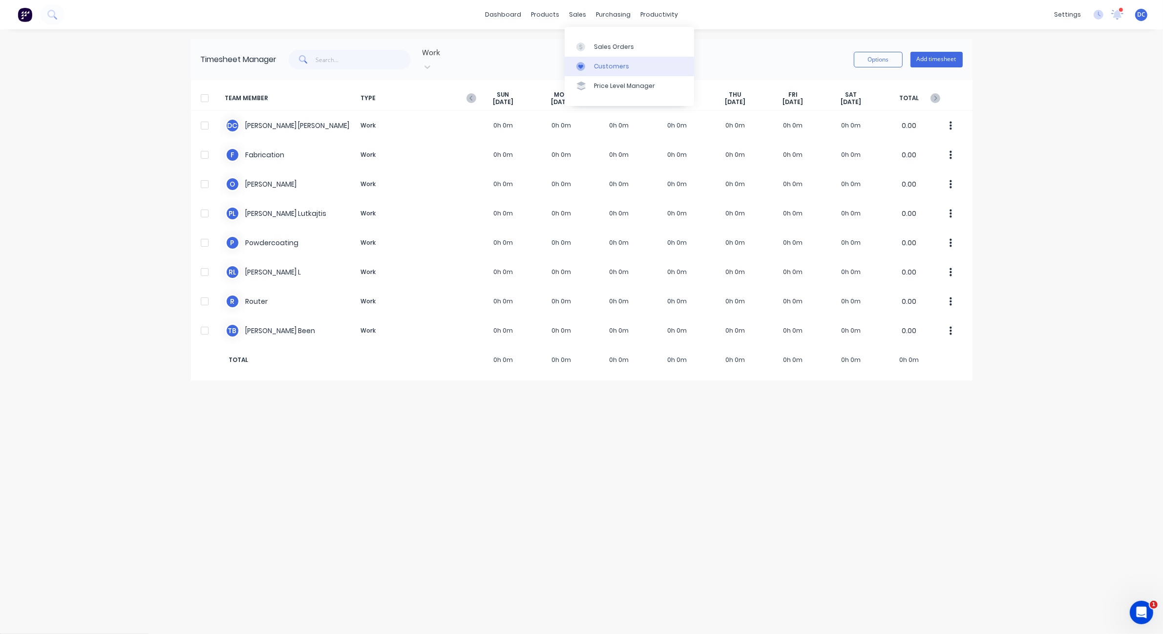
click at [596, 63] on div "Customers" at bounding box center [611, 66] width 35 height 9
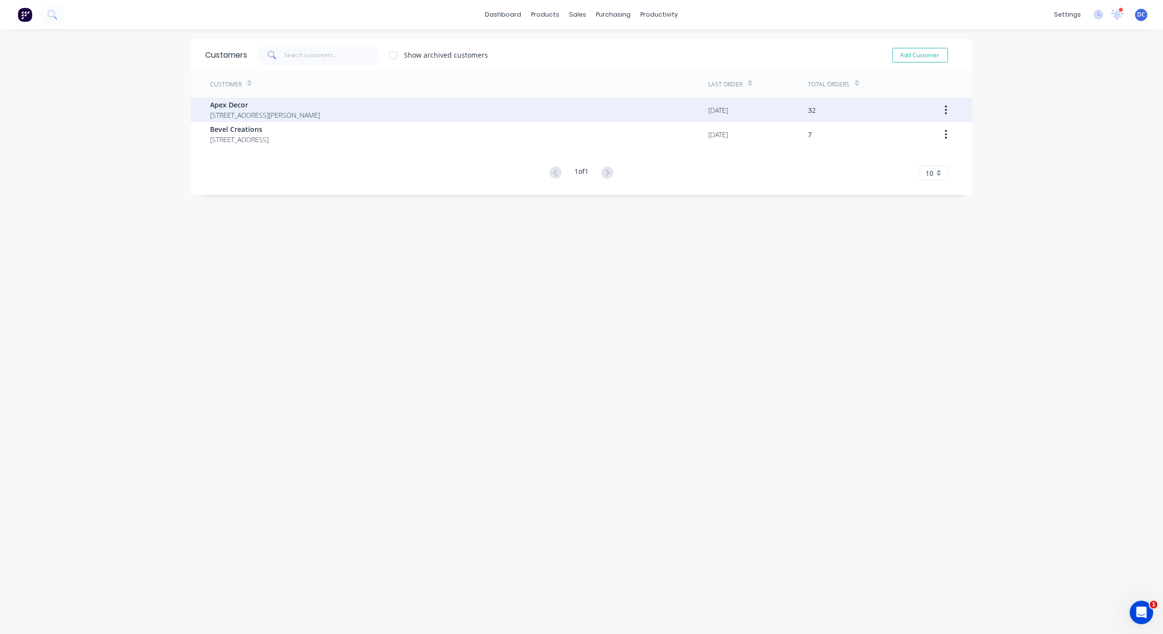
click at [436, 108] on div "Apex Decor 789 Collins Street Melbourne Victoria Australia 3000" at bounding box center [459, 110] width 498 height 24
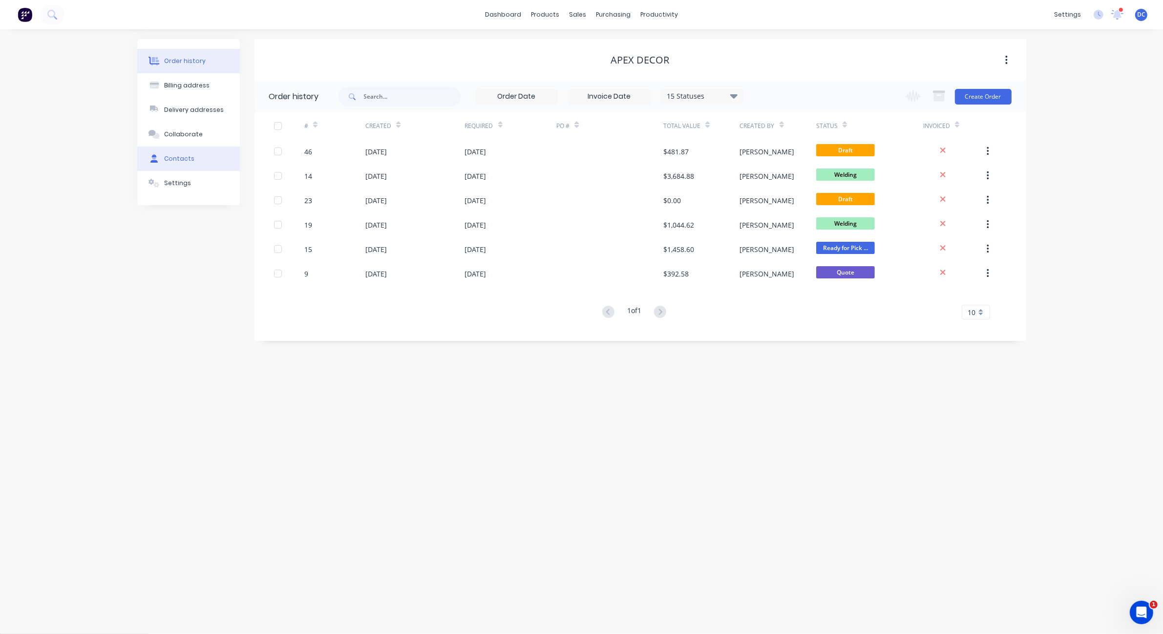
click at [178, 164] on button "Contacts" at bounding box center [188, 158] width 103 height 24
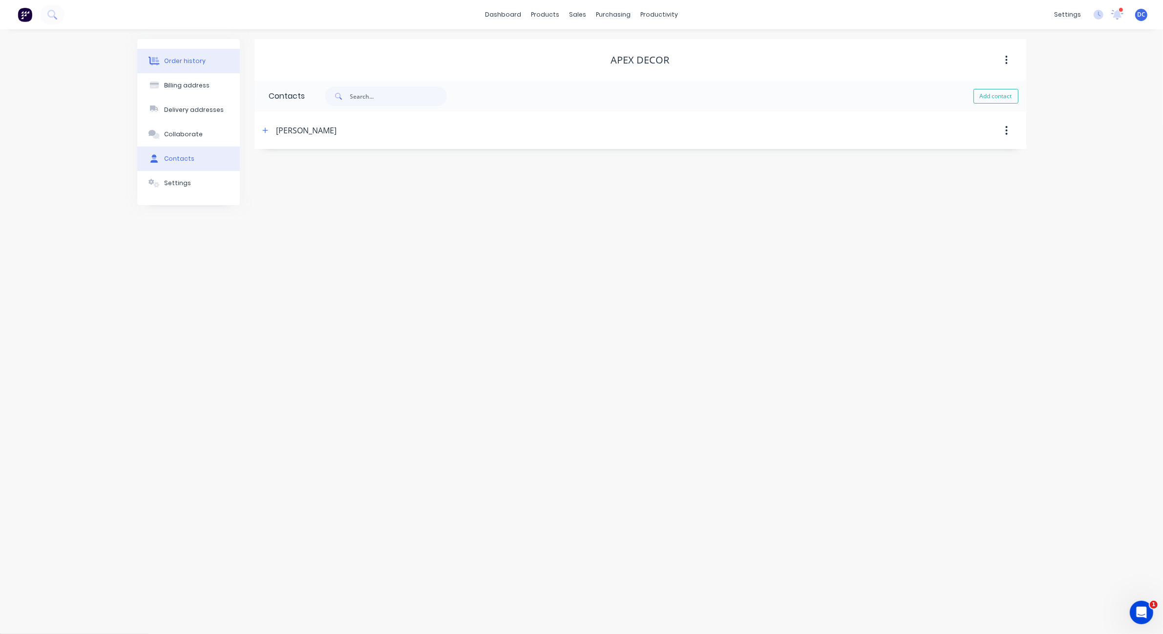
click at [181, 59] on div "Order history" at bounding box center [185, 61] width 42 height 9
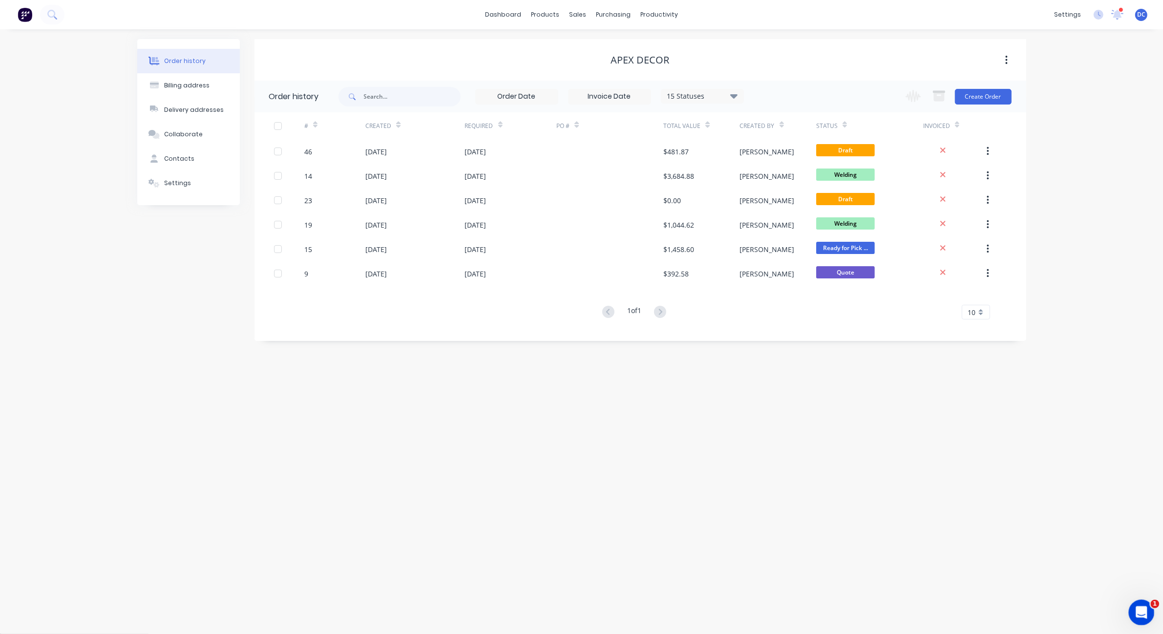
click at [1138, 612] on icon "Open Intercom Messenger" at bounding box center [1140, 611] width 16 height 16
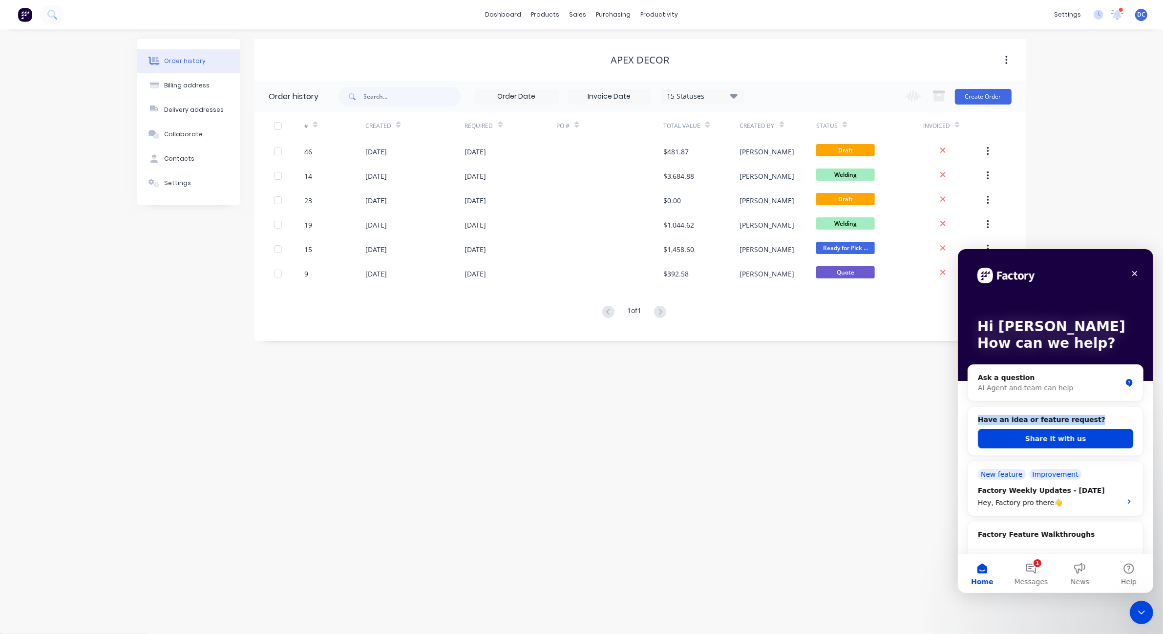
drag, startPoint x: 1091, startPoint y: 420, endPoint x: 975, endPoint y: 423, distance: 115.8
click at [975, 423] on div "Have an idea or feature request? Share it with us" at bounding box center [1054, 430] width 175 height 49
click at [1021, 438] on button "Share it with us" at bounding box center [1054, 438] width 155 height 20
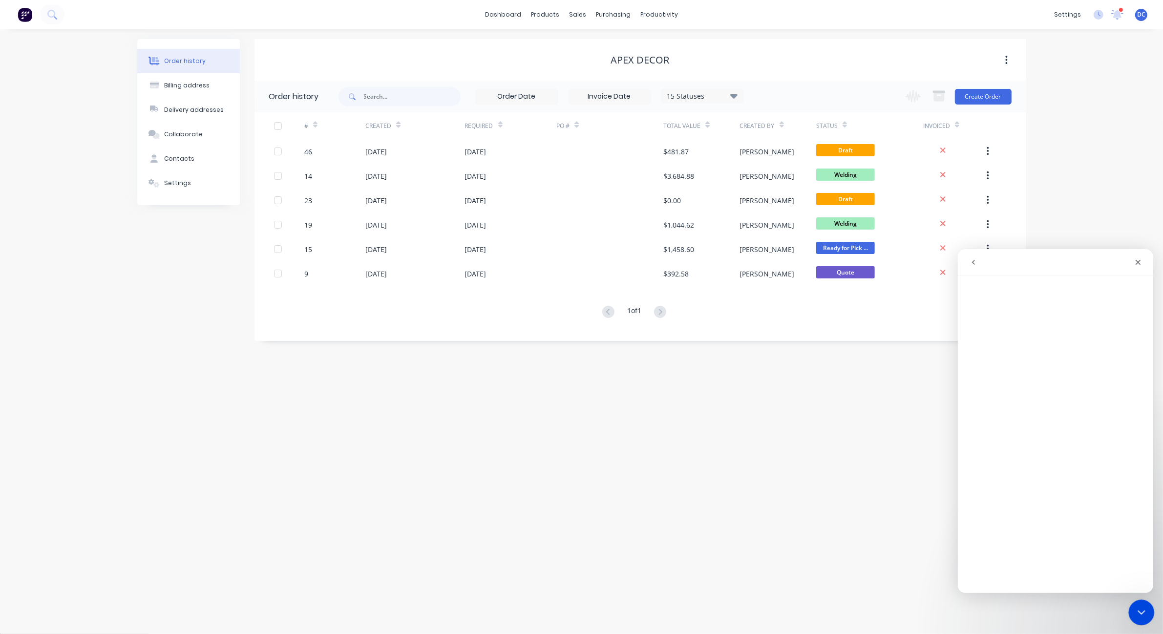
click at [1144, 607] on icon "Close Intercom Messenger" at bounding box center [1140, 611] width 12 height 12
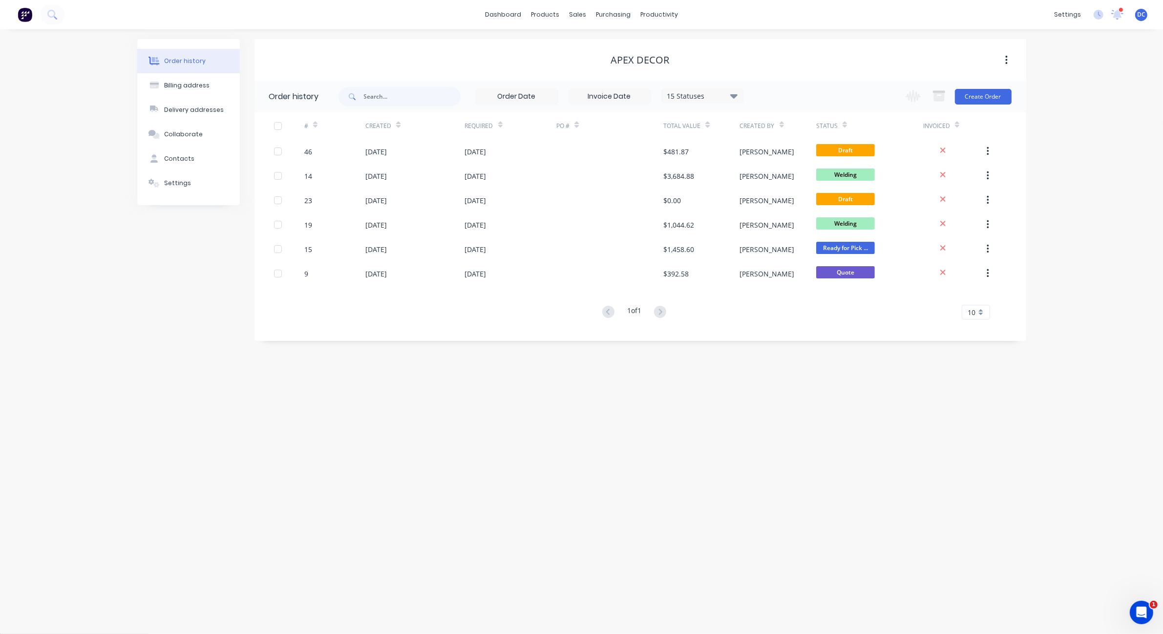
click at [25, 8] on img at bounding box center [25, 14] width 15 height 15
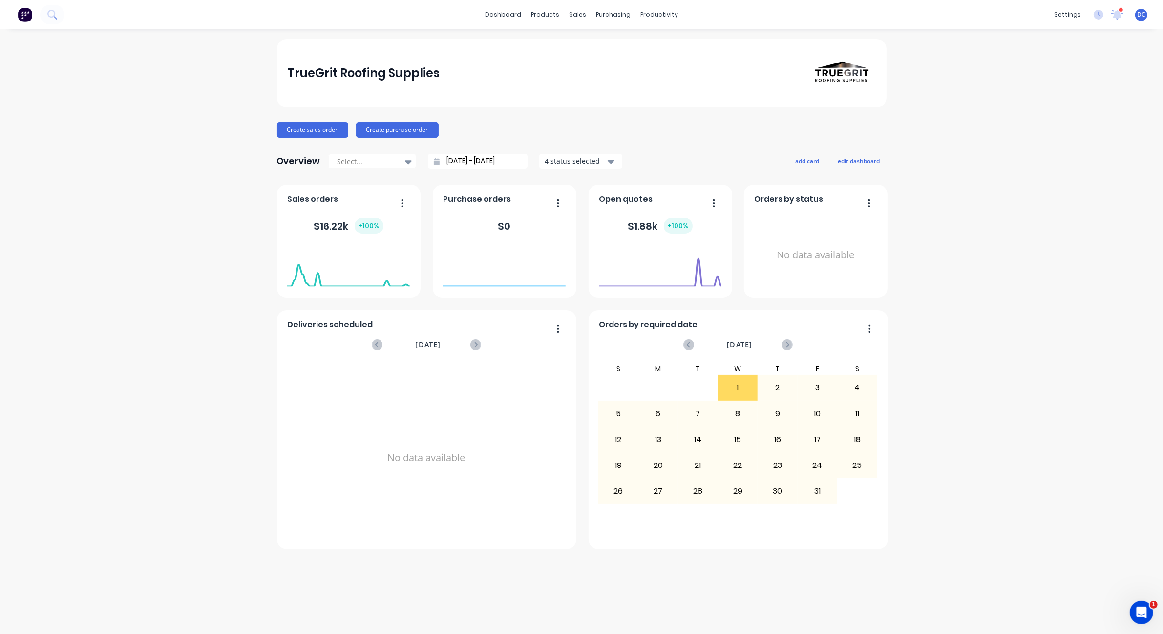
click at [200, 225] on div "TrueGrit Roofing Supplies Create sales order Create purchase order Overview Sel…" at bounding box center [581, 331] width 1163 height 585
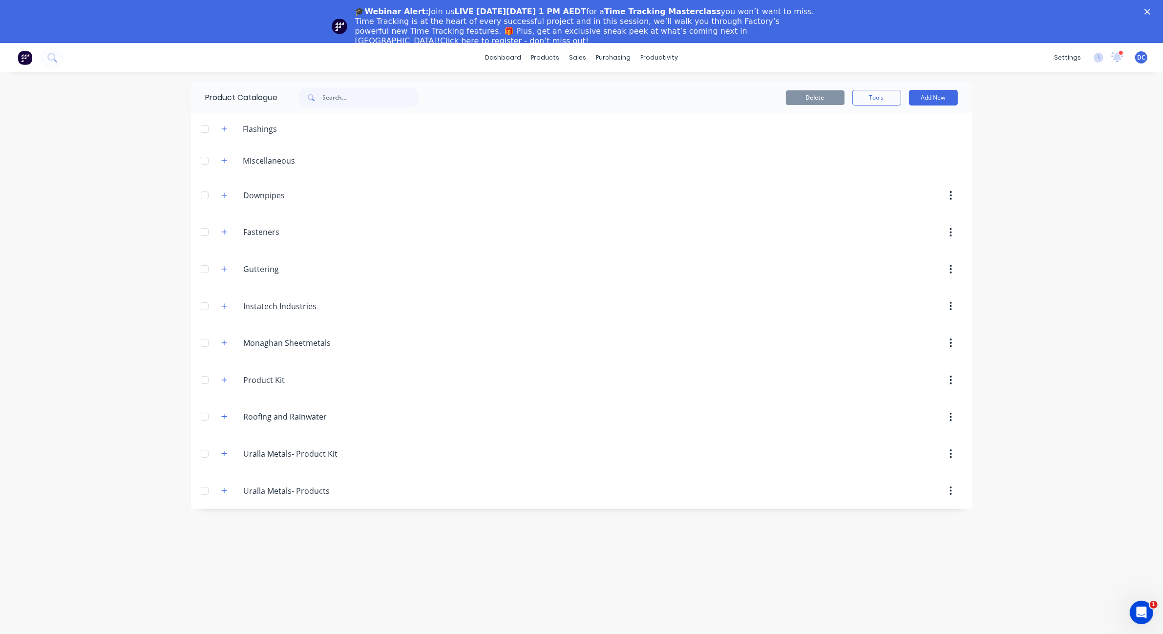
click at [1149, 7] on div "🎓Webinar Alert: Join us LIVE [DATE][DATE] 1 PM AEDT for a Time Tracking Masterc…" at bounding box center [581, 26] width 1163 height 45
click at [1147, 14] on icon "Close" at bounding box center [1147, 12] width 6 height 6
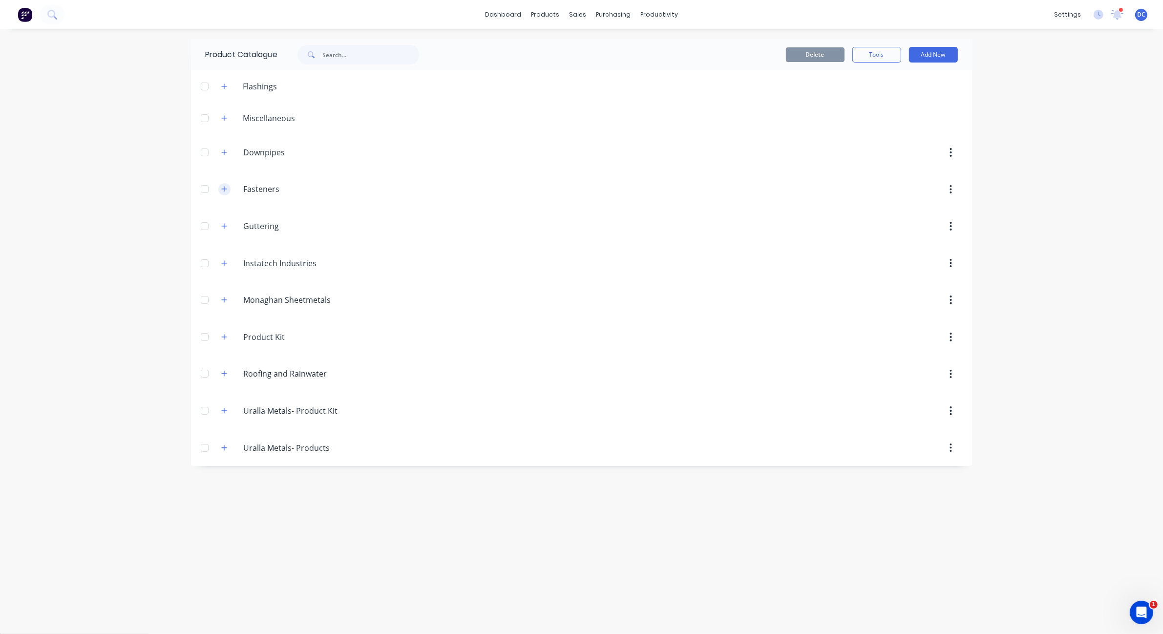
click at [227, 192] on button "button" at bounding box center [224, 189] width 12 height 12
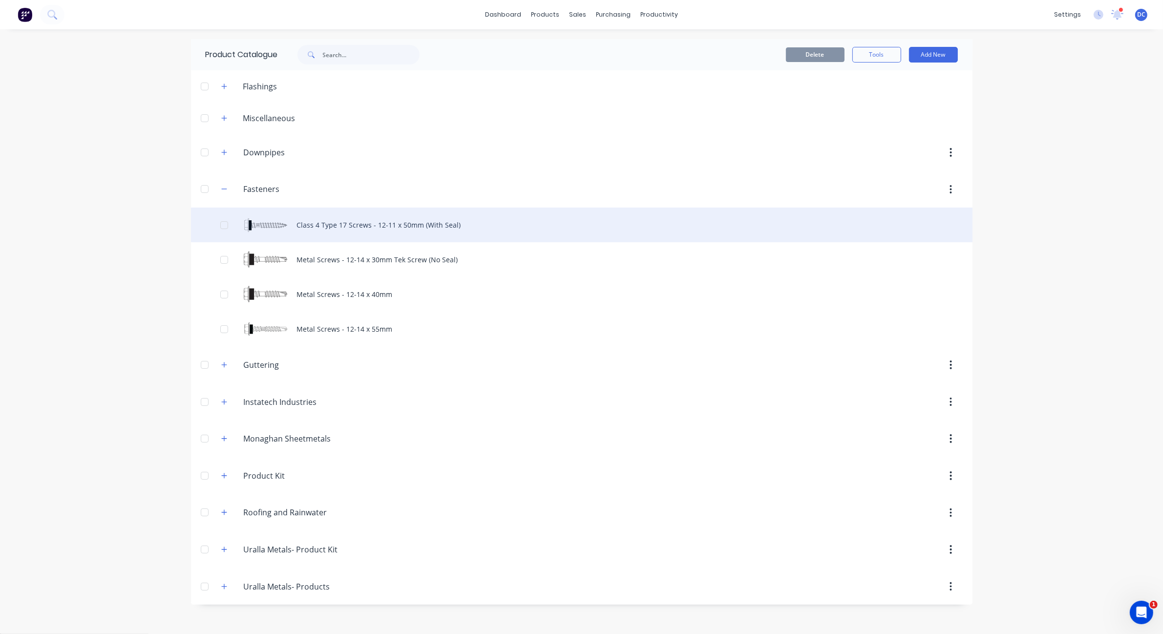
click at [404, 227] on div "Class 4 Type 17 Screws - 12-11 x 50mm (With Seal)" at bounding box center [581, 225] width 781 height 35
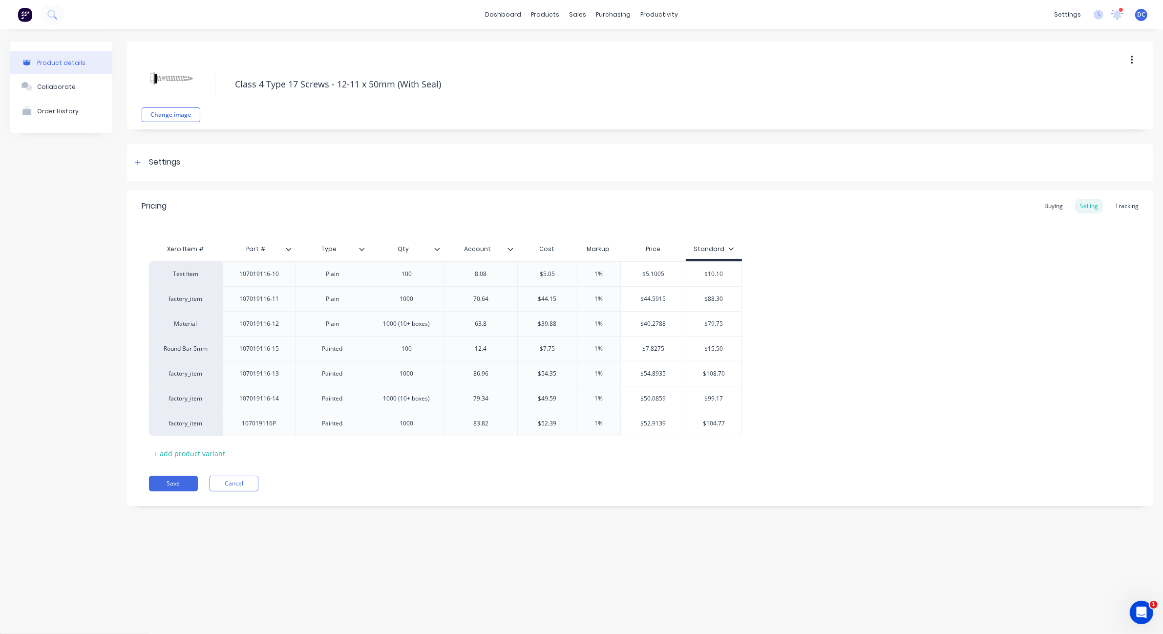
type textarea "x"
click at [139, 166] on div at bounding box center [138, 162] width 12 height 12
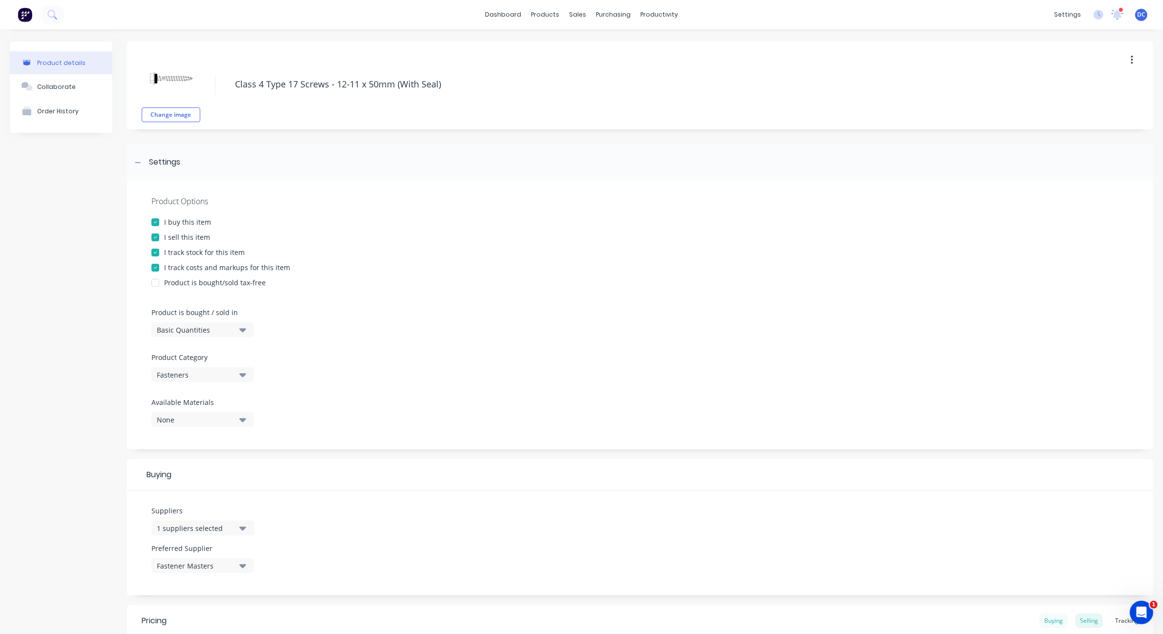
click at [1059, 621] on div "Buying" at bounding box center [1053, 620] width 28 height 15
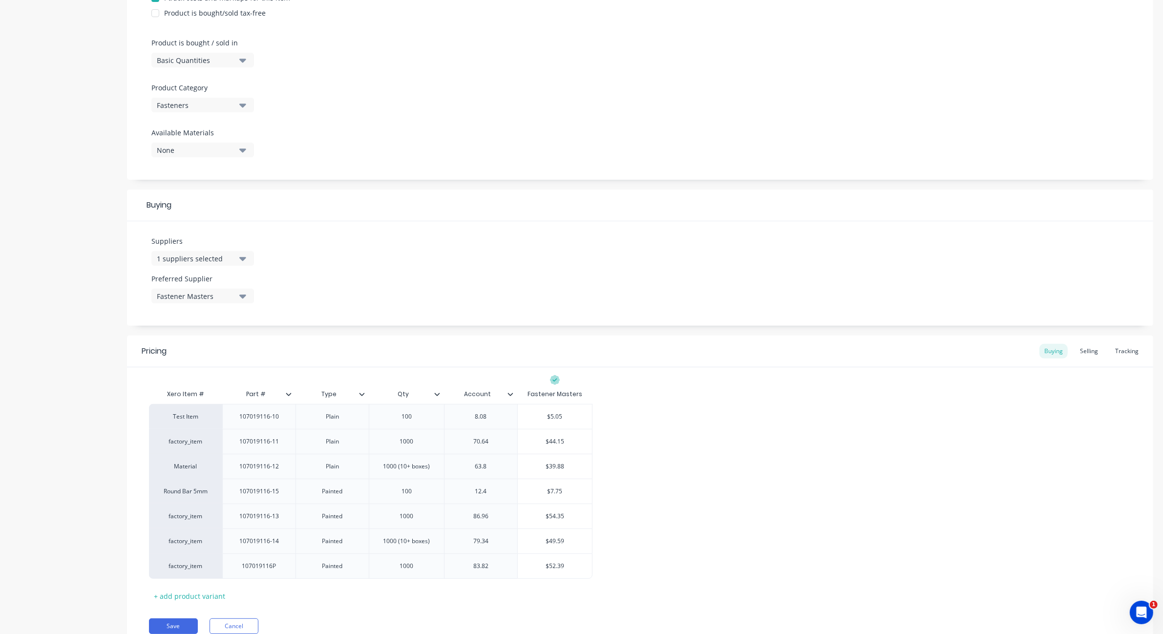
scroll to position [277, 0]
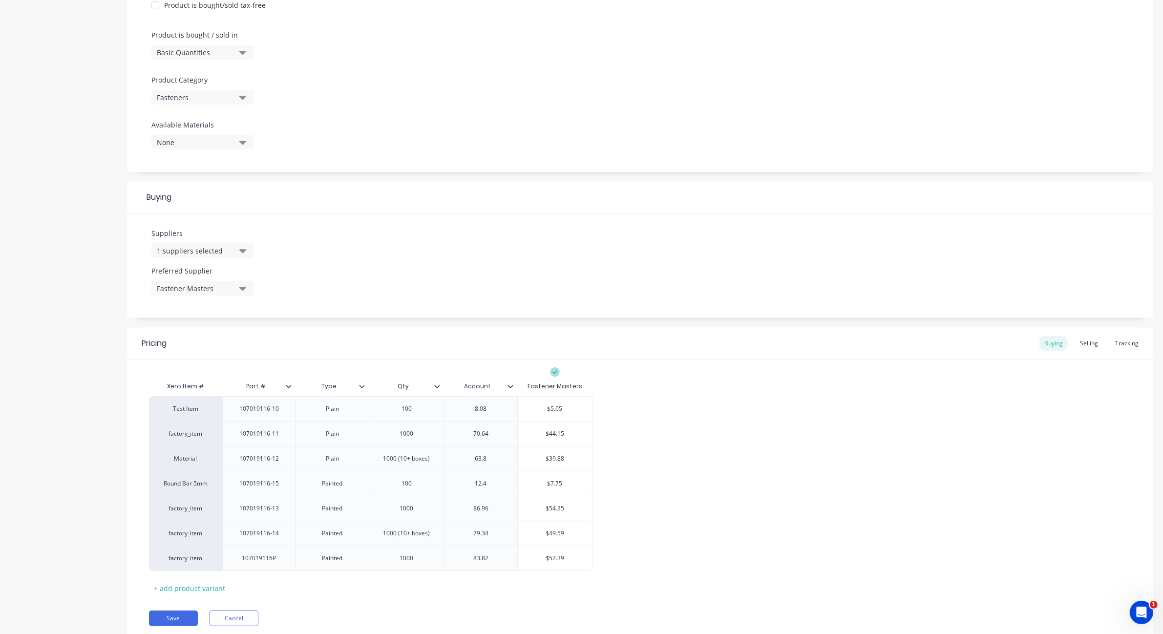
click at [229, 250] on div "1 suppliers selected" at bounding box center [196, 251] width 78 height 10
click at [372, 302] on div "Suppliers 1 suppliers selected Fastener Masters Primary Steel Supplies Professi…" at bounding box center [640, 265] width 1026 height 104
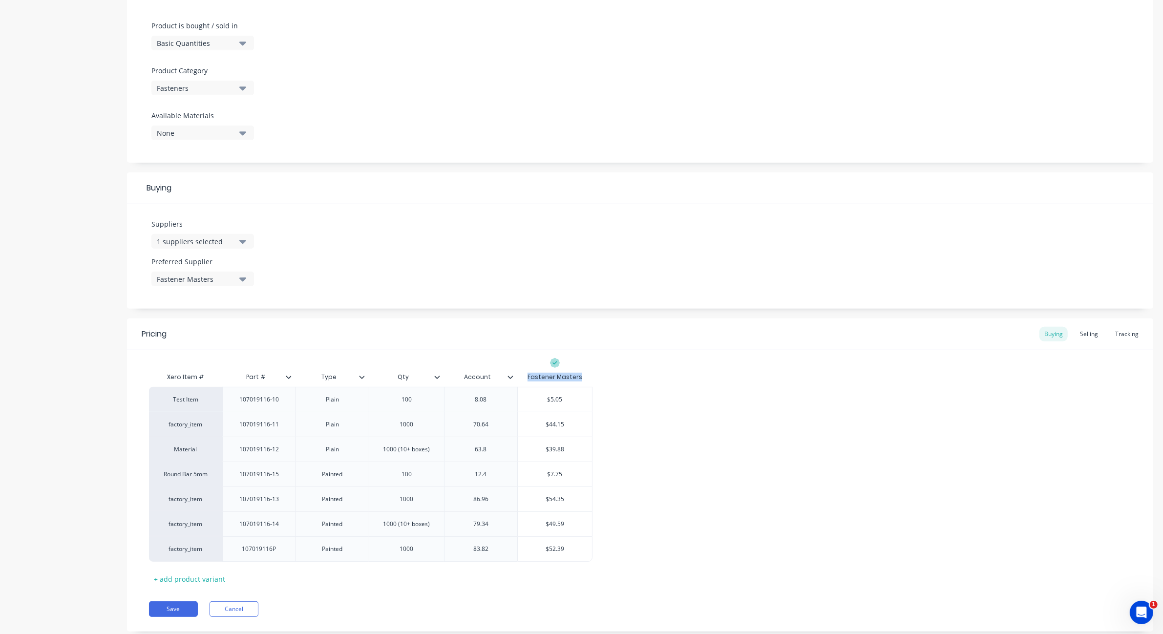
drag, startPoint x: 582, startPoint y: 375, endPoint x: 530, endPoint y: 376, distance: 51.8
click at [530, 376] on div "Fastener Masters" at bounding box center [554, 377] width 75 height 20
click at [1086, 329] on div "Selling" at bounding box center [1089, 334] width 28 height 15
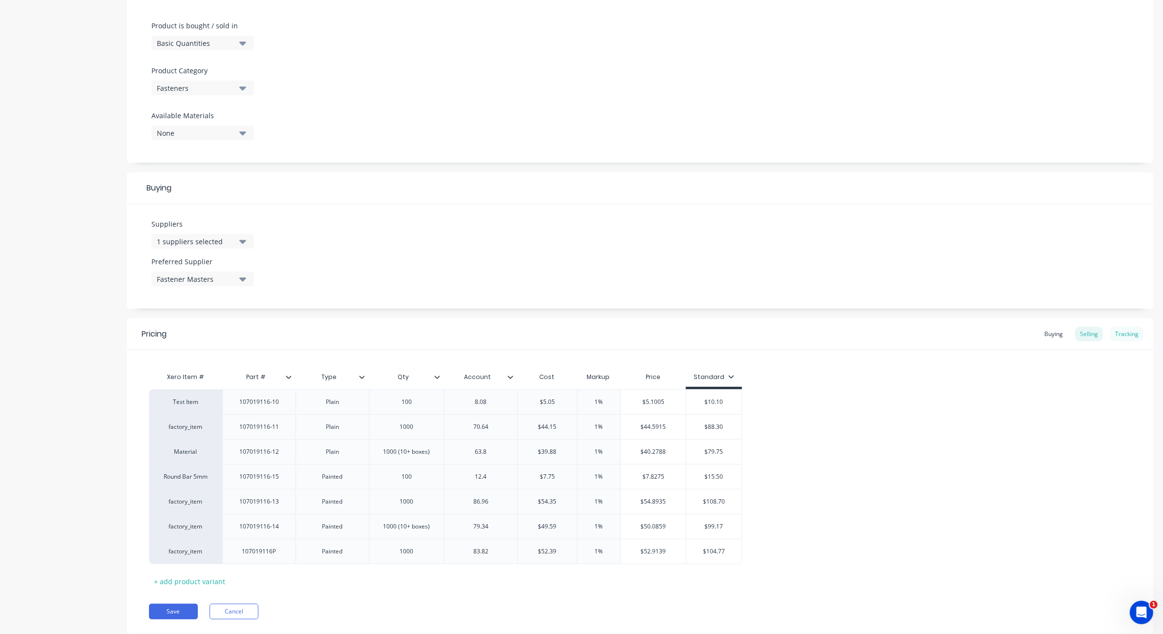
click at [1124, 330] on div "Tracking" at bounding box center [1126, 334] width 33 height 15
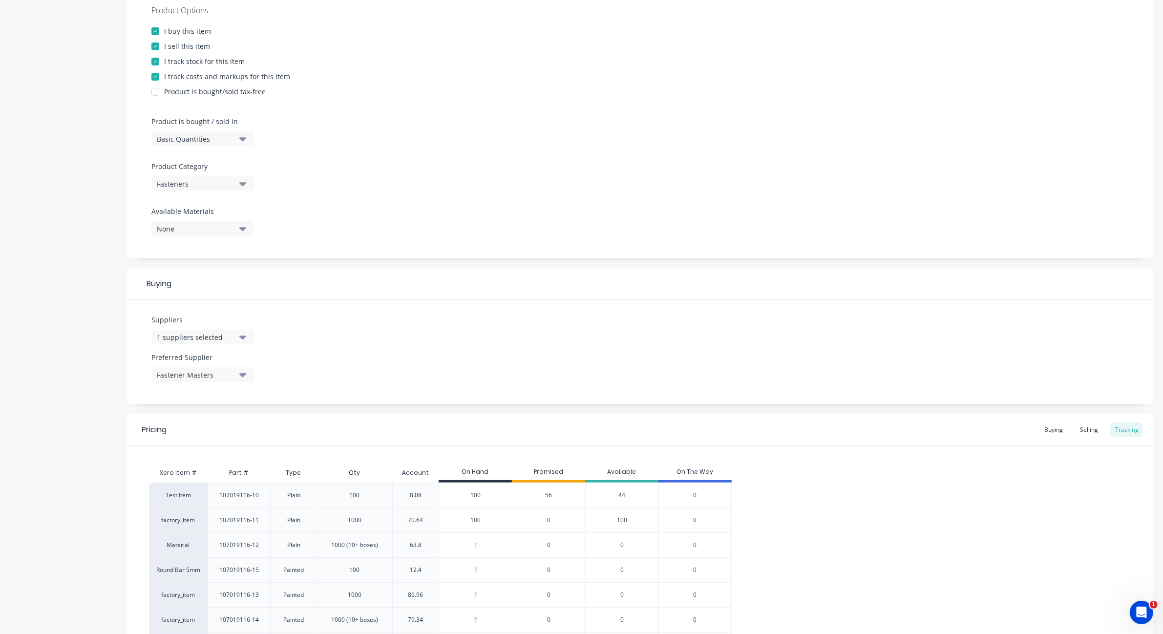
scroll to position [179, 0]
